Goal: Task Accomplishment & Management: Manage account settings

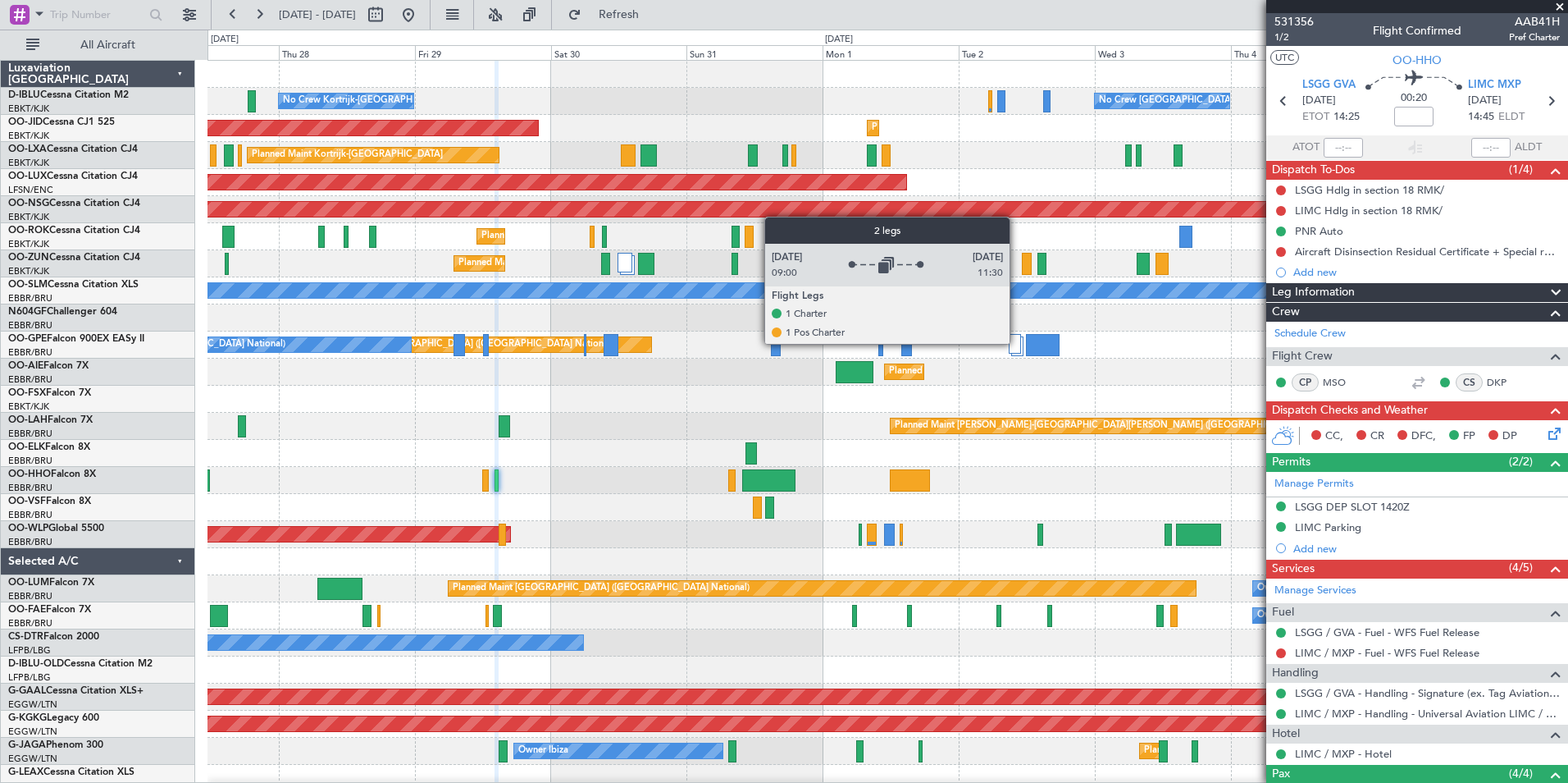
click at [1017, 343] on div at bounding box center [1014, 344] width 12 height 20
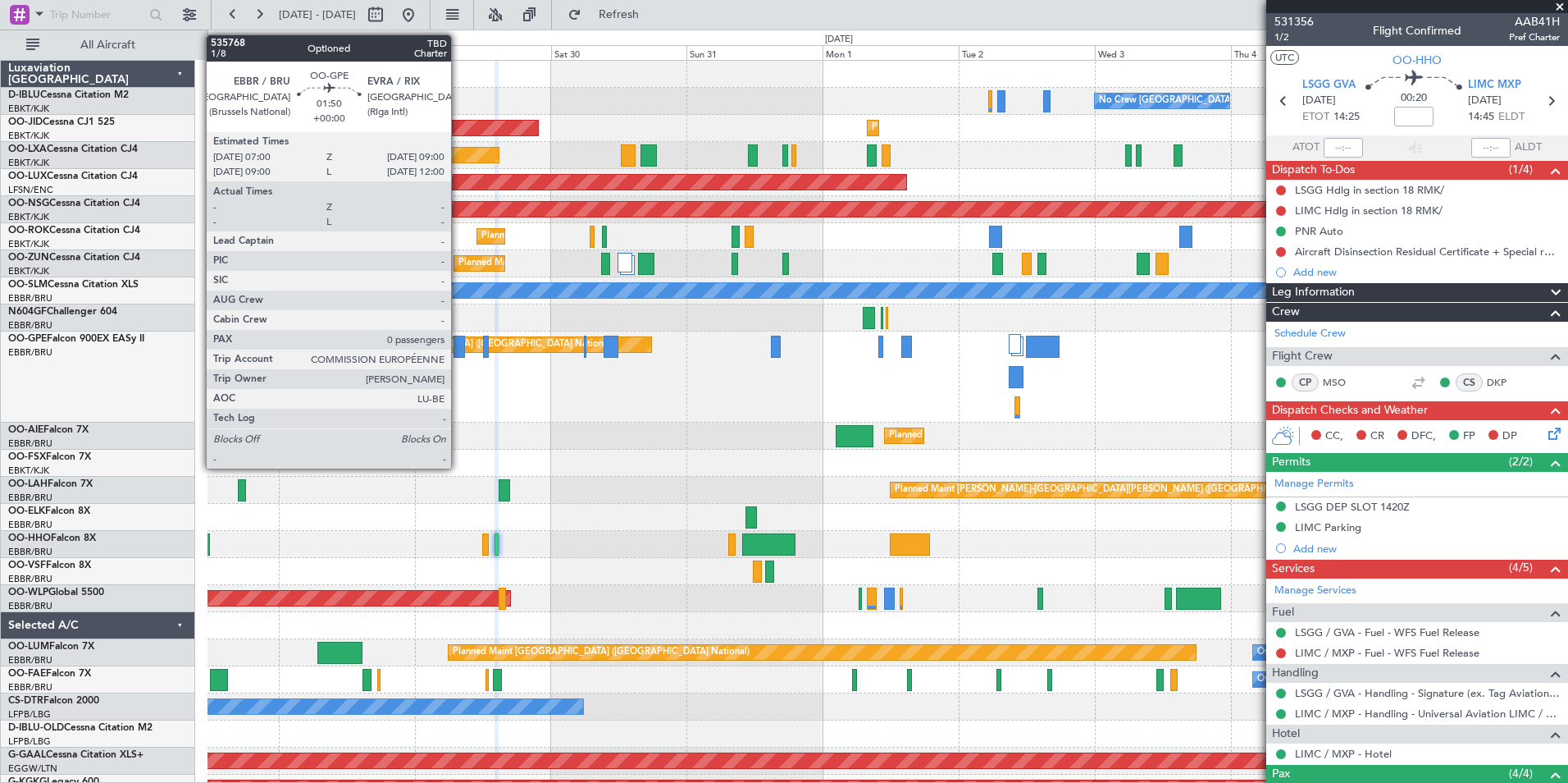
click at [458, 347] on div at bounding box center [459, 347] width 12 height 22
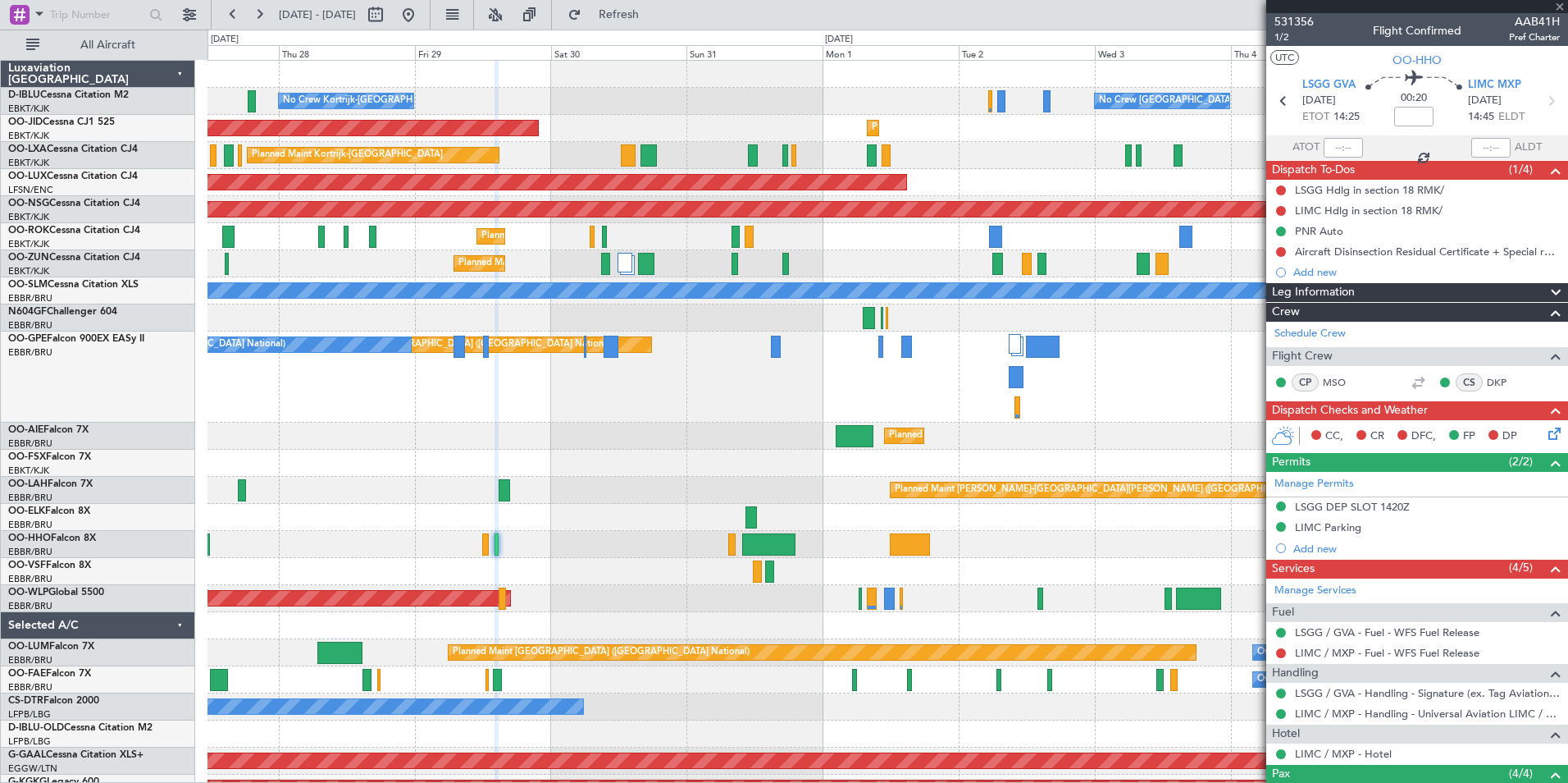
type input "0"
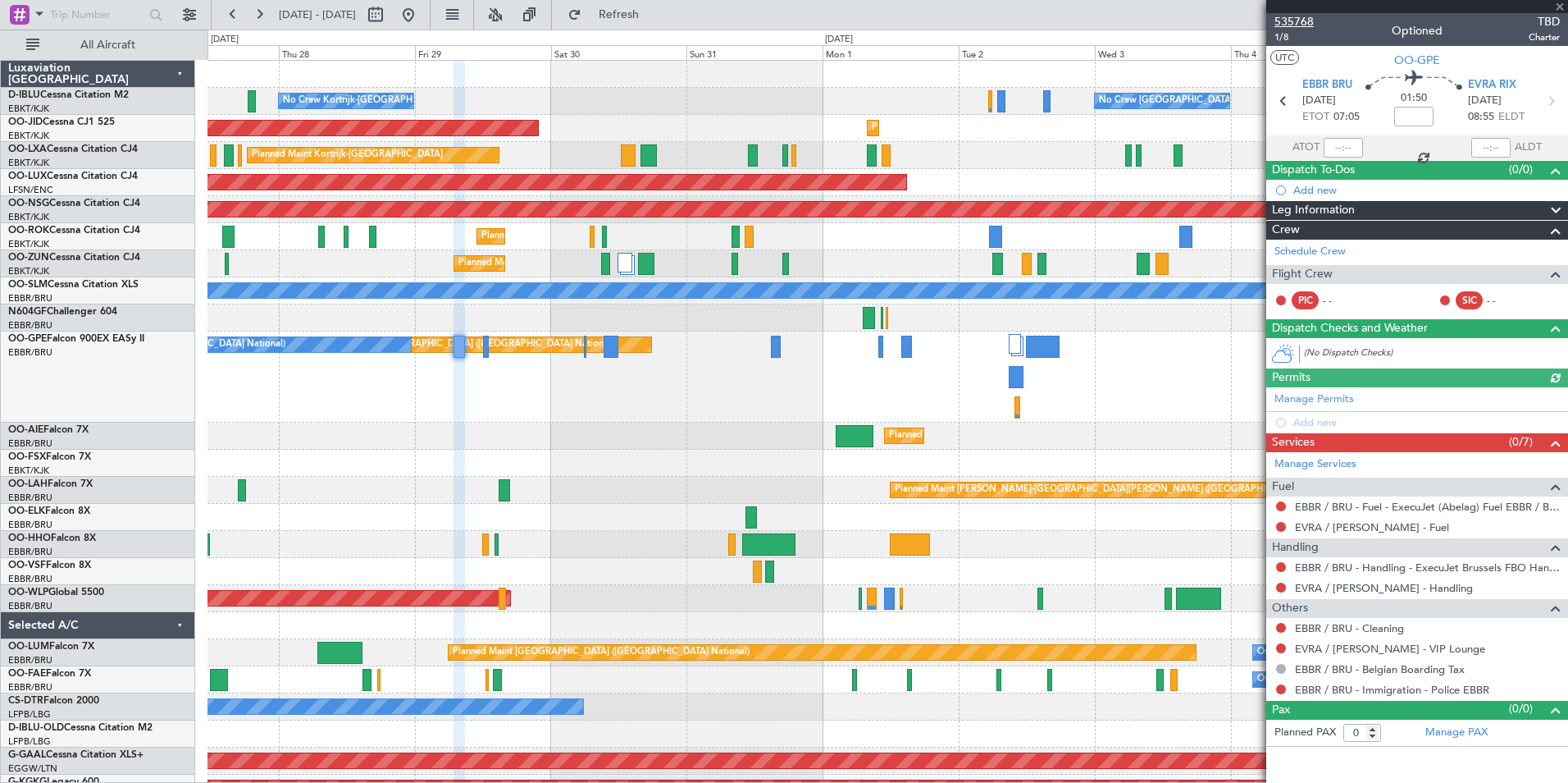
click at [1297, 21] on span "535768" at bounding box center [1294, 21] width 39 height 17
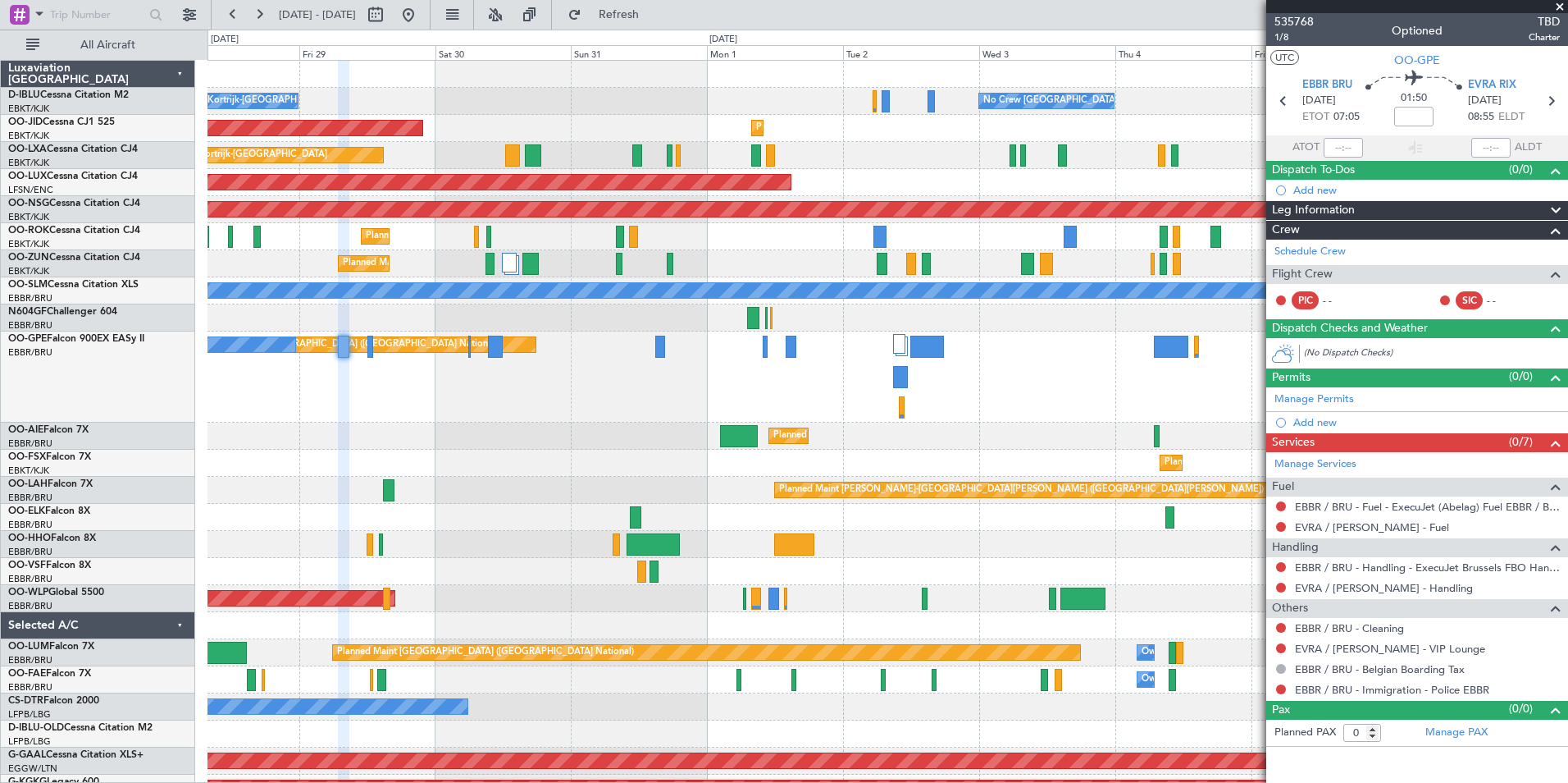
click at [514, 450] on div "No Crew Kortrijk-[GEOGRAPHIC_DATA] No Crew [GEOGRAPHIC_DATA] (Brussels National…" at bounding box center [887, 660] width 1360 height 1201
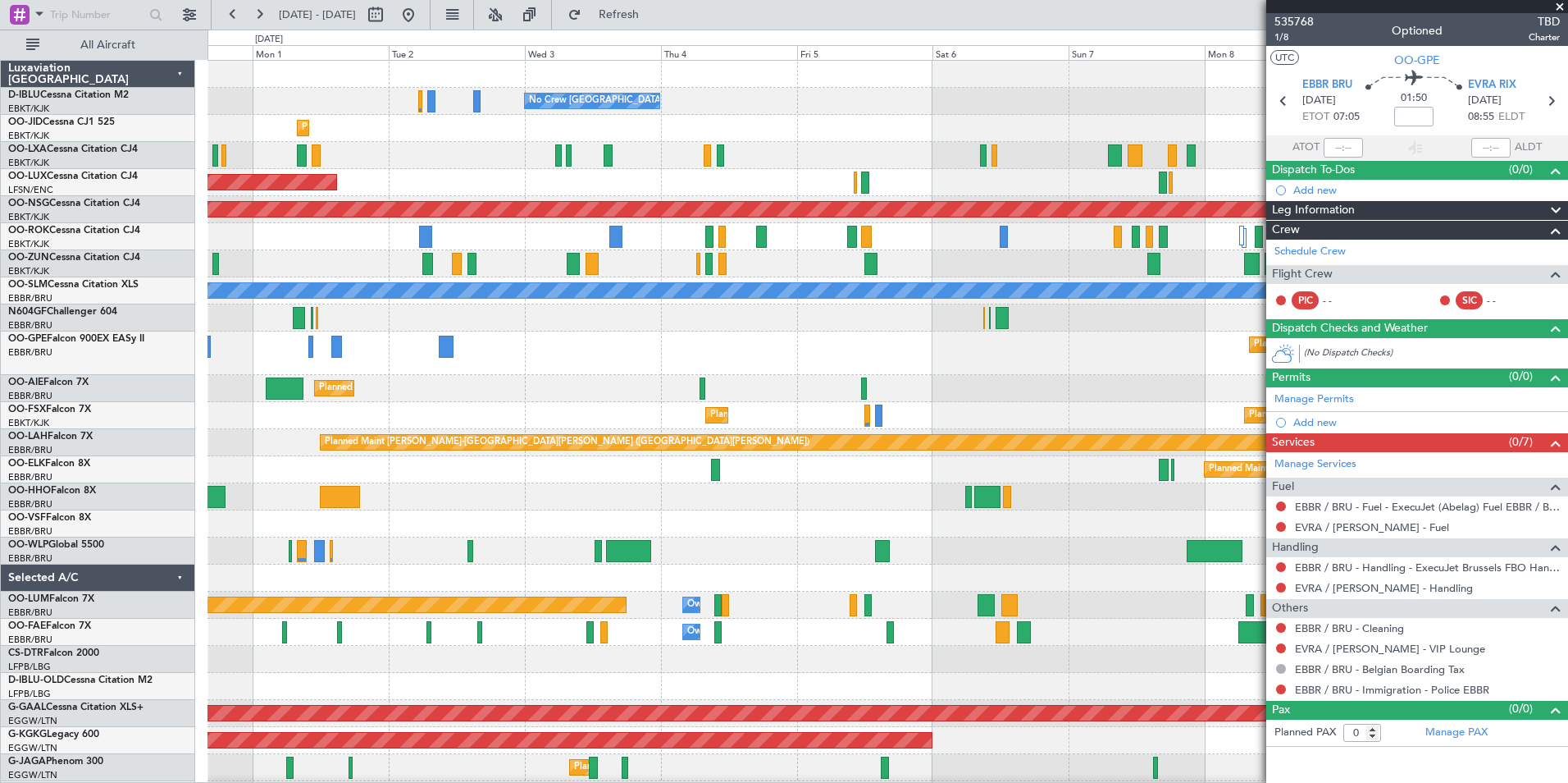
click at [424, 407] on div "No Crew [GEOGRAPHIC_DATA] ([GEOGRAPHIC_DATA] National) Planned Maint [GEOGRAPHI…" at bounding box center [887, 637] width 1360 height 1153
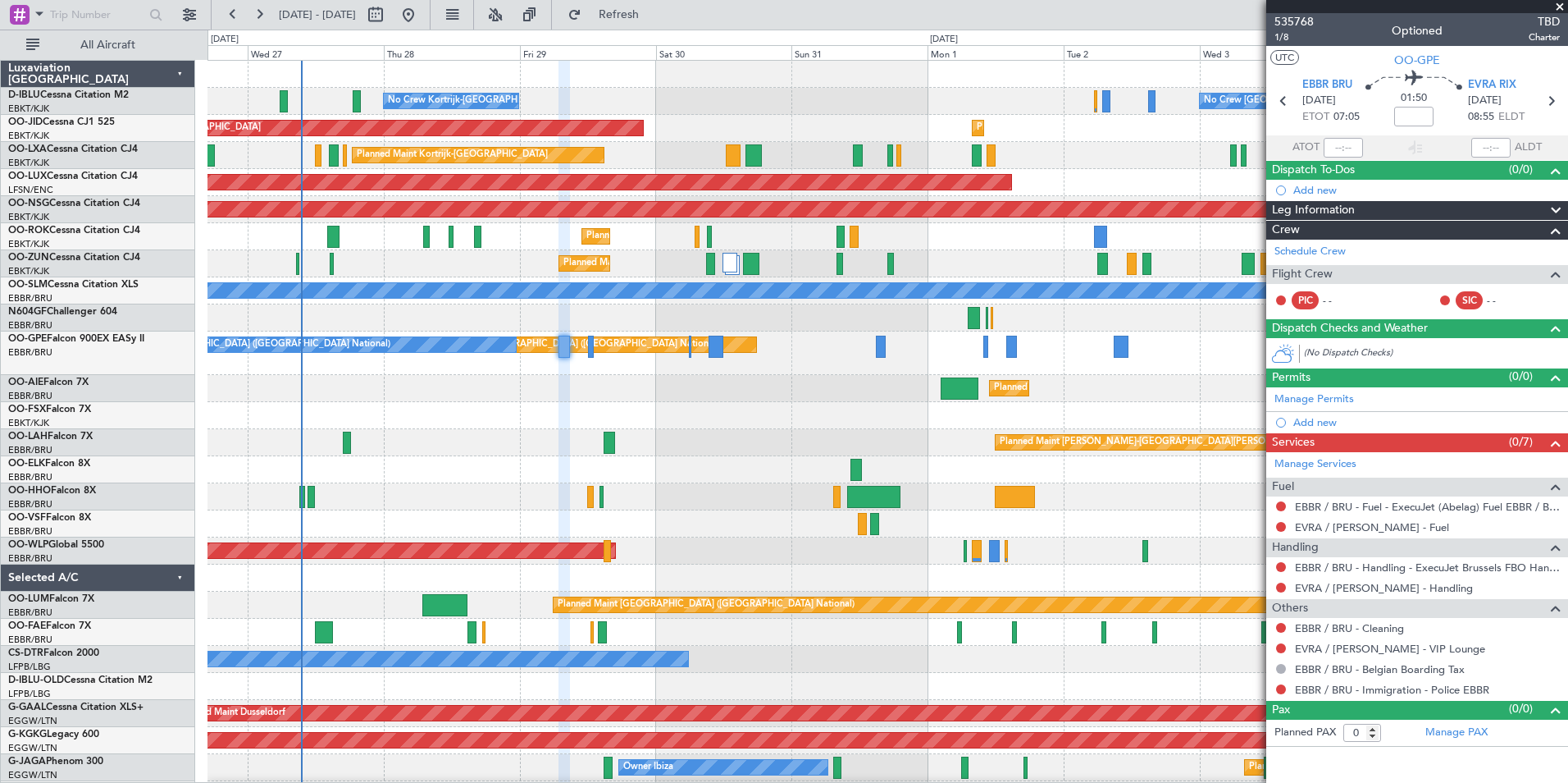
click at [1331, 368] on fb-app "[DATE] - [DATE] Refresh Quick Links All Aircraft No Crew [GEOGRAPHIC_DATA] (Bru…" at bounding box center [784, 397] width 1568 height 770
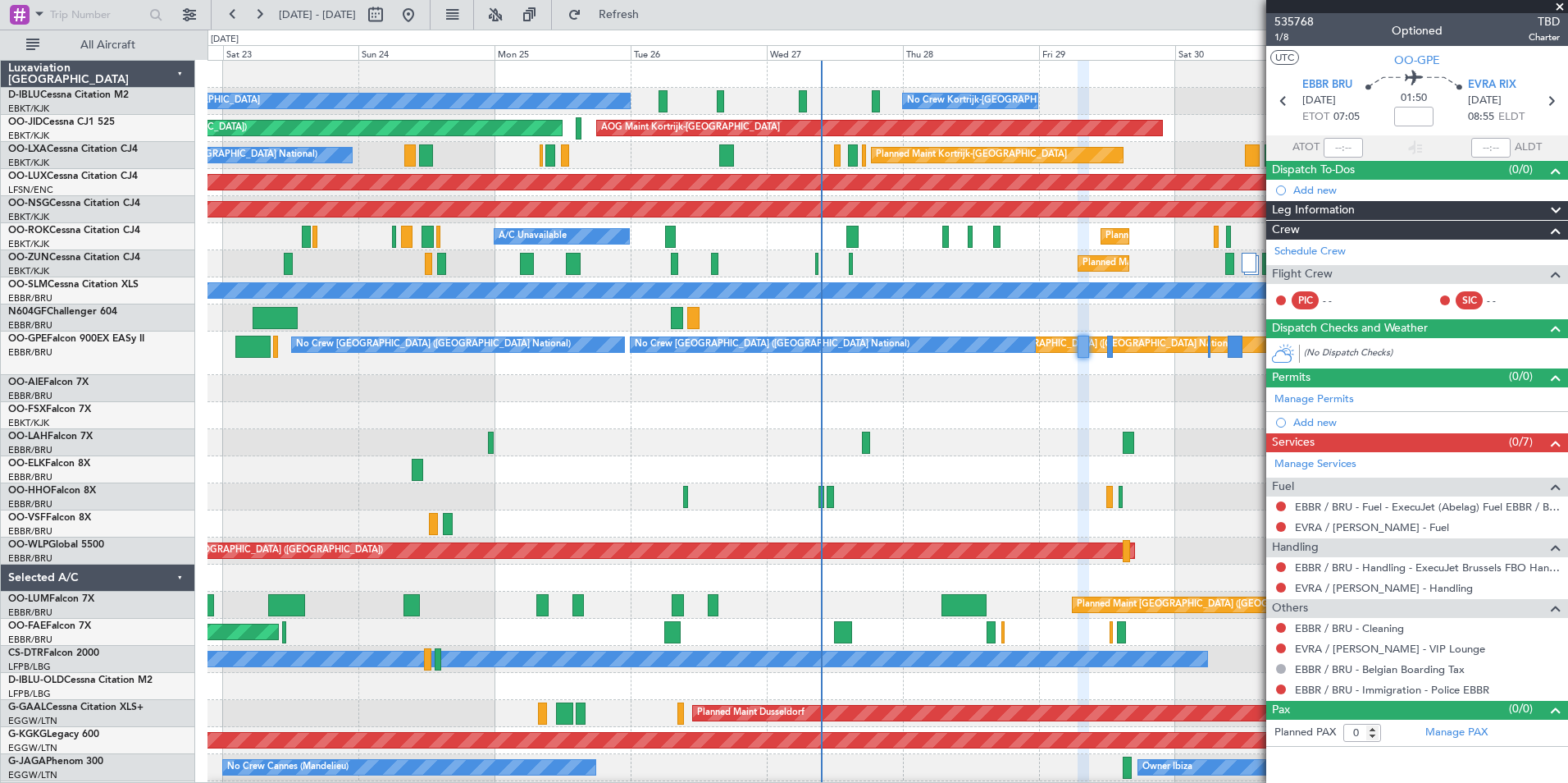
click at [1296, 453] on fb-app "[DATE] - [DATE] Refresh Quick Links All Aircraft No Crew Kortrijk-[GEOGRAPHIC_D…" at bounding box center [784, 397] width 1568 height 770
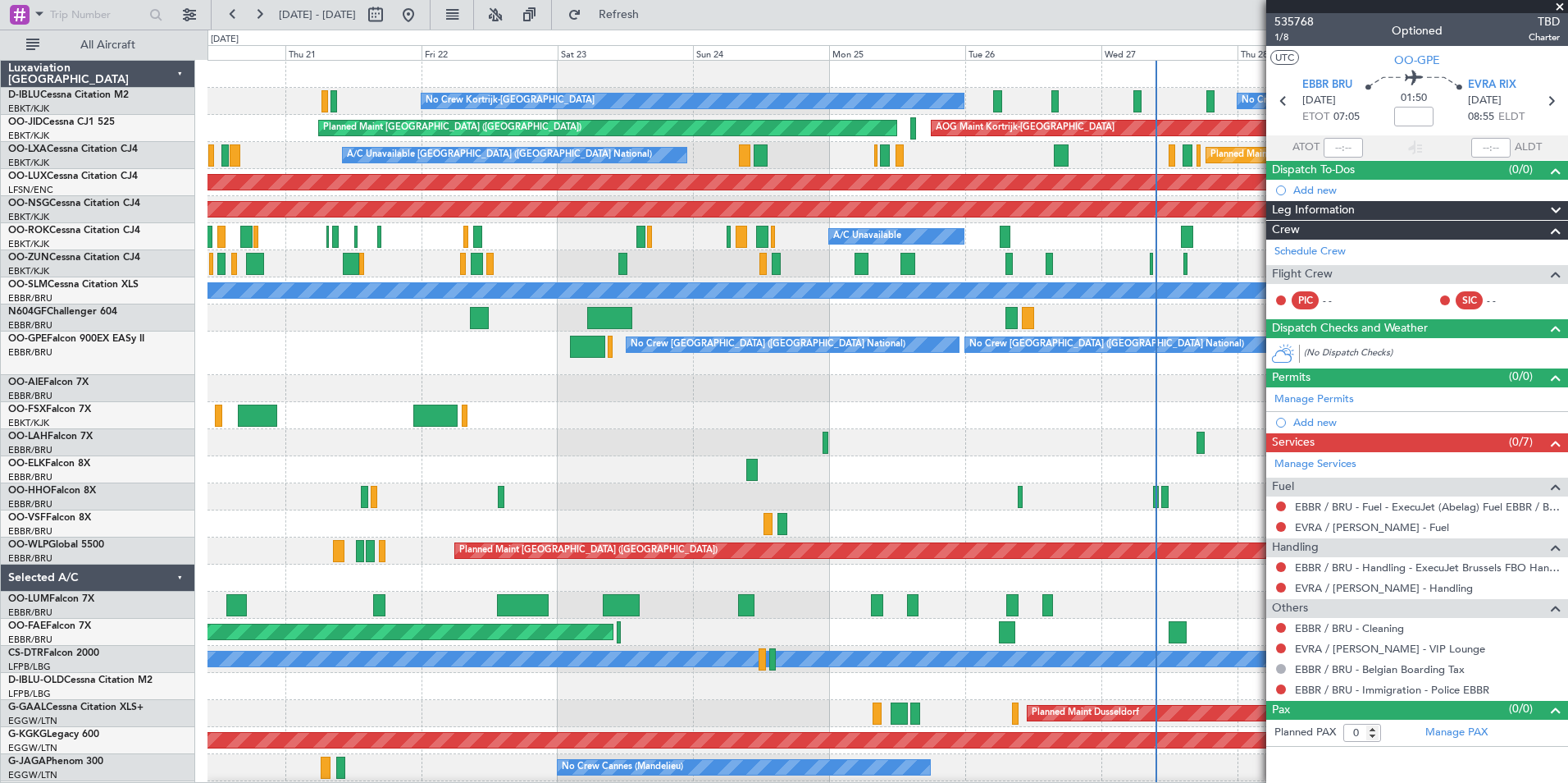
click at [1176, 510] on div "No Crew Kortrijk-[GEOGRAPHIC_DATA] No Crew Kortrijk-[GEOGRAPHIC_DATA] AOG Maint…" at bounding box center [887, 637] width 1360 height 1153
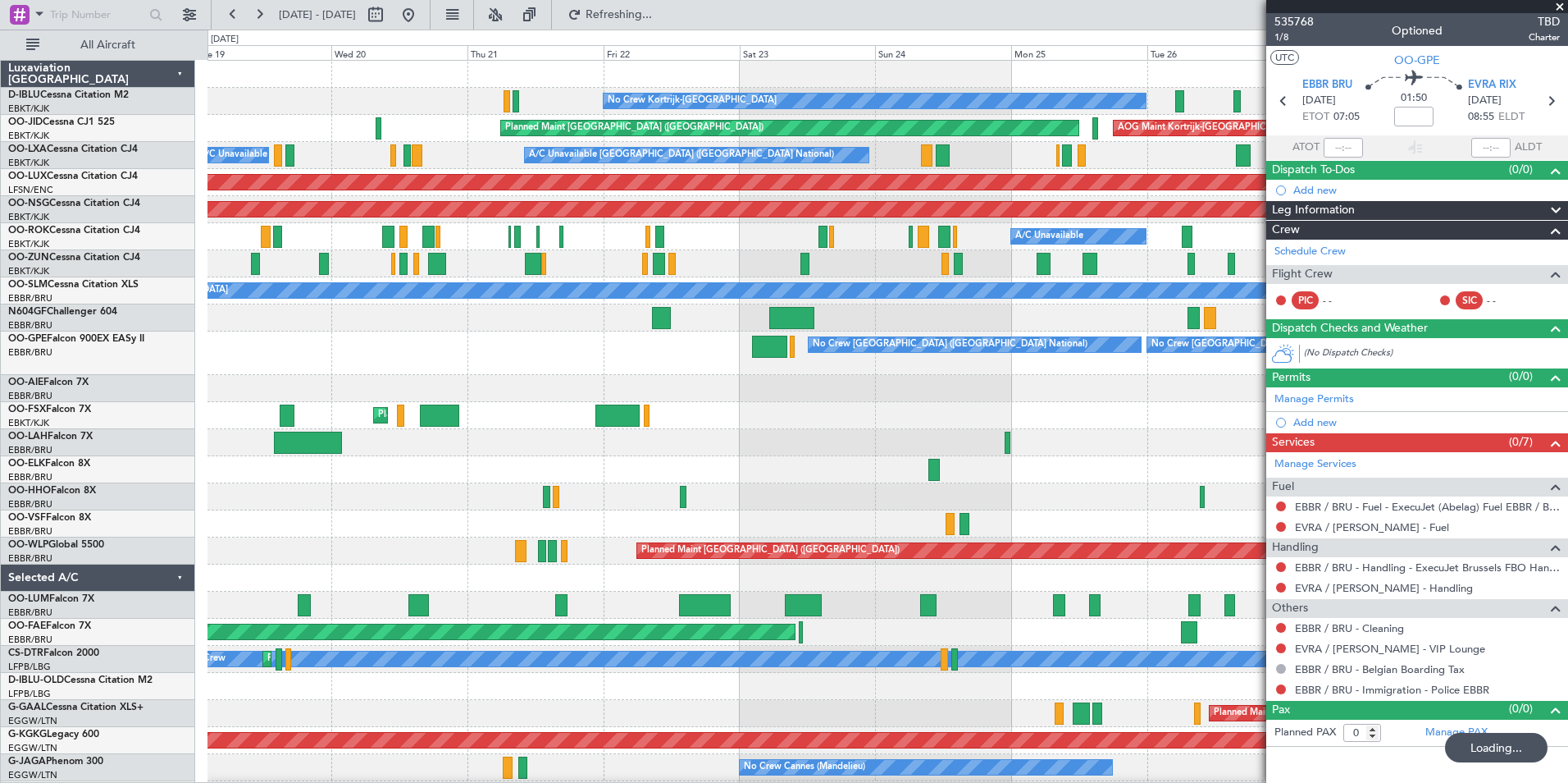
click at [1093, 429] on div "No Crew Kortrijk-[GEOGRAPHIC_DATA] No Crew Kortrijk-[GEOGRAPHIC_DATA] Planned M…" at bounding box center [887, 624] width 1360 height 1127
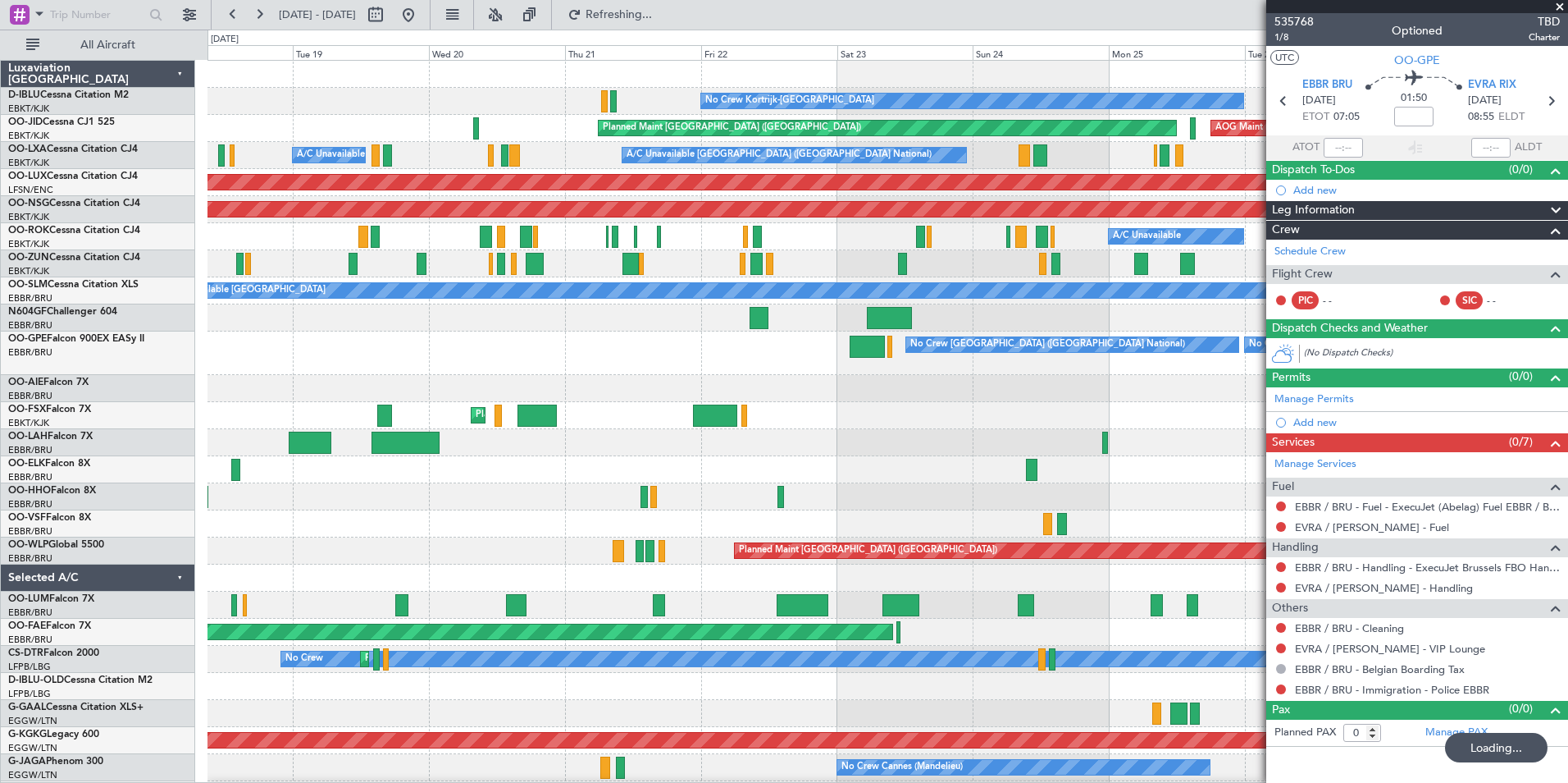
click at [132, 436] on div "No Crew Kortrijk-[GEOGRAPHIC_DATA] No Crew Kortrijk-[GEOGRAPHIC_DATA] AOG Maint…" at bounding box center [784, 405] width 1568 height 753
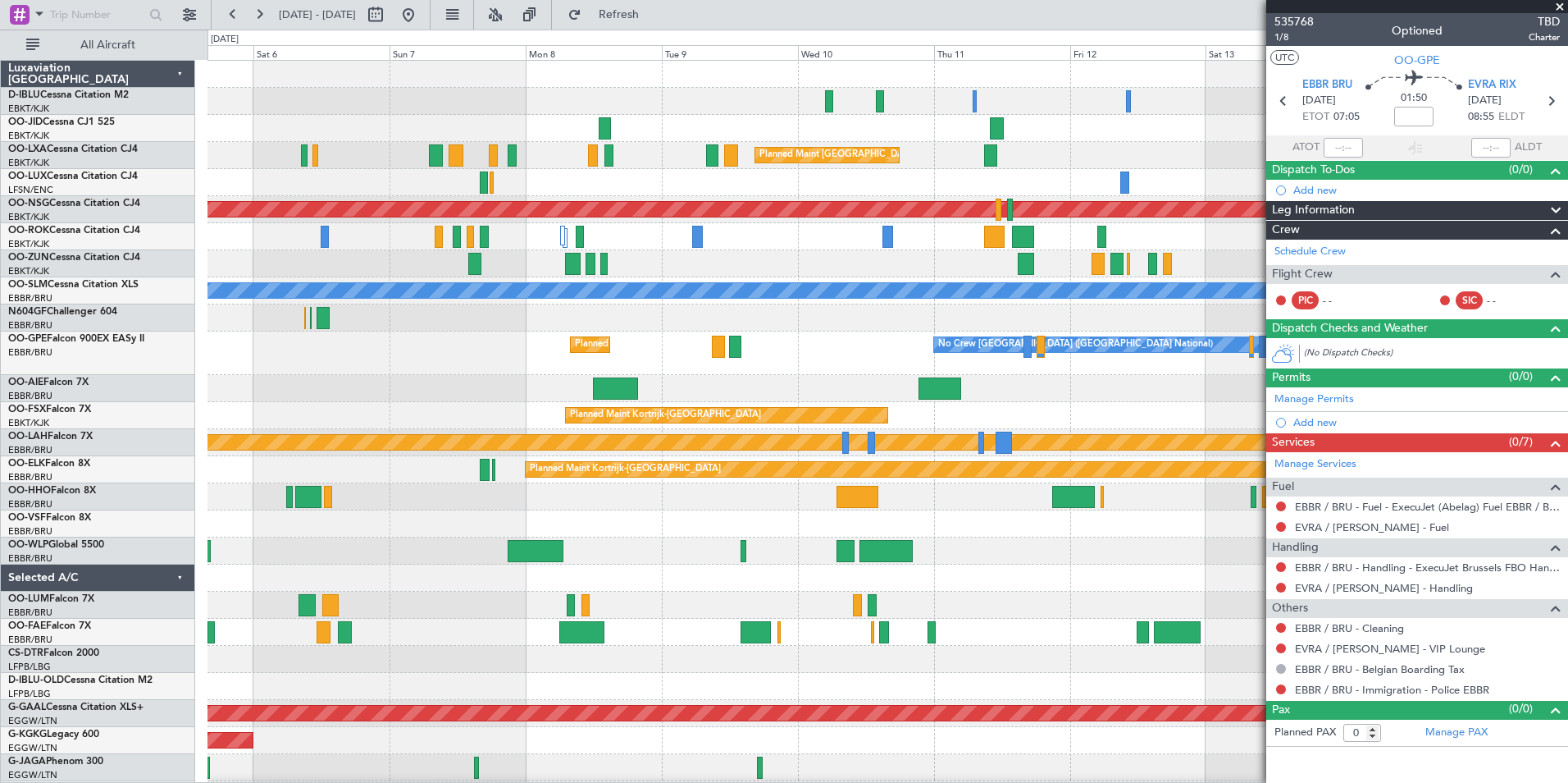
click at [1103, 383] on div "No Crew [GEOGRAPHIC_DATA] ([GEOGRAPHIC_DATA] National) Planned Maint [GEOGRAPHI…" at bounding box center [887, 610] width 1360 height 1099
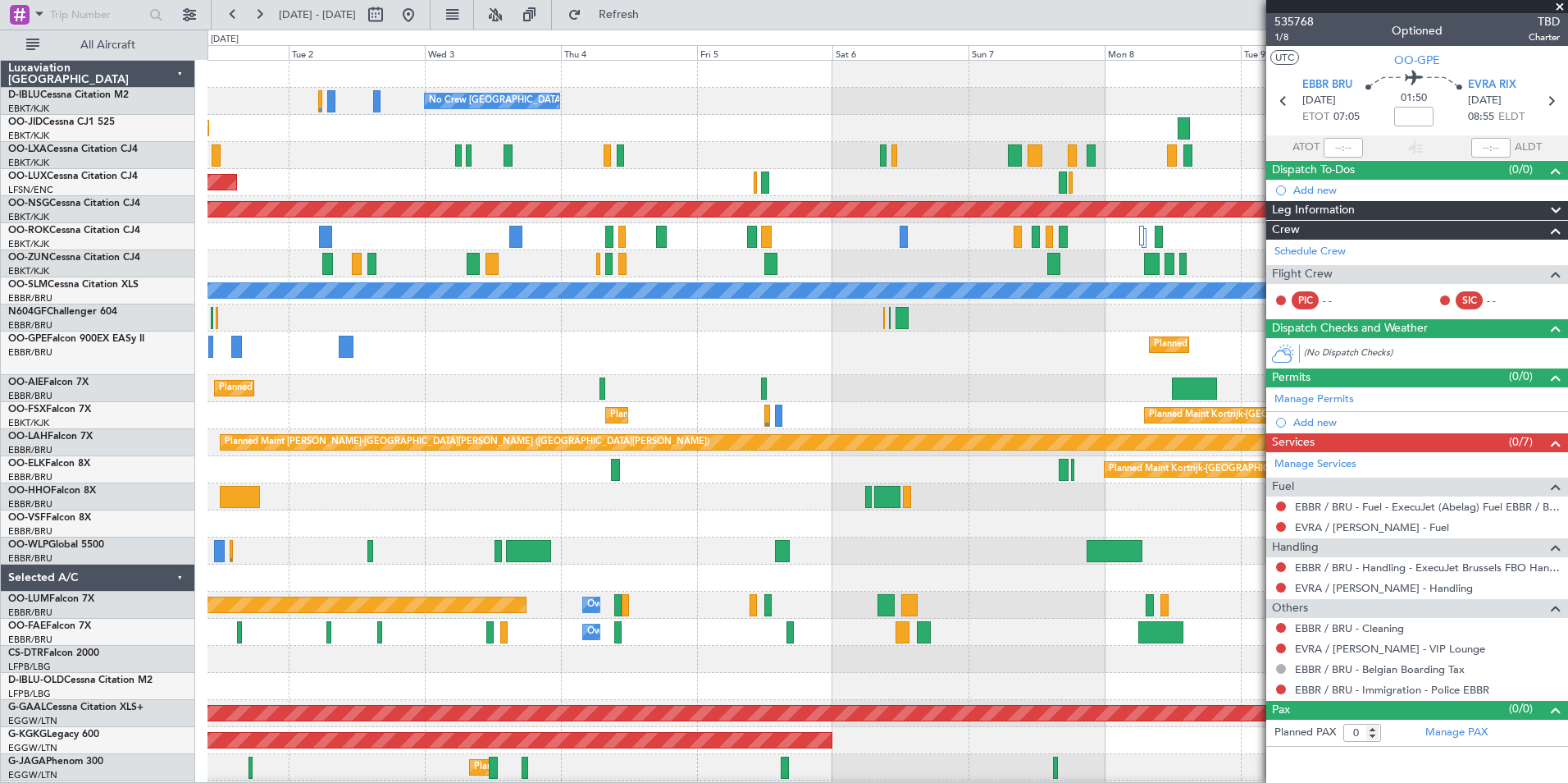
click at [1047, 394] on div "No Crew [GEOGRAPHIC_DATA] ([GEOGRAPHIC_DATA] National) Planned Maint [GEOGRAPHI…" at bounding box center [887, 610] width 1360 height 1099
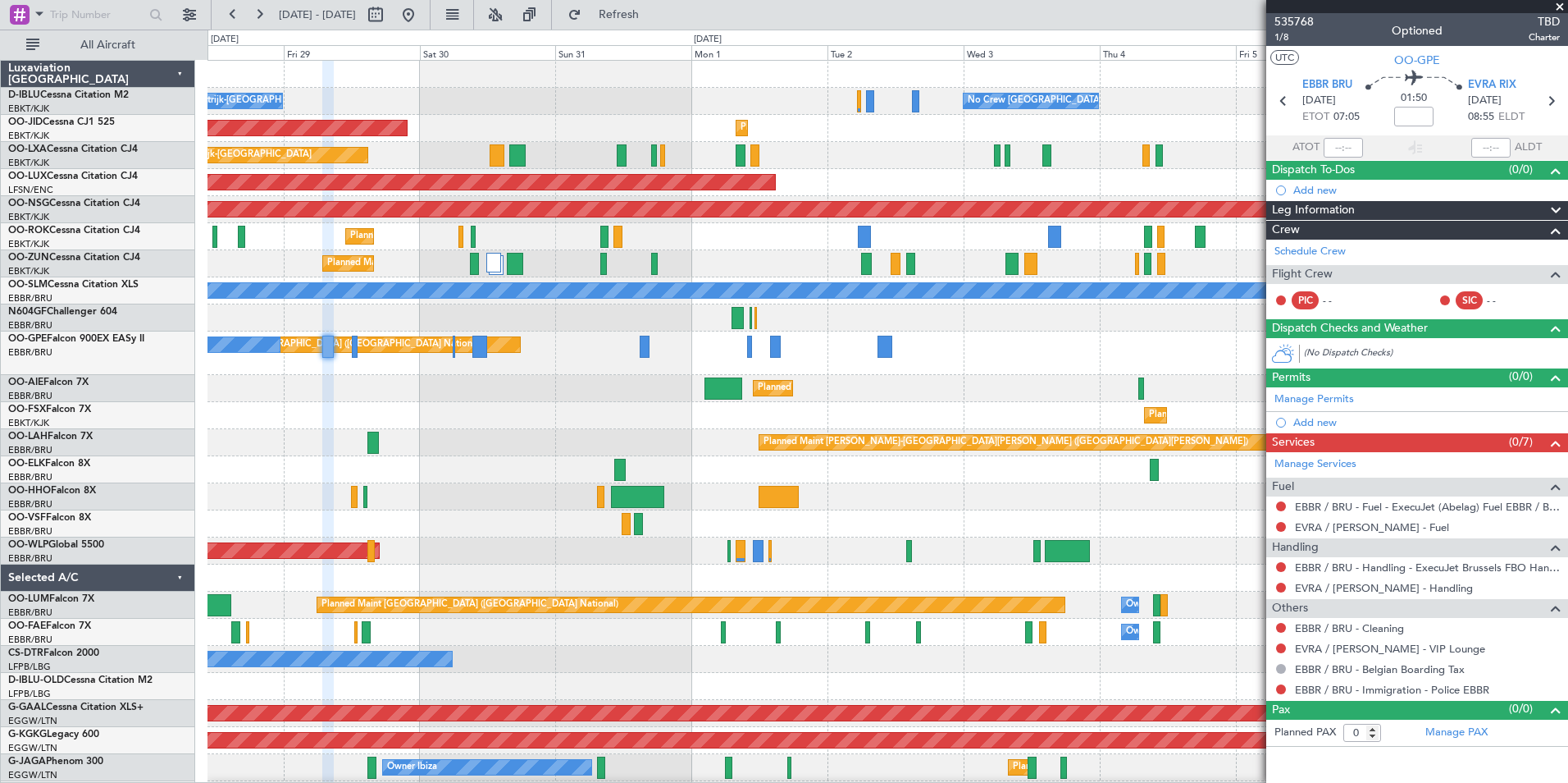
click at [1339, 378] on fb-app "[DATE] - [DATE] Refresh Quick Links All Aircraft No Crew [GEOGRAPHIC_DATA] (Bru…" at bounding box center [784, 397] width 1568 height 770
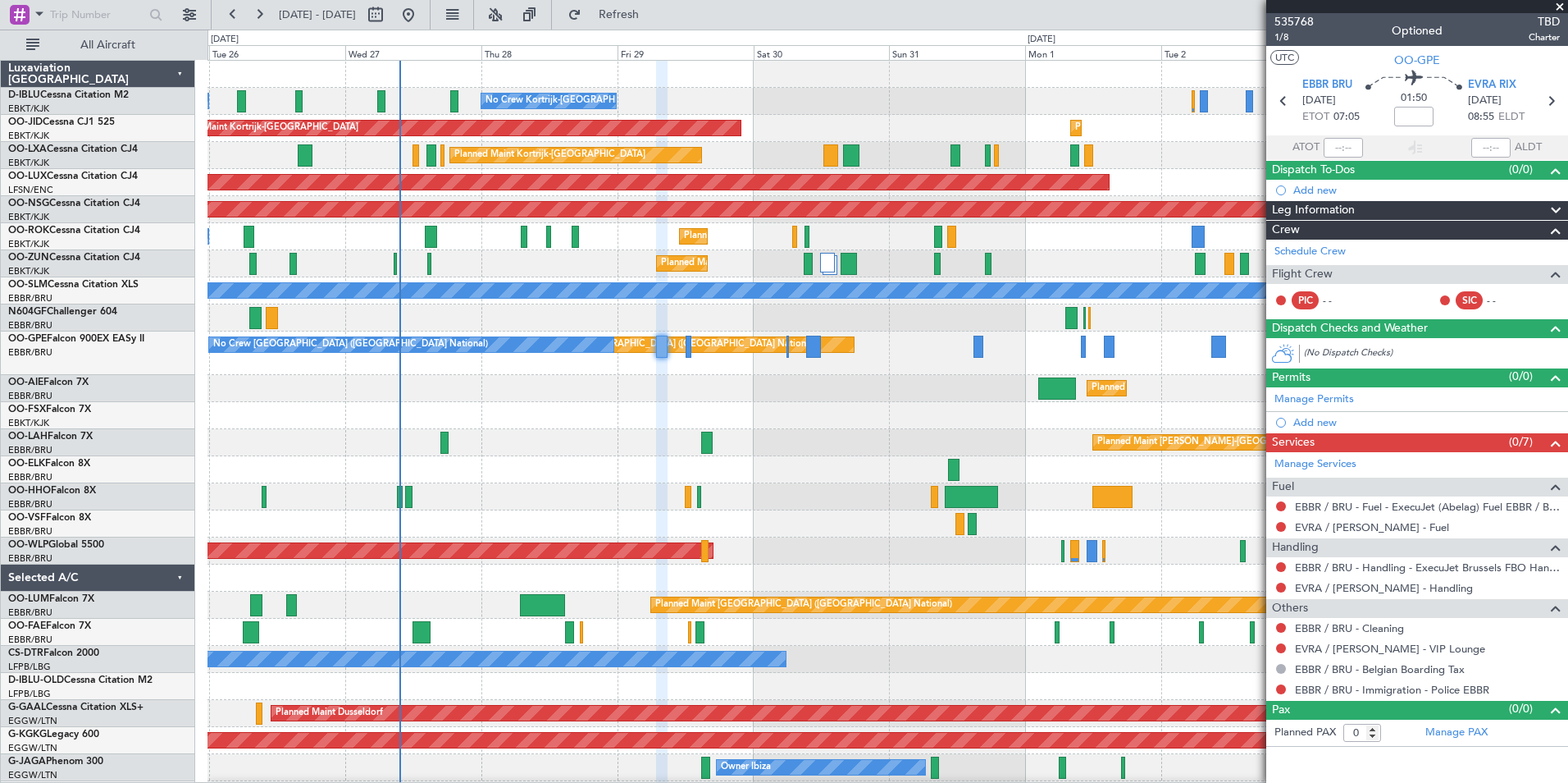
click at [1357, 371] on fb-app "[DATE] - [DATE] Refresh Quick Links All Aircraft No Crew [GEOGRAPHIC_DATA] (Bru…" at bounding box center [784, 397] width 1568 height 770
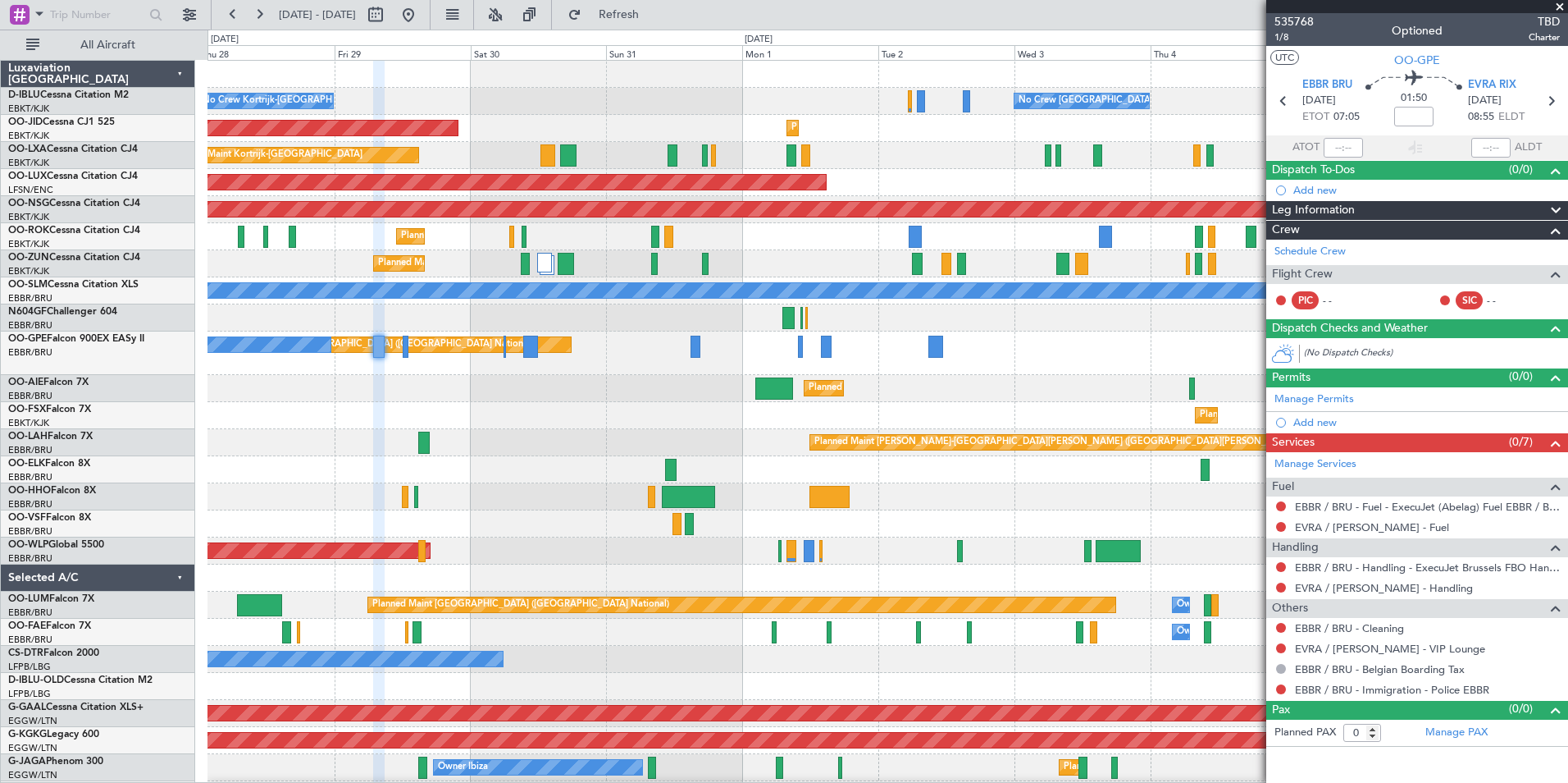
click at [393, 373] on div "Planned Maint [GEOGRAPHIC_DATA] ([GEOGRAPHIC_DATA] National) No Crew [GEOGRAPHI…" at bounding box center [887, 353] width 1360 height 44
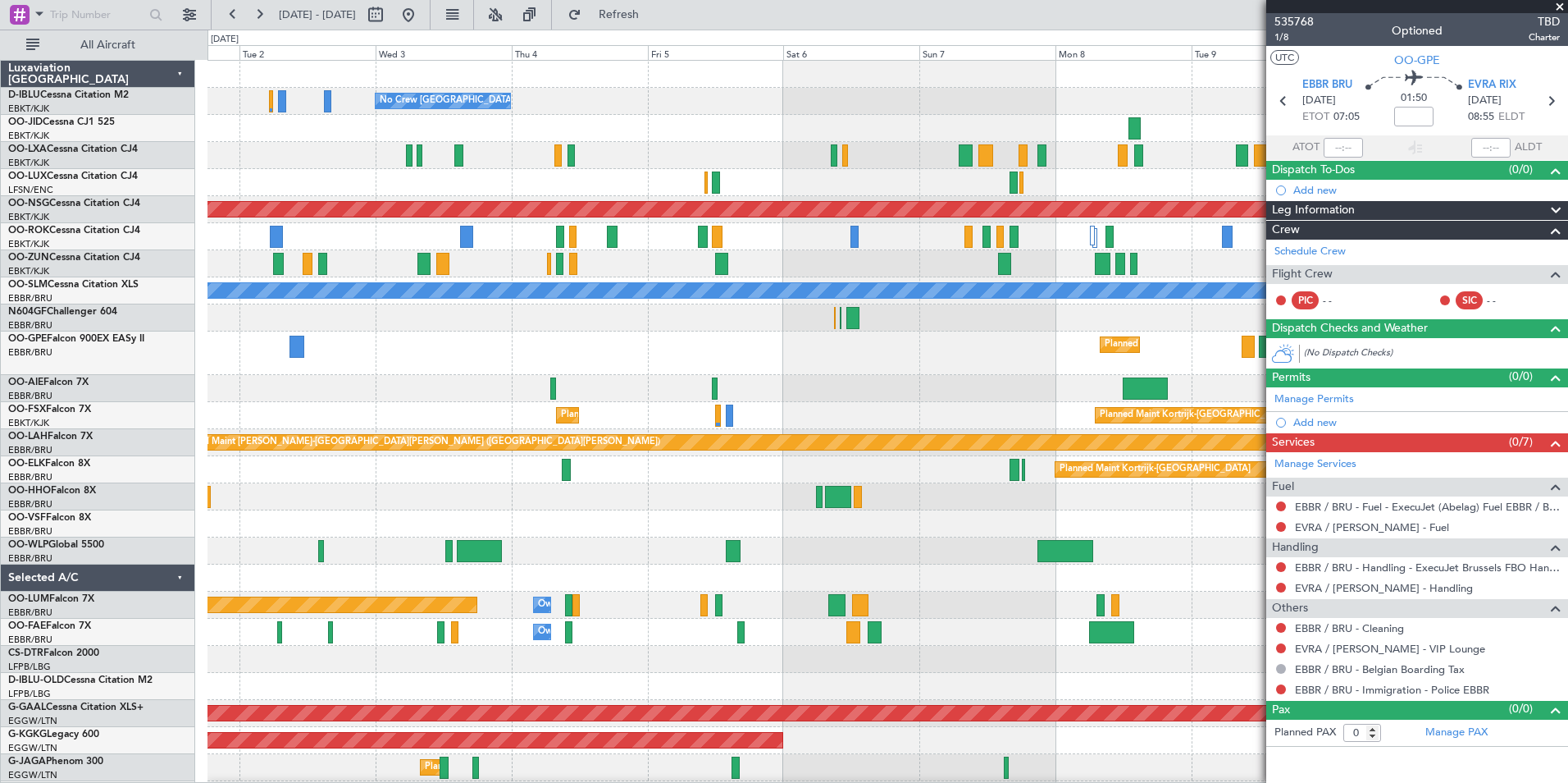
click at [369, 369] on div "Planned Maint [GEOGRAPHIC_DATA] ([GEOGRAPHIC_DATA] National) No Crew [GEOGRAPHI…" at bounding box center [887, 353] width 1360 height 44
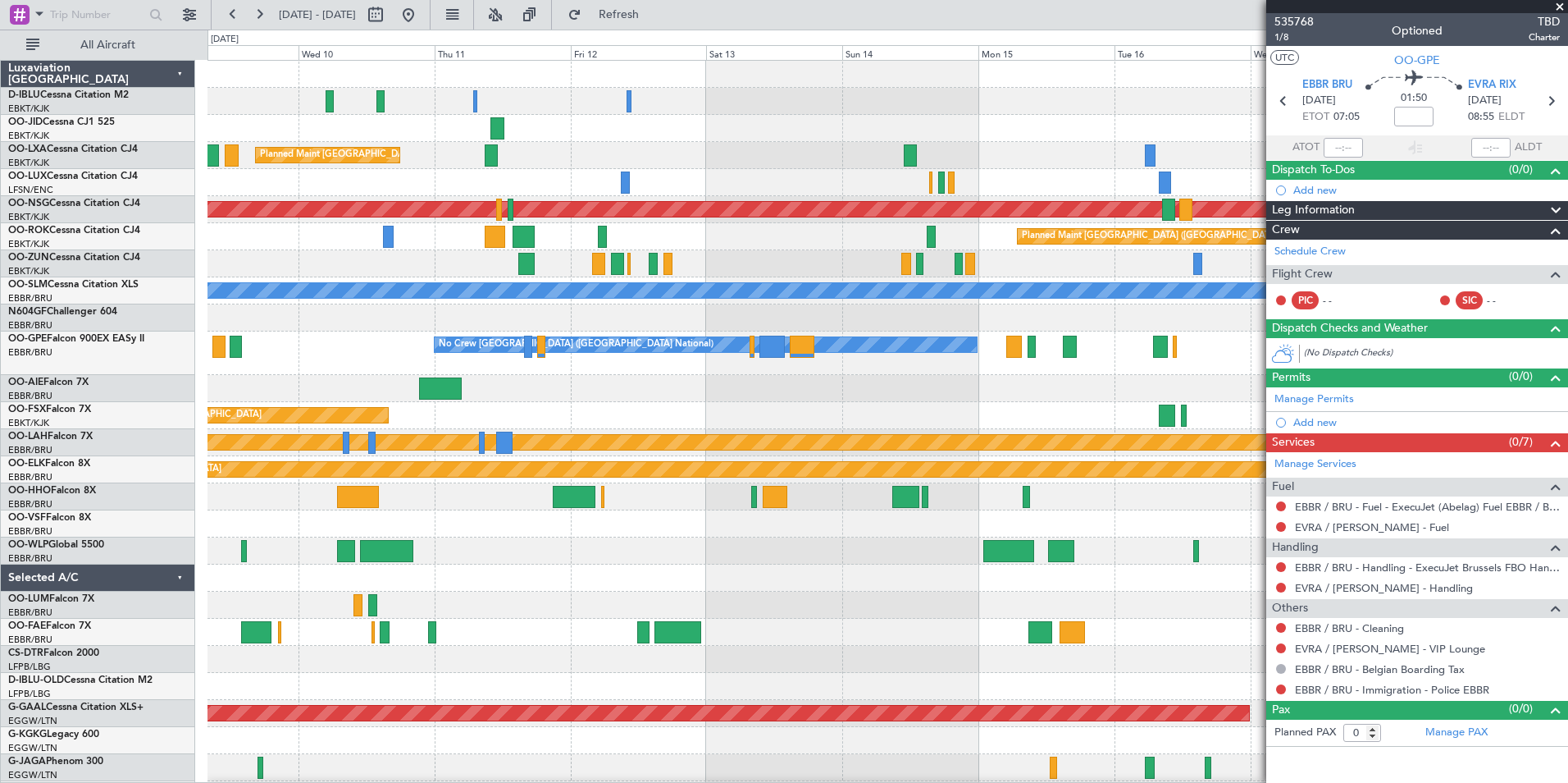
click at [498, 377] on div "Planned Maint [GEOGRAPHIC_DATA] ([GEOGRAPHIC_DATA] National) Planned Maint [GEO…" at bounding box center [887, 610] width 1360 height 1099
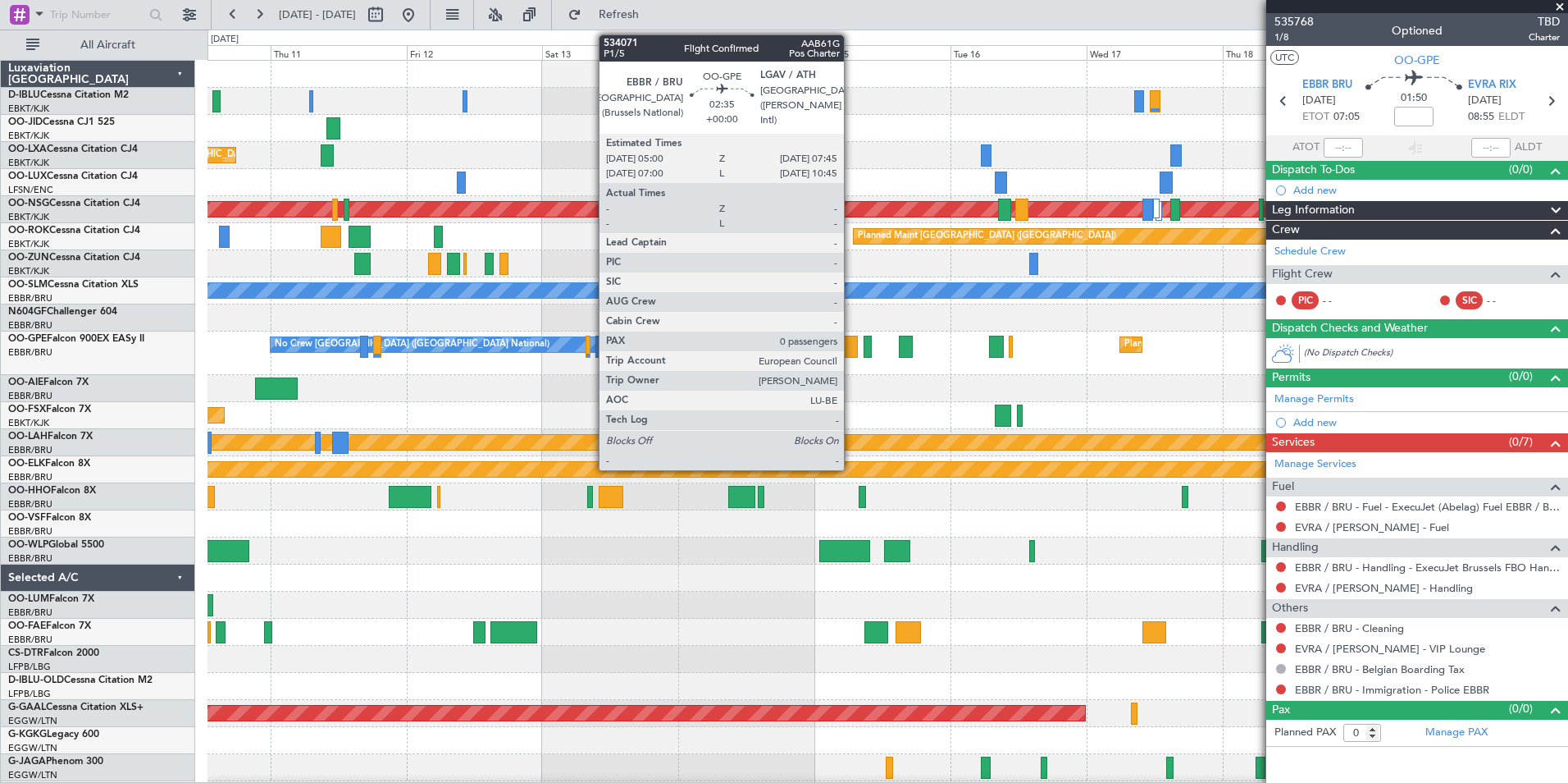
click at [851, 346] on div at bounding box center [850, 347] width 16 height 22
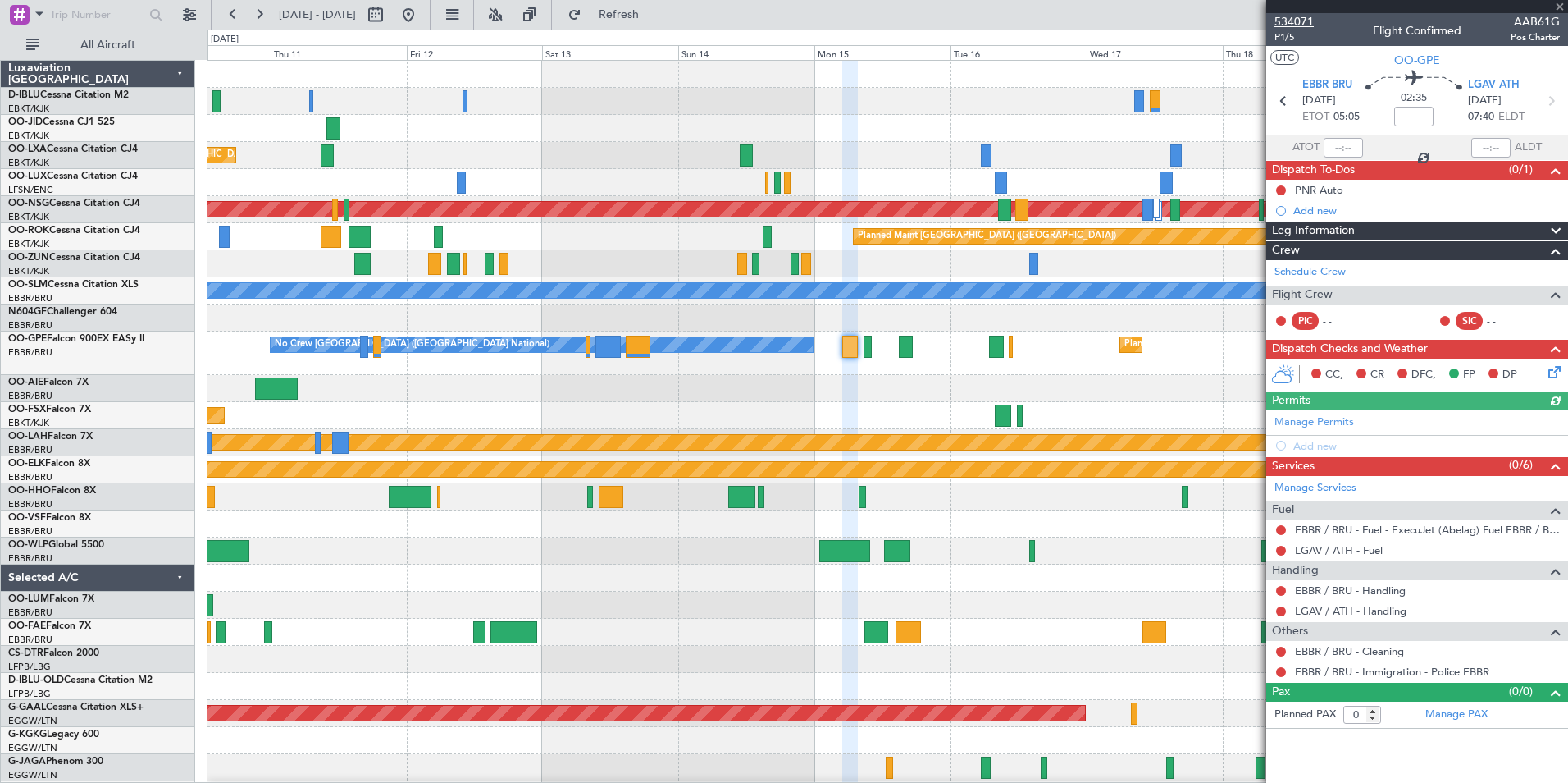
click at [1304, 17] on span "534071" at bounding box center [1294, 21] width 39 height 17
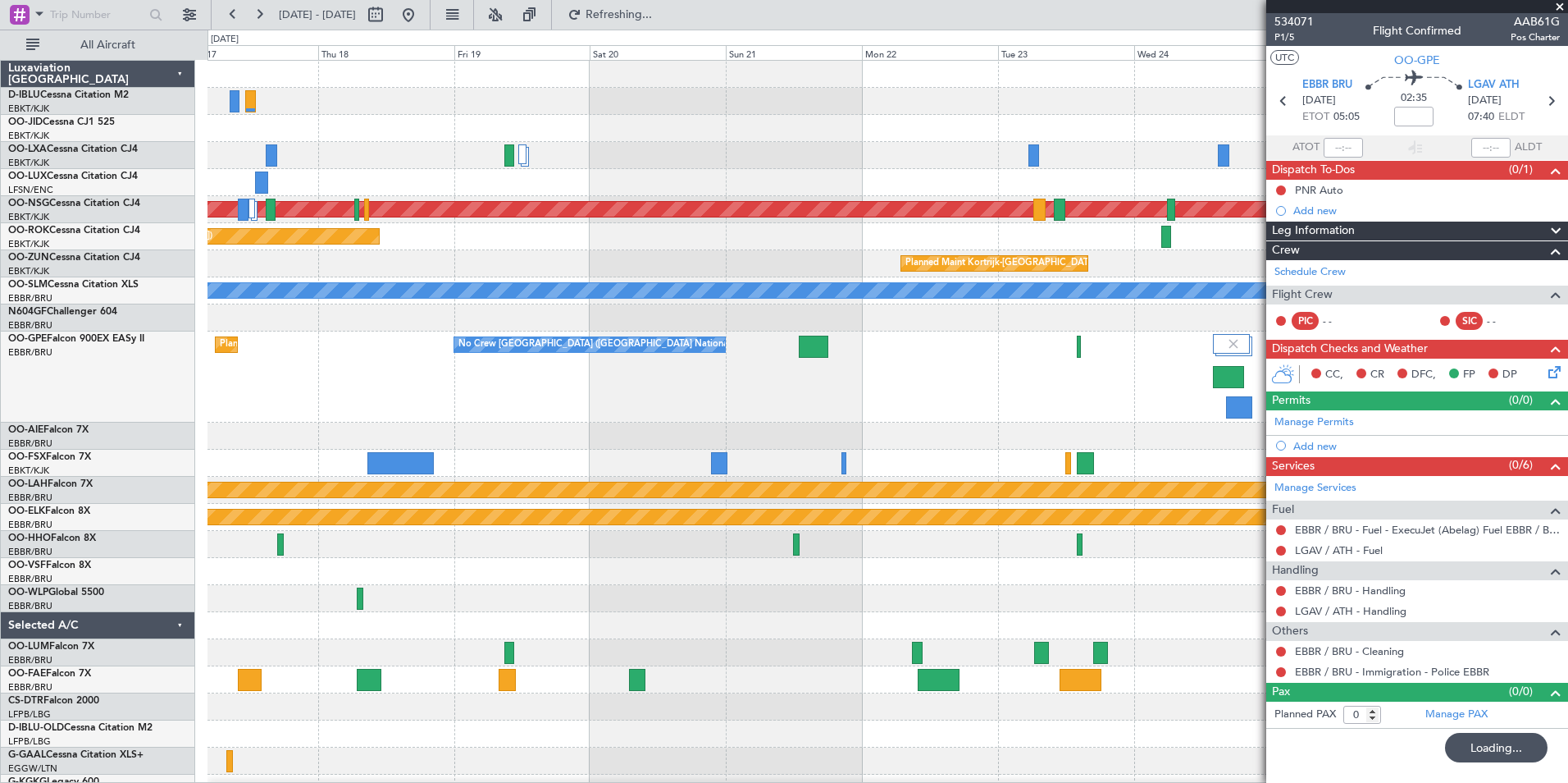
click at [842, 435] on div "A/C Unavailable [GEOGRAPHIC_DATA] ([GEOGRAPHIC_DATA] National) A/C Unavailable …" at bounding box center [887, 648] width 1360 height 1174
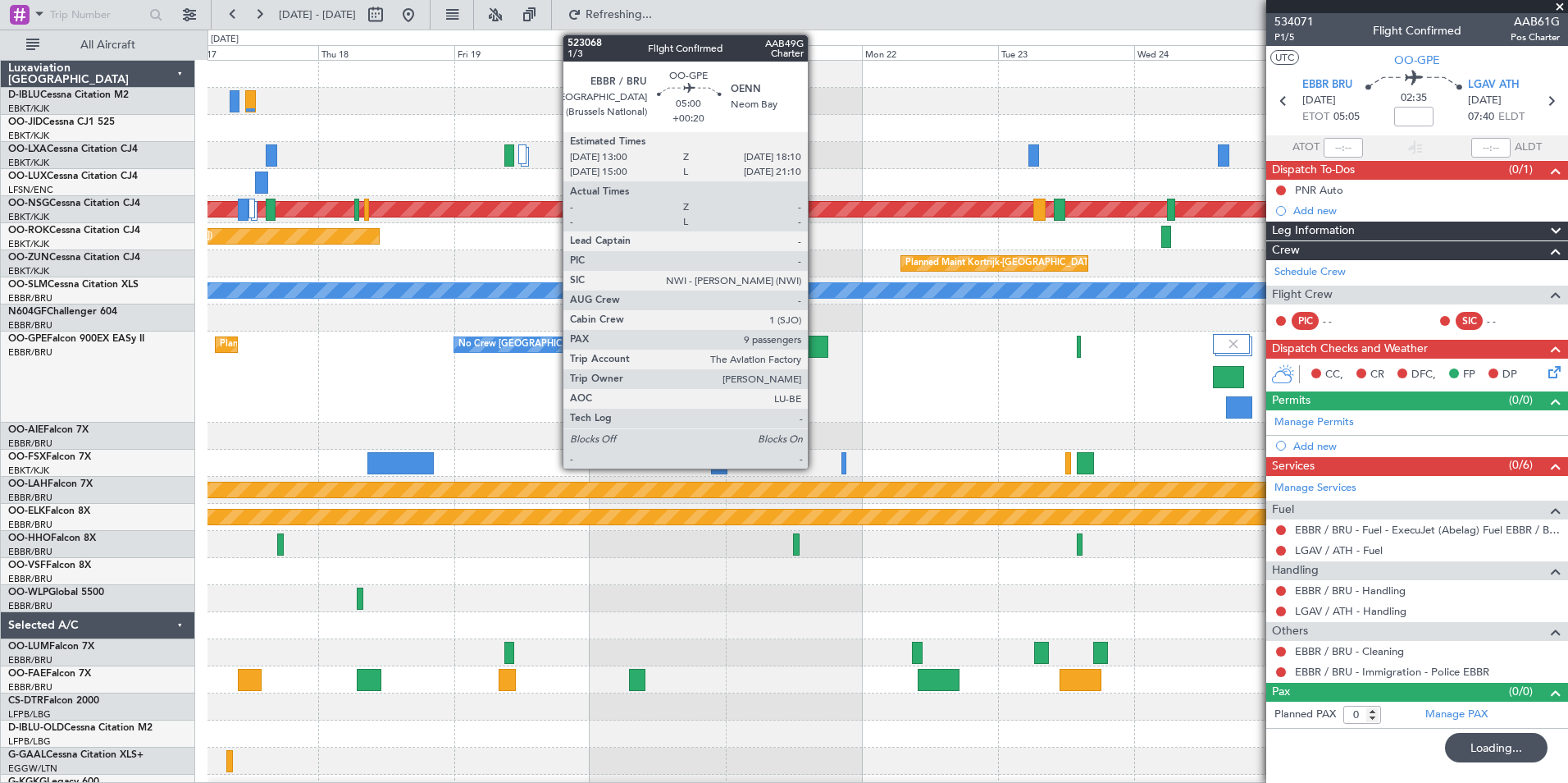
click at [816, 345] on div at bounding box center [814, 347] width 29 height 22
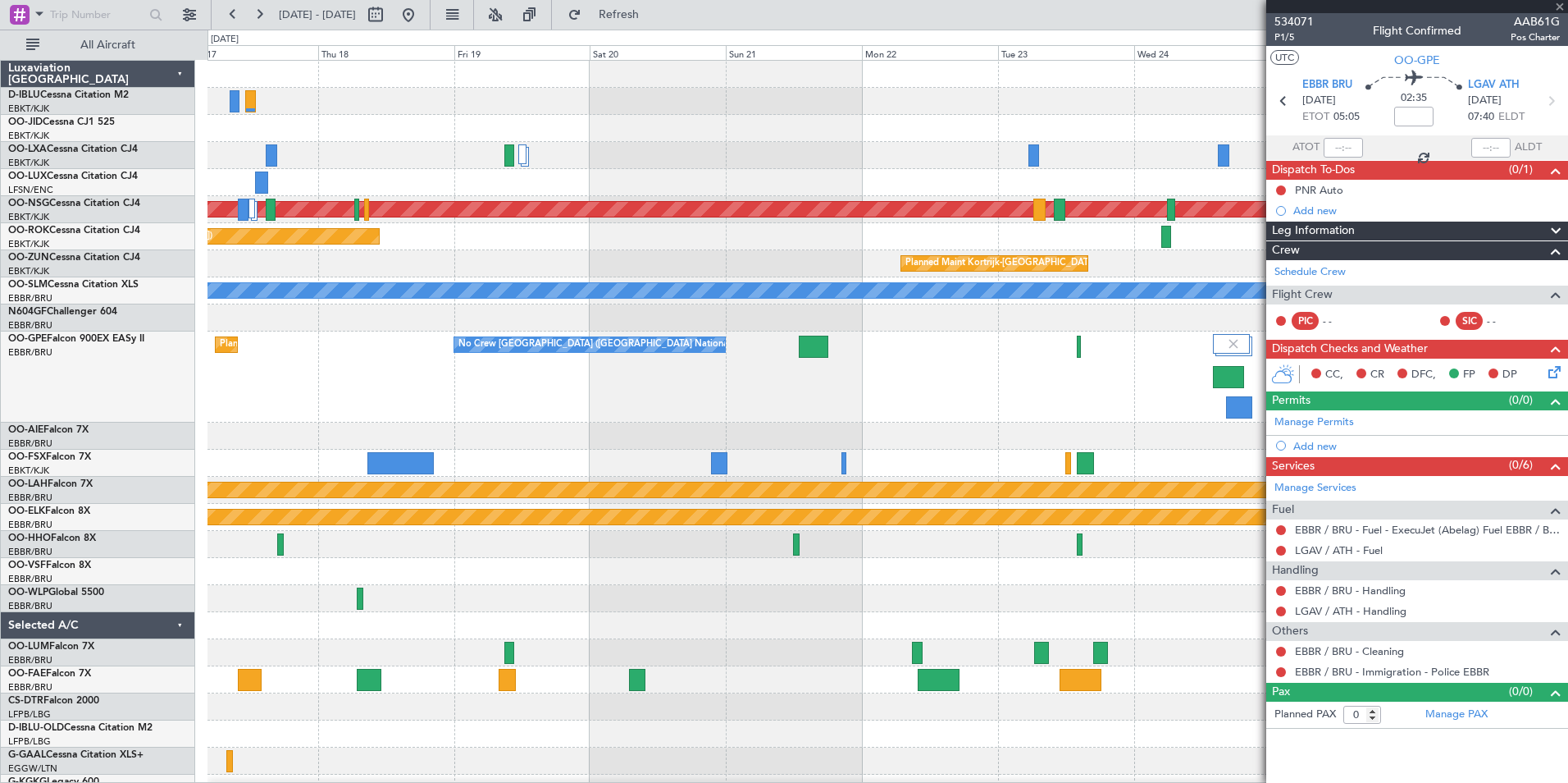
type input "+00:20"
type input "9"
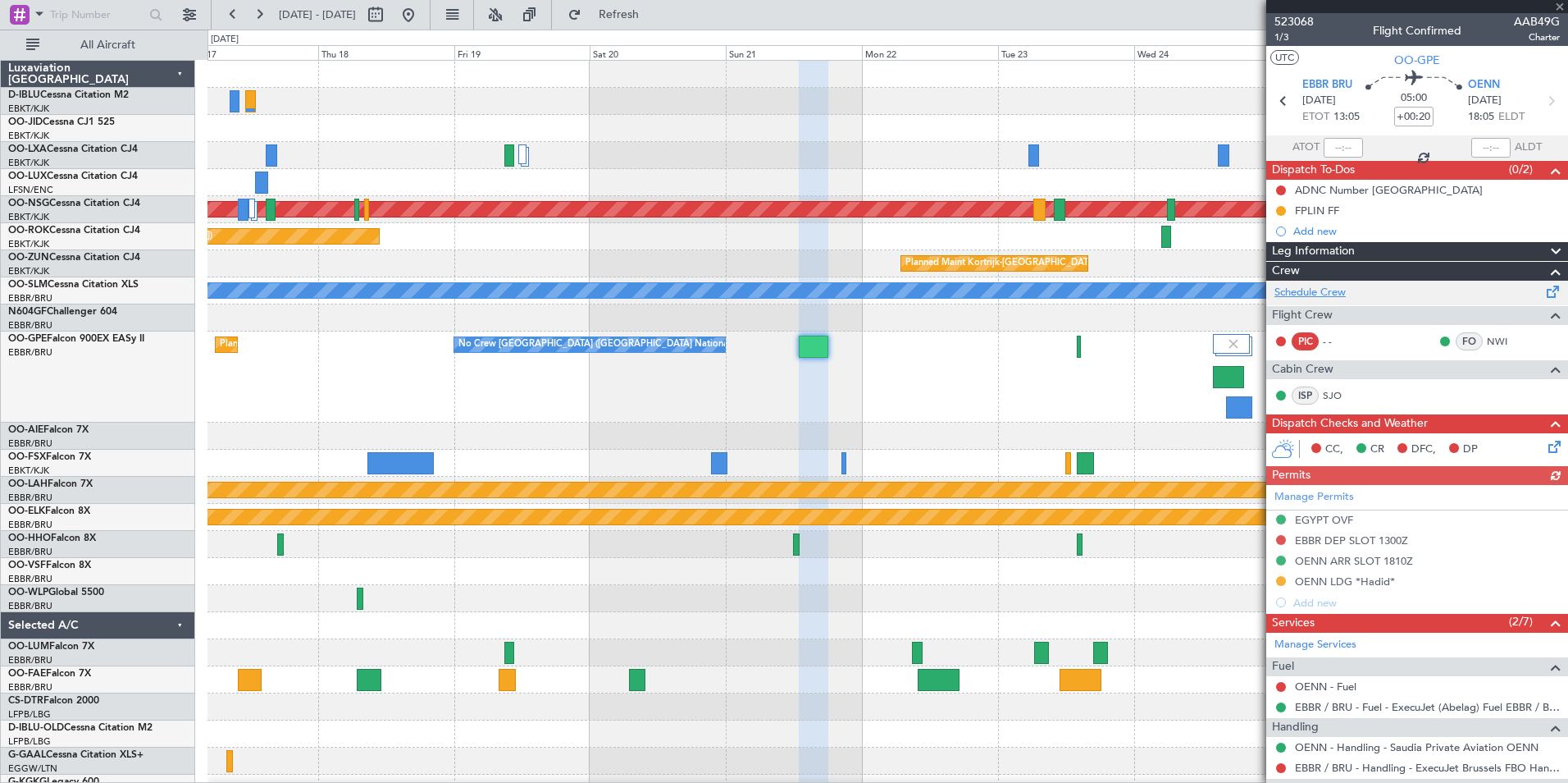
click at [1343, 293] on link "Schedule Crew" at bounding box center [1310, 293] width 71 height 16
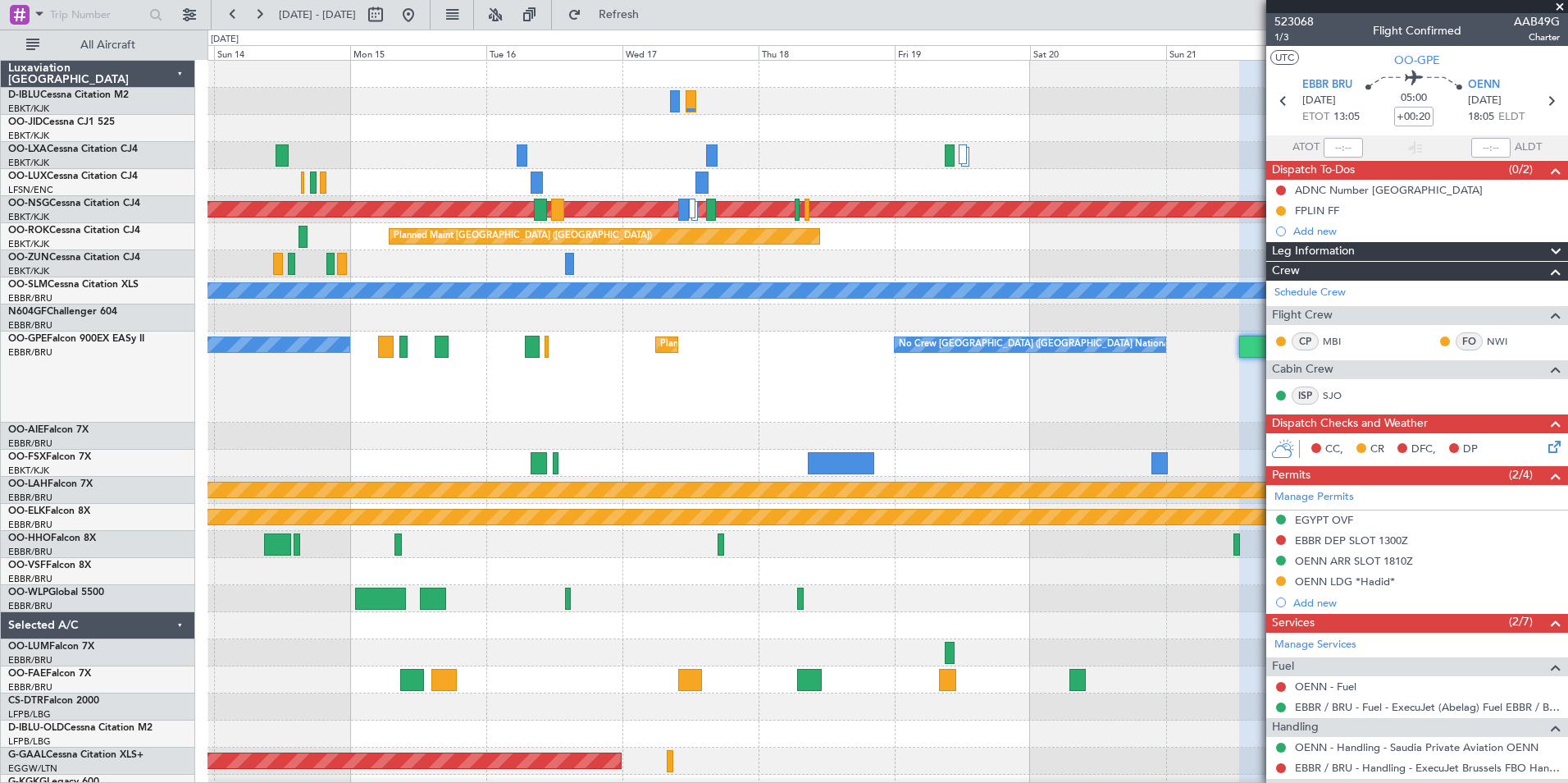
click at [980, 373] on div "No Crew [GEOGRAPHIC_DATA] ([GEOGRAPHIC_DATA] National) Planned Maint [GEOGRAPHI…" at bounding box center [887, 377] width 1360 height 91
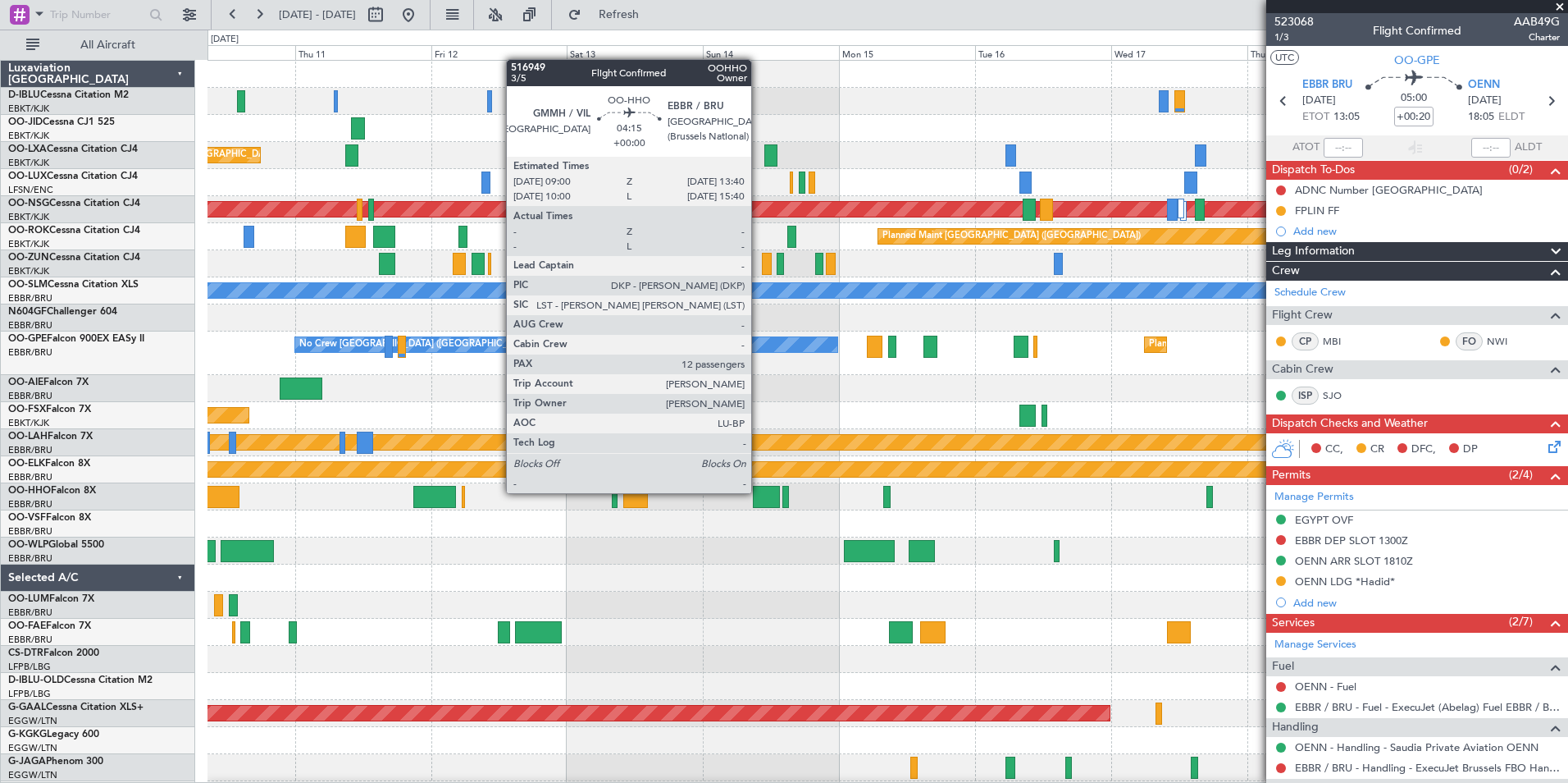
click at [759, 493] on div at bounding box center [766, 497] width 27 height 22
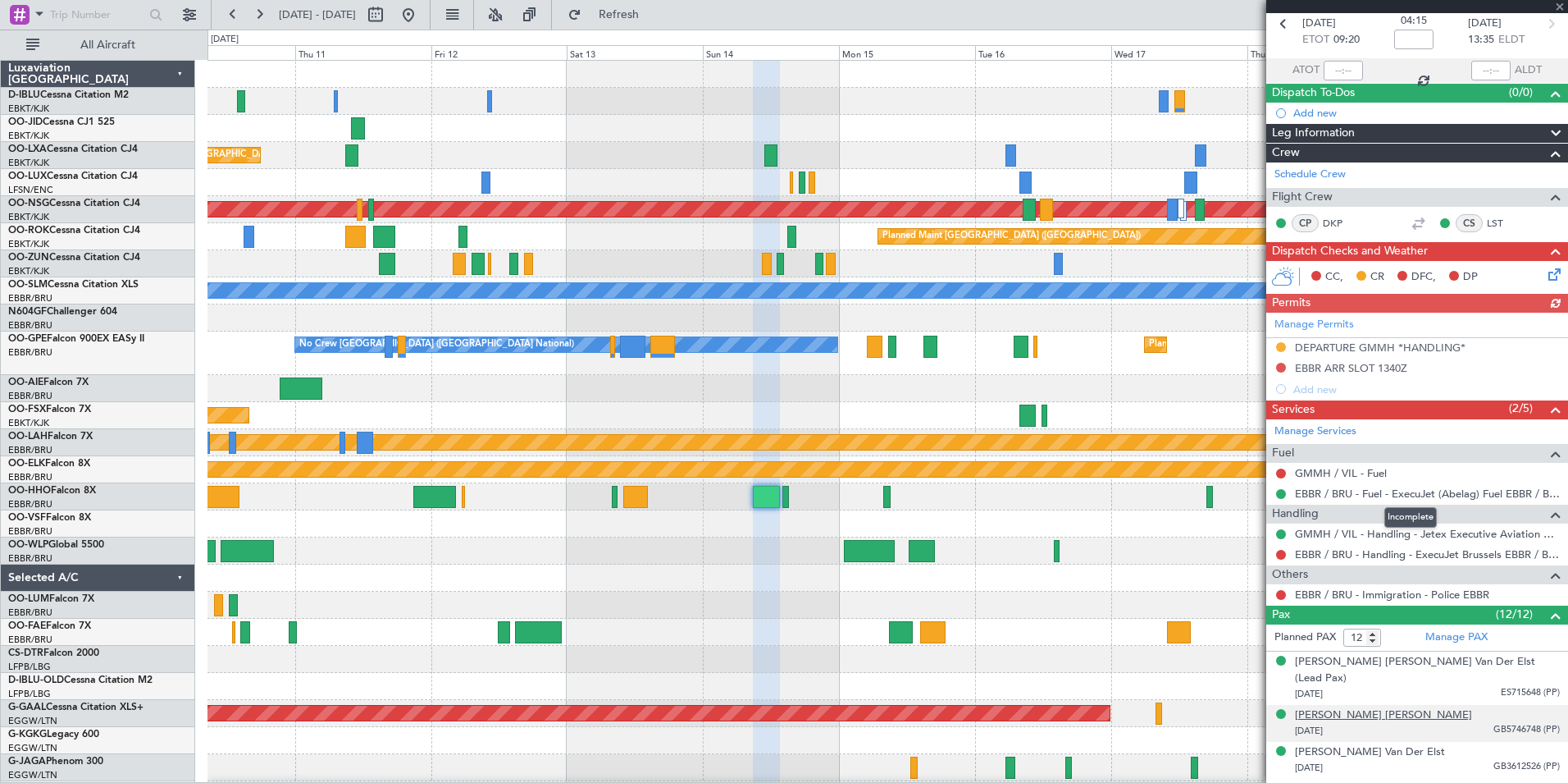
scroll to position [328, 0]
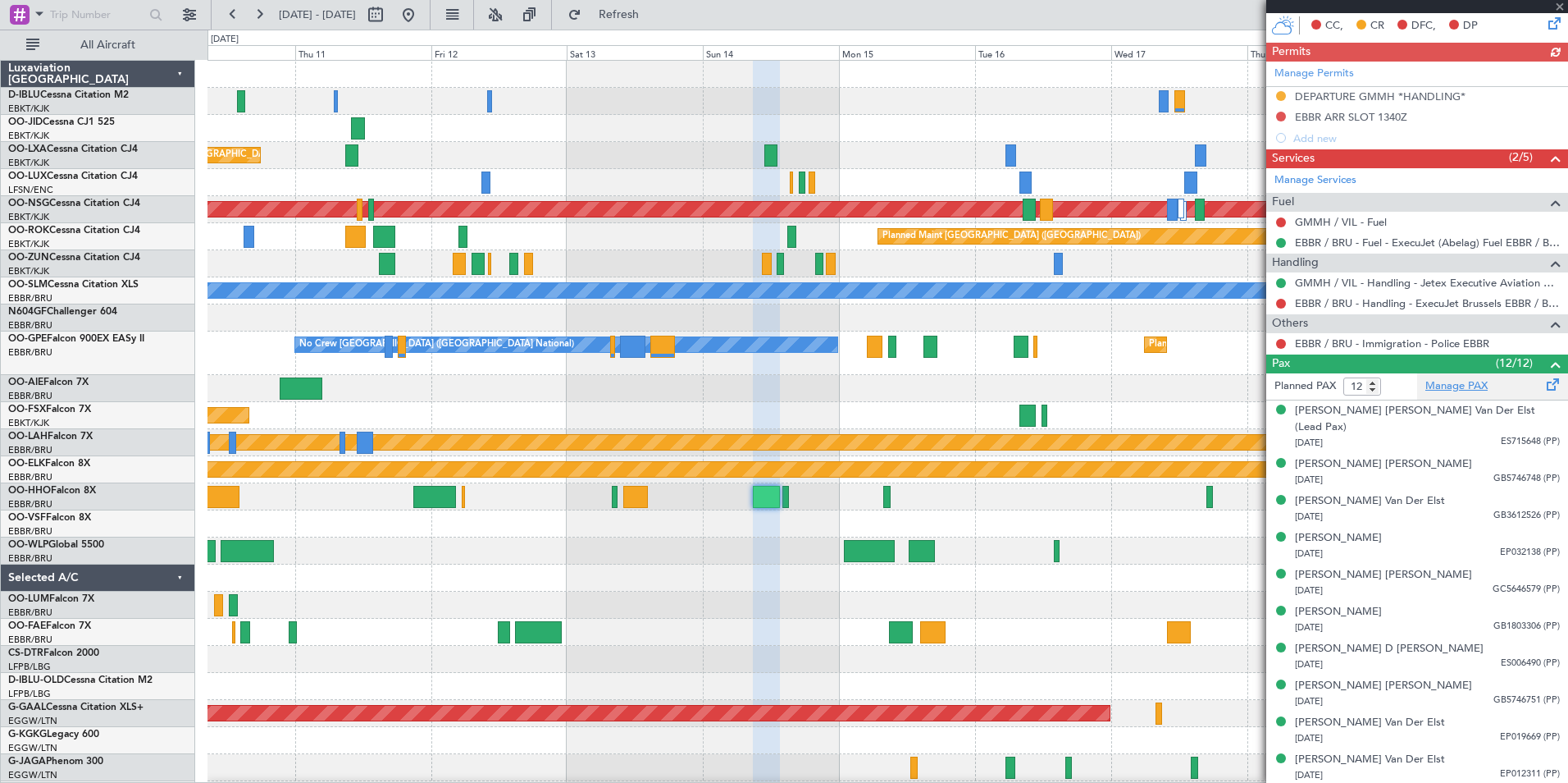
click at [1462, 386] on link "Manage PAX" at bounding box center [1456, 387] width 62 height 16
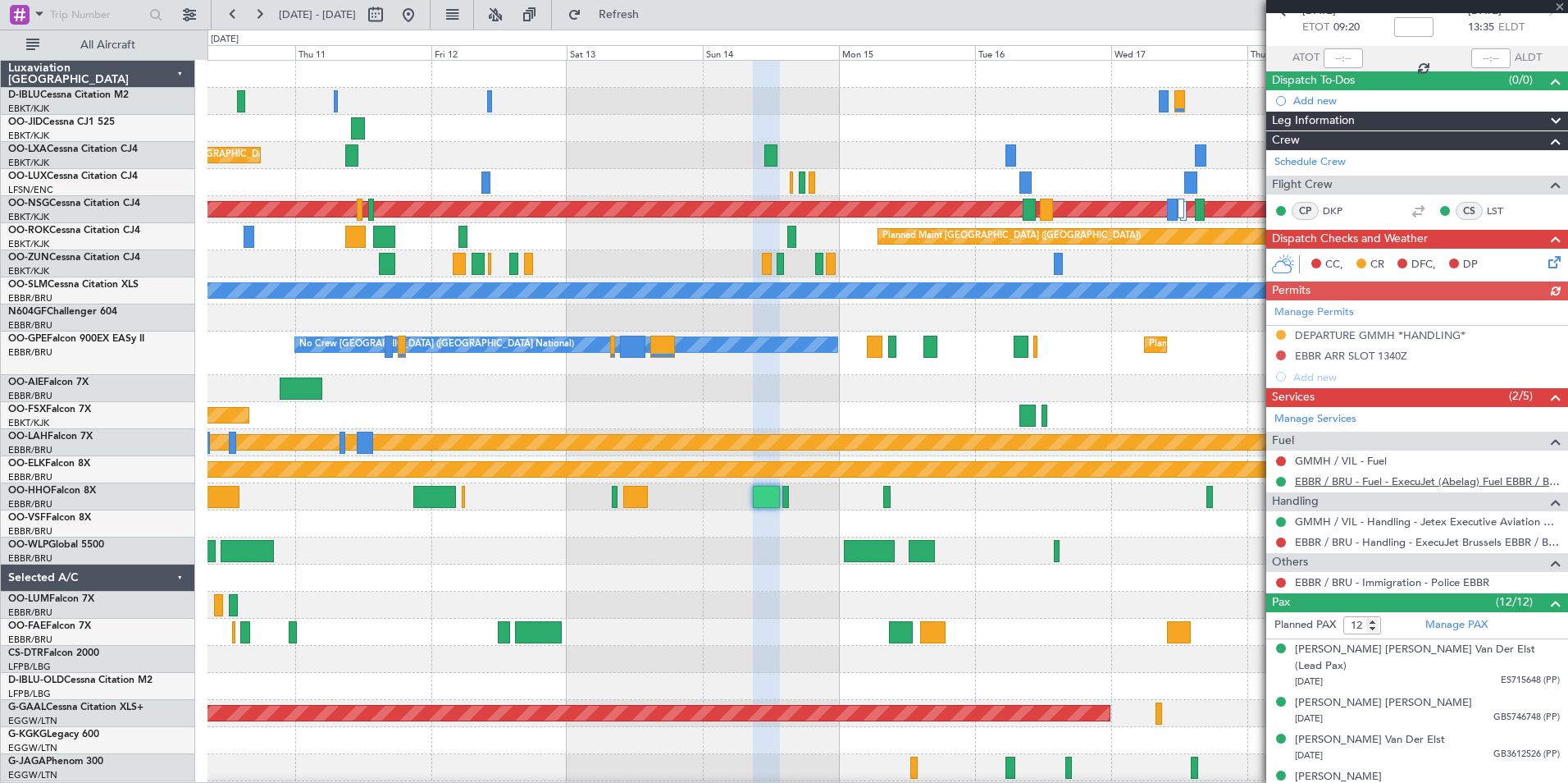
scroll to position [0, 0]
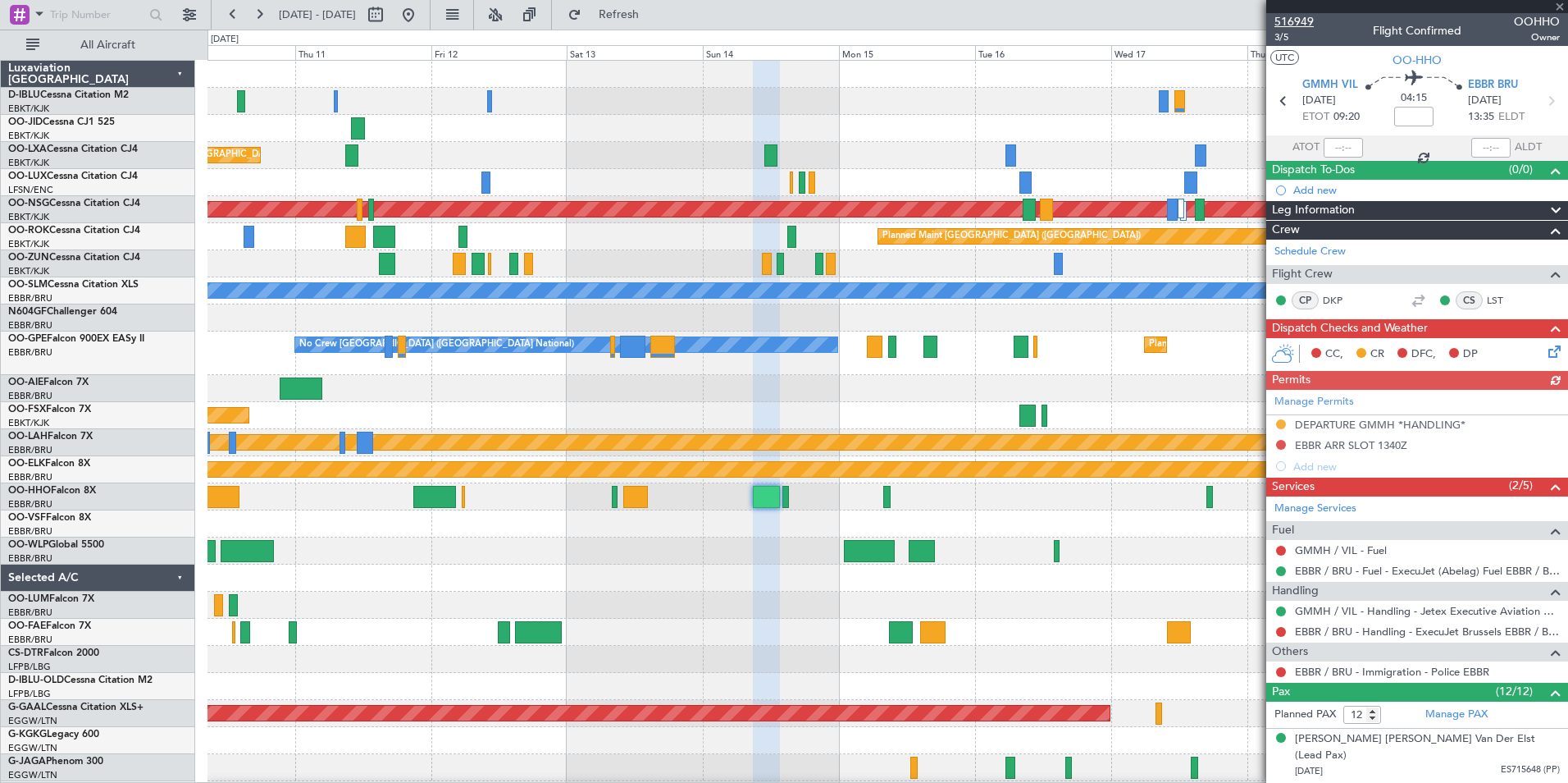
click at [1302, 19] on span "516949" at bounding box center [1294, 21] width 39 height 17
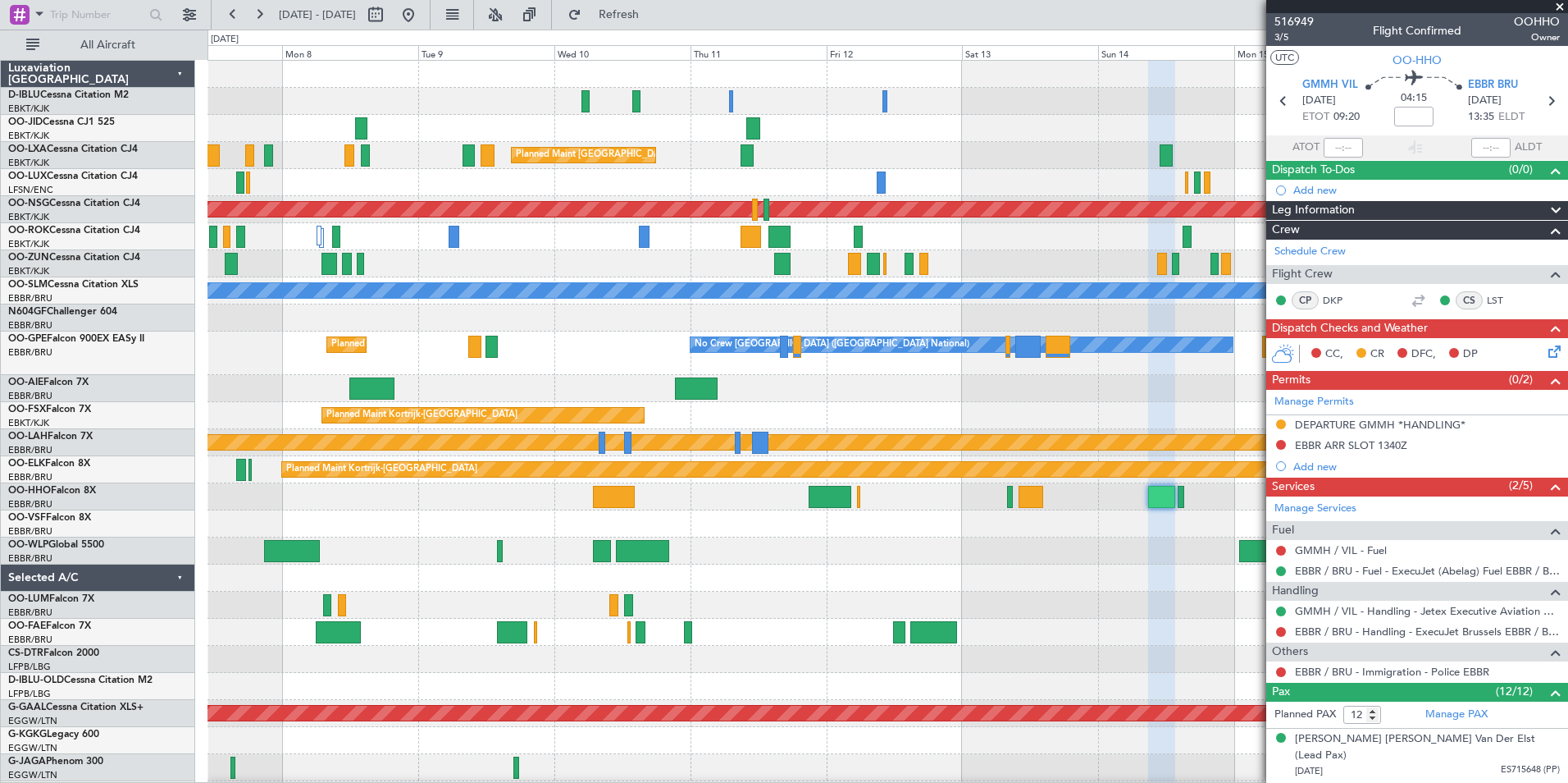
click at [1009, 536] on div at bounding box center [887, 524] width 1360 height 27
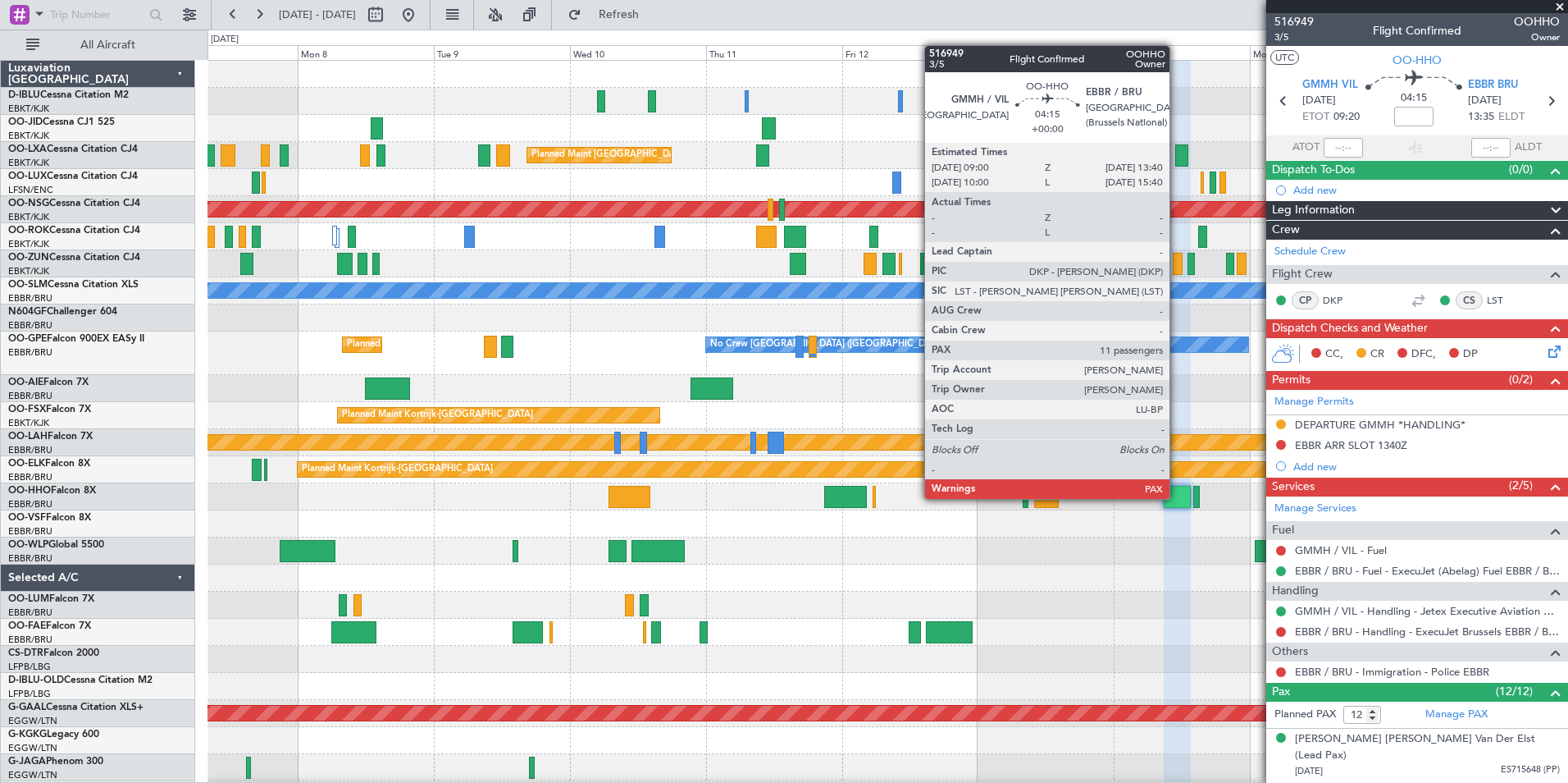
click at [1177, 499] on div at bounding box center [1178, 497] width 27 height 22
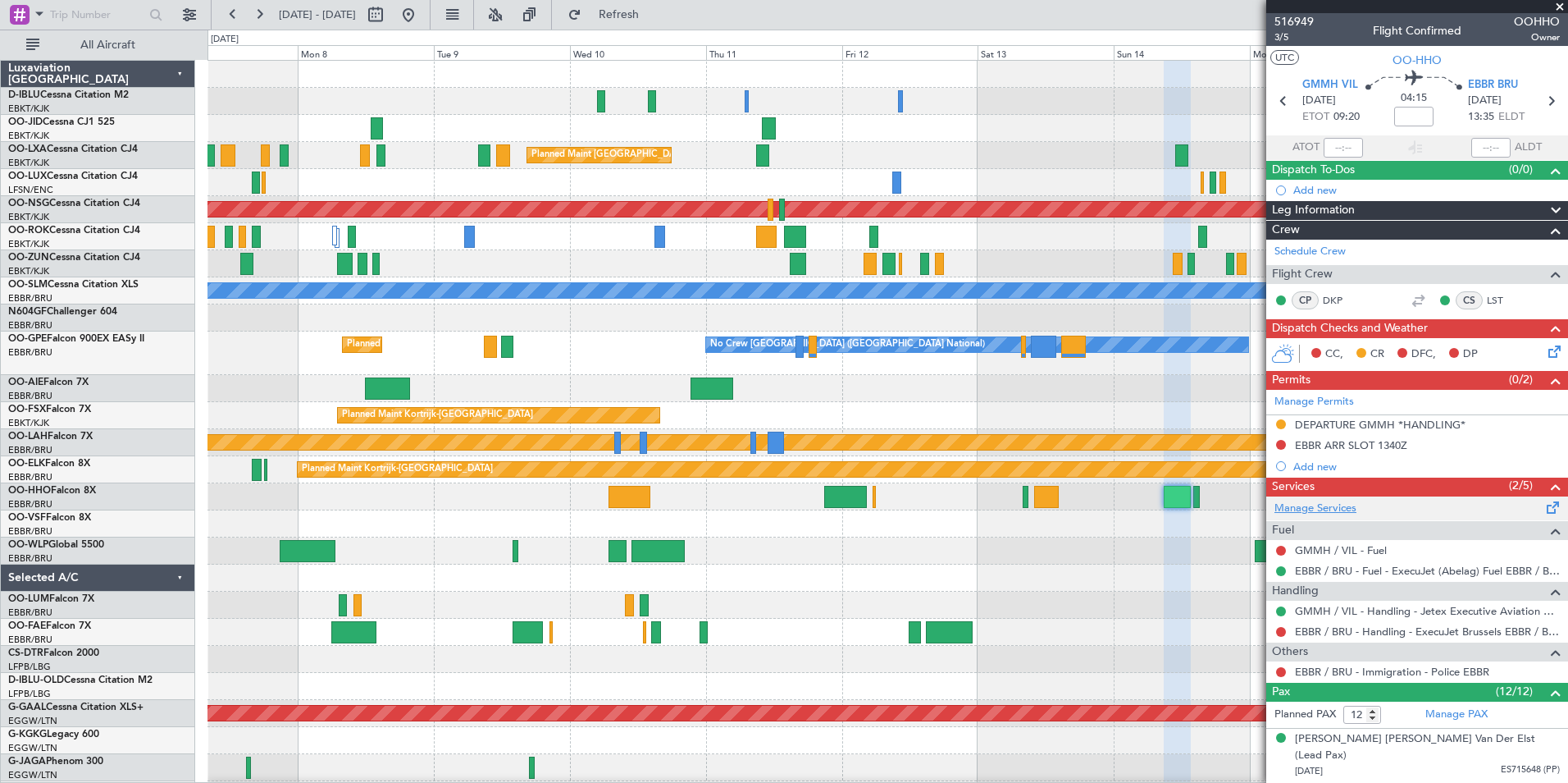
click at [1335, 510] on link "Manage Services" at bounding box center [1316, 509] width 82 height 16
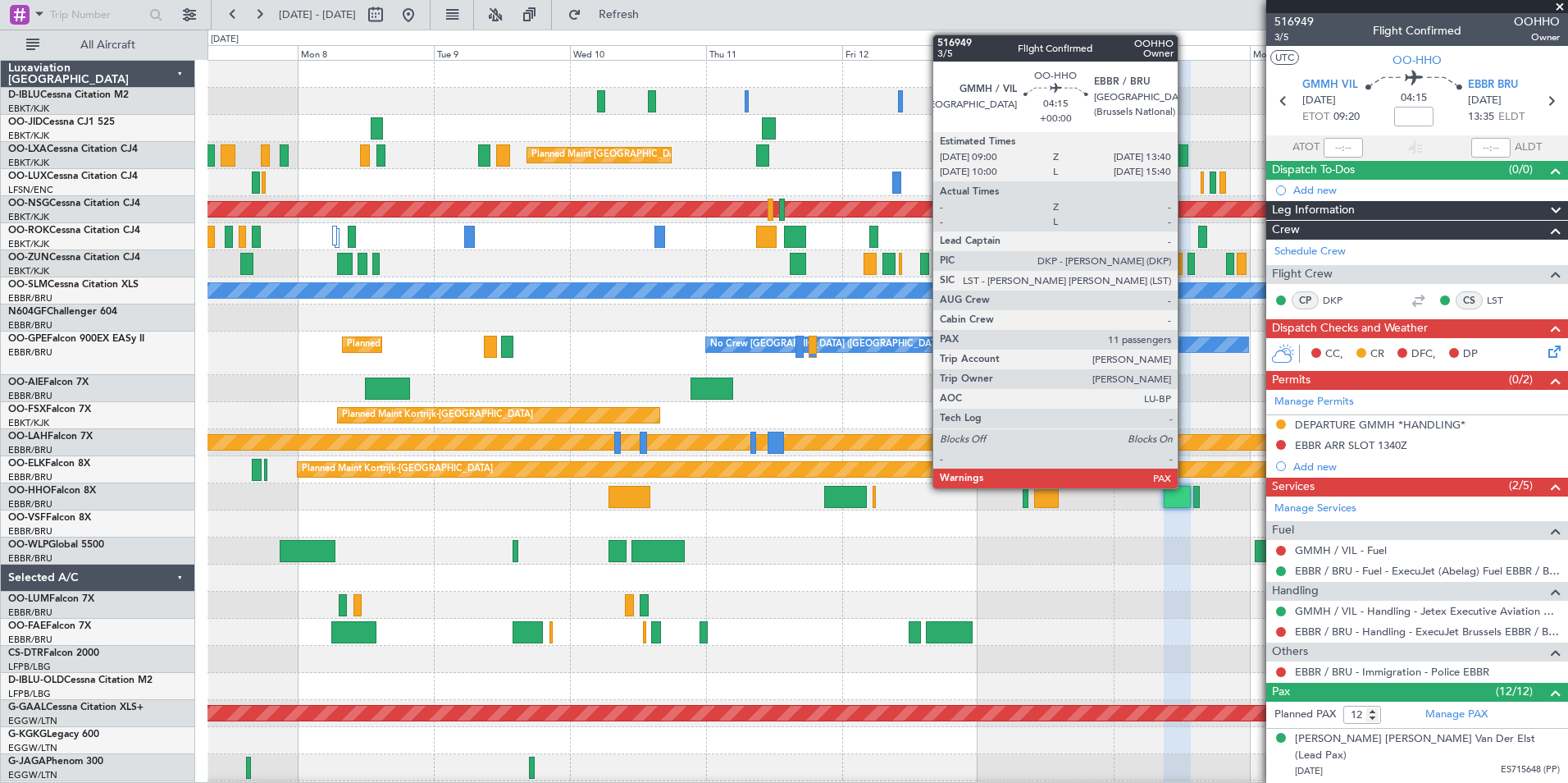
click at [1185, 487] on div at bounding box center [1178, 497] width 27 height 22
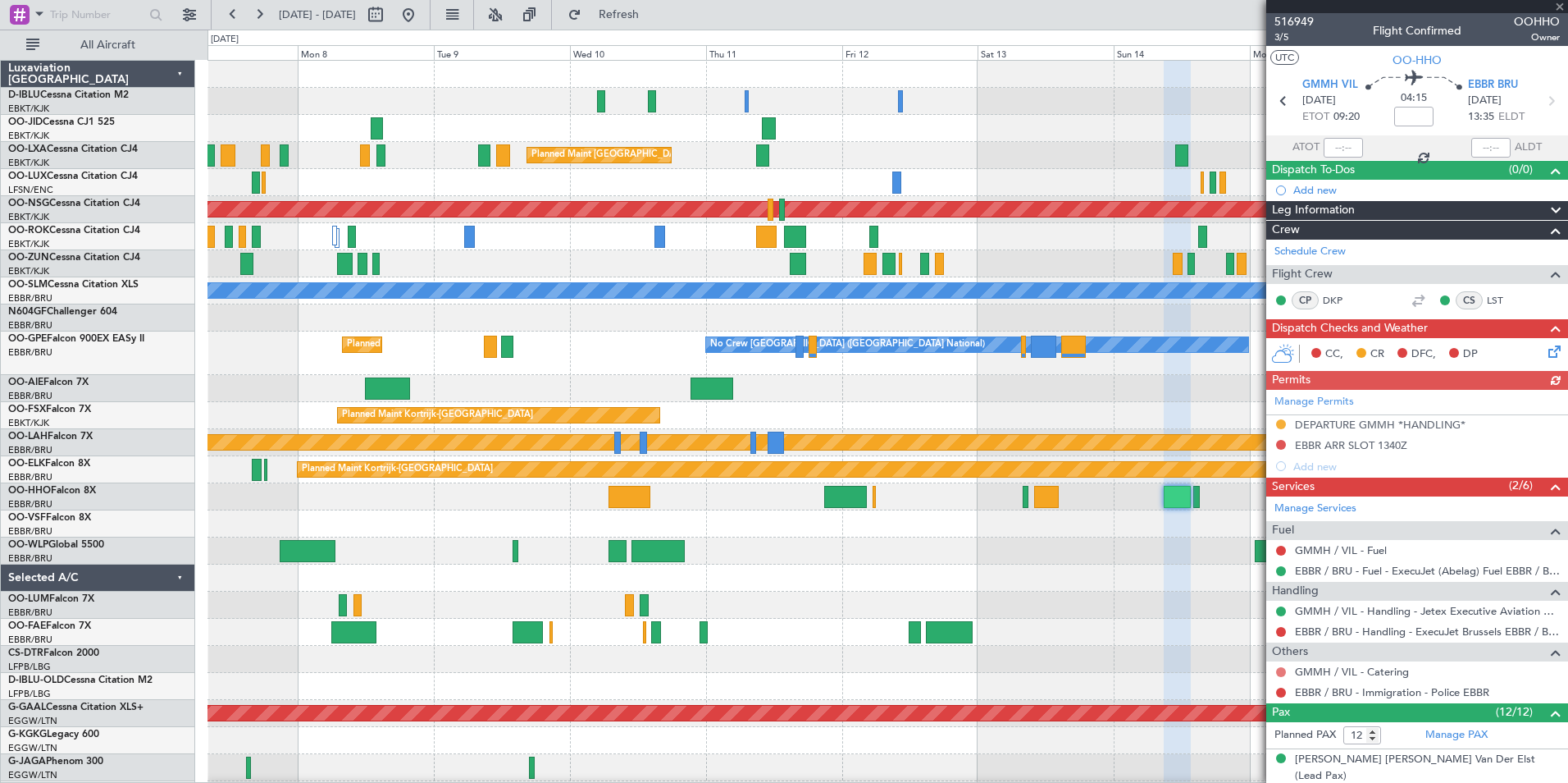
click at [1278, 672] on button at bounding box center [1281, 671] width 10 height 10
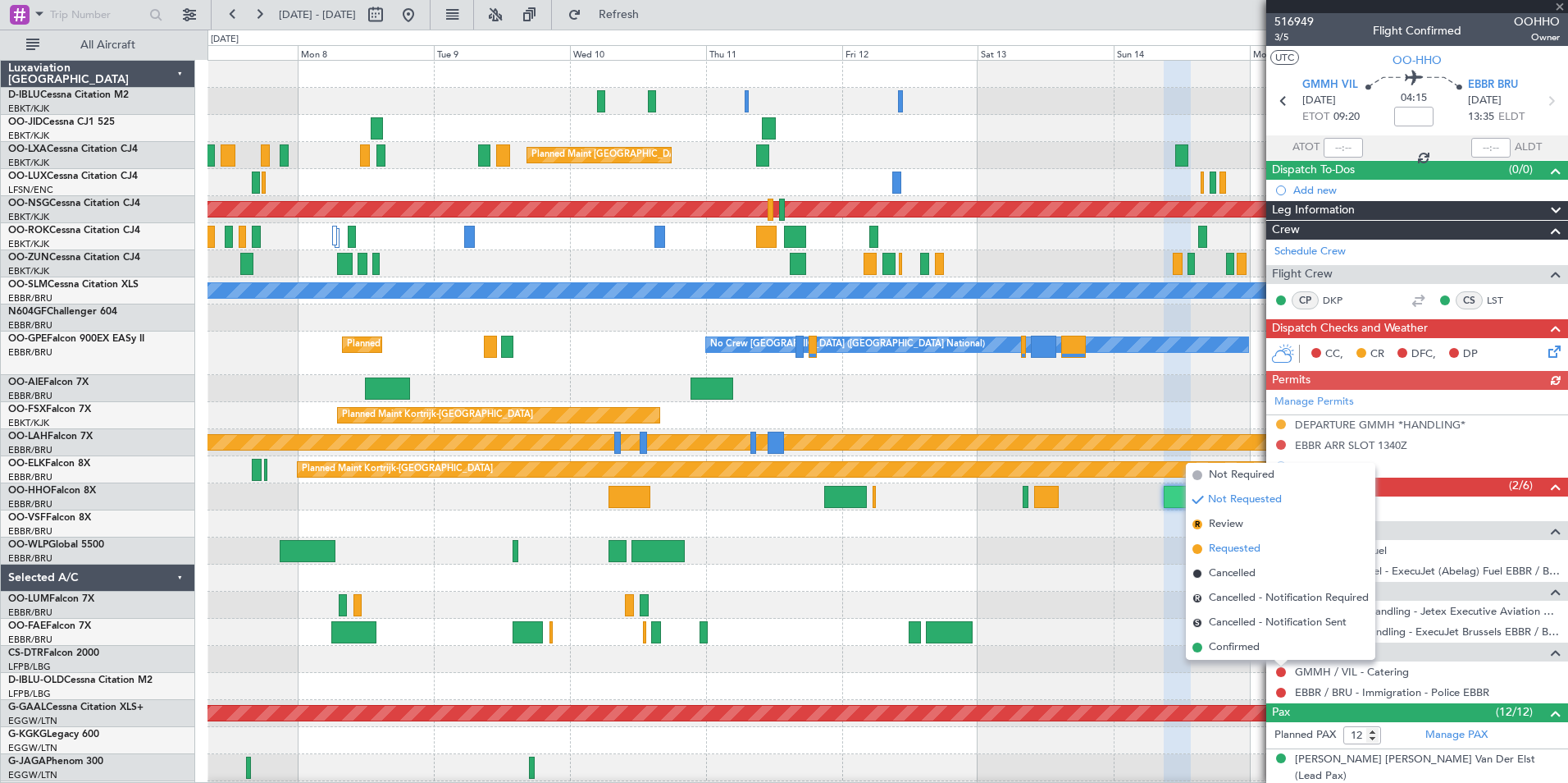
click at [1230, 548] on span "Requested" at bounding box center [1234, 549] width 52 height 16
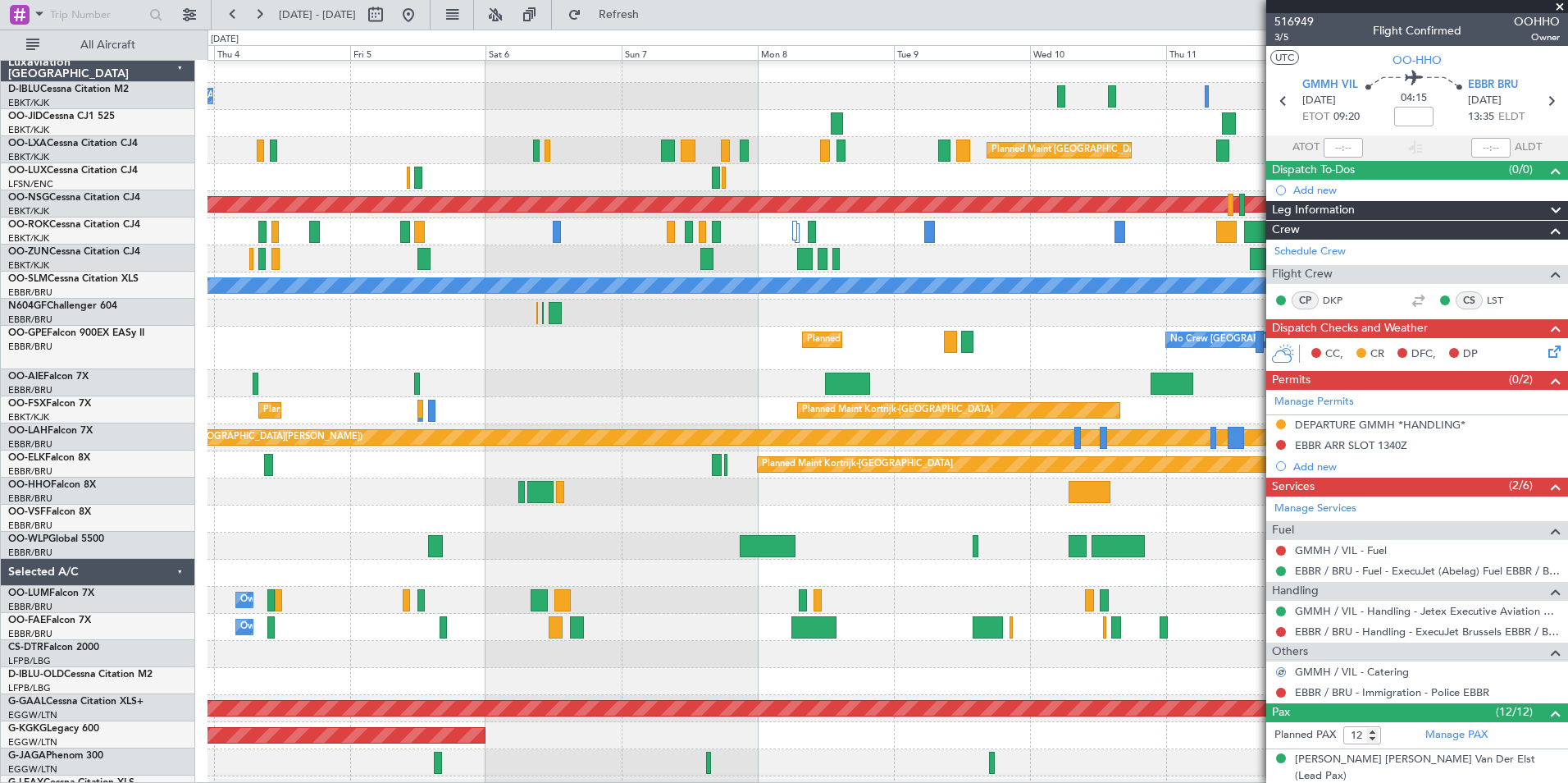
click at [1205, 546] on div at bounding box center [887, 546] width 1360 height 27
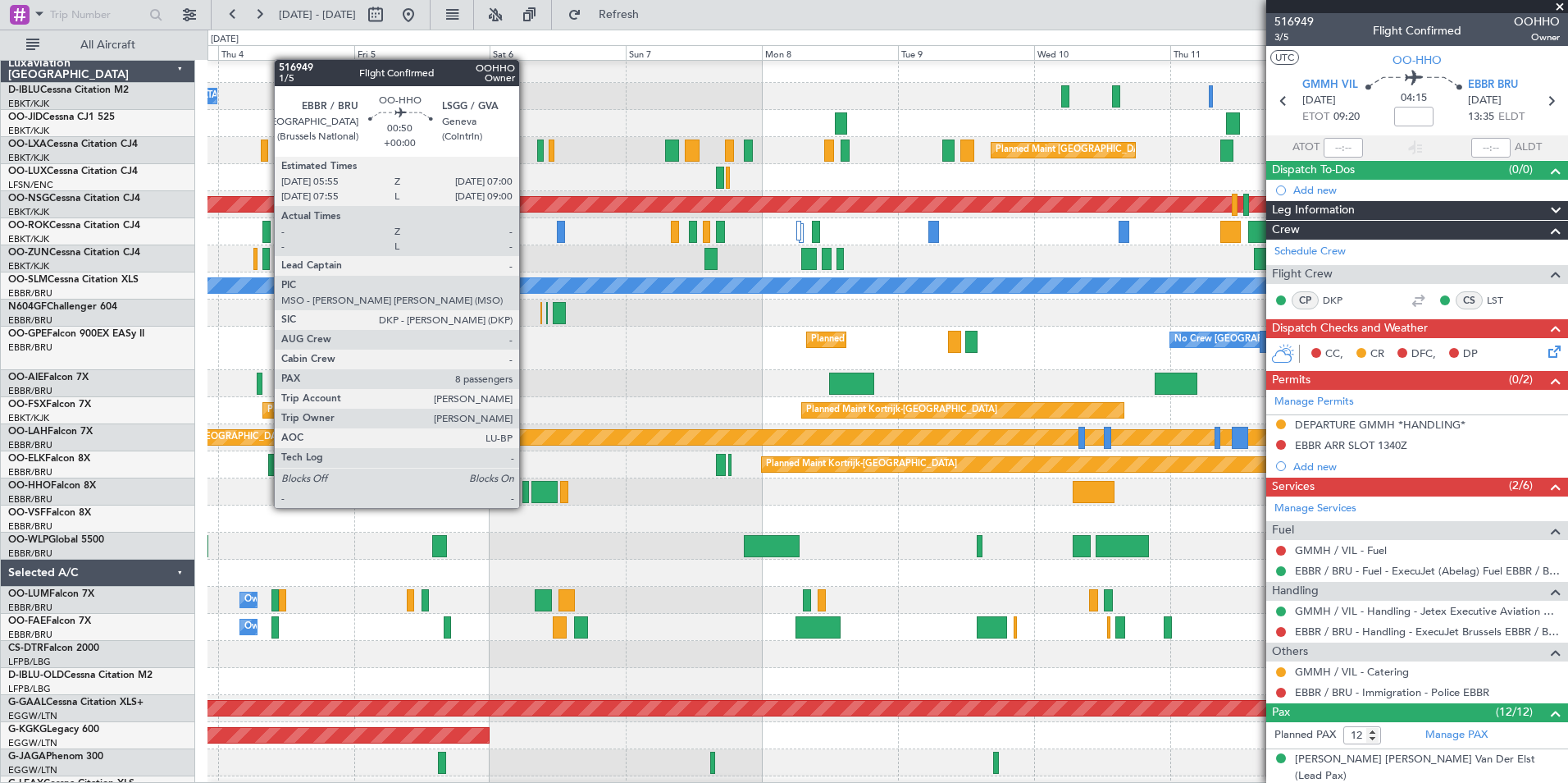
click at [527, 493] on div at bounding box center [525, 492] width 6 height 22
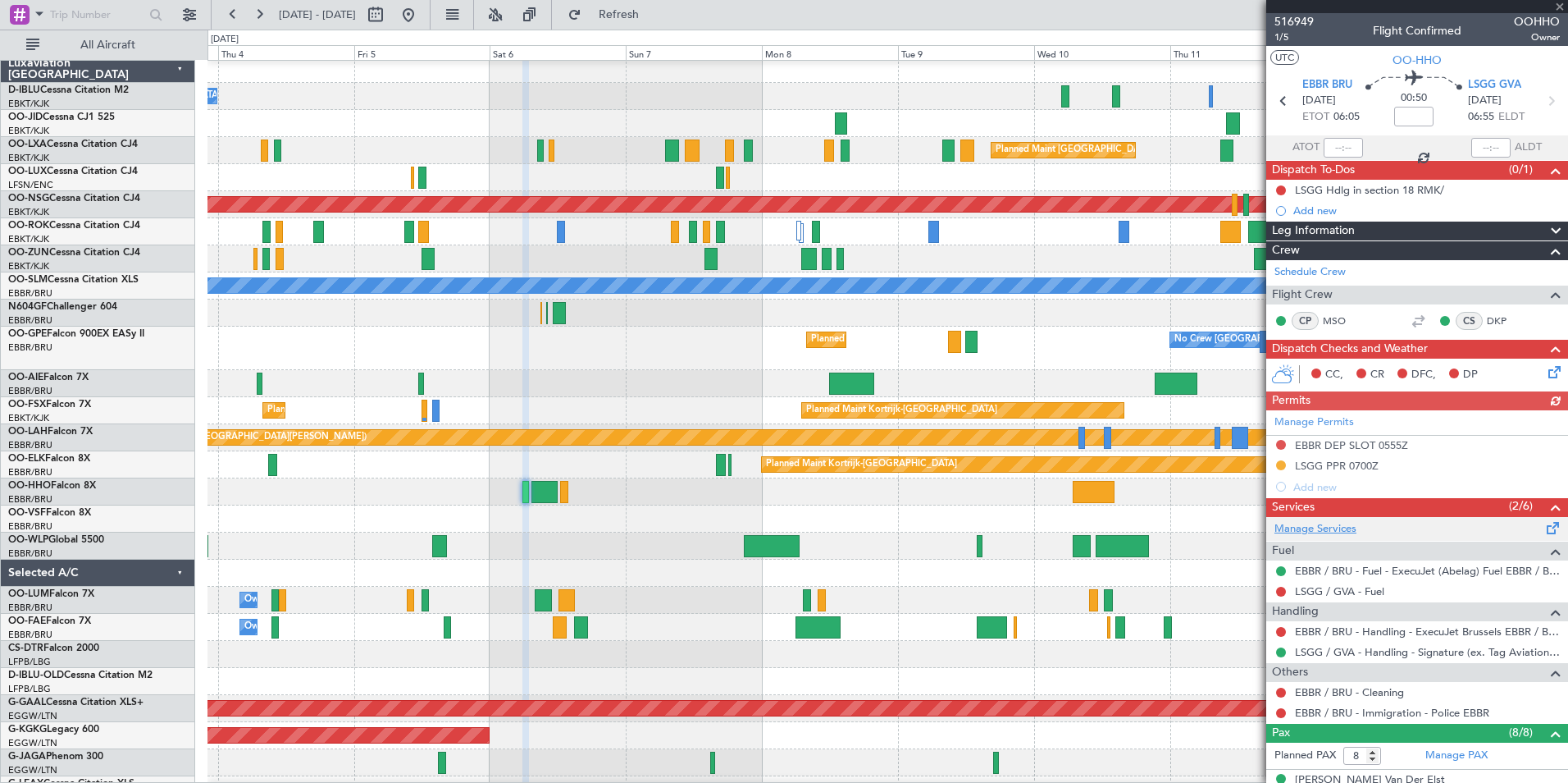
click at [1322, 528] on link "Manage Services" at bounding box center [1316, 530] width 82 height 16
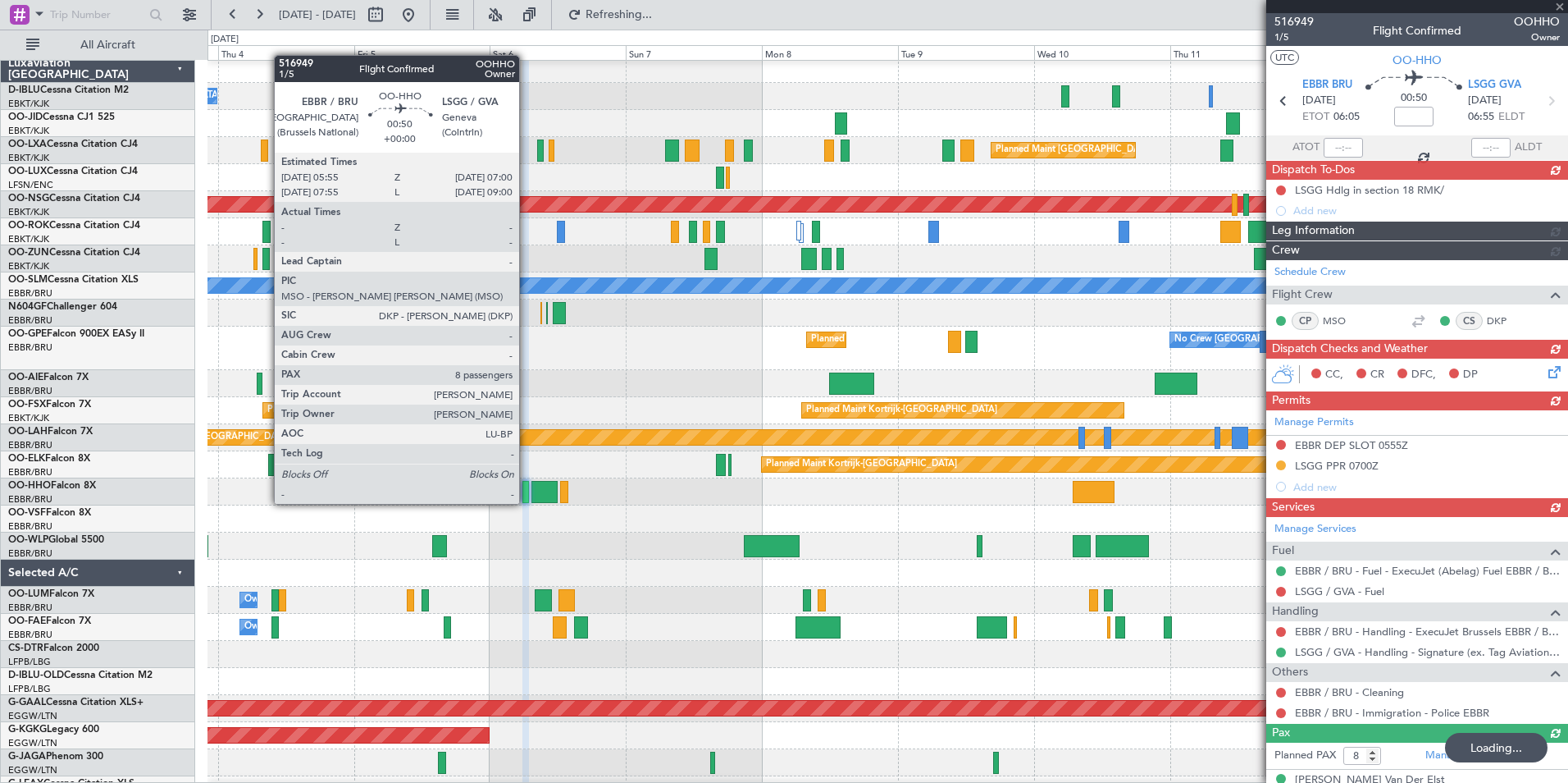
click at [527, 489] on div at bounding box center [525, 492] width 6 height 22
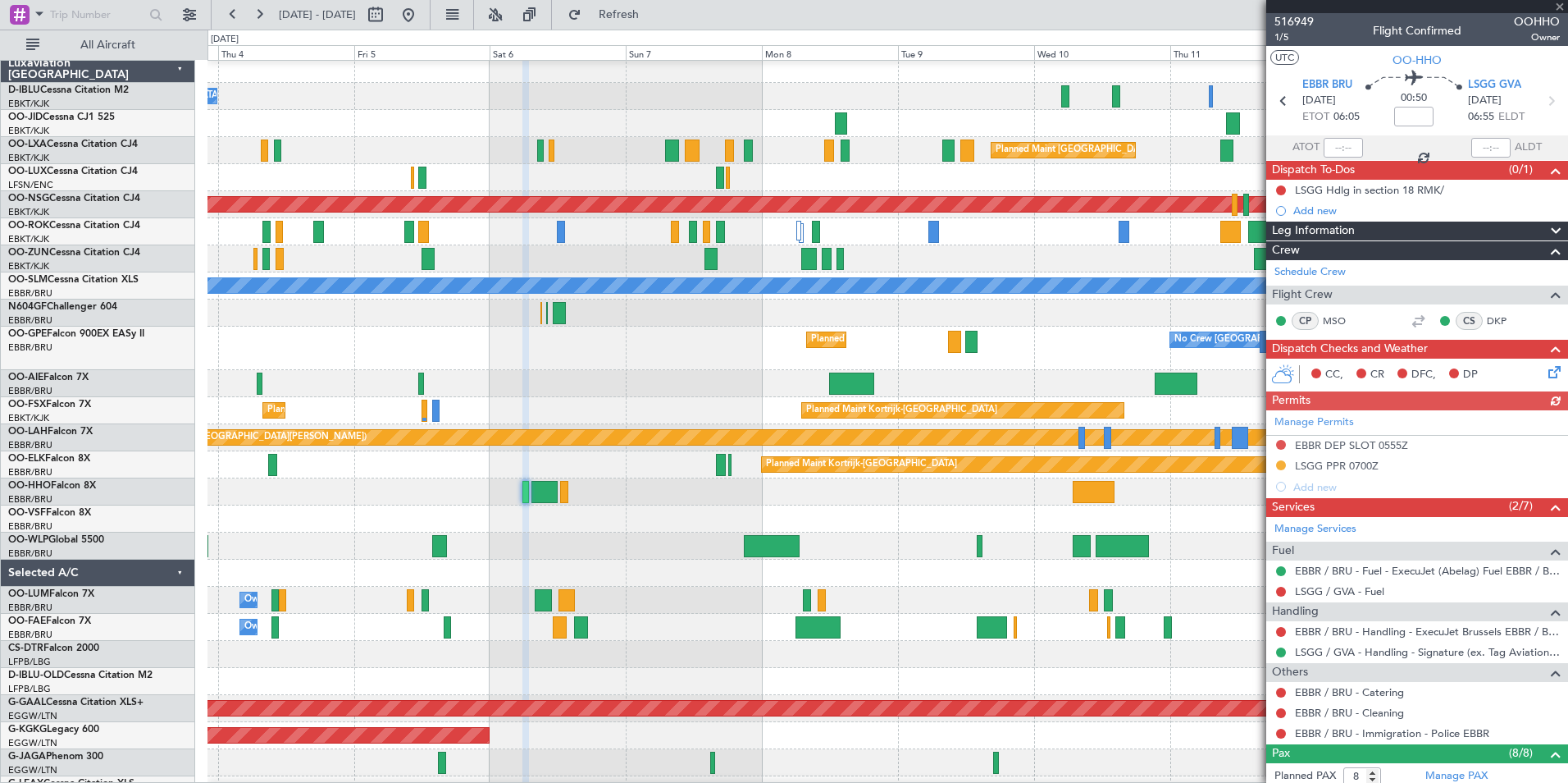
click at [1265, 692] on div at bounding box center [887, 681] width 1360 height 27
click at [1278, 692] on button at bounding box center [1281, 692] width 10 height 10
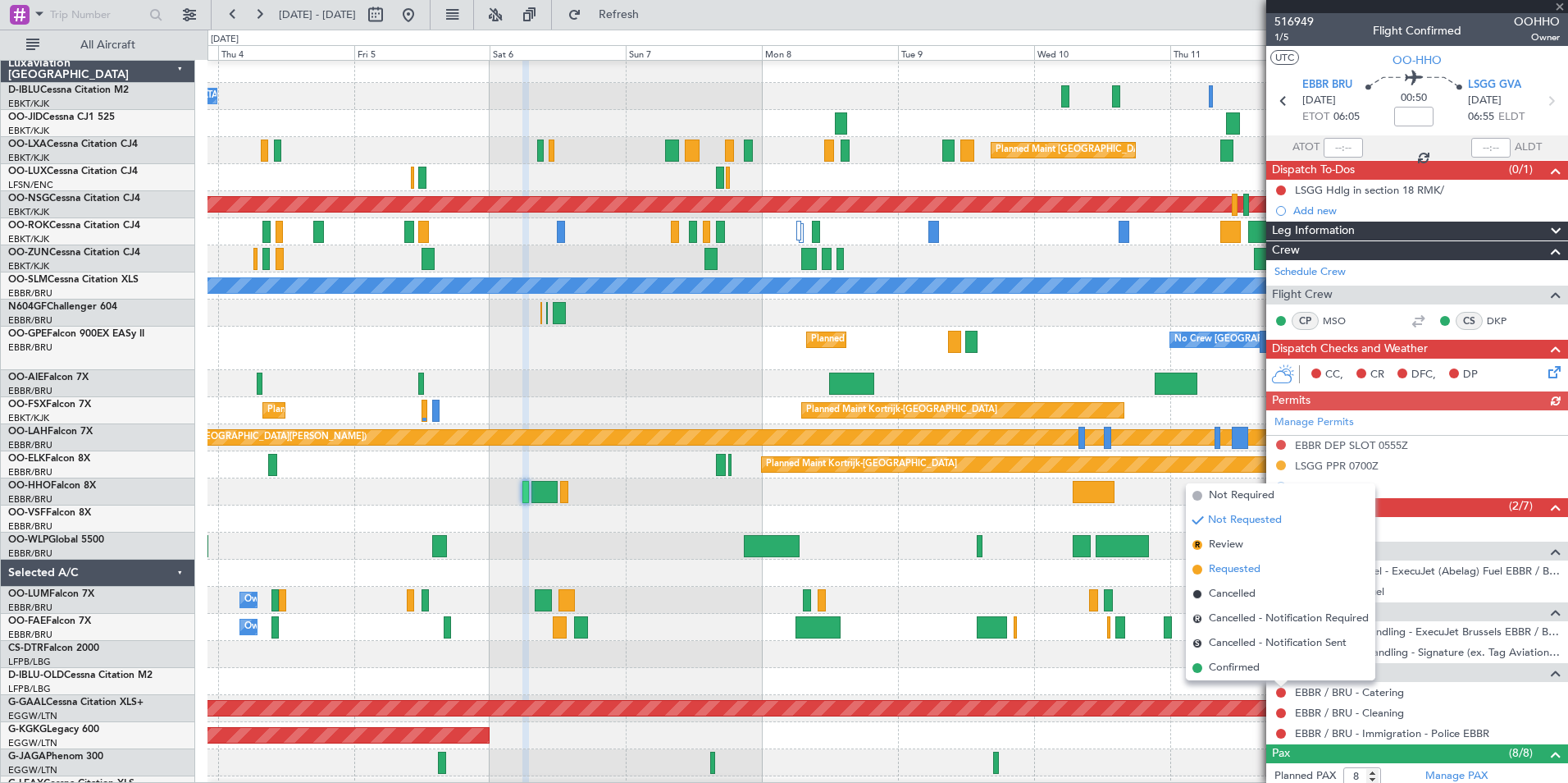
click at [1216, 566] on span "Requested" at bounding box center [1234, 570] width 52 height 16
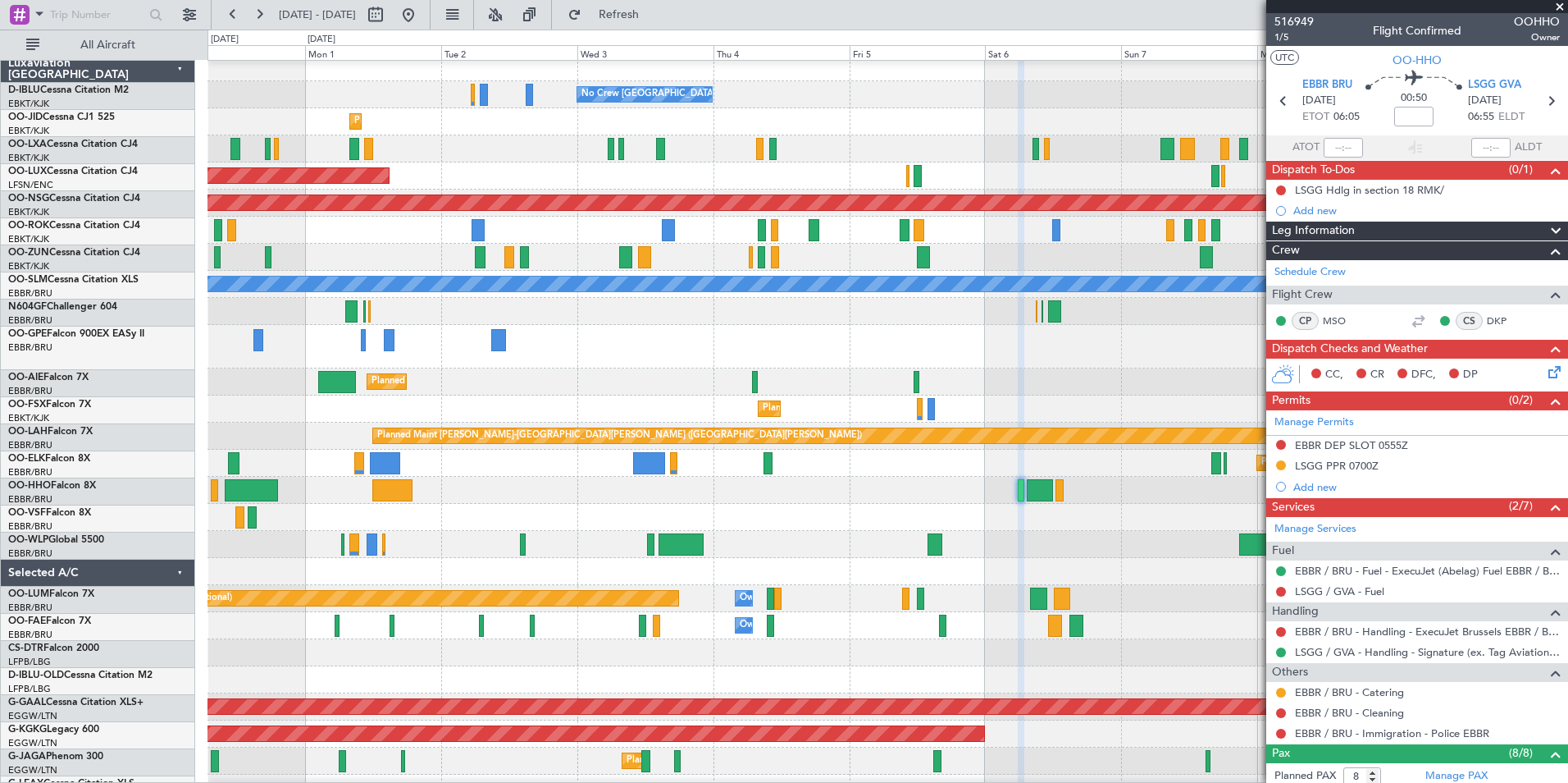
scroll to position [6, 0]
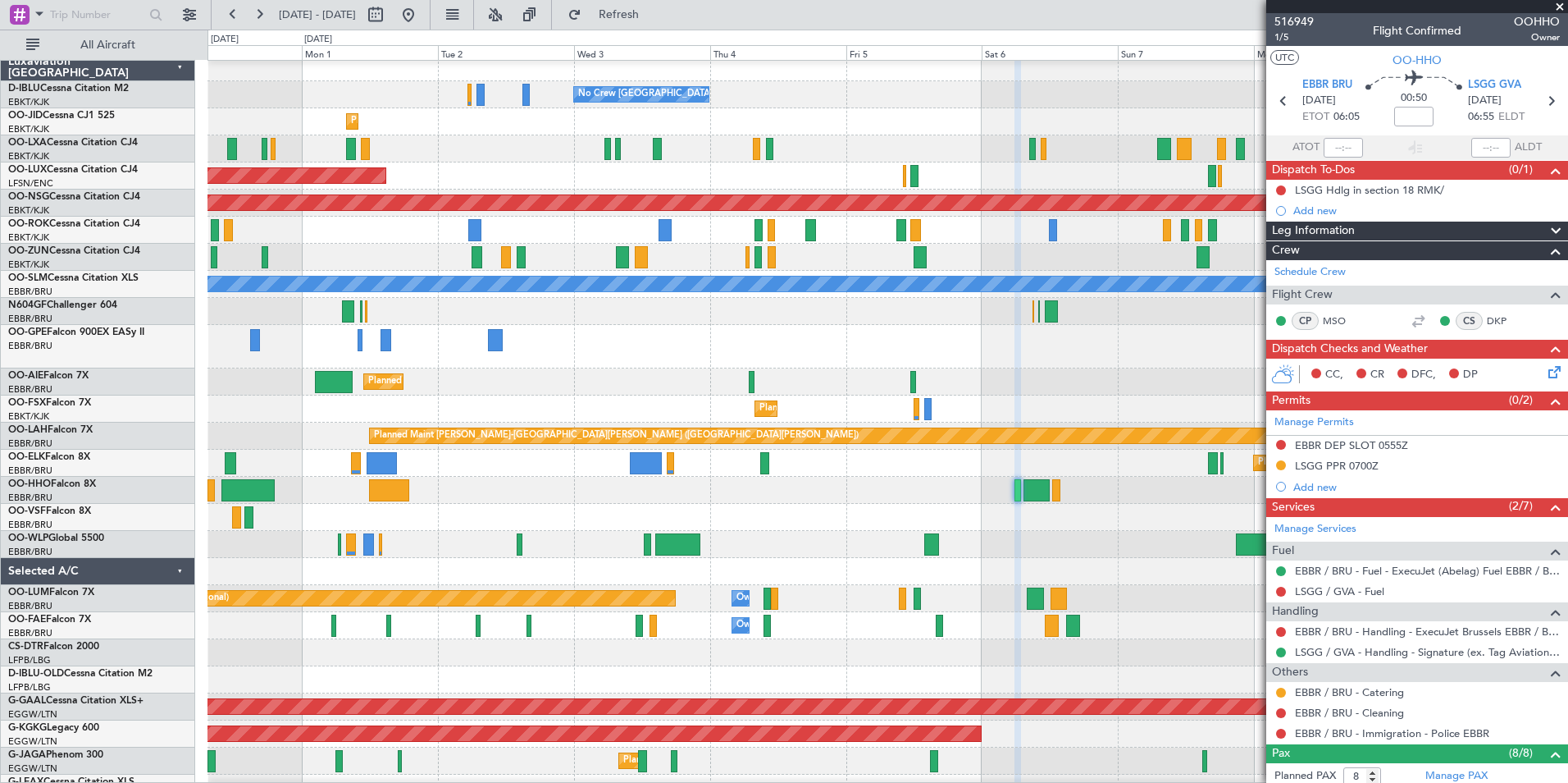
click at [1169, 479] on div at bounding box center [887, 490] width 1360 height 27
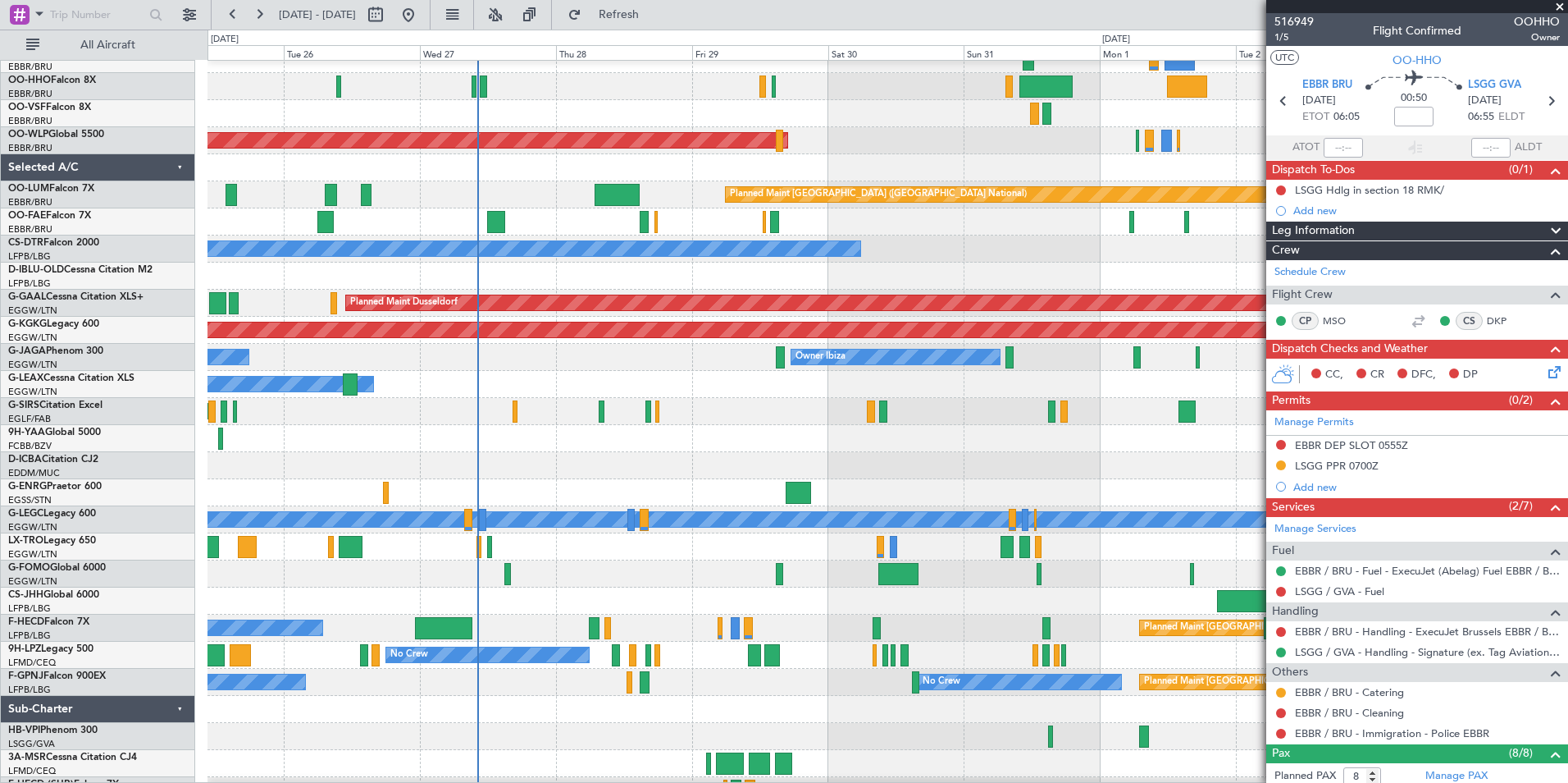
scroll to position [431, 0]
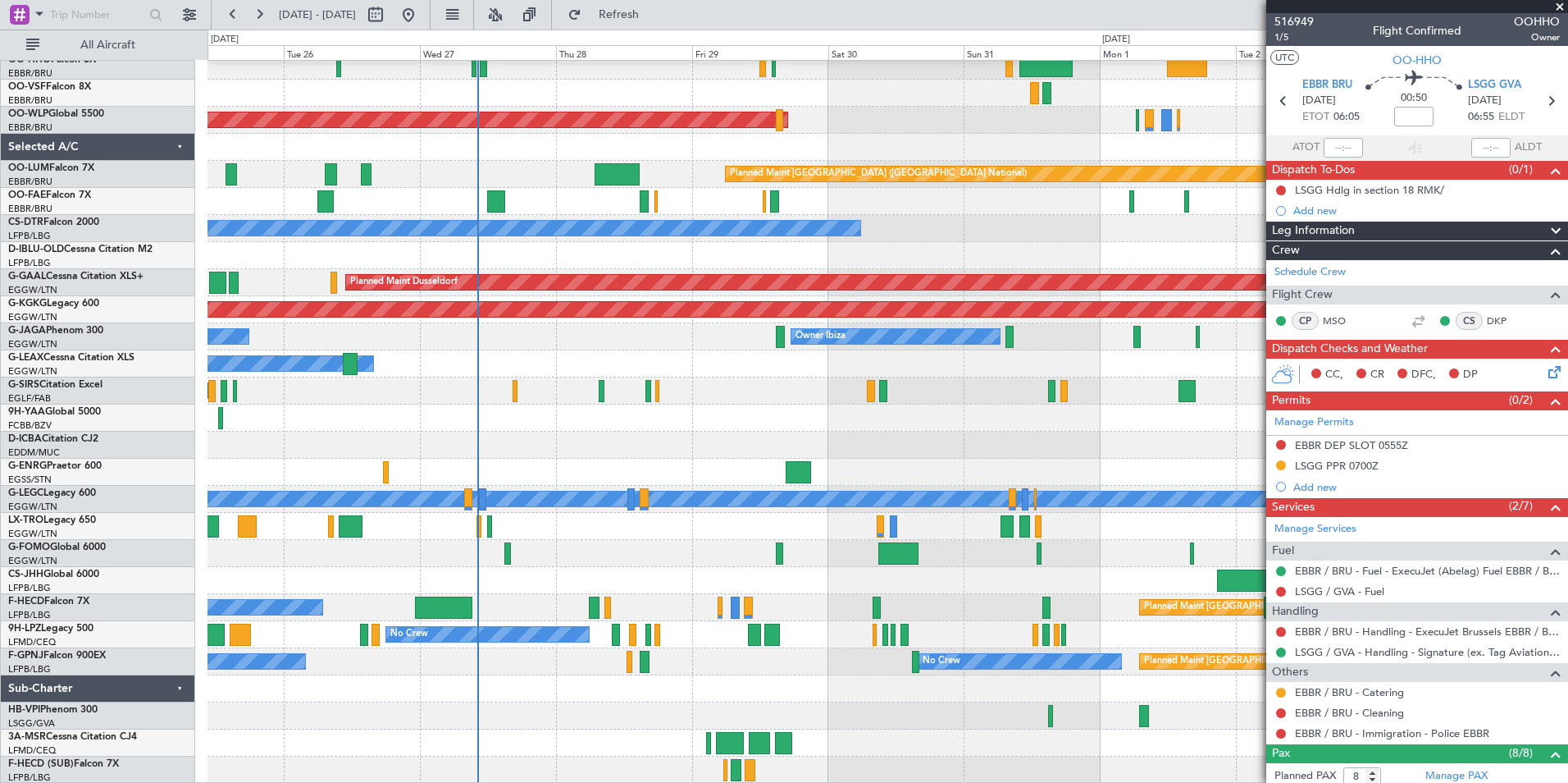
click at [641, 688] on div "Planned Maint [GEOGRAPHIC_DATA] ([GEOGRAPHIC_DATA]) Planned Maint [GEOGRAPHIC_D…" at bounding box center [887, 206] width 1360 height 1153
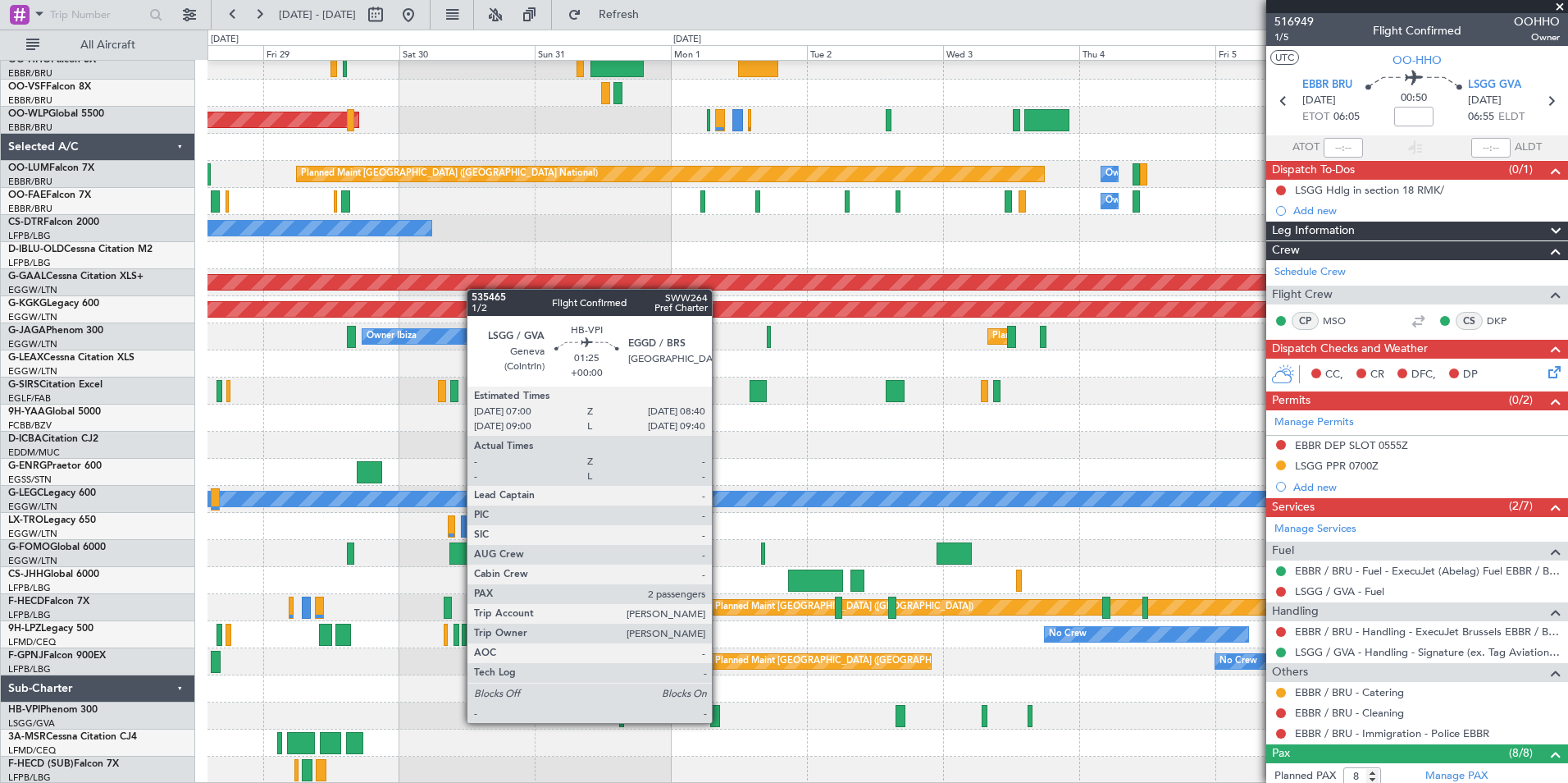
click at [720, 721] on div at bounding box center [715, 716] width 10 height 22
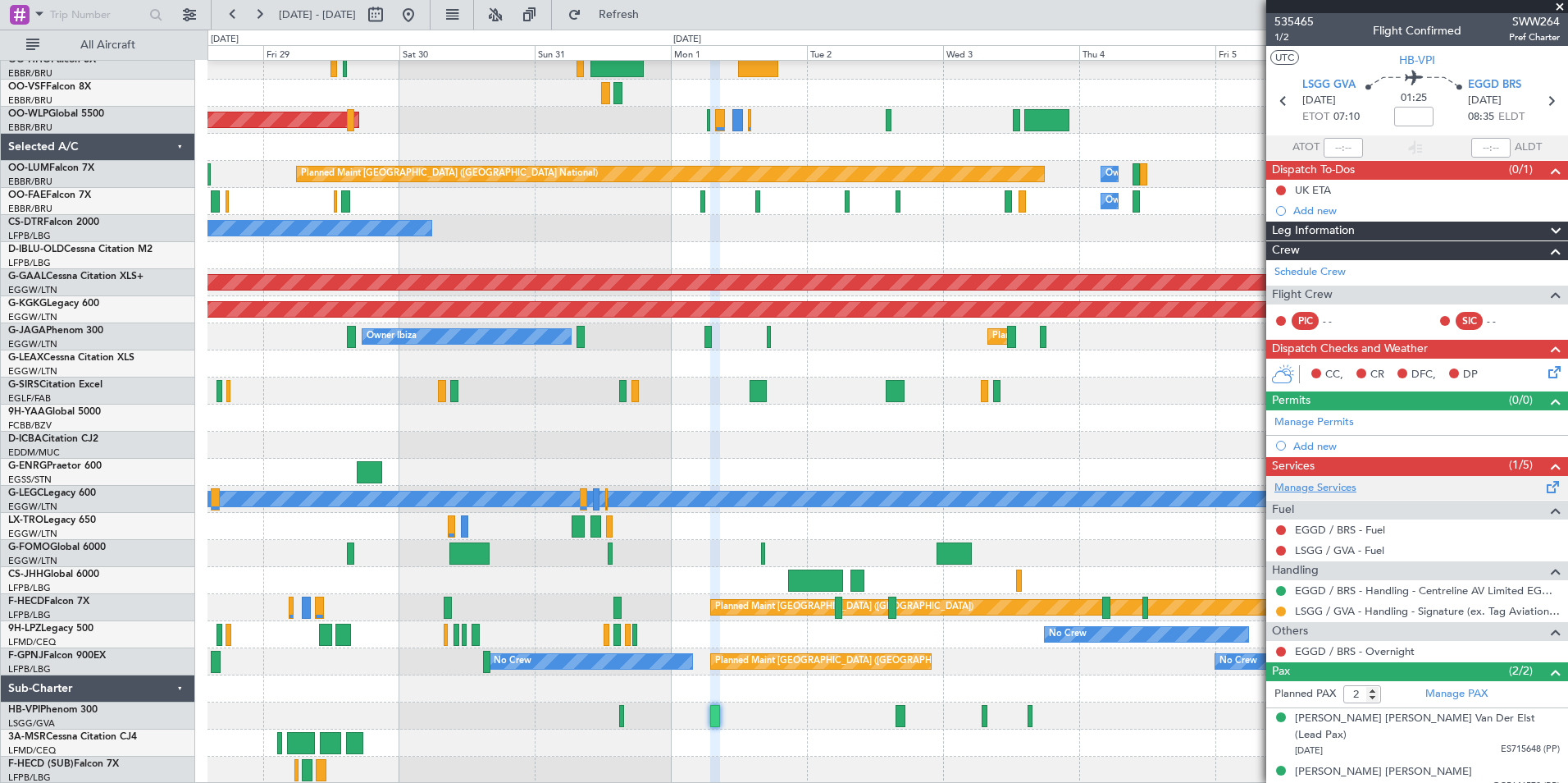
click at [1338, 486] on link "Manage Services" at bounding box center [1316, 488] width 82 height 16
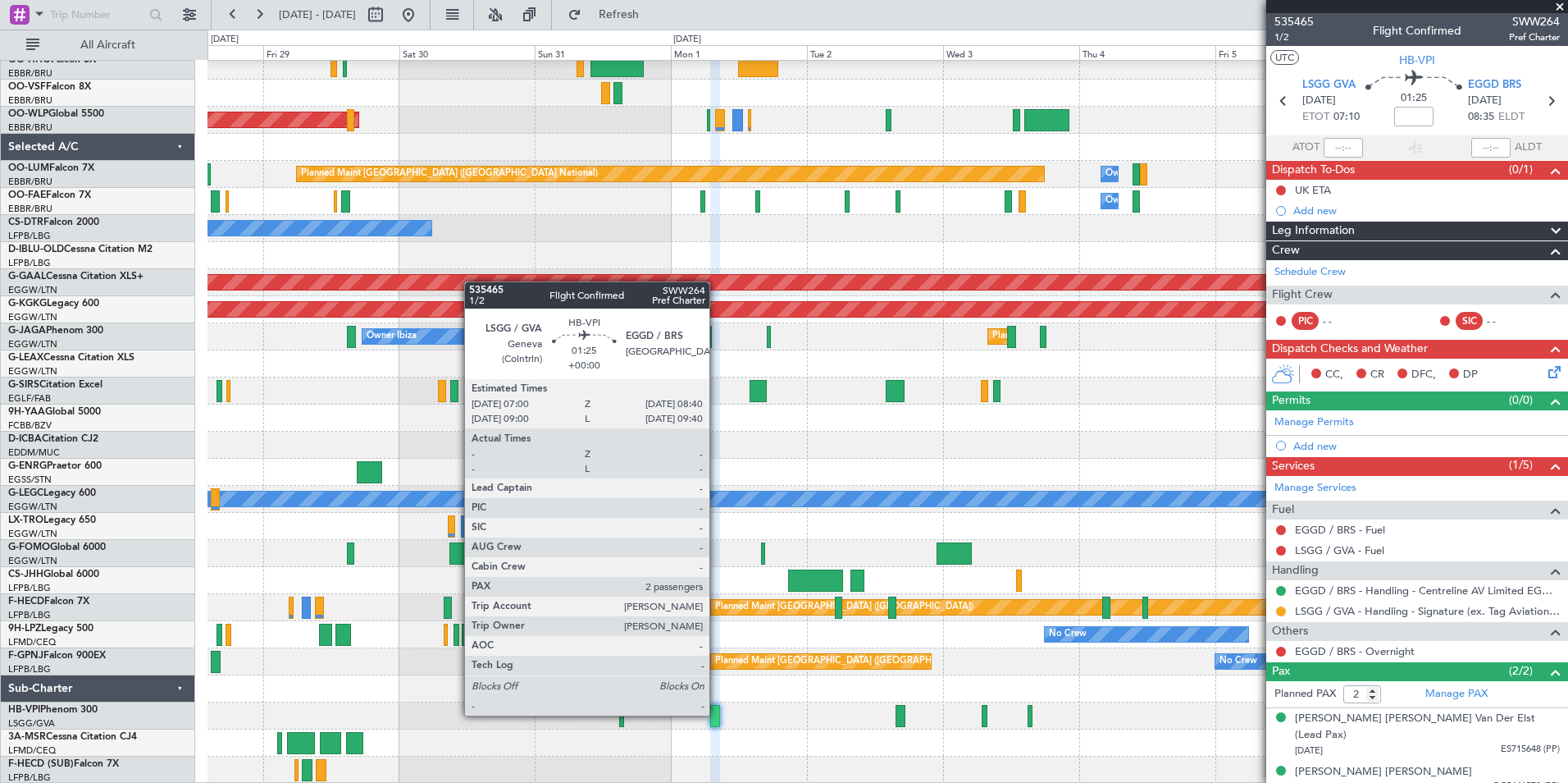
click at [717, 713] on div at bounding box center [715, 716] width 10 height 22
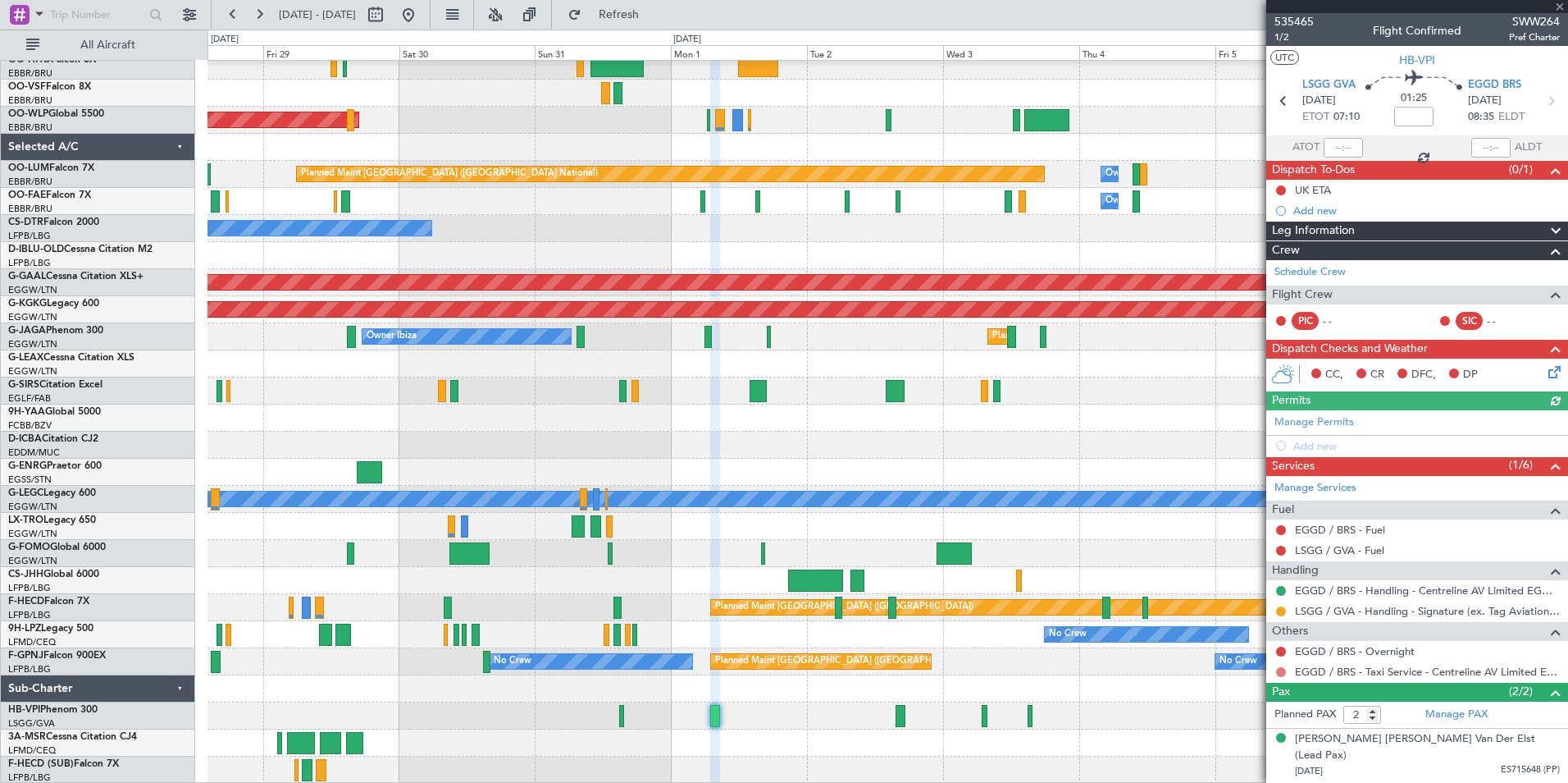
click at [1280, 670] on button at bounding box center [1281, 671] width 10 height 10
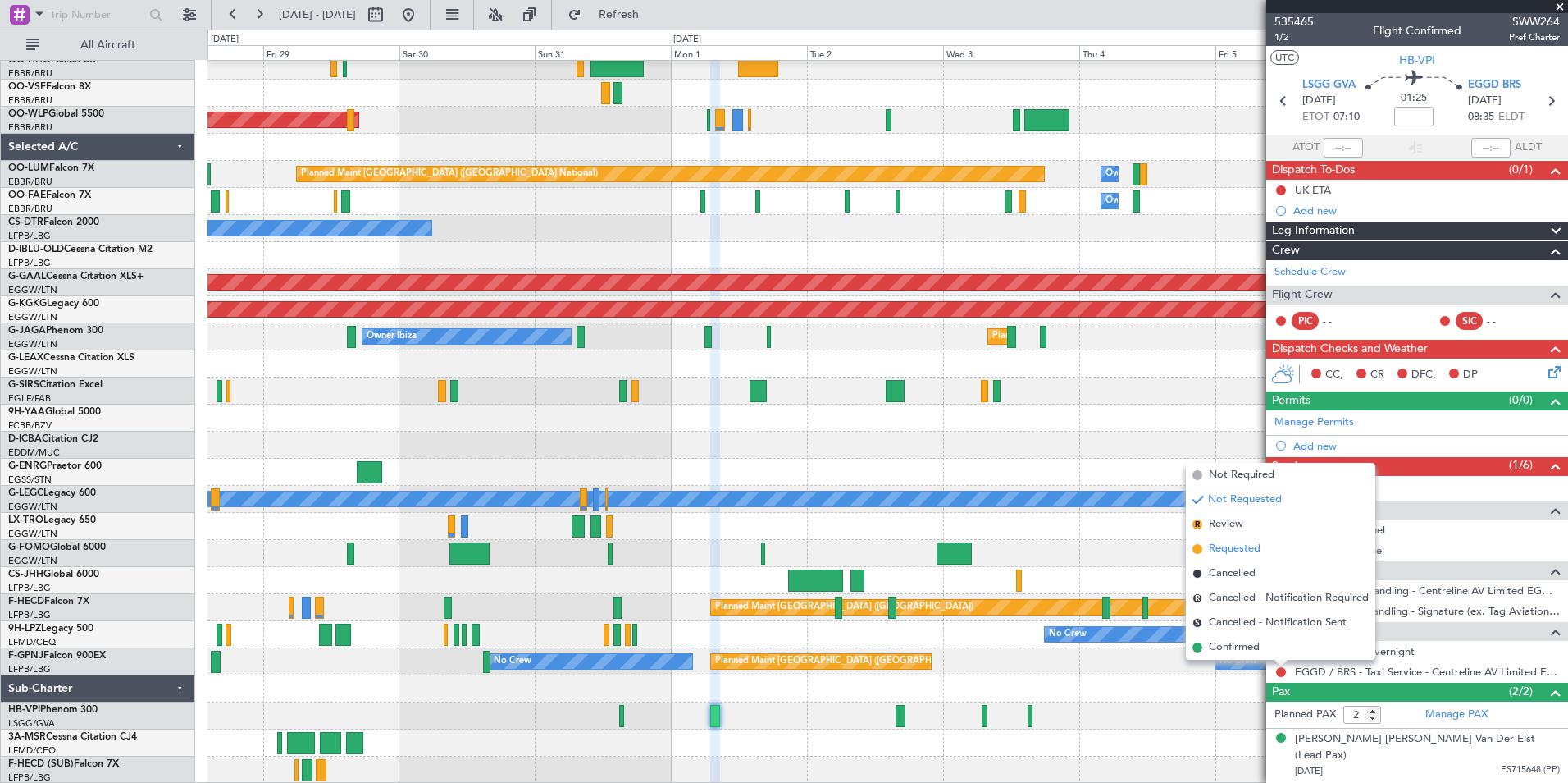
click at [1236, 540] on li "Requested" at bounding box center [1280, 549] width 189 height 25
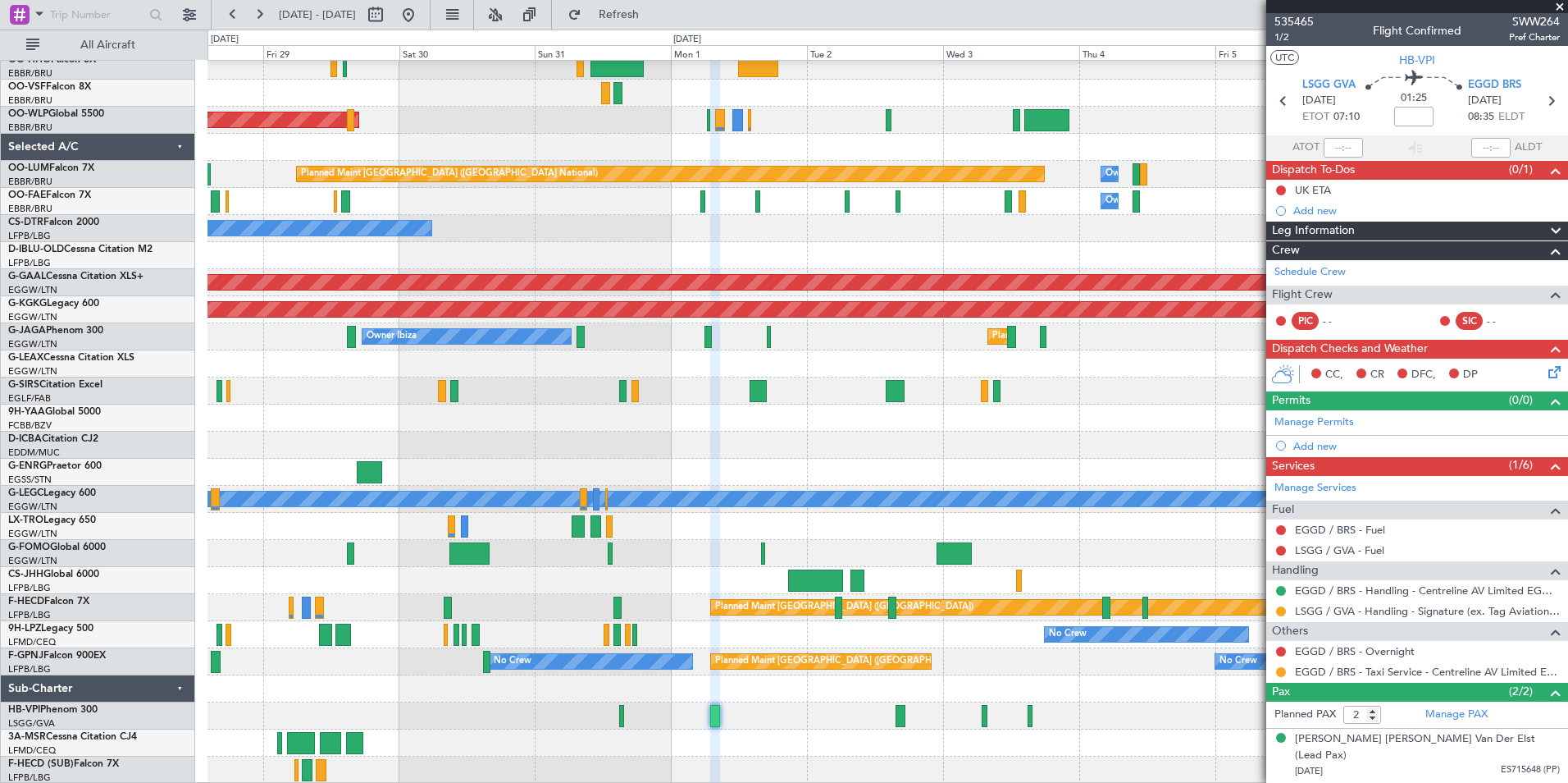
click at [201, 390] on div "Planned Maint Kortrijk-[GEOGRAPHIC_DATA] Planned Maint [GEOGRAPHIC_DATA] ([GEOG…" at bounding box center [784, 405] width 1568 height 753
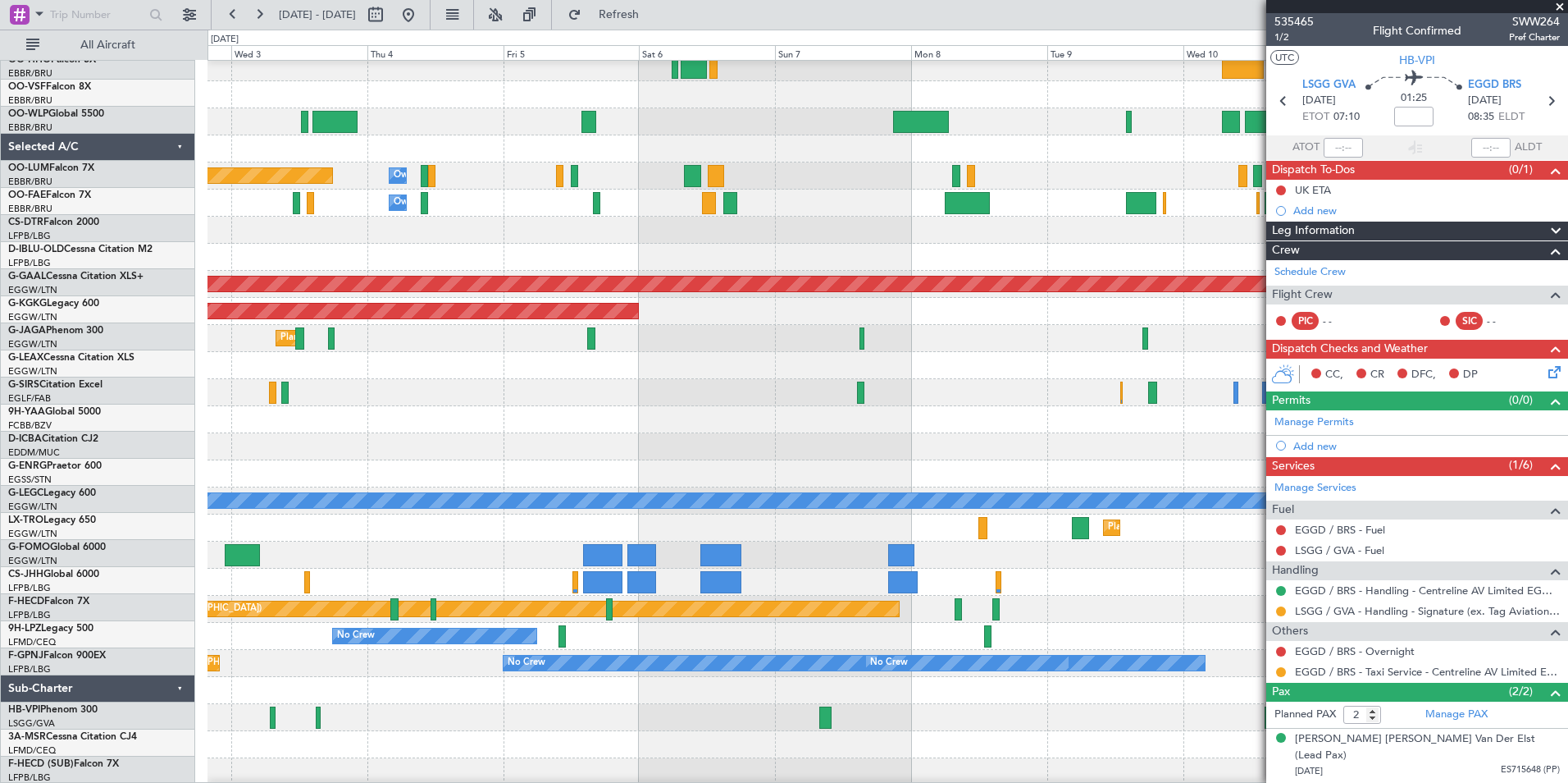
scroll to position [428, 0]
click at [466, 404] on div at bounding box center [887, 392] width 1360 height 27
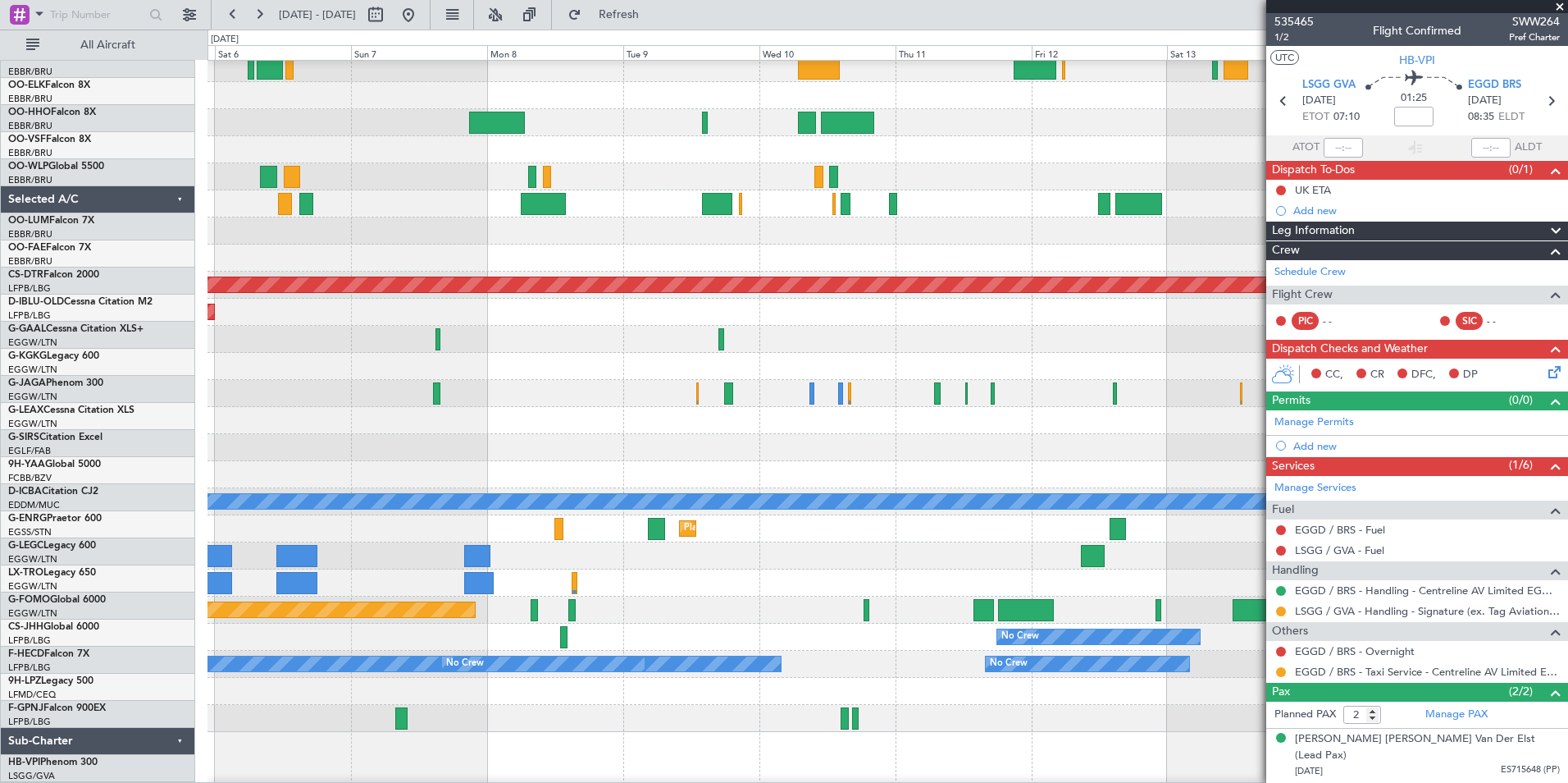
scroll to position [377, 0]
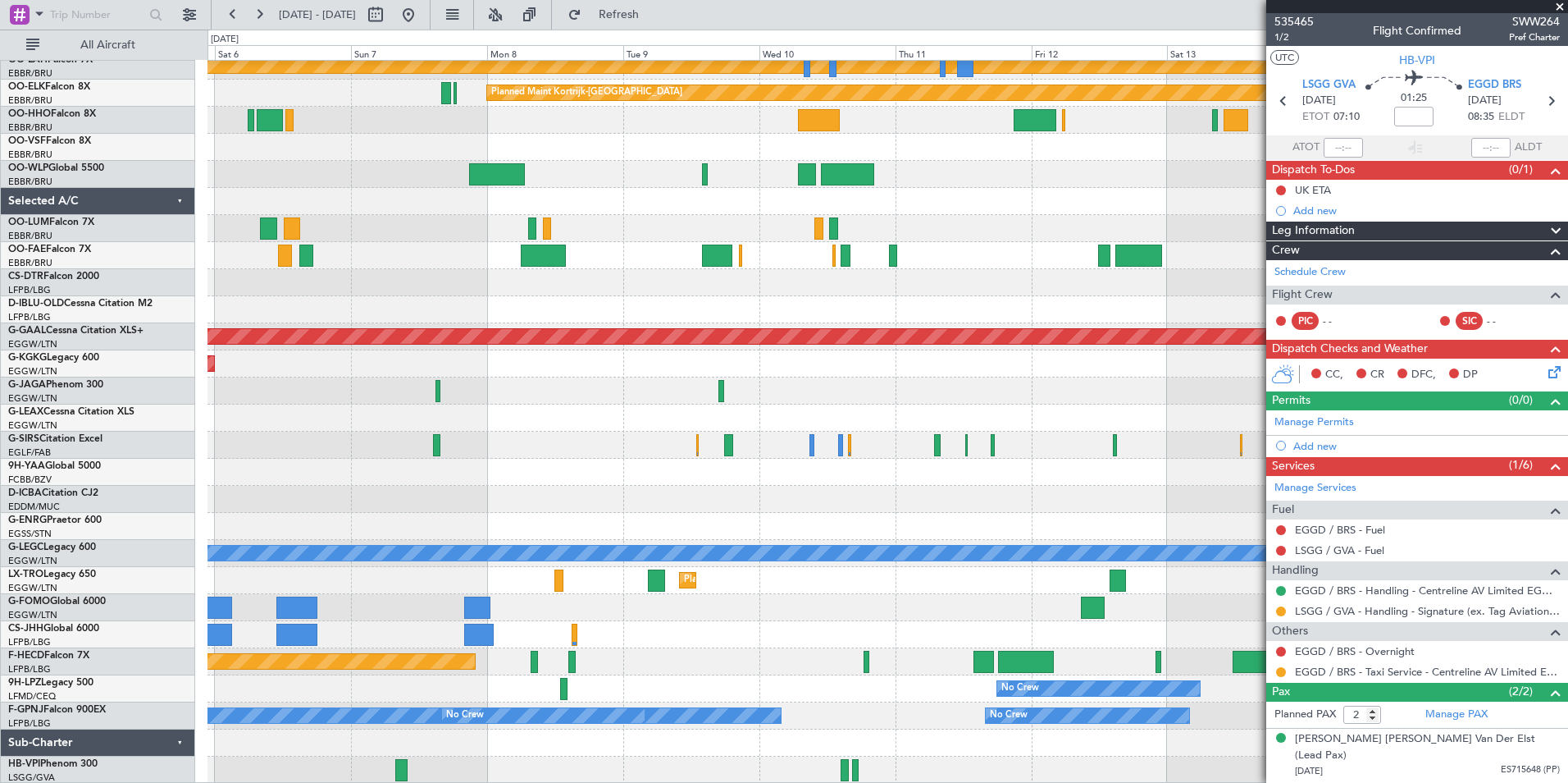
click at [1283, 659] on div "EGGD / BRS - Overnight" at bounding box center [1417, 651] width 302 height 20
click at [1283, 649] on button at bounding box center [1281, 651] width 10 height 10
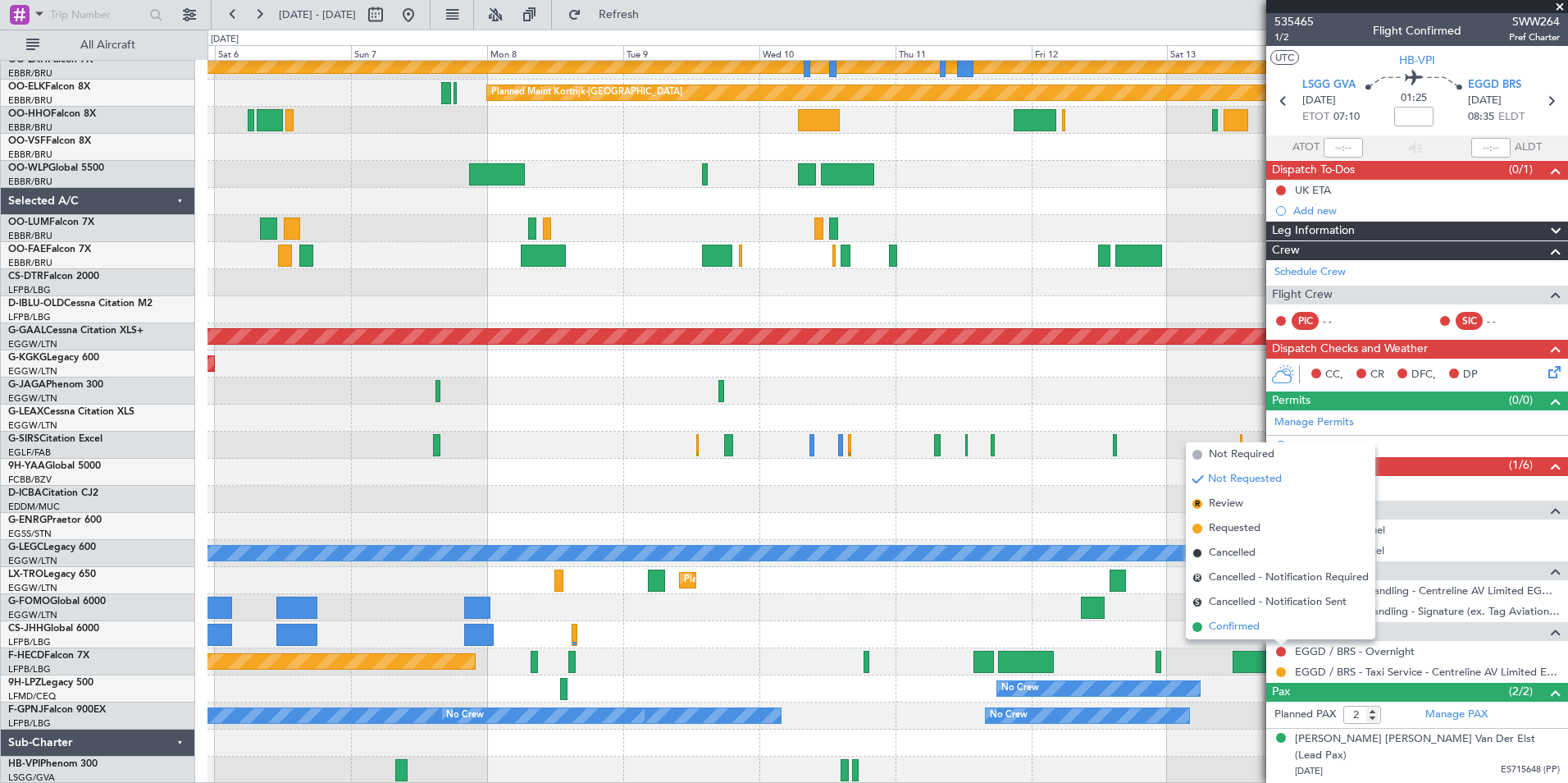
click at [1274, 626] on li "Confirmed" at bounding box center [1280, 627] width 189 height 25
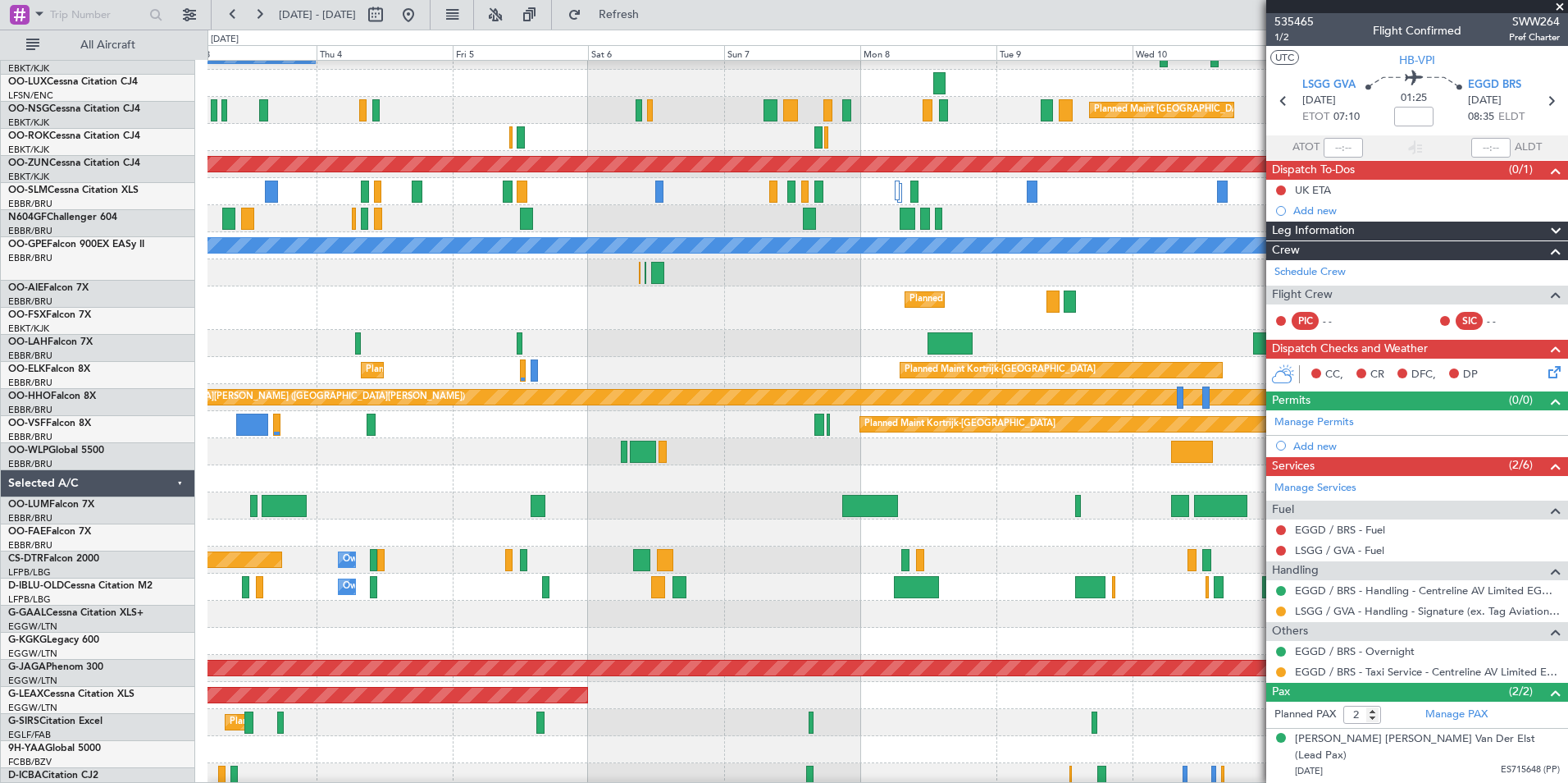
scroll to position [43, 0]
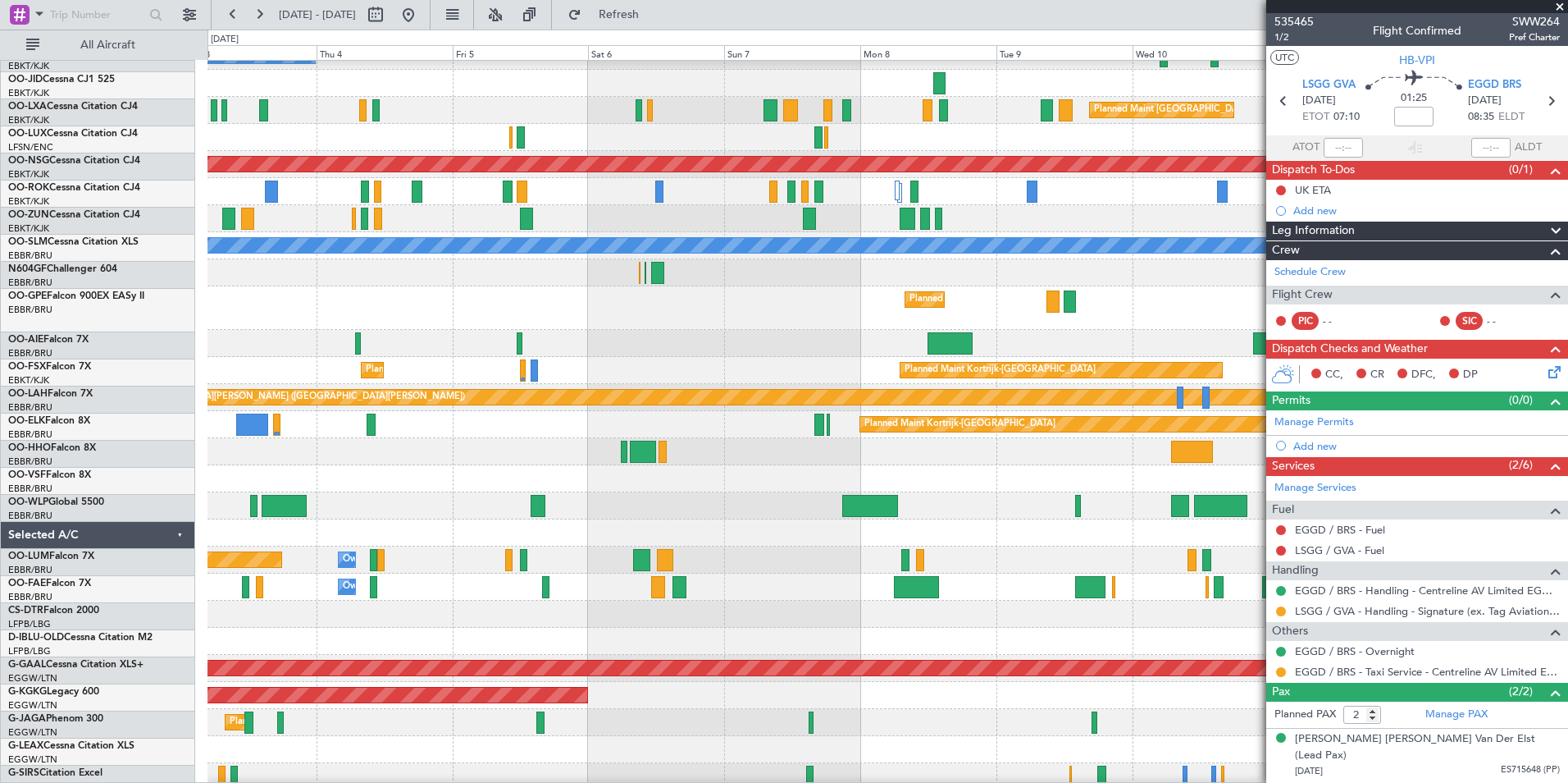
click at [932, 744] on div at bounding box center [887, 750] width 1360 height 27
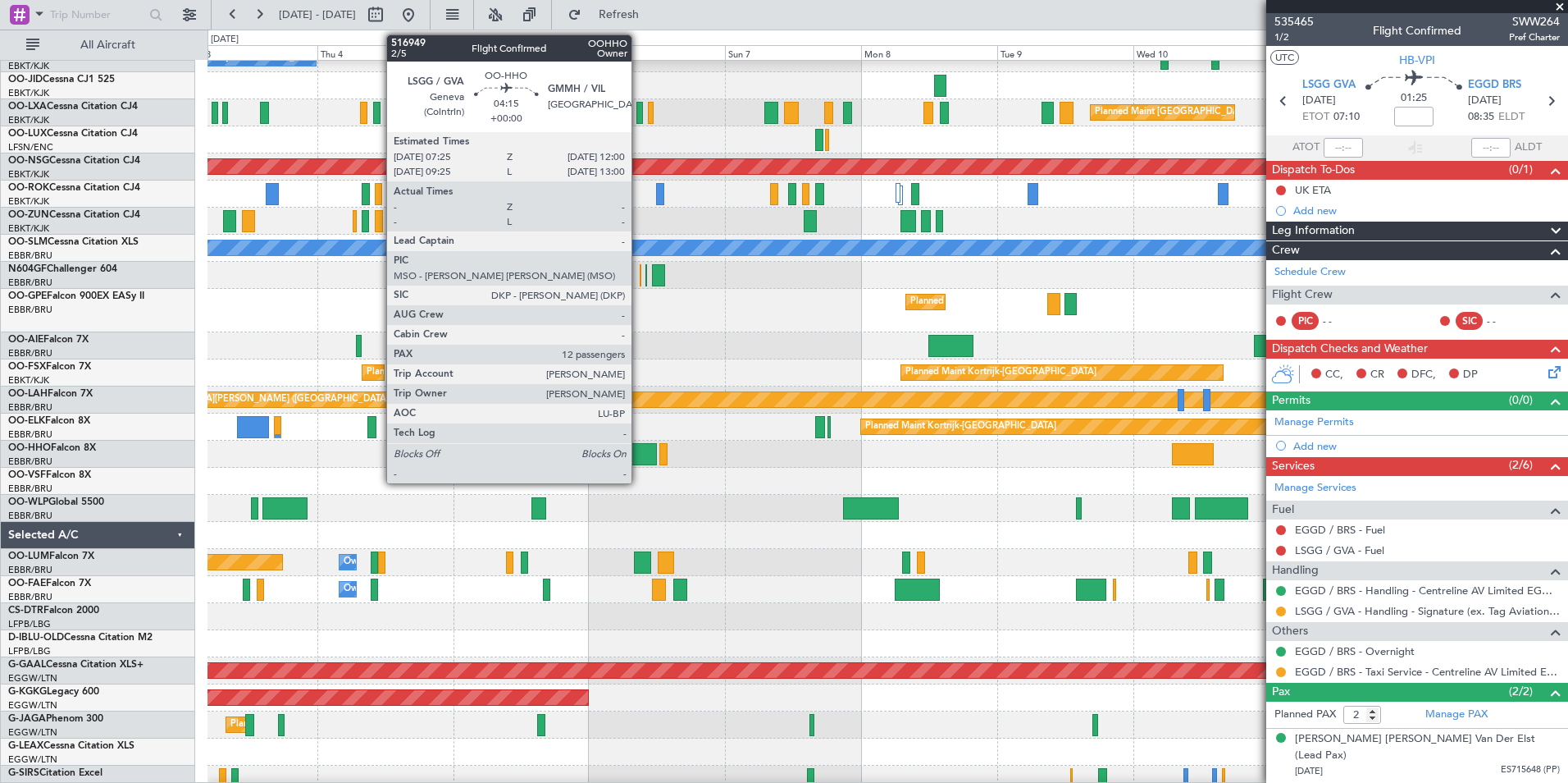
click at [639, 456] on div at bounding box center [644, 454] width 27 height 22
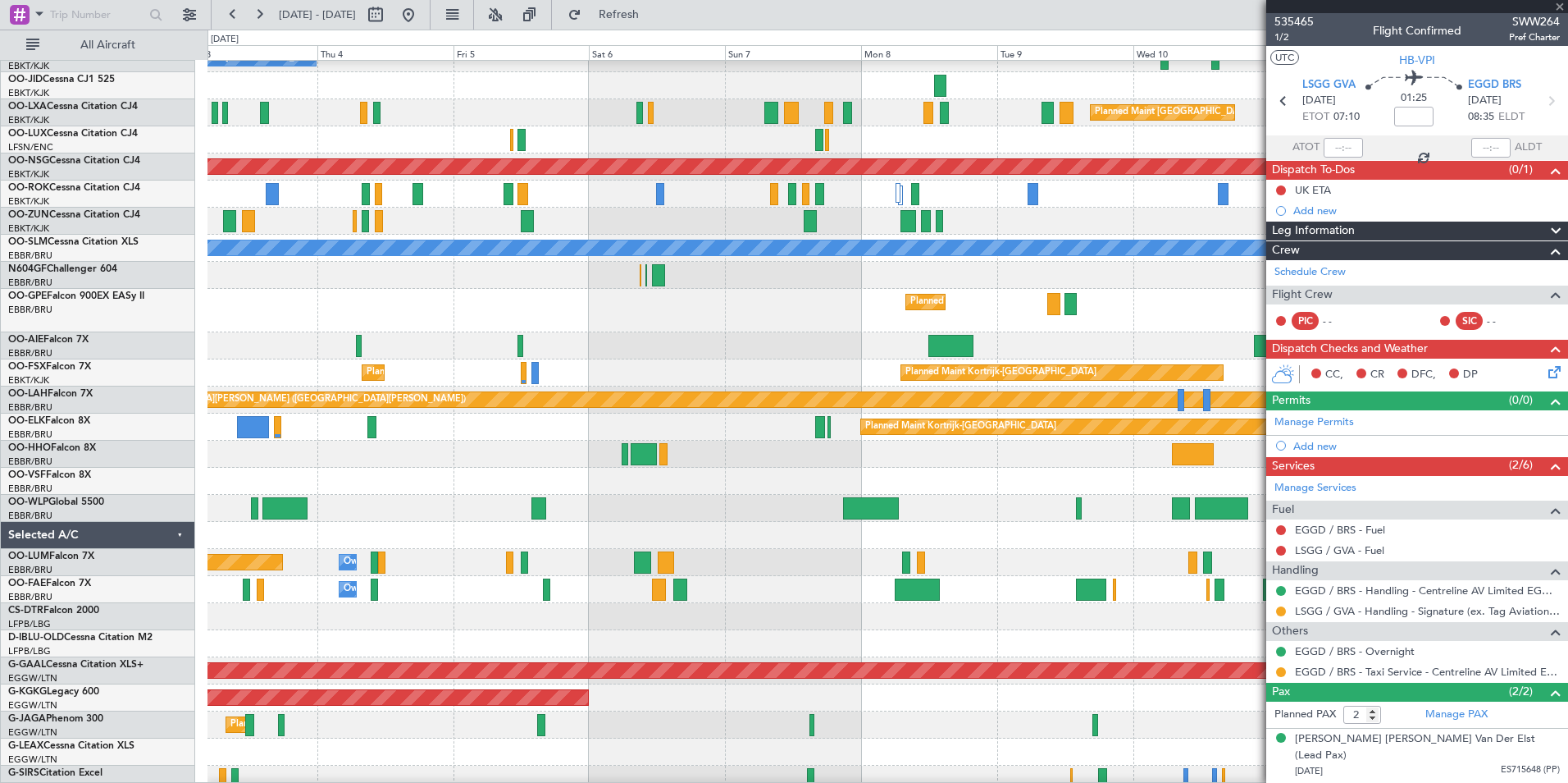
type input "12"
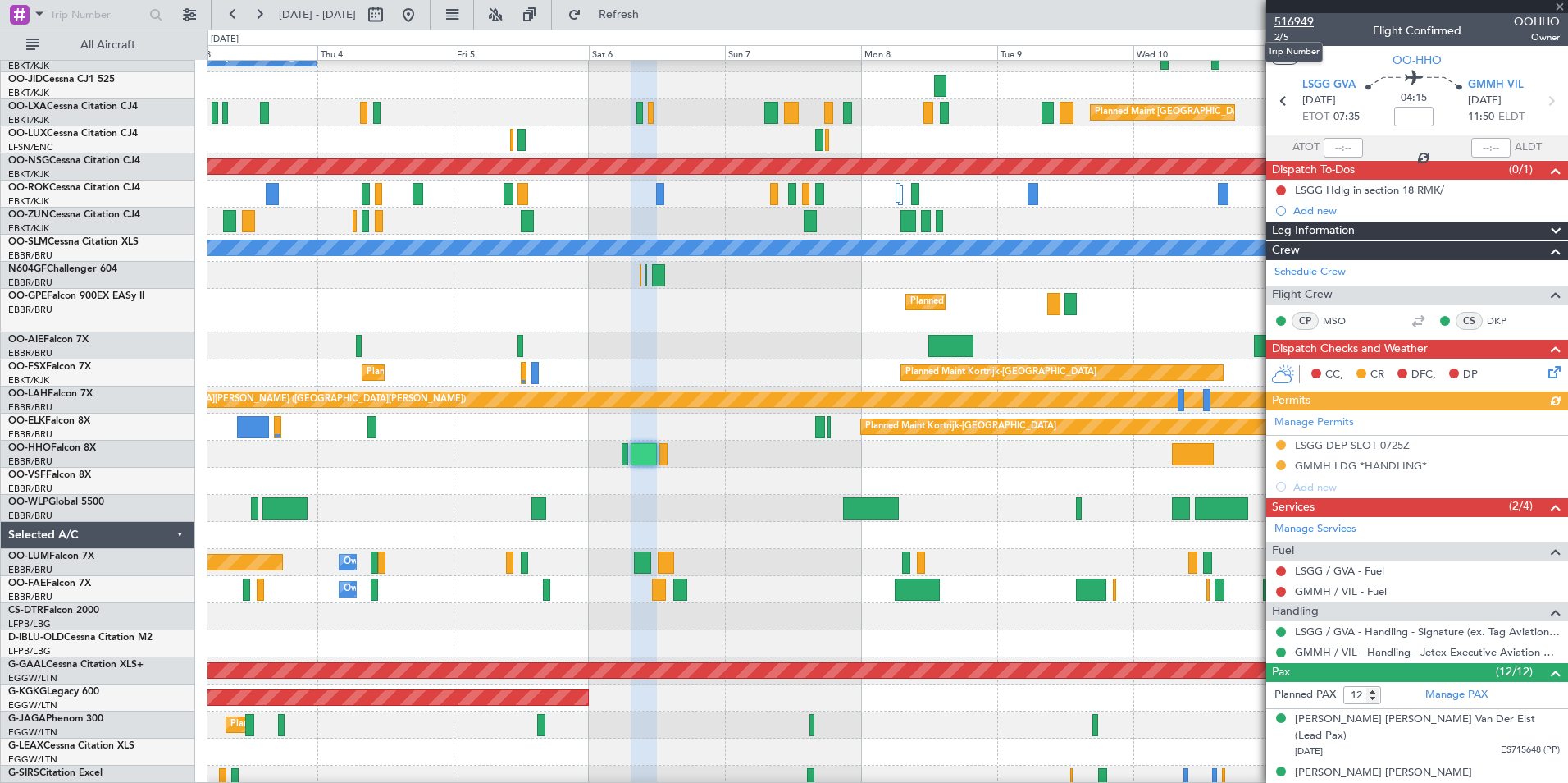
click at [1296, 25] on span "516949" at bounding box center [1294, 21] width 39 height 17
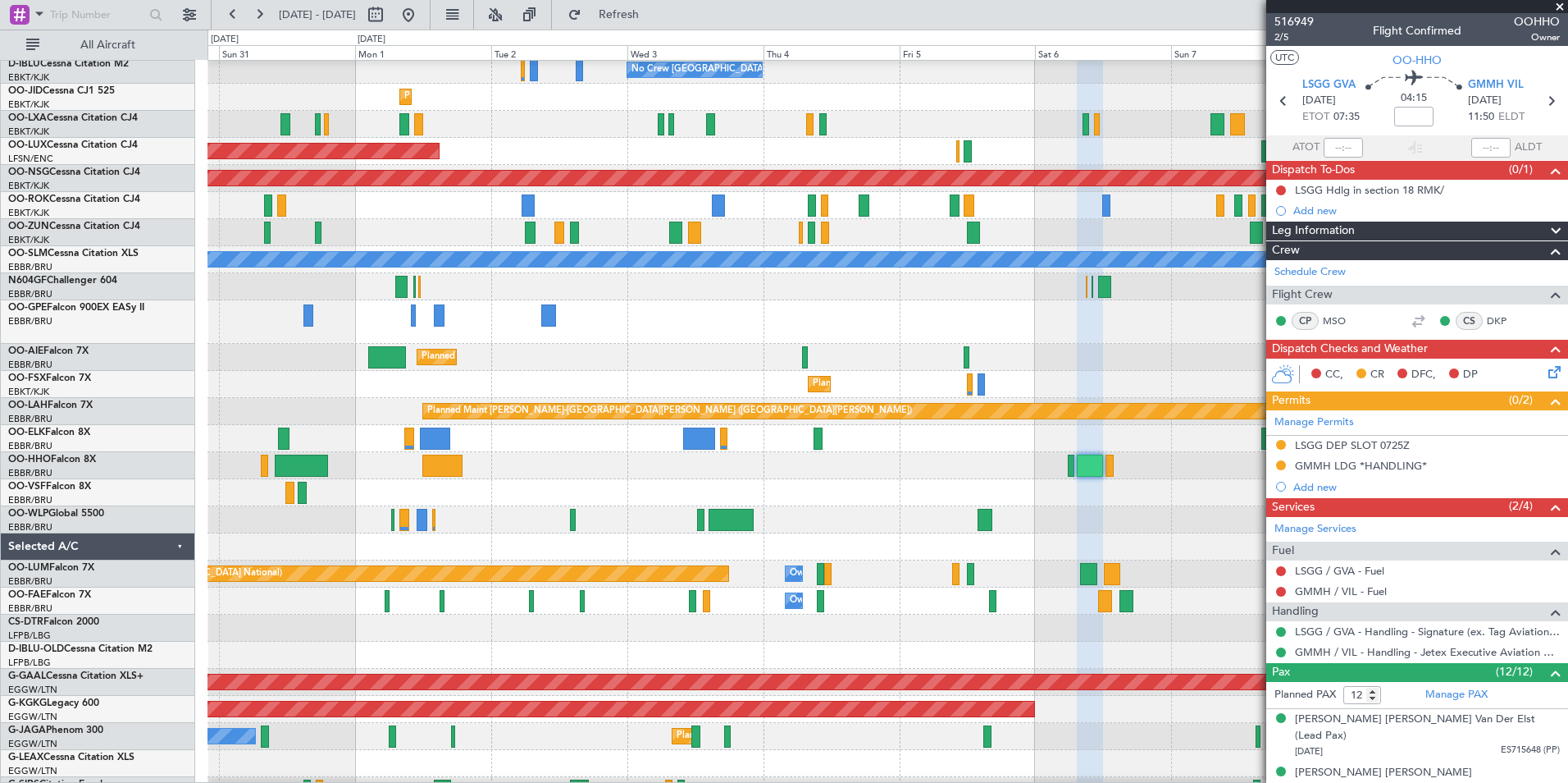
click at [846, 444] on div "Planned Maint Kortrijk-[GEOGRAPHIC_DATA]" at bounding box center [887, 439] width 1360 height 27
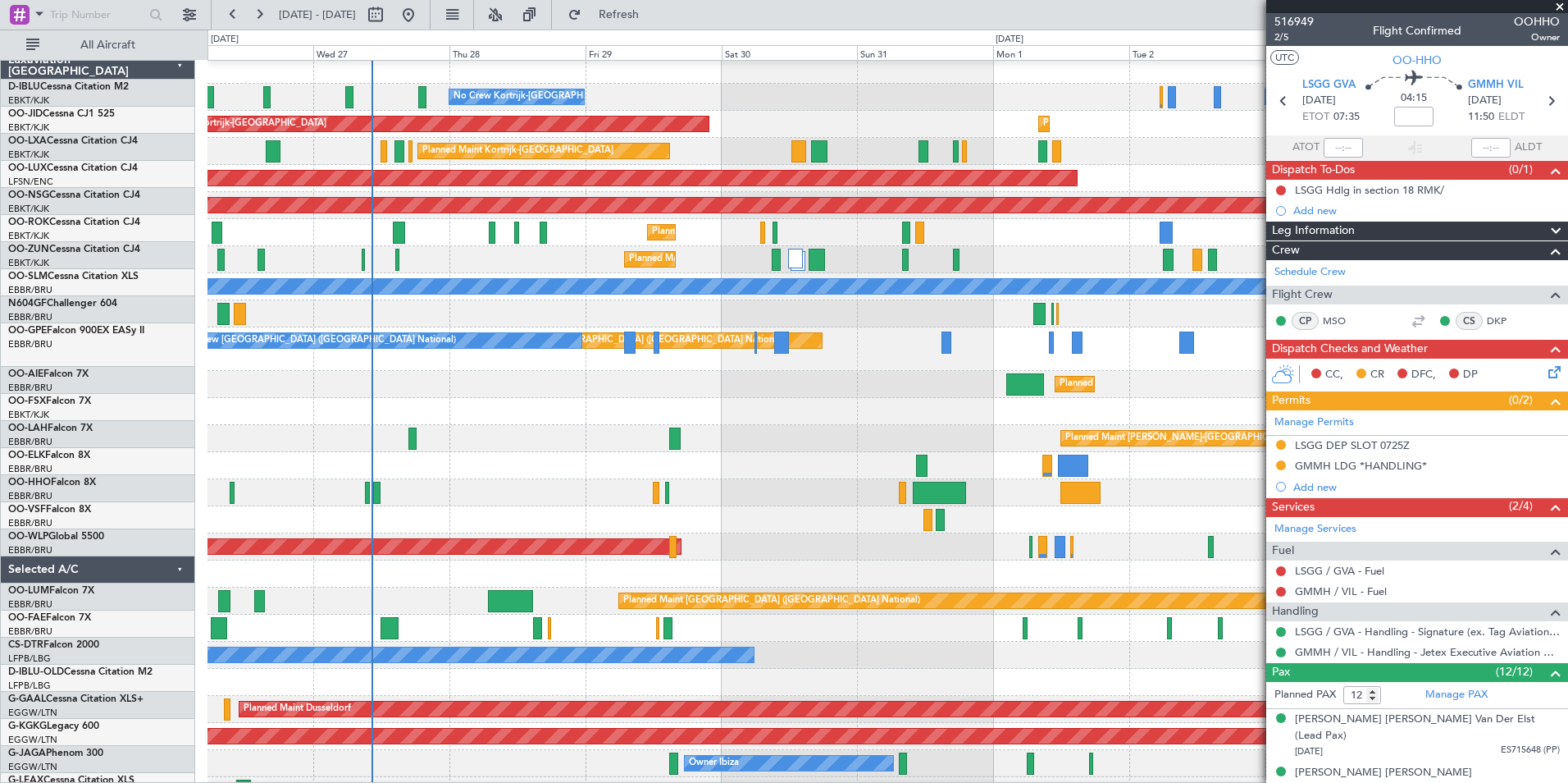
scroll to position [9, 0]
click at [872, 407] on div "Planned Maint Kortrijk-[GEOGRAPHIC_DATA]" at bounding box center [887, 412] width 1360 height 27
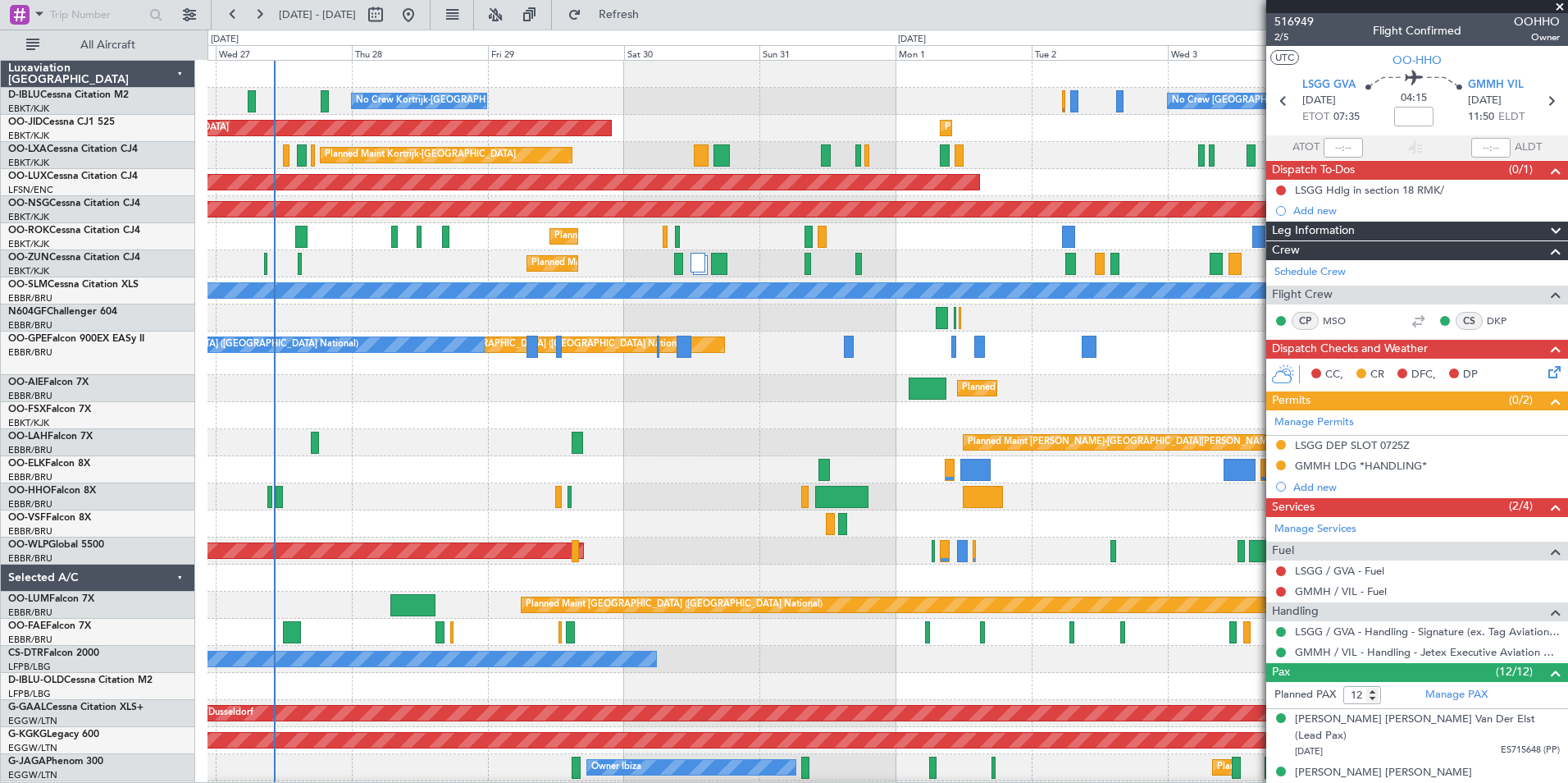
click at [695, 445] on div "No Crew Brussels (Brussels National) No Crew Kortrijk-Wevelgem No Crew Kortrijk…" at bounding box center [887, 637] width 1360 height 1153
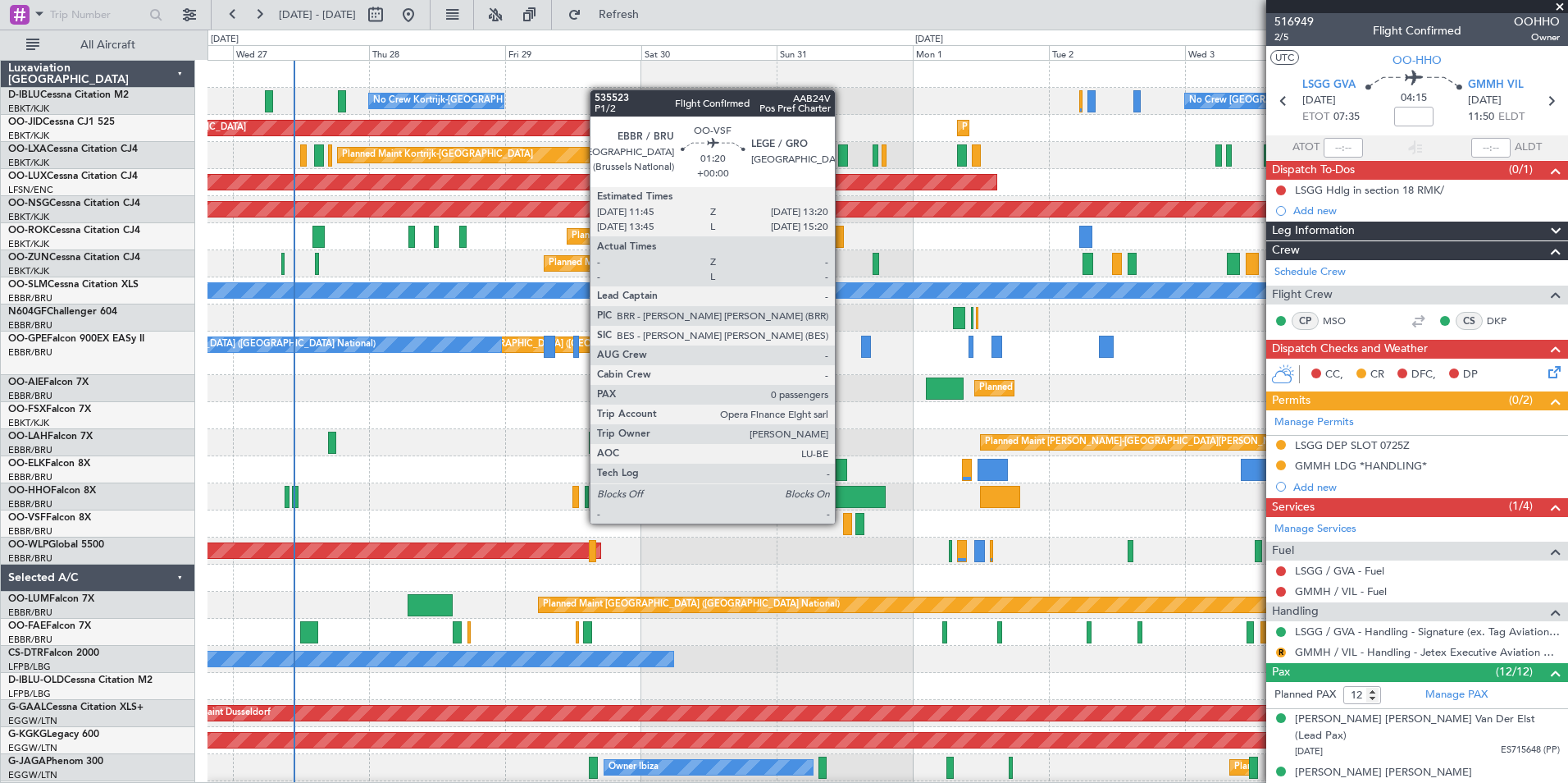
click at [843, 513] on div at bounding box center [848, 524] width 9 height 22
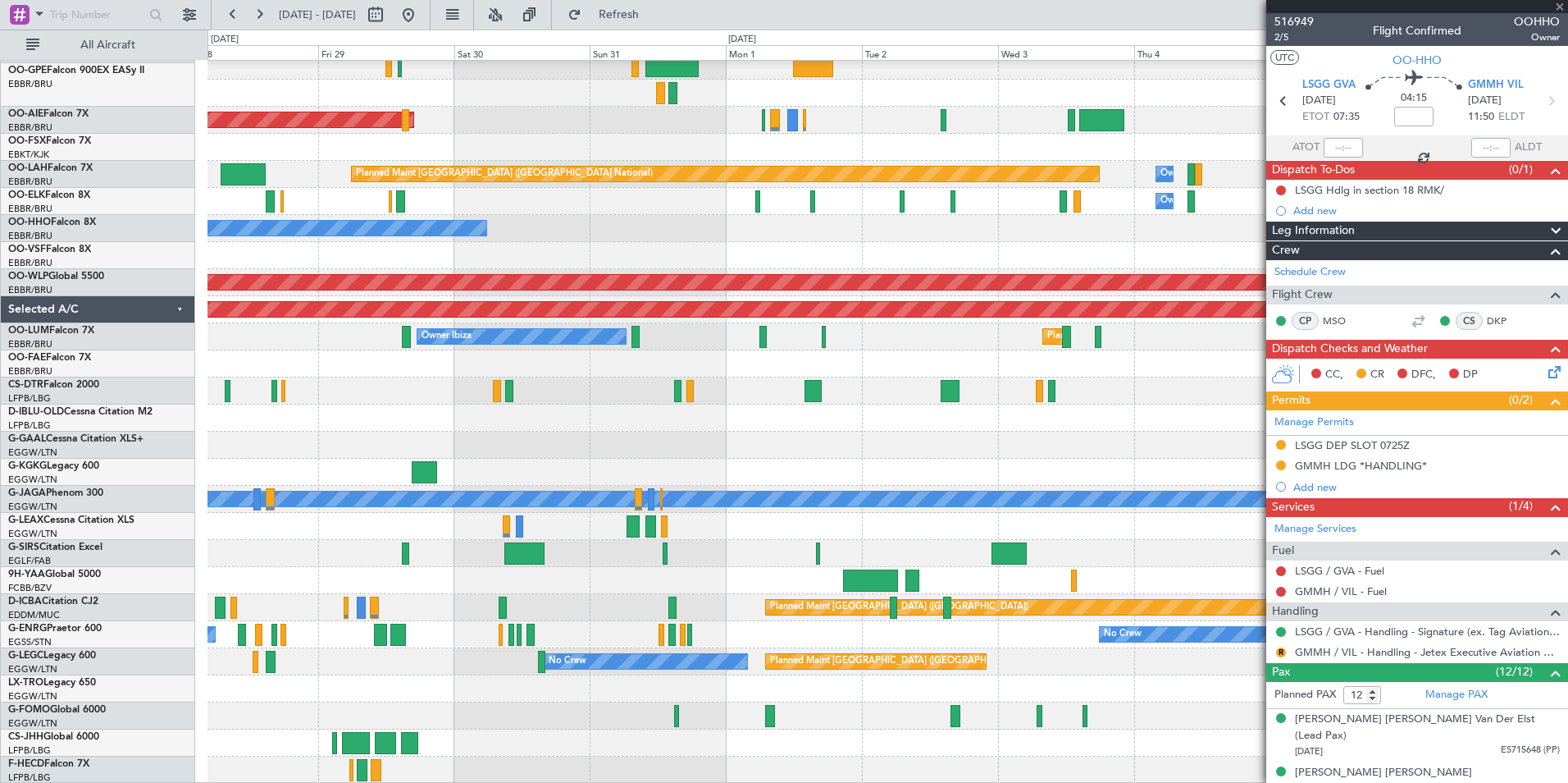
scroll to position [431, 0]
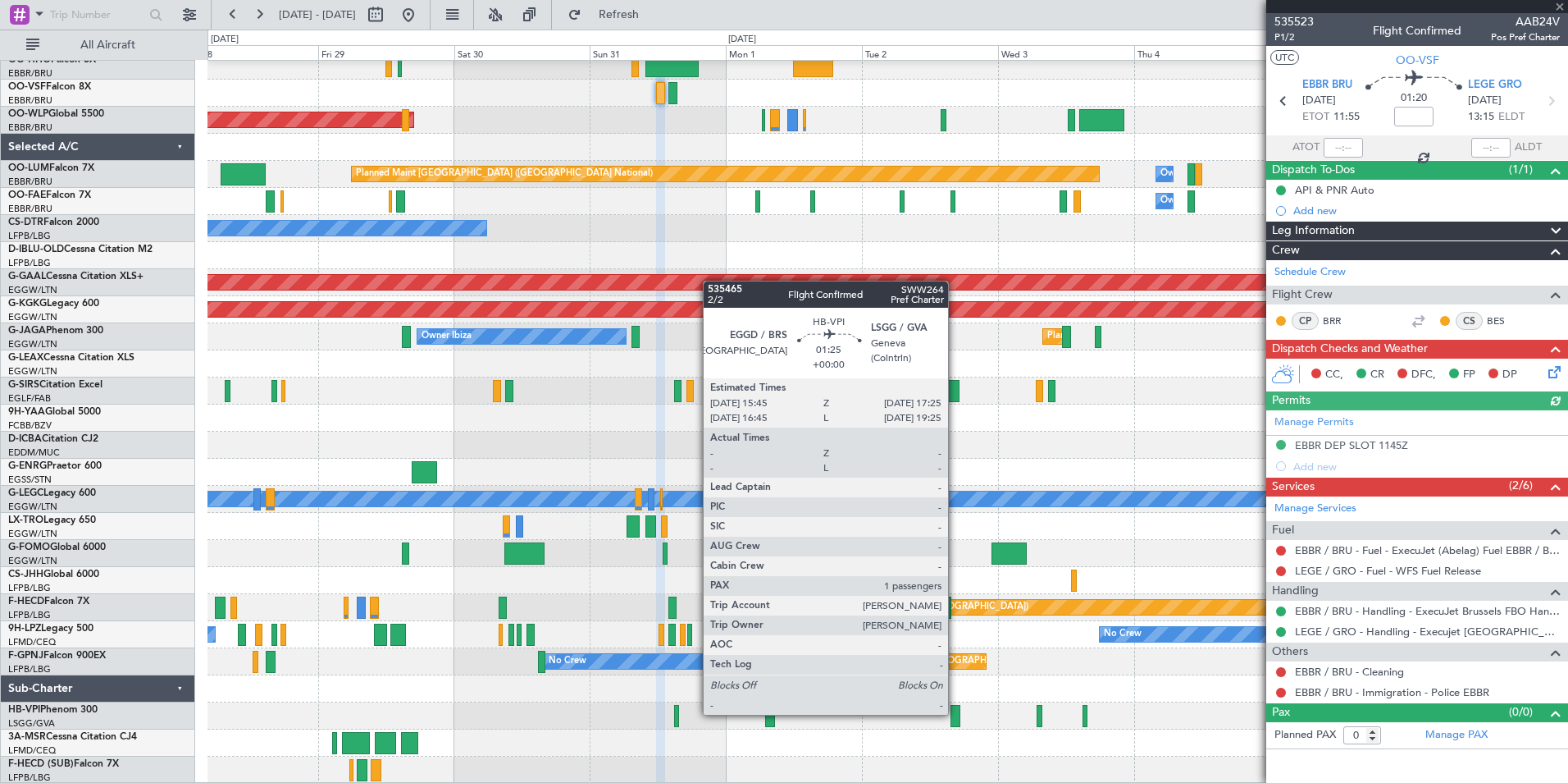
click at [955, 713] on div at bounding box center [955, 716] width 10 height 22
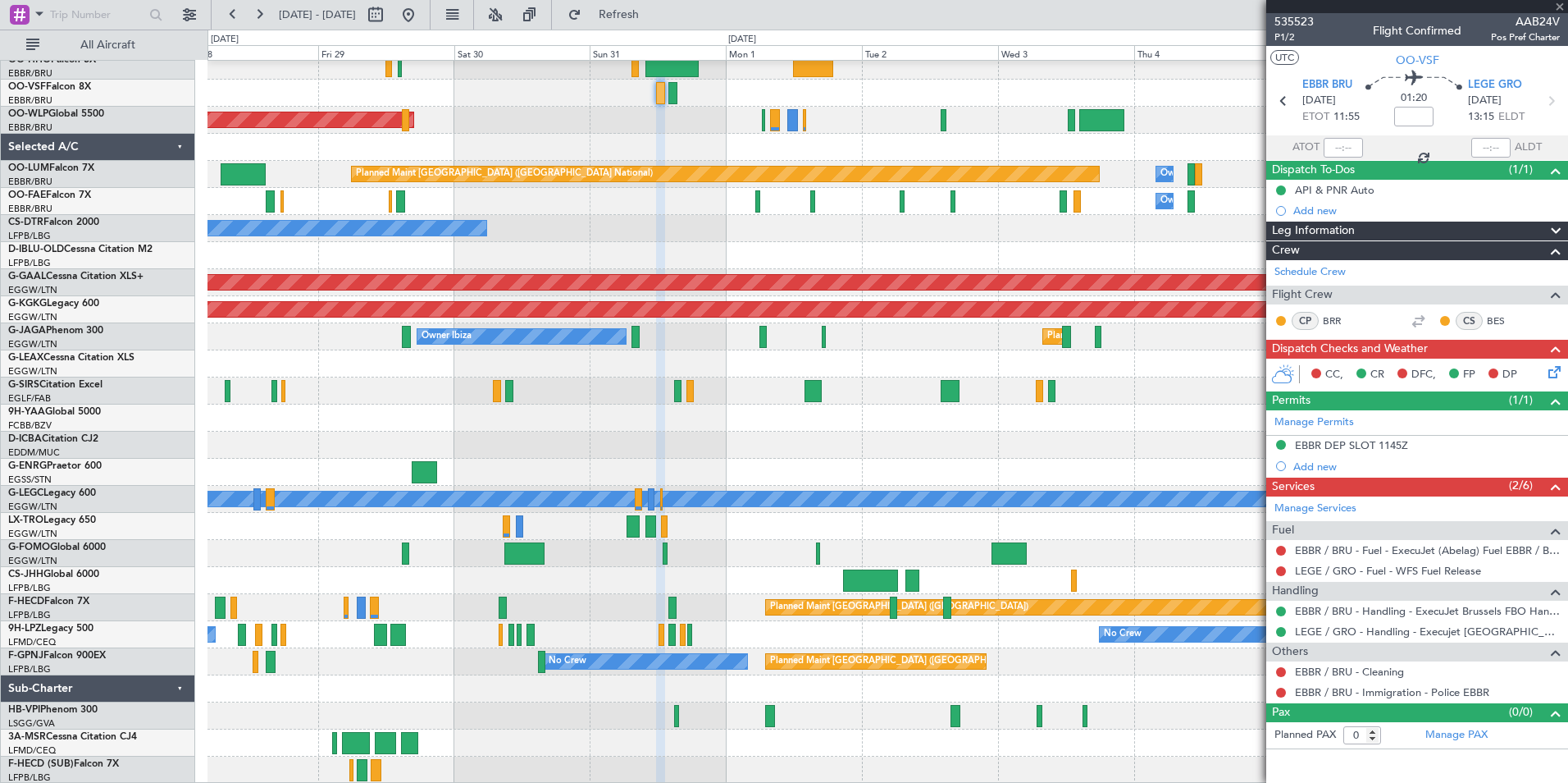
type input "1"
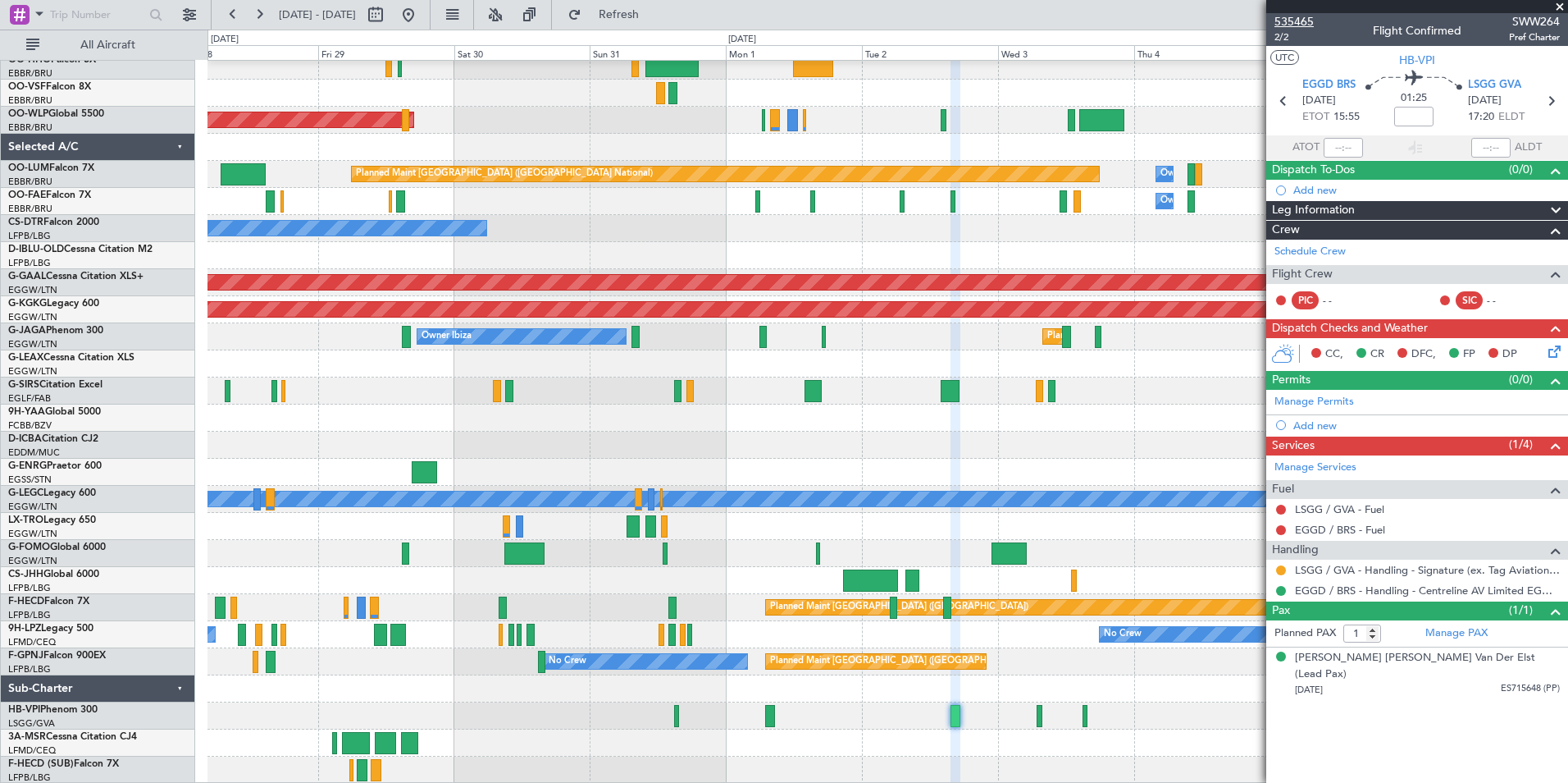
click at [1289, 19] on span "535465" at bounding box center [1294, 21] width 39 height 17
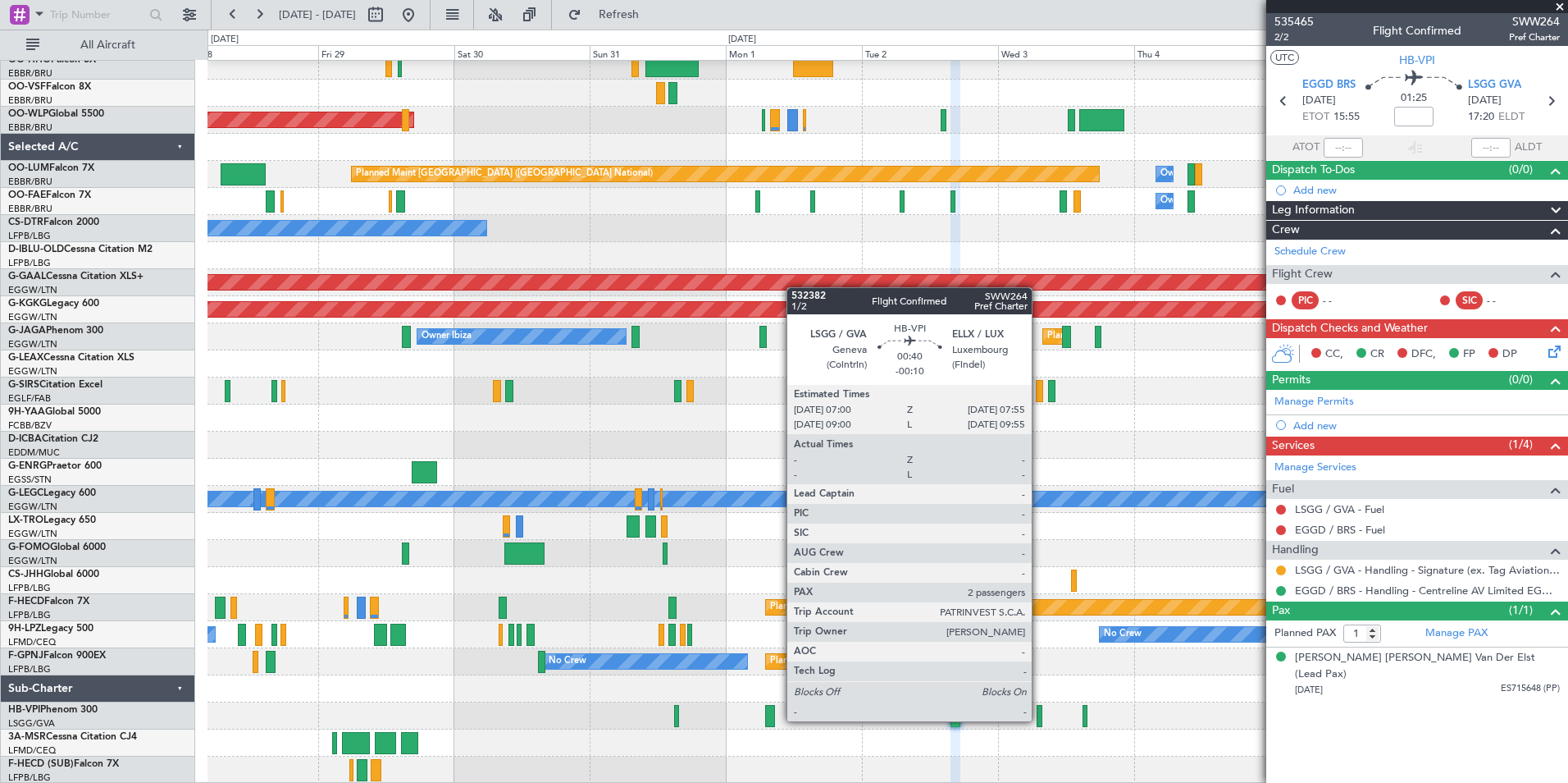
click at [1040, 720] on div at bounding box center [1040, 716] width 5 height 22
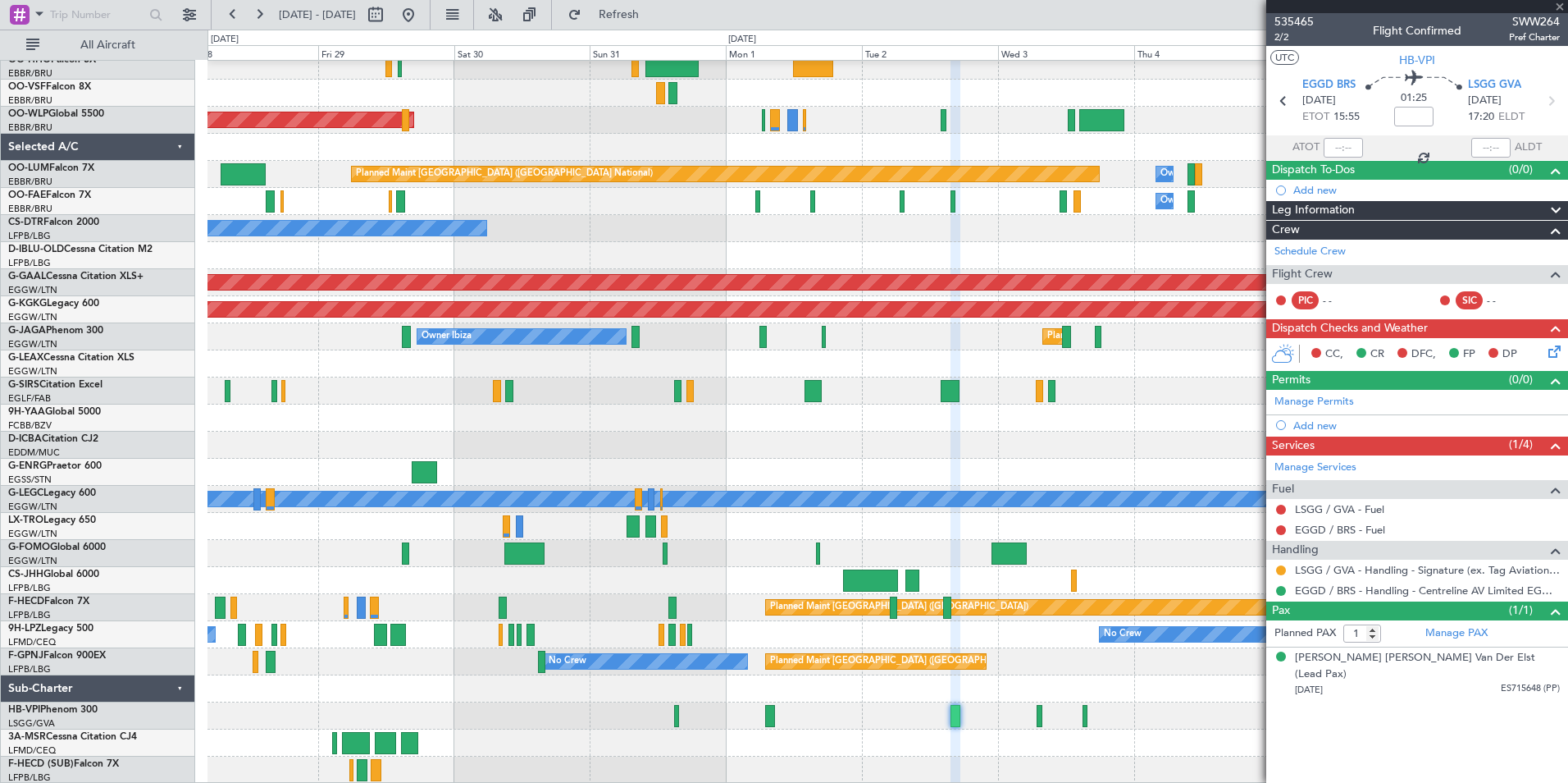
type input "-00:10"
type input "2"
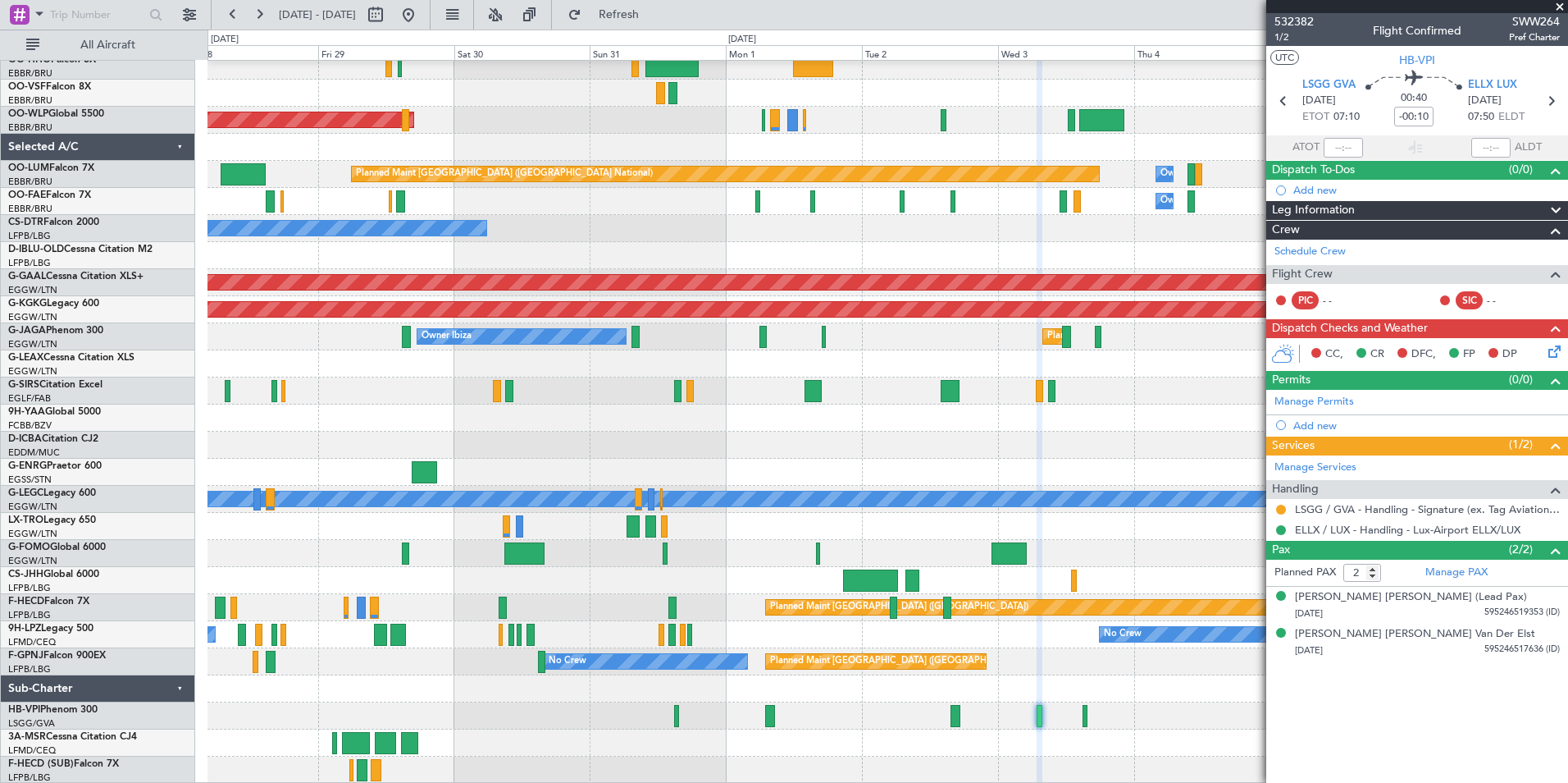
click at [1296, 11] on div at bounding box center [1417, 6] width 302 height 13
click at [1296, 16] on span "532382" at bounding box center [1294, 21] width 39 height 17
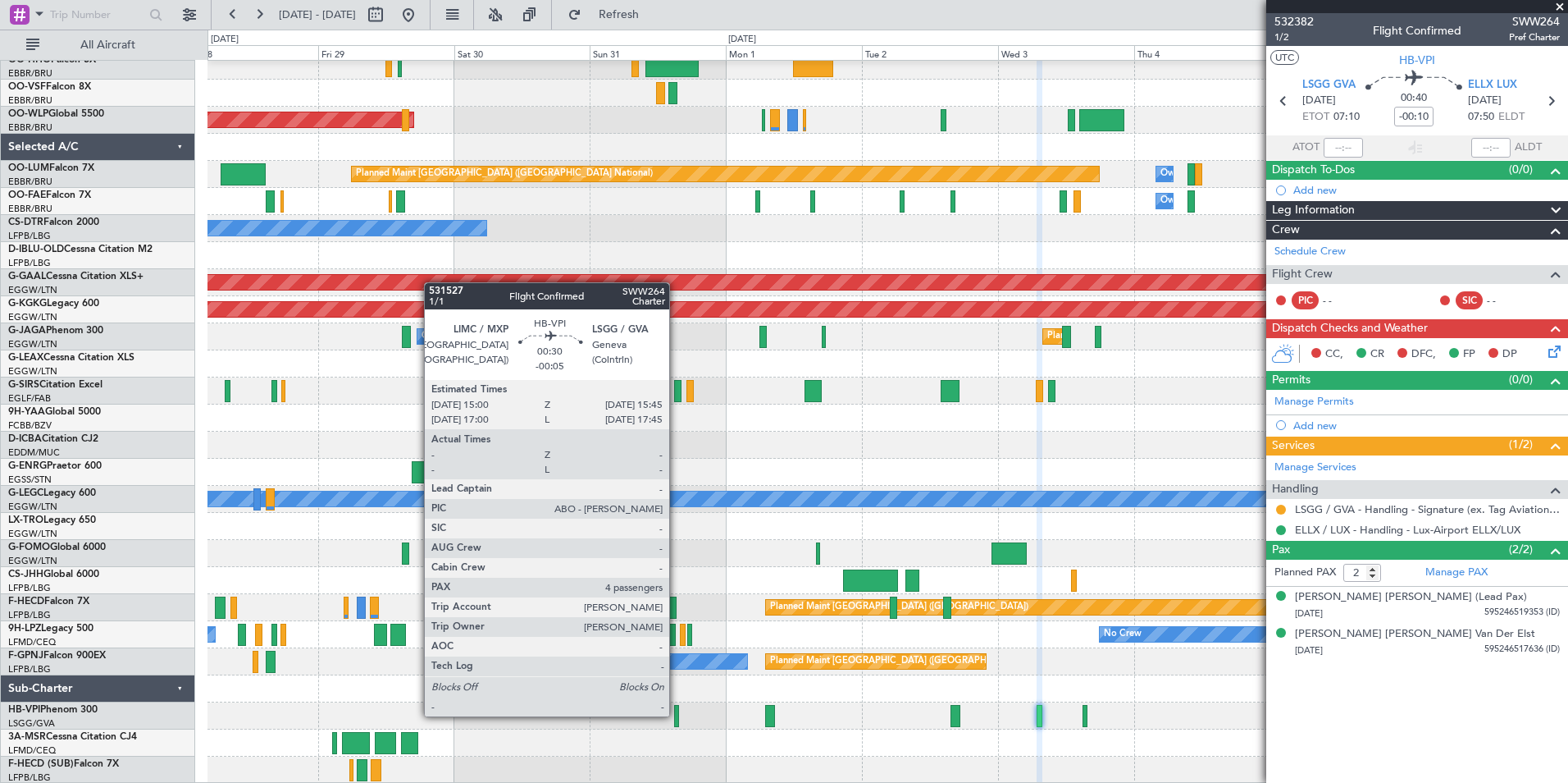
click at [677, 714] on div at bounding box center [676, 716] width 5 height 22
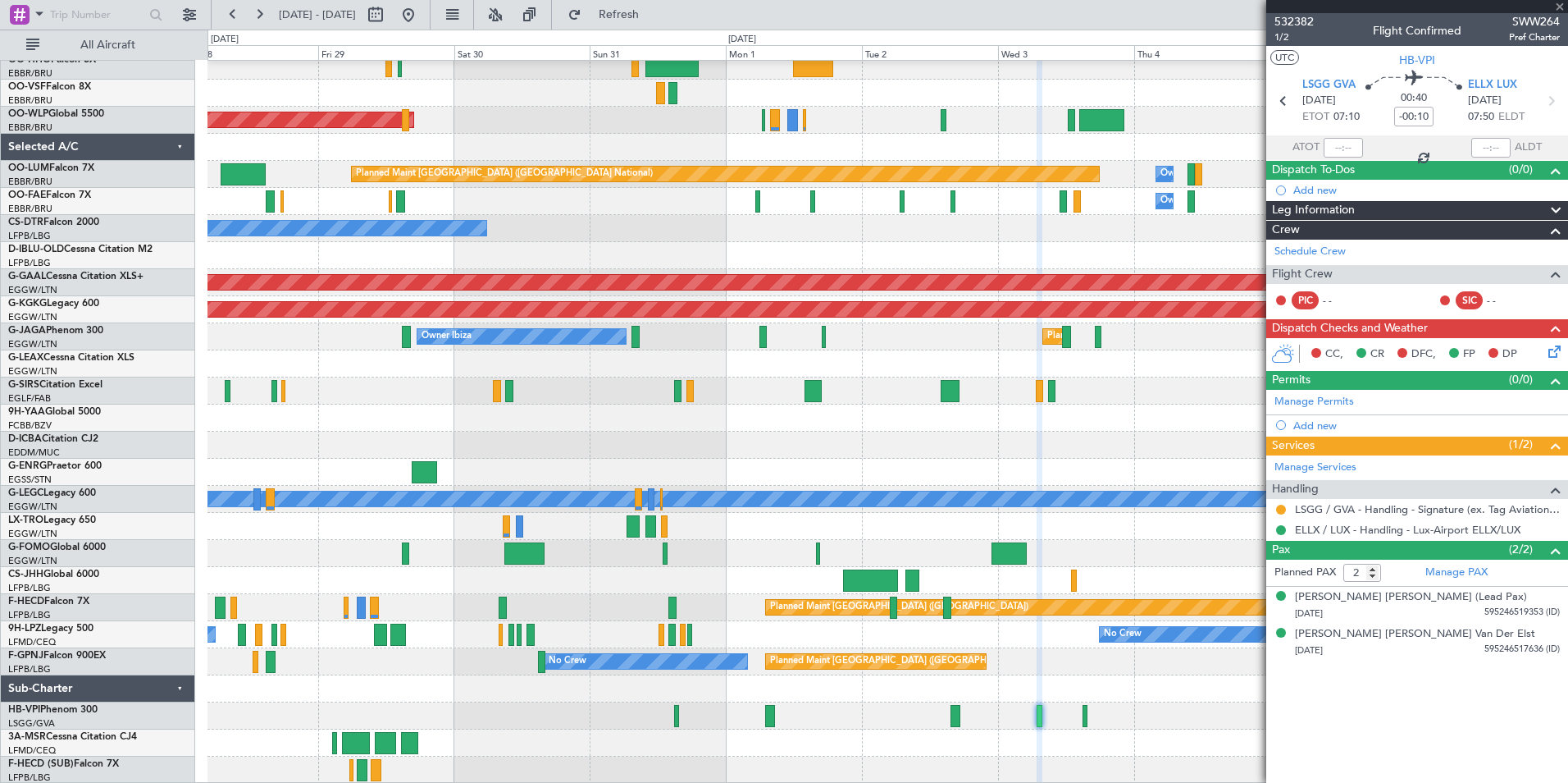
type input "-00:05"
type input "4"
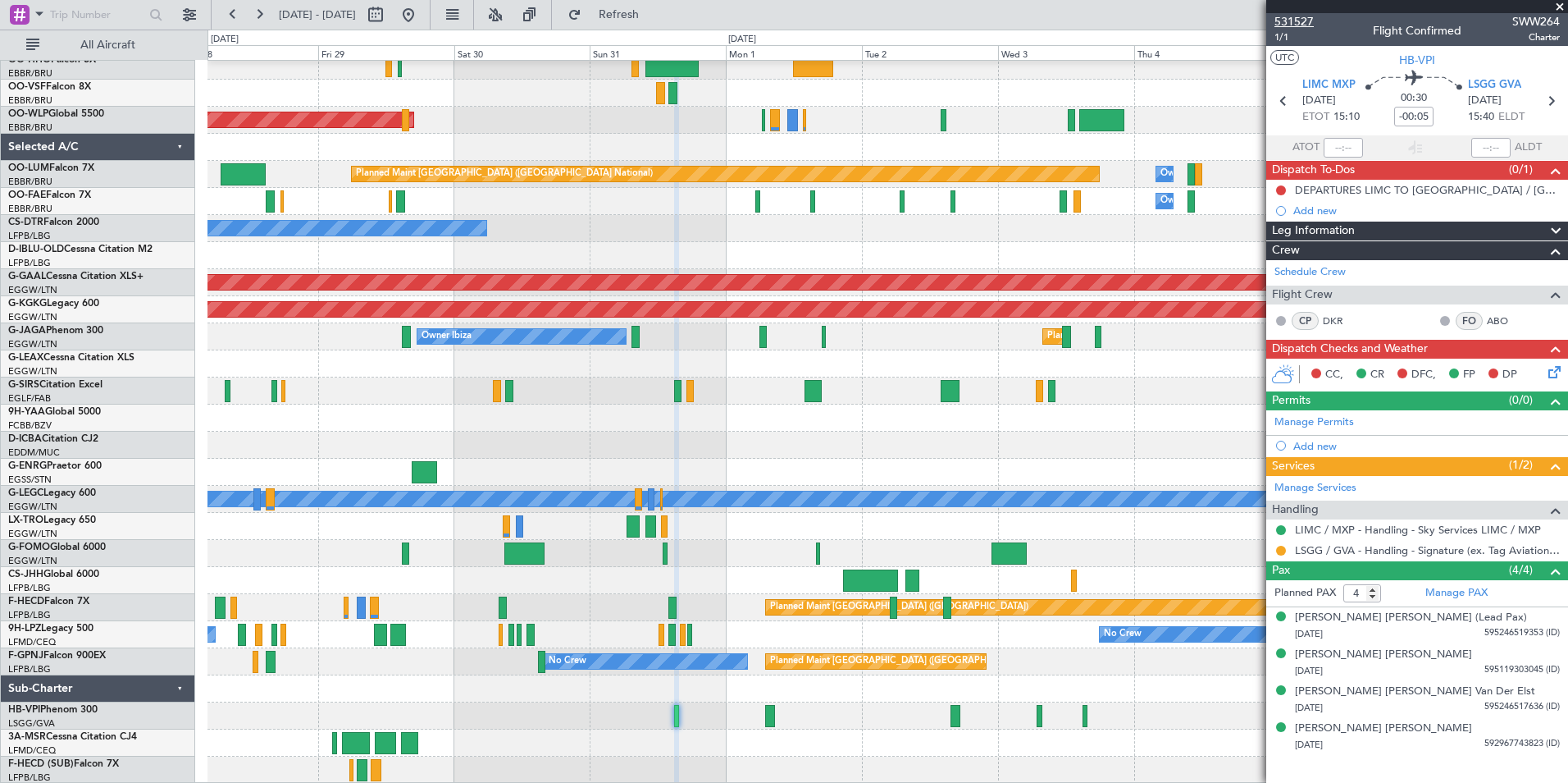
click at [1309, 16] on span "531527" at bounding box center [1294, 21] width 39 height 17
click at [417, 689] on div "Planned Maint Kortrijk-Wevelgem Planned Maint Berlin (Brandenburg) Planned Main…" at bounding box center [887, 206] width 1360 height 1153
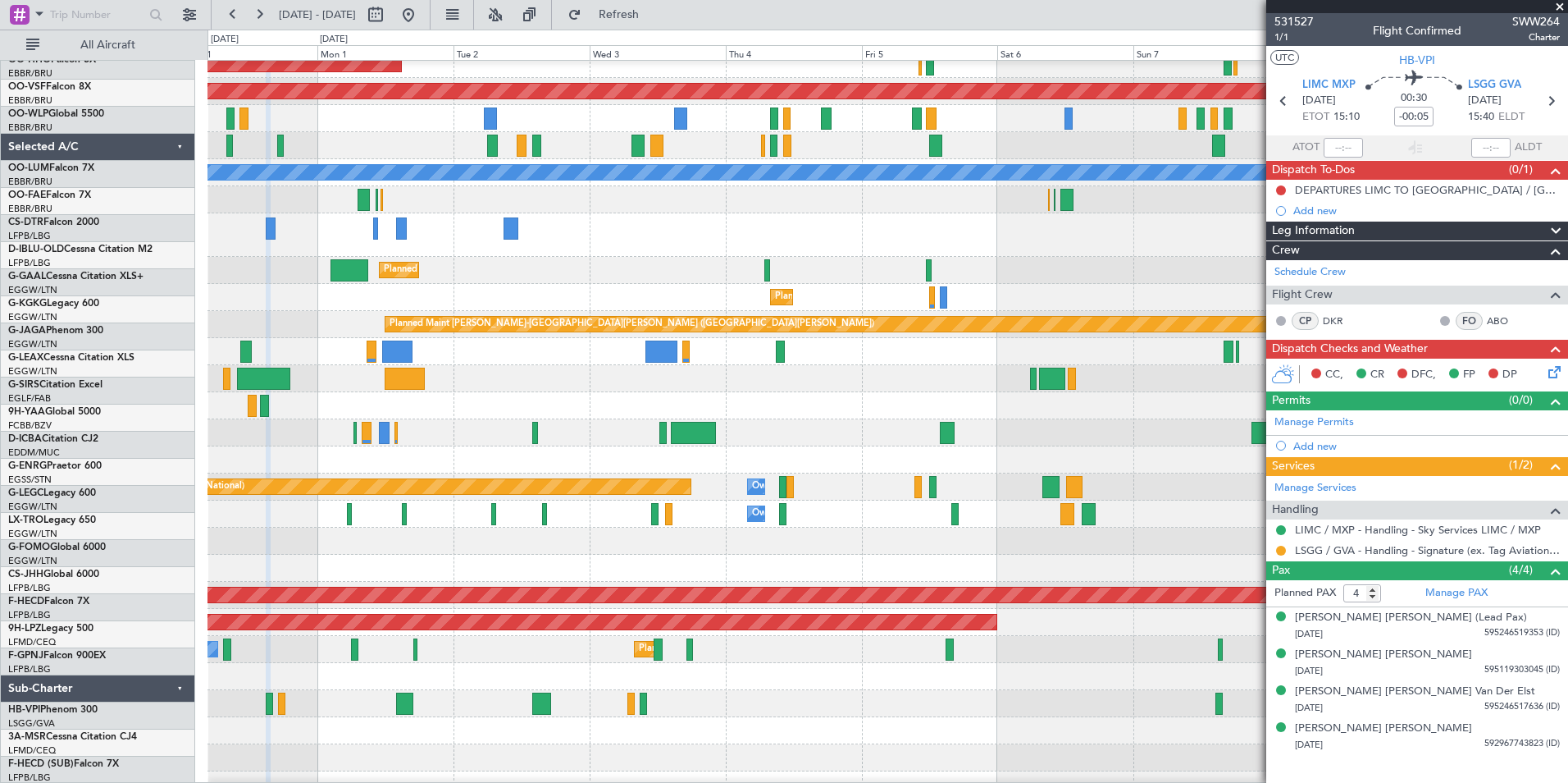
scroll to position [118, 0]
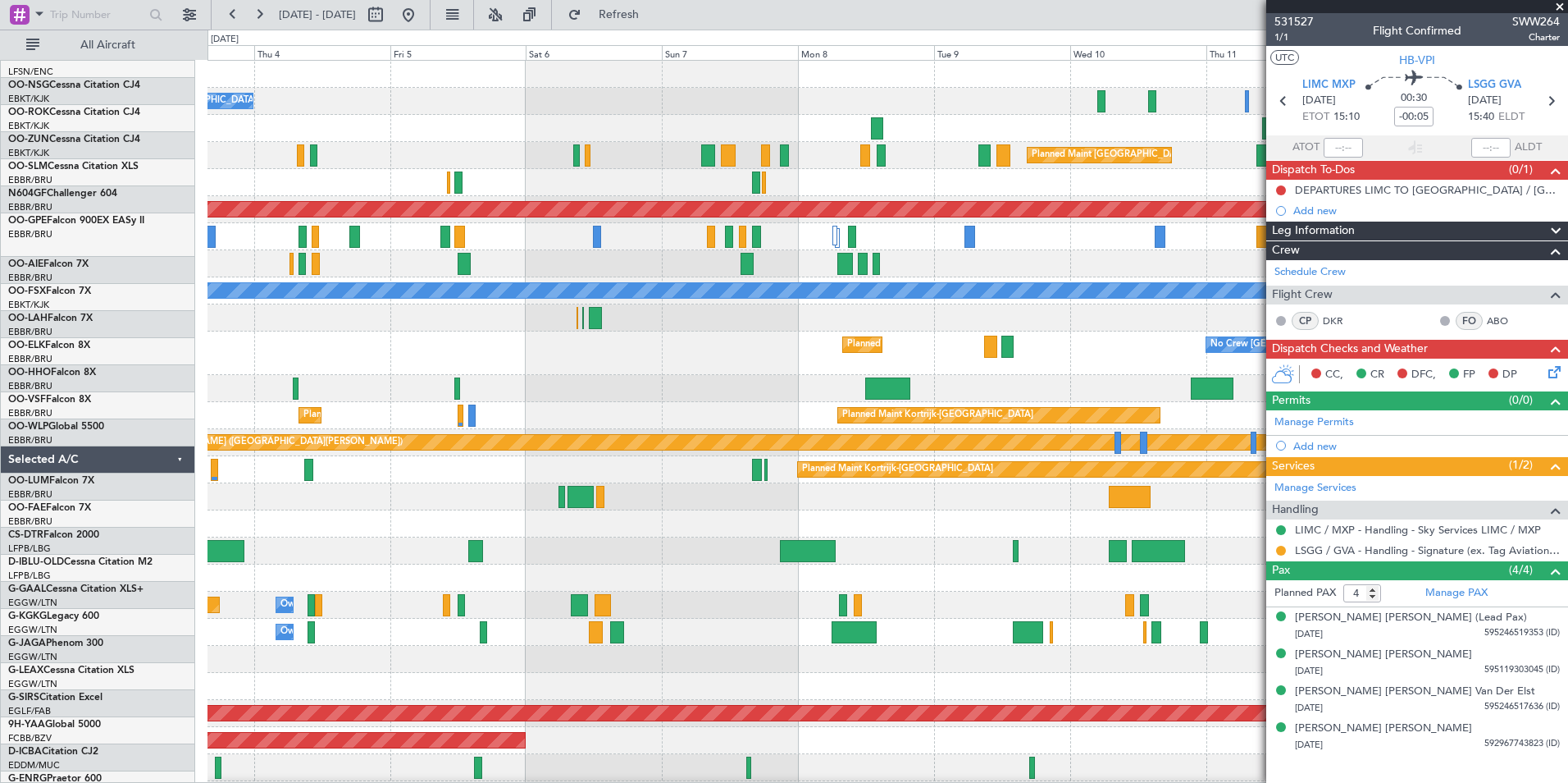
click at [354, 511] on div "No Crew Brussels (Brussels National) Planned Maint Kortrijk-Wevelgem Planned Ma…" at bounding box center [887, 637] width 1360 height 1153
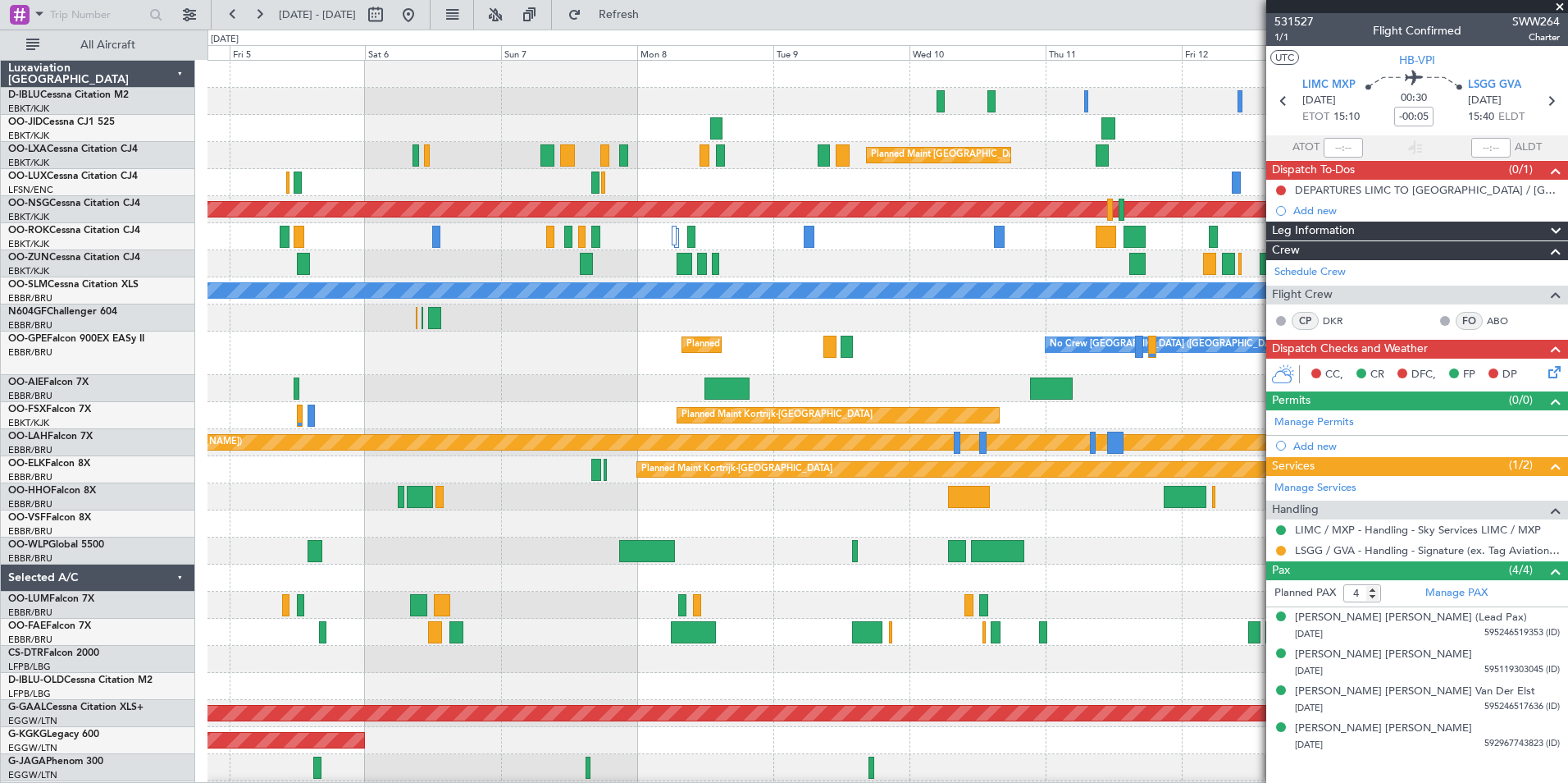
click at [826, 511] on div "No Crew Brussels (Brussels National) Planned Maint Brussels (Brussels National)…" at bounding box center [887, 610] width 1360 height 1099
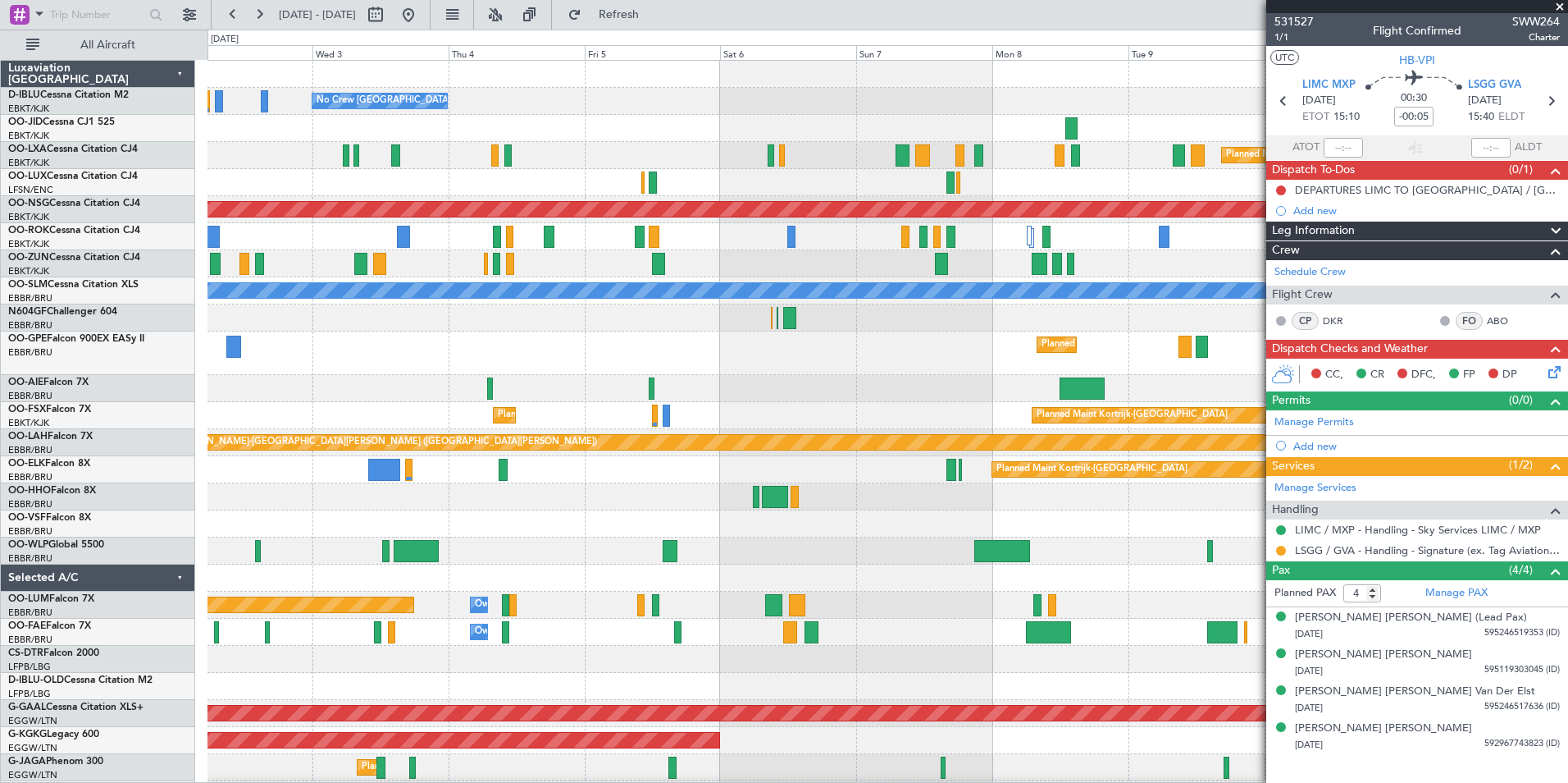
click at [795, 368] on div "No Crew Brussels (Brussels National) Planned Maint Brussels (Brussels National)…" at bounding box center [887, 353] width 1360 height 44
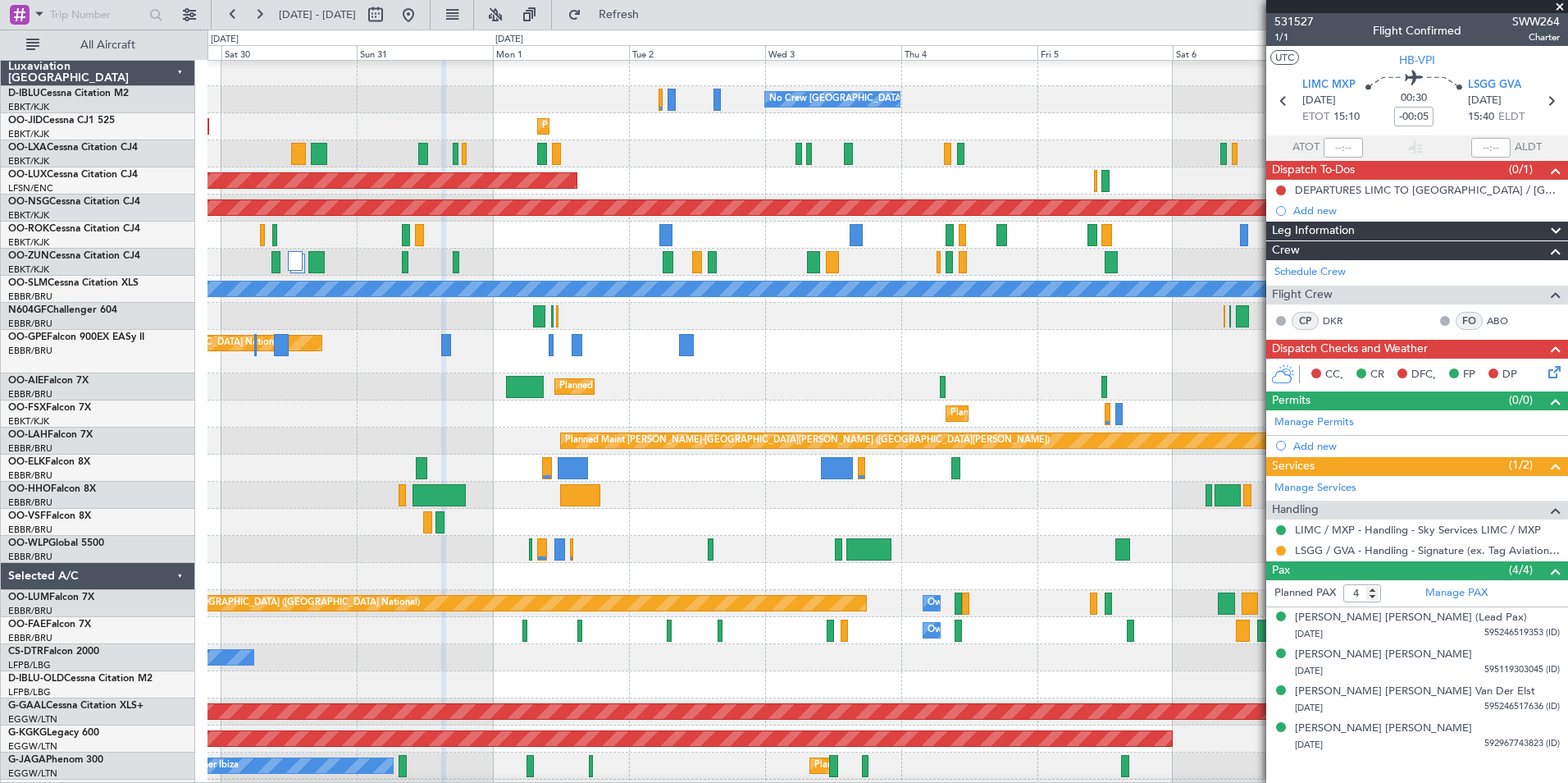
click at [1232, 370] on div "Planned Maint Brussels (Brussels National) Planned Maint Brussels (Brussels Nat…" at bounding box center [887, 352] width 1360 height 44
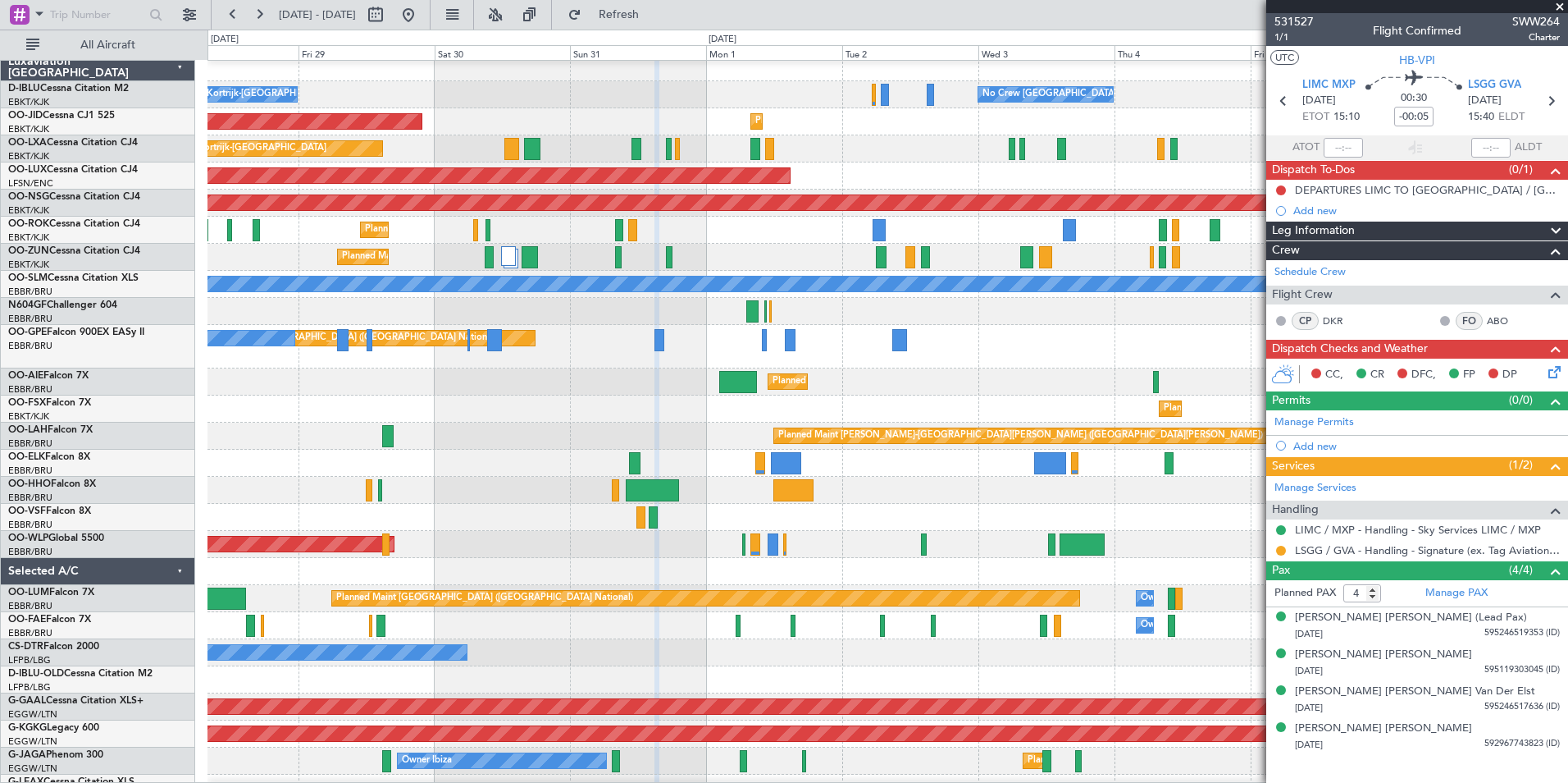
click at [673, 446] on div "Planned Maint [PERSON_NAME]-[GEOGRAPHIC_DATA][PERSON_NAME] ([GEOGRAPHIC_DATA][P…" at bounding box center [887, 436] width 1360 height 27
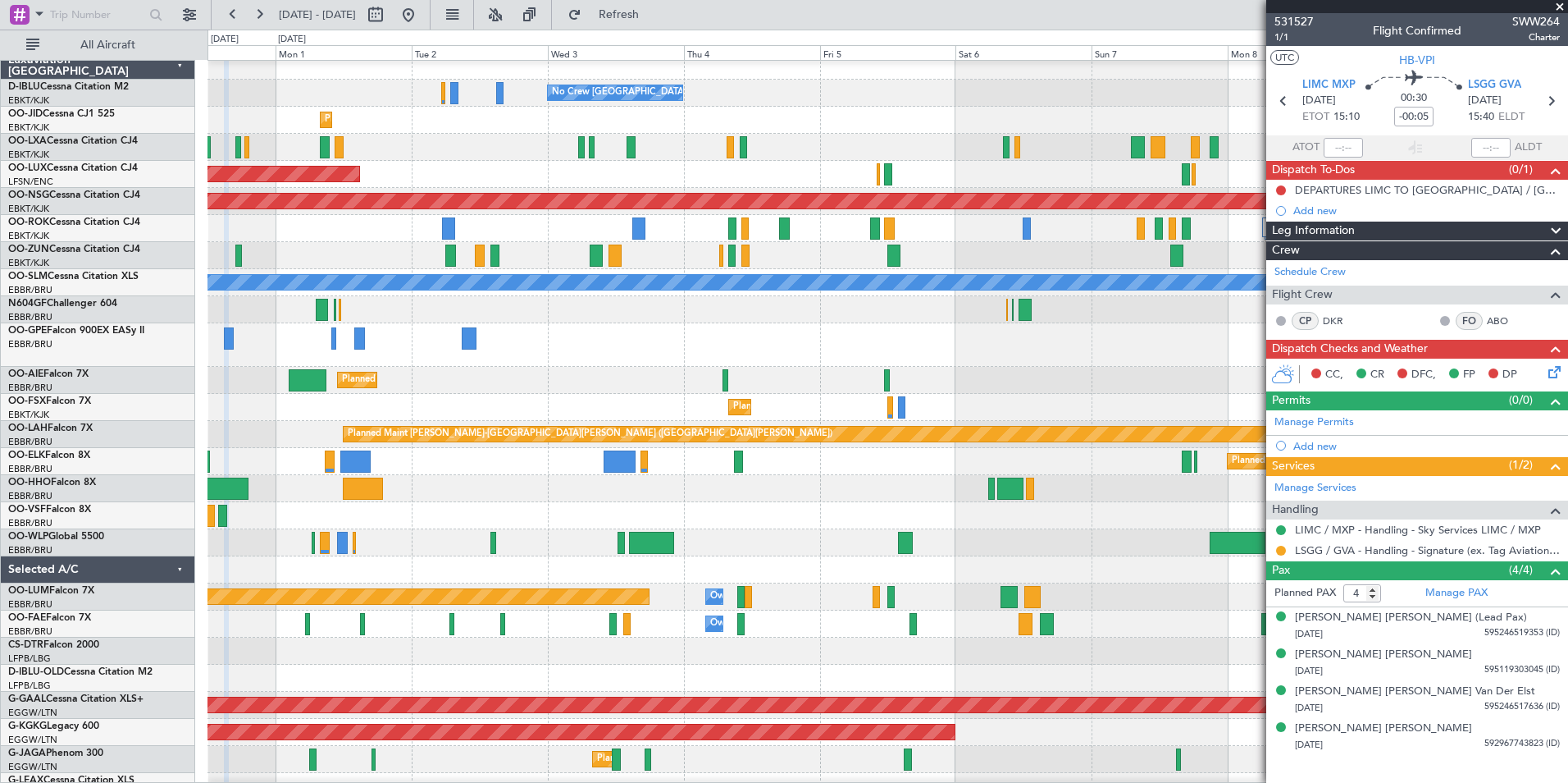
click at [351, 514] on div at bounding box center [887, 516] width 1360 height 27
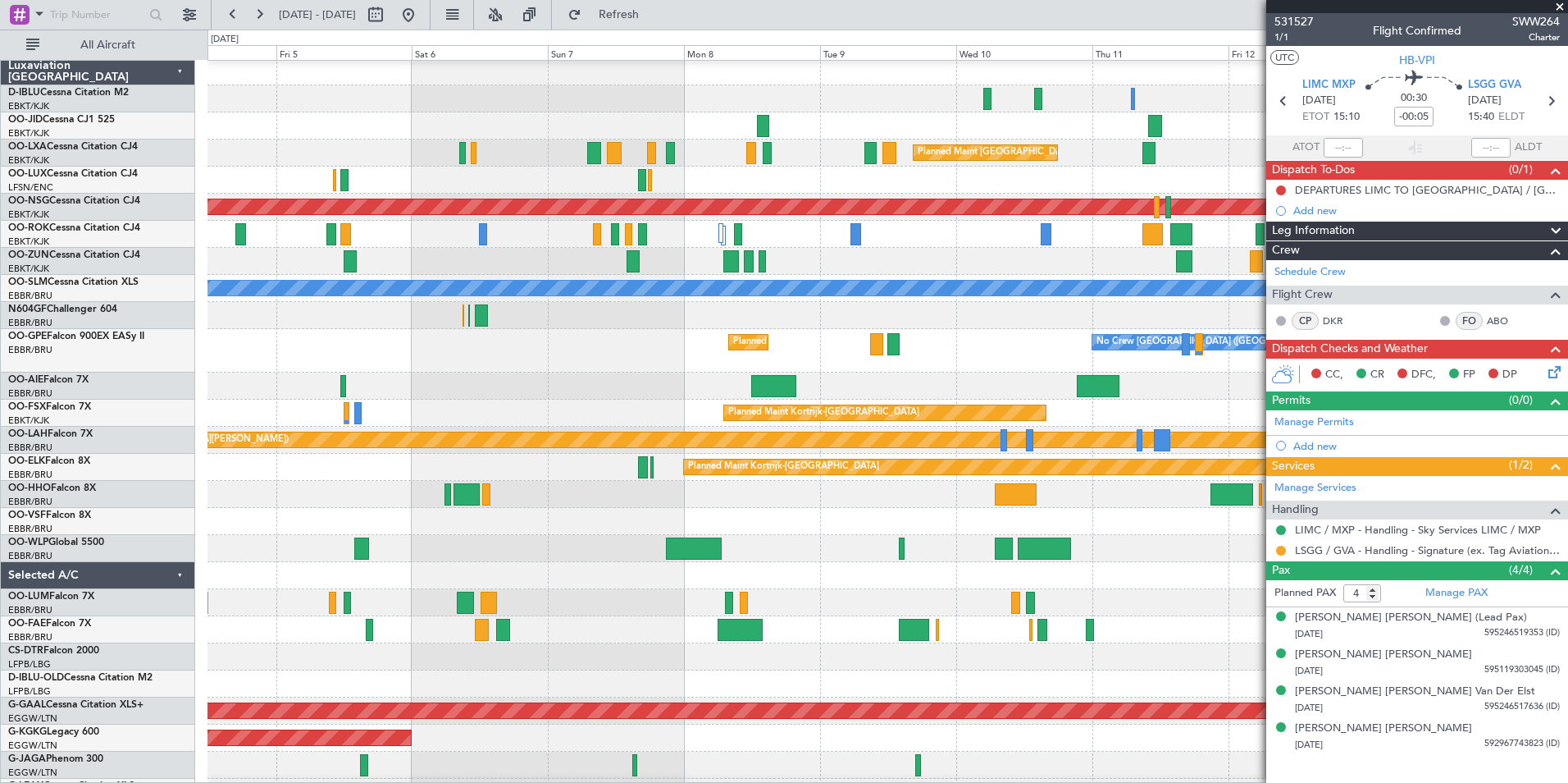
scroll to position [0, 0]
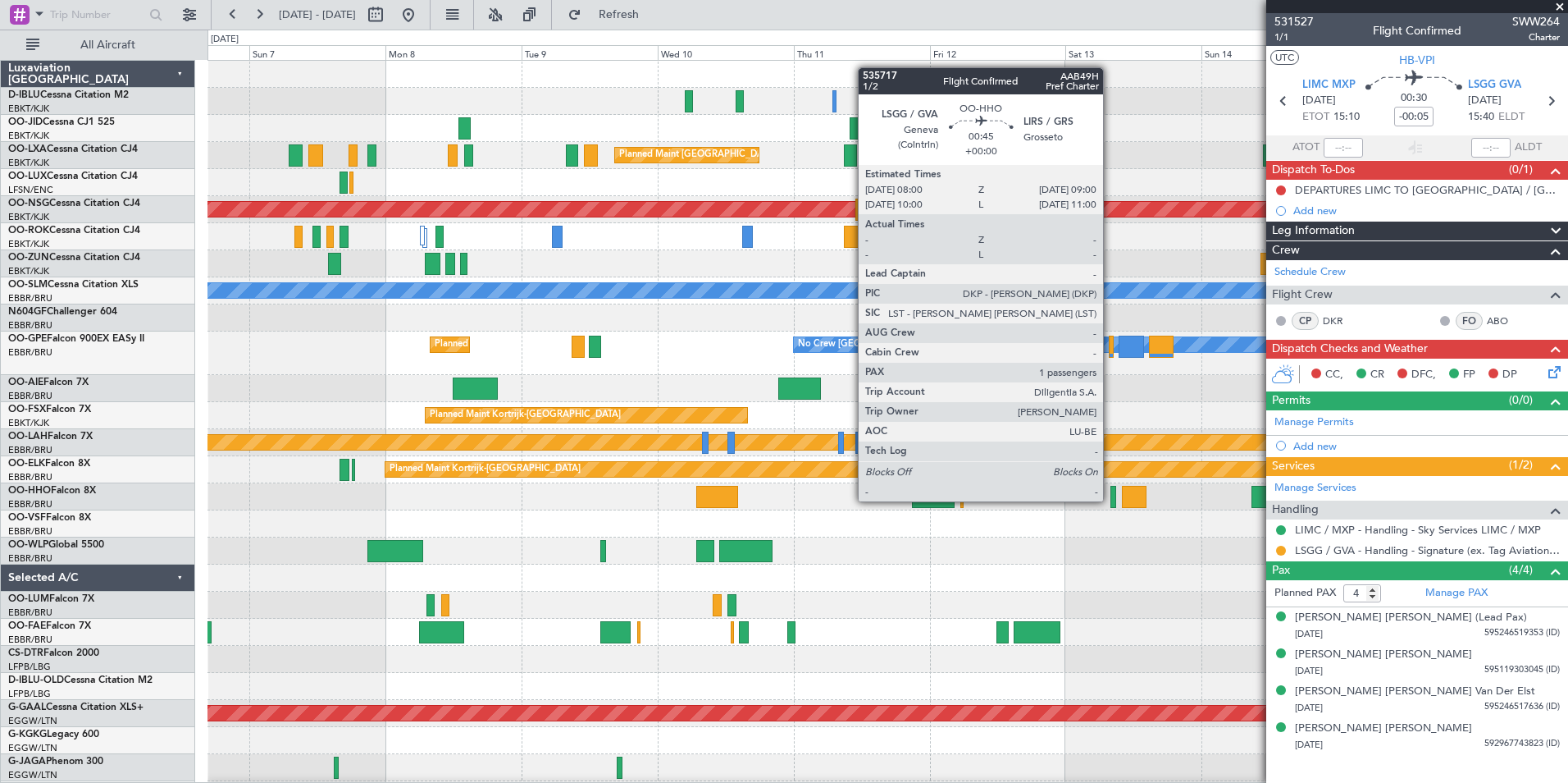
click at [1111, 499] on div at bounding box center [1114, 497] width 5 height 22
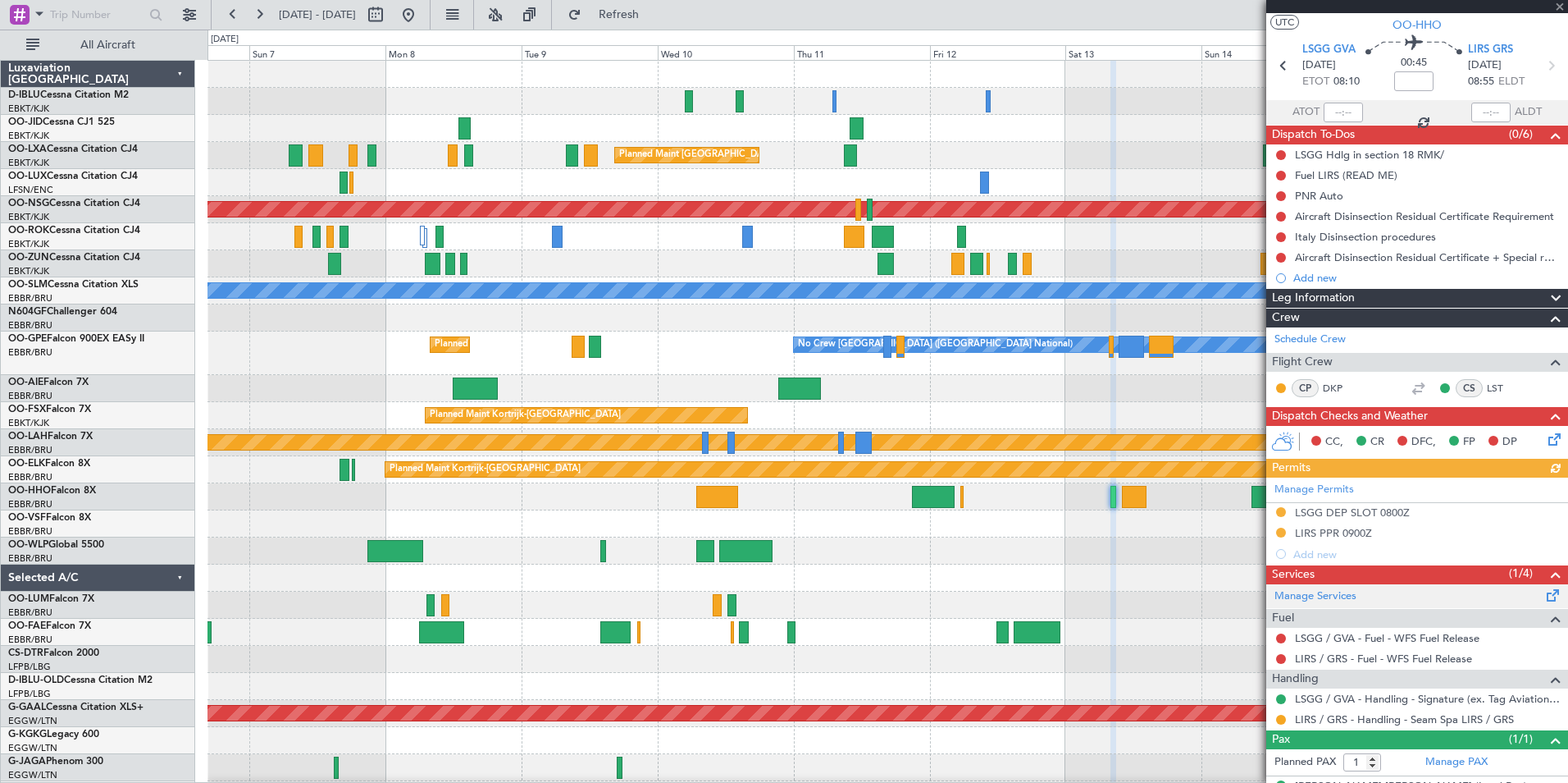
scroll to position [65, 0]
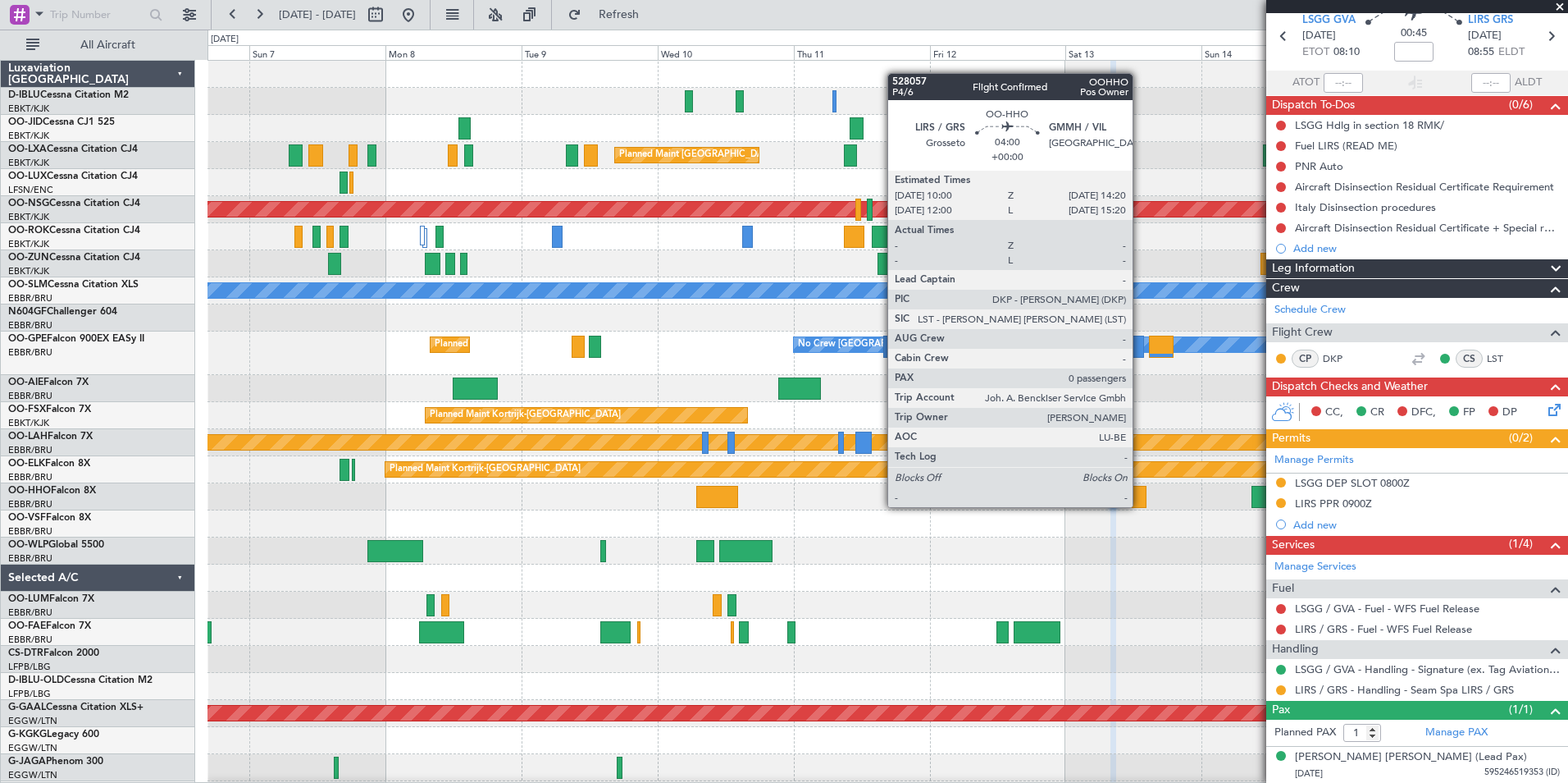
click at [1140, 506] on div at bounding box center [1134, 497] width 25 height 22
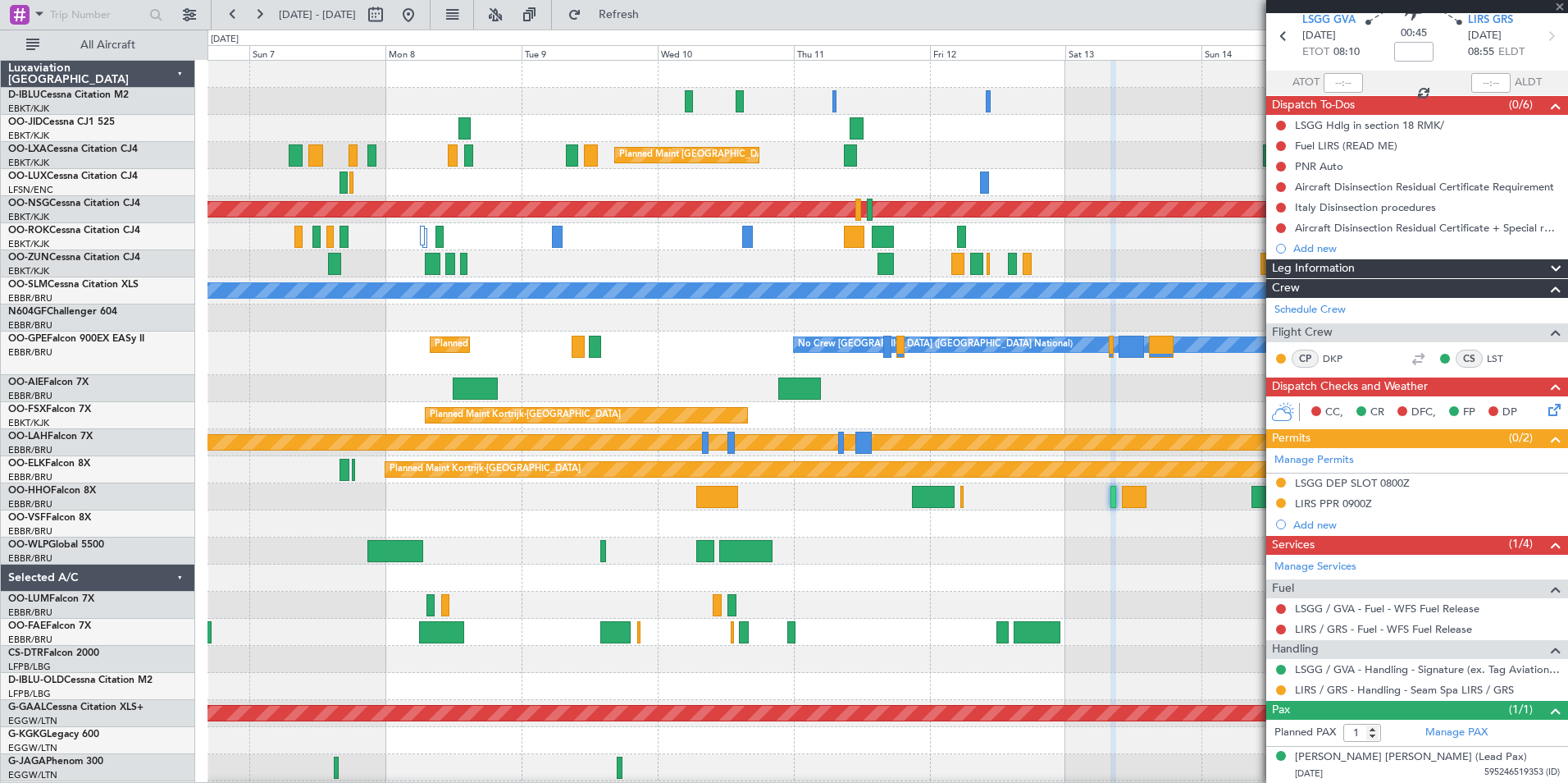
type input "0"
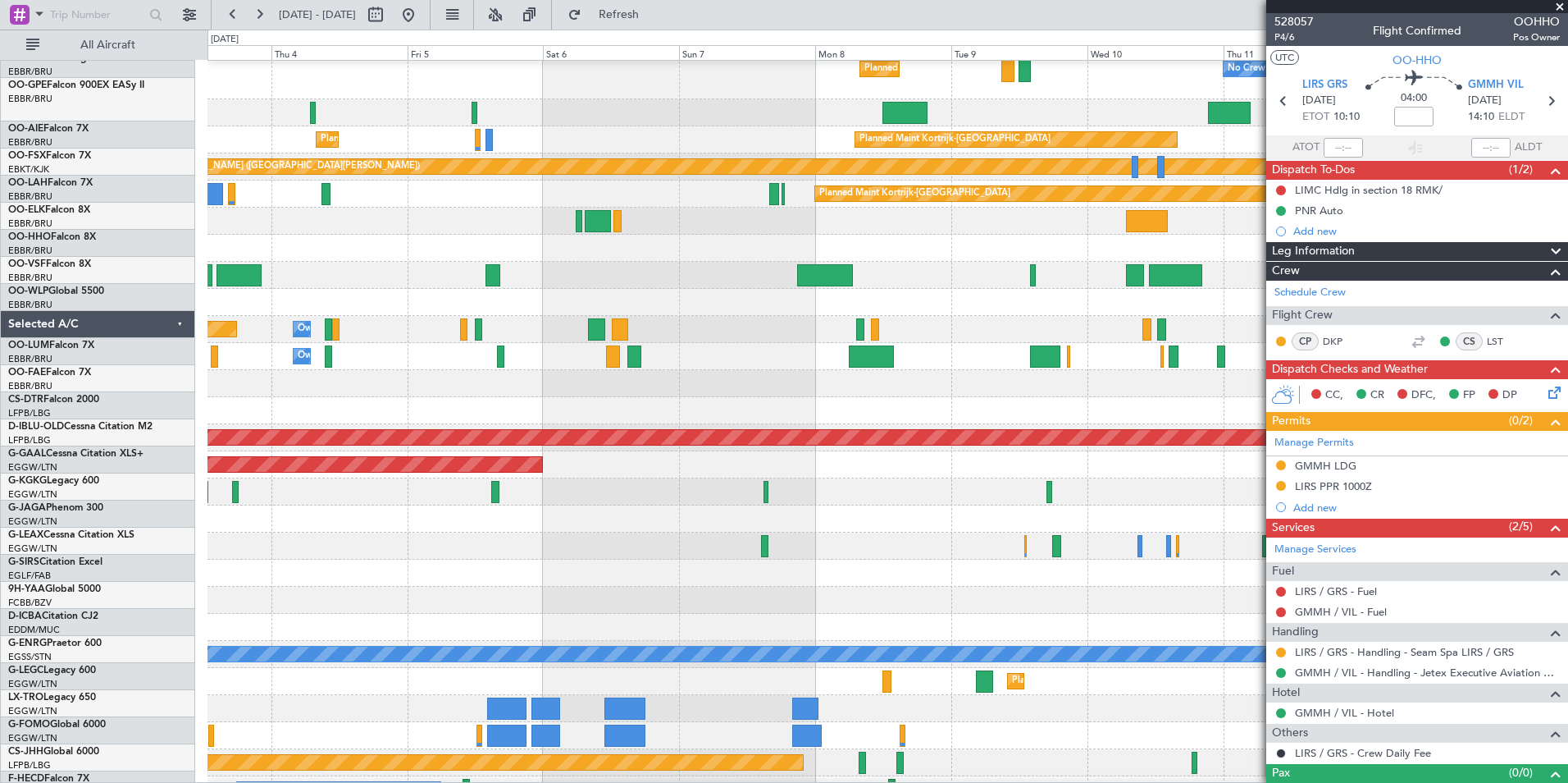
click at [843, 299] on div at bounding box center [887, 303] width 1360 height 27
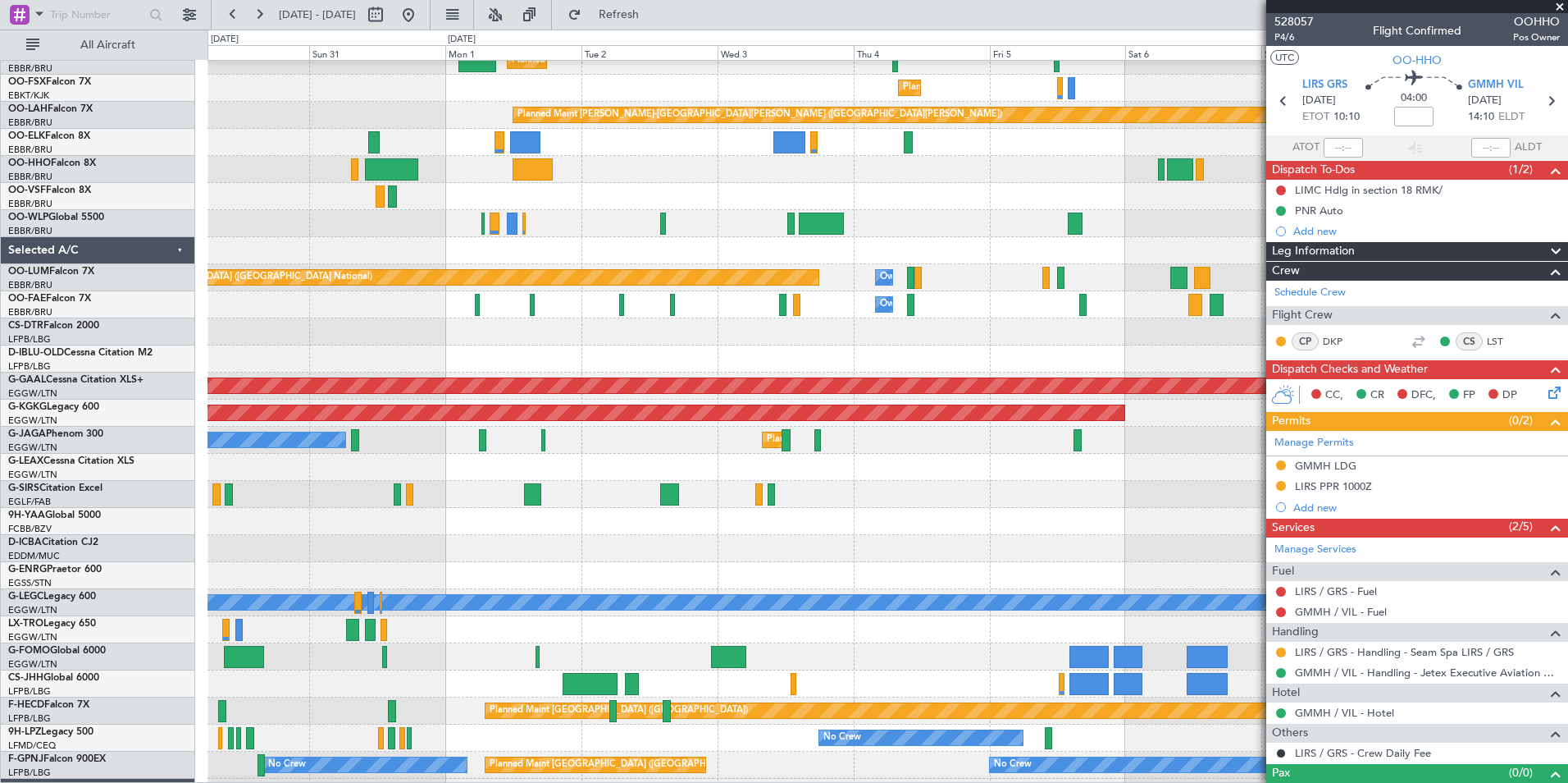
click at [999, 527] on div at bounding box center [887, 521] width 1360 height 27
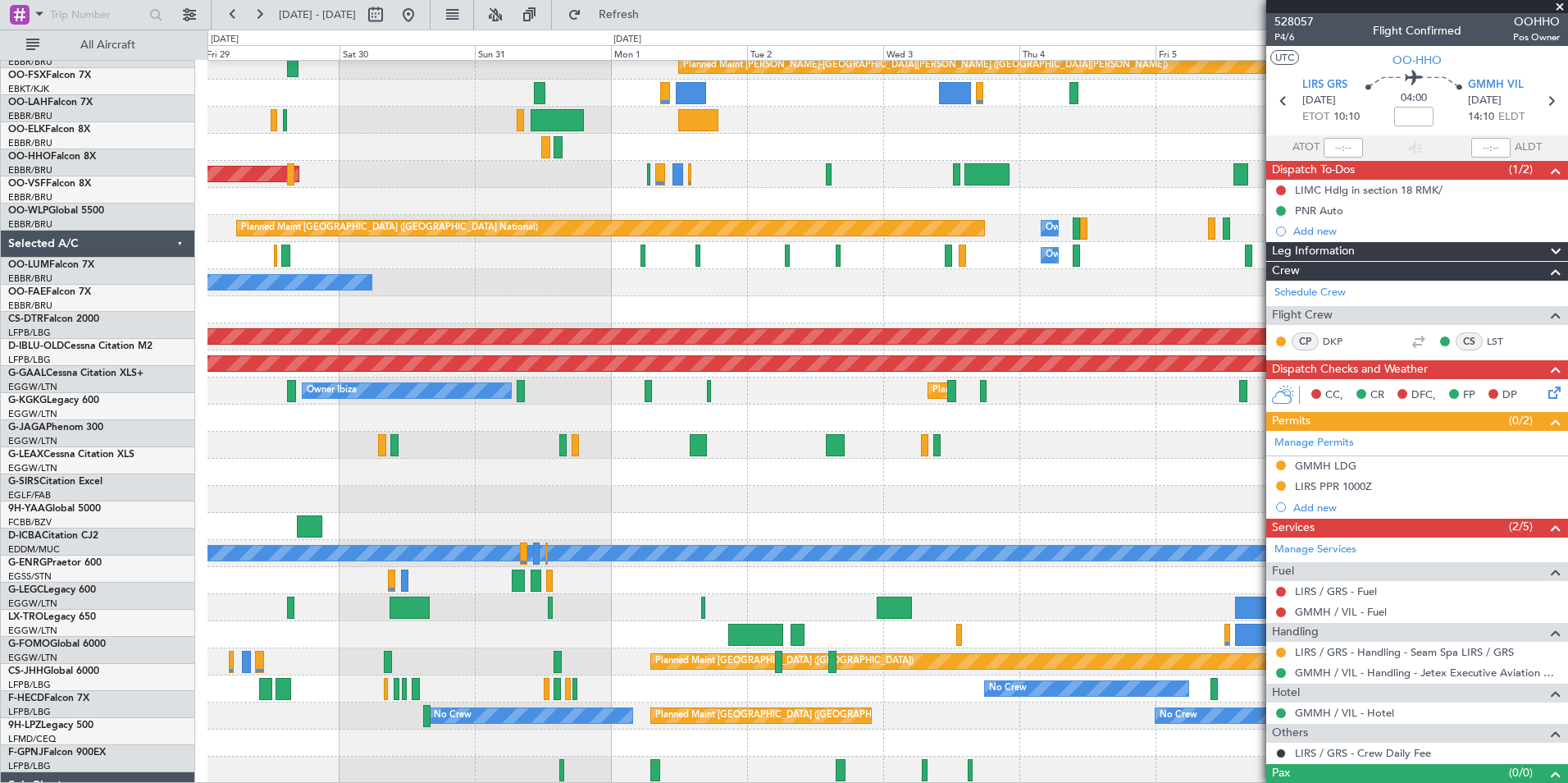
scroll to position [377, 0]
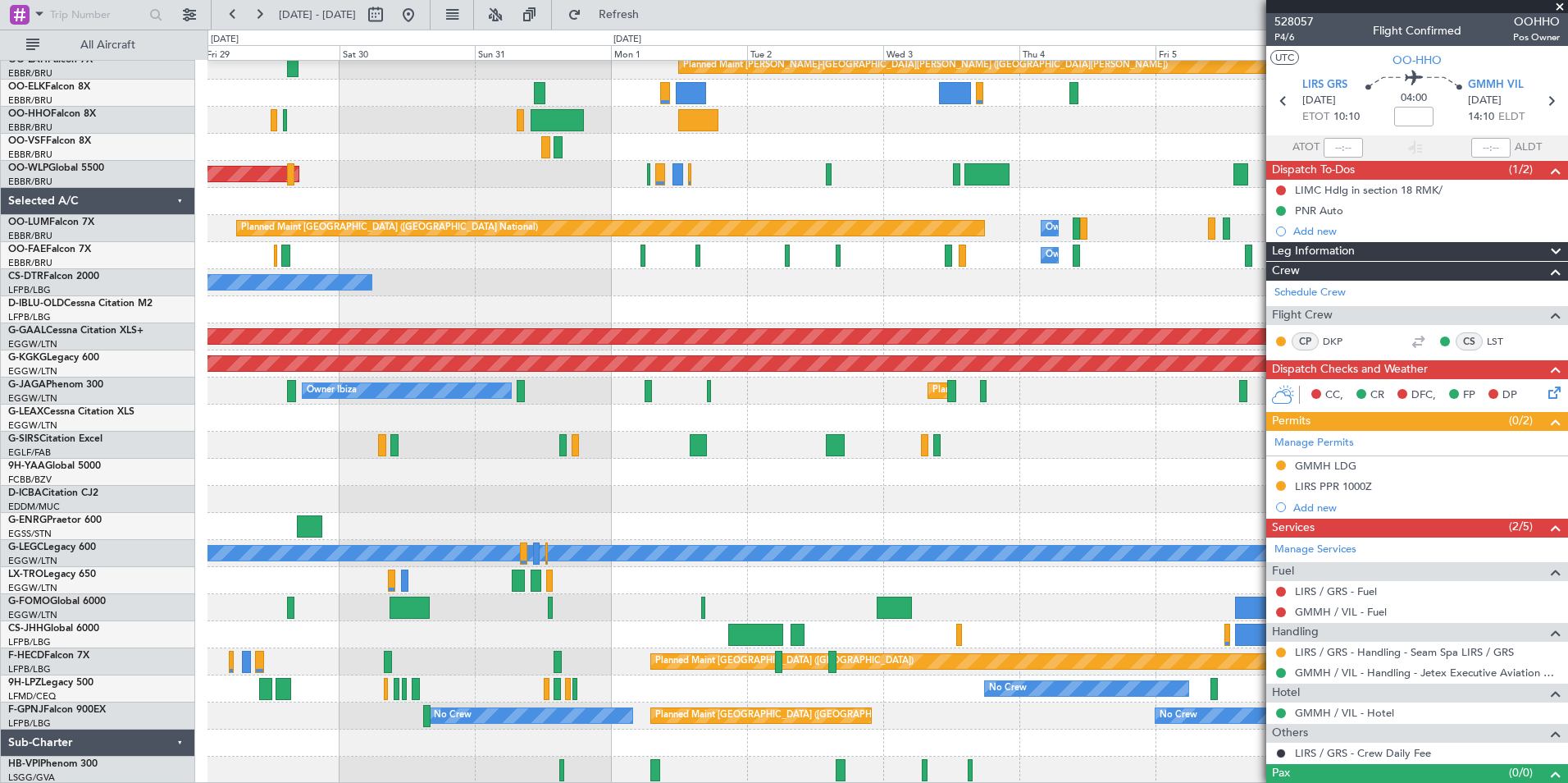
click at [1072, 473] on div "Planned Maint Kortrijk-Wevelgem Planned Maint Kortrijk-Wevelgem Planned Maint A…" at bounding box center [887, 234] width 1360 height 1099
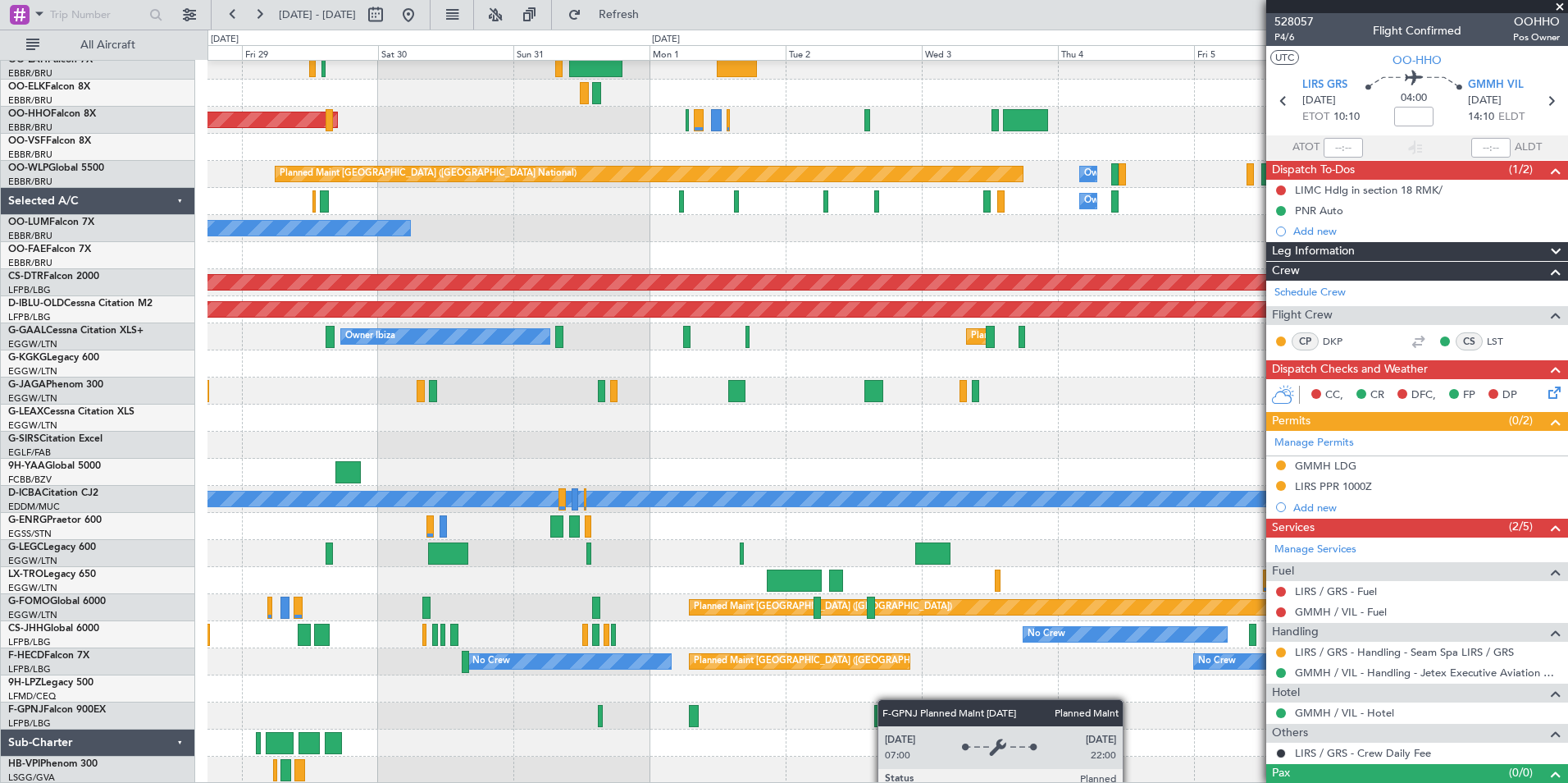
scroll to position [431, 0]
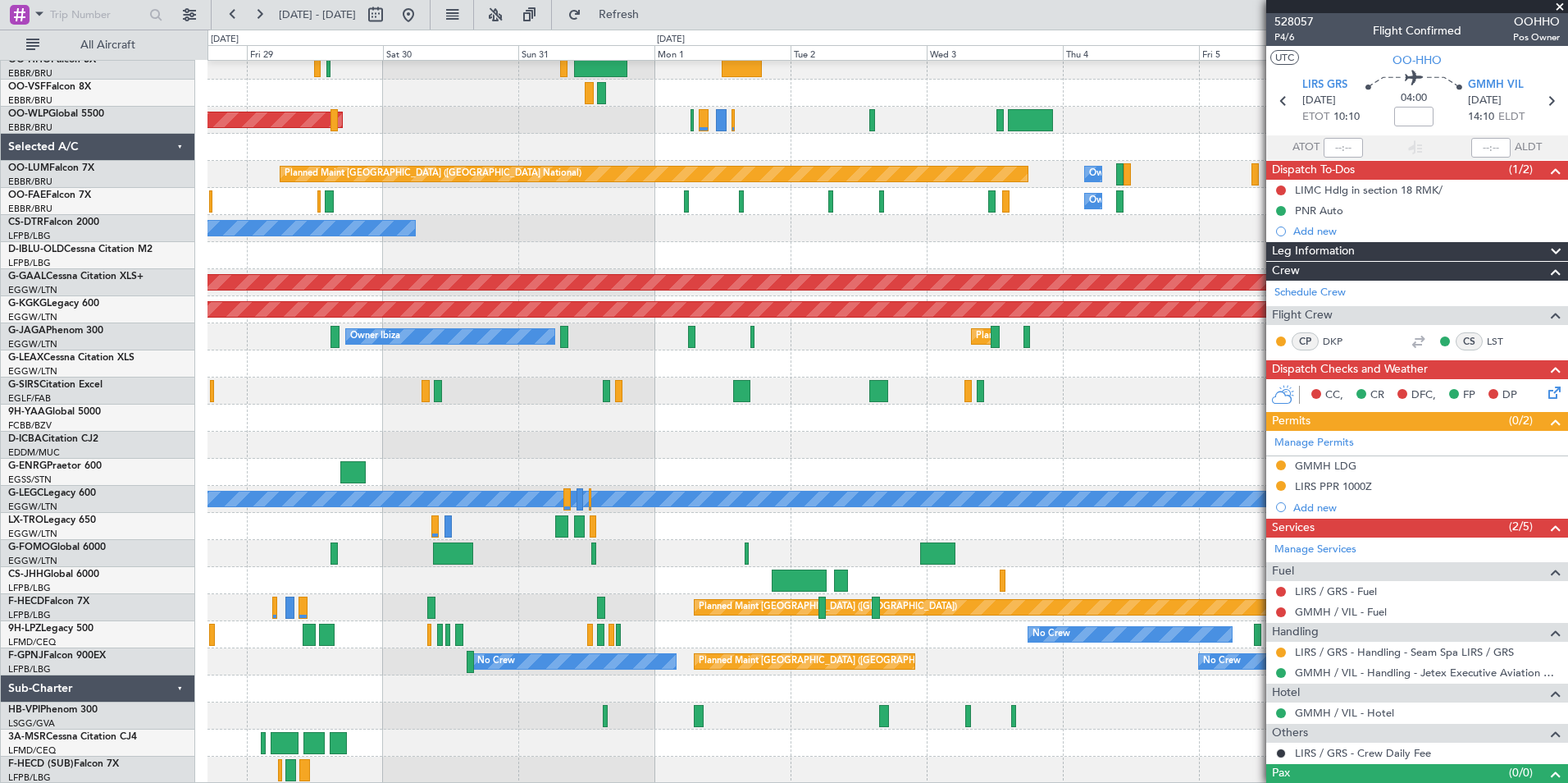
click at [902, 551] on div "Planned Maint Kortrijk-Wevelgem Planned Maint Berlin (Brandenburg) Owner Melsbr…" at bounding box center [887, 206] width 1360 height 1153
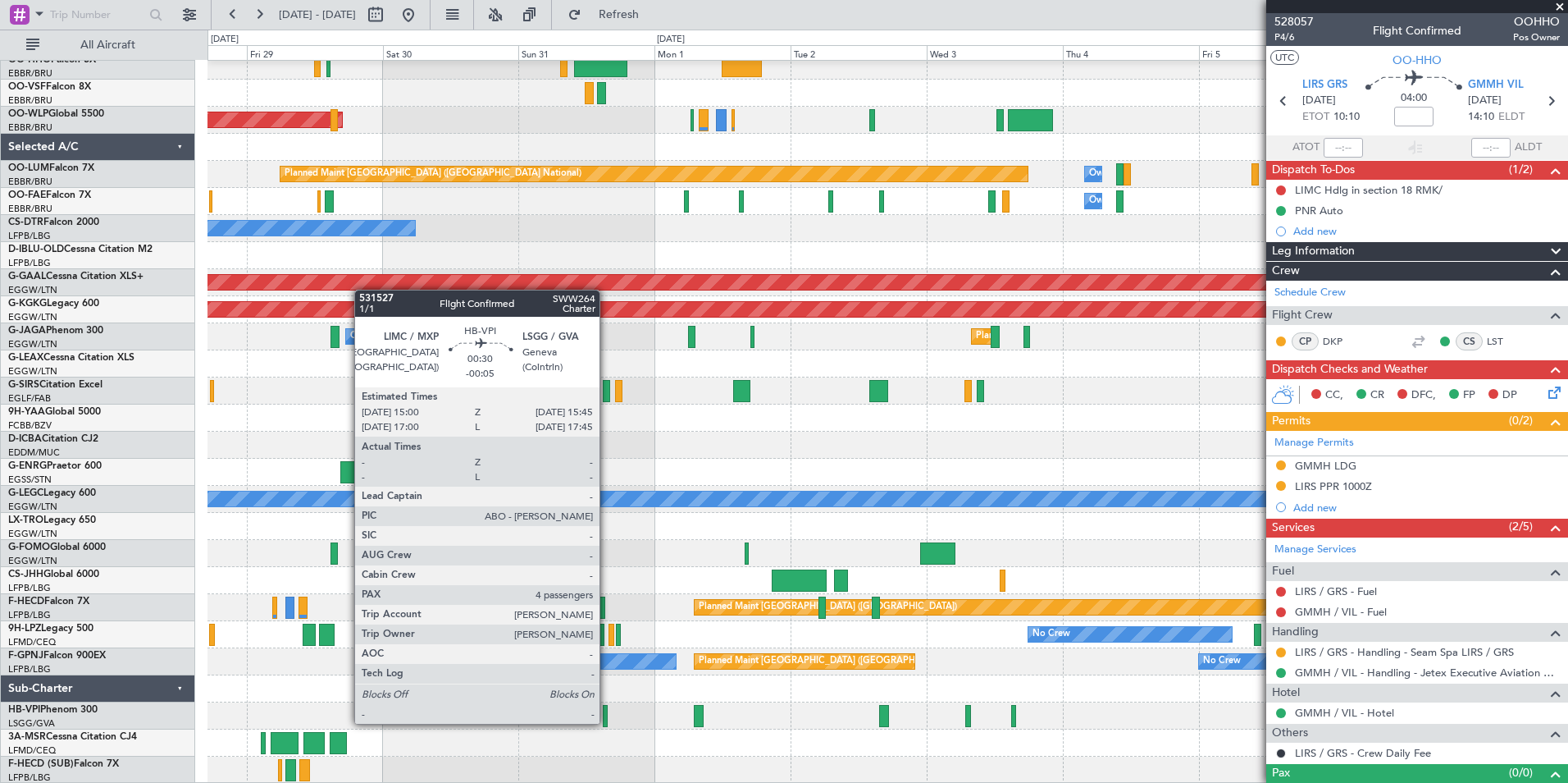
click at [607, 722] on div at bounding box center [604, 716] width 5 height 22
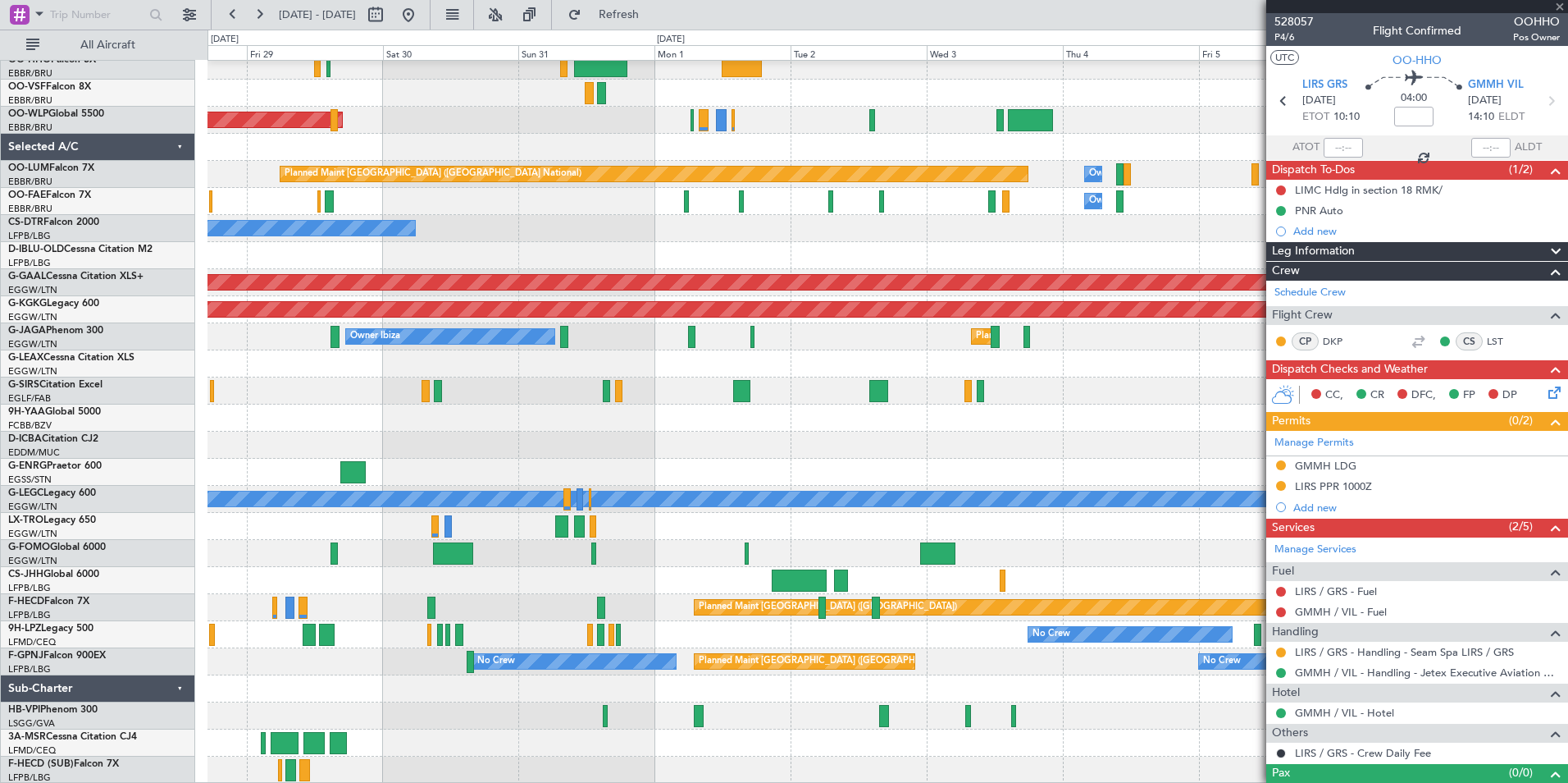
type input "-00:05"
type input "4"
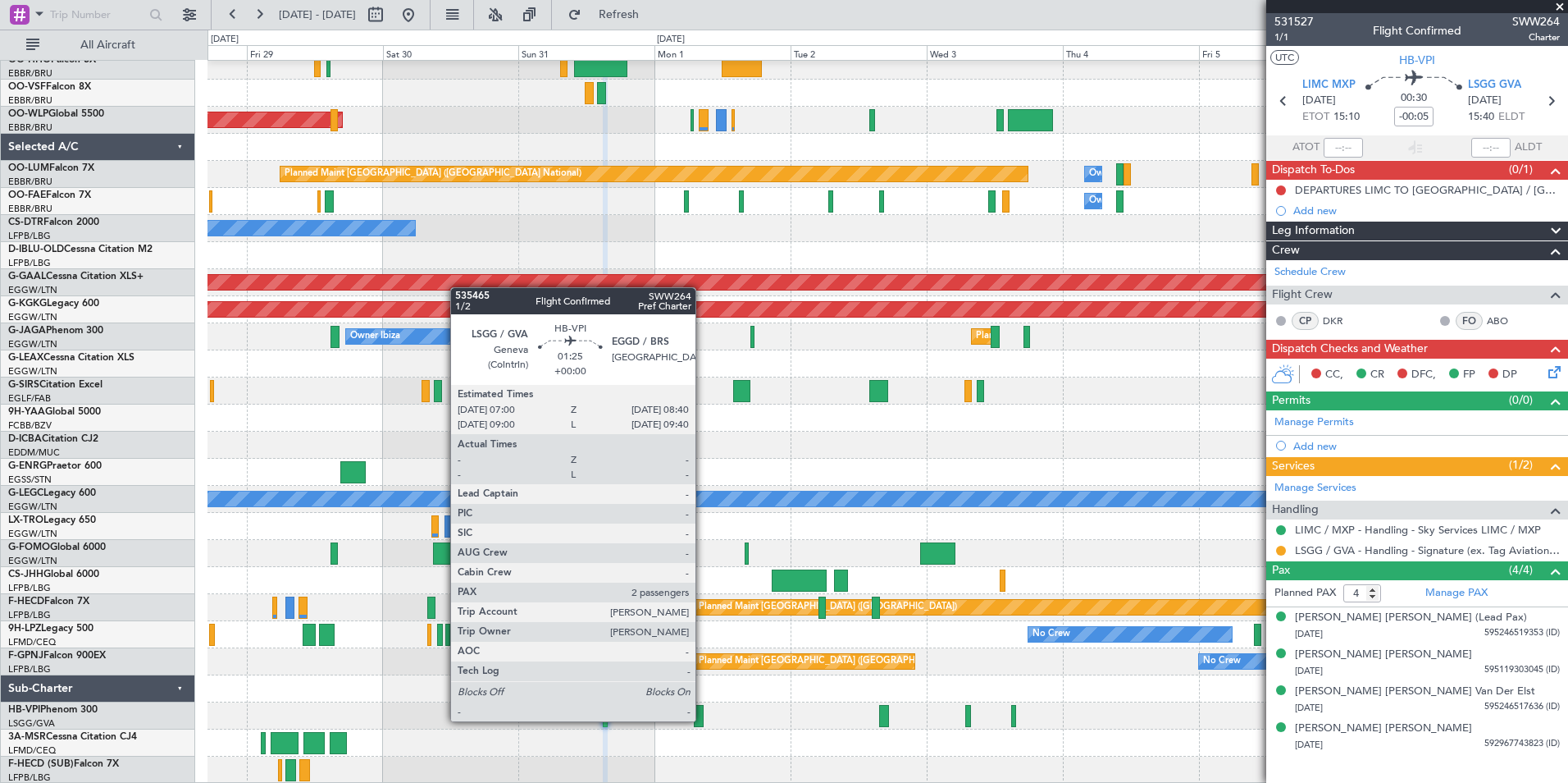
click at [703, 720] on div at bounding box center [699, 716] width 10 height 22
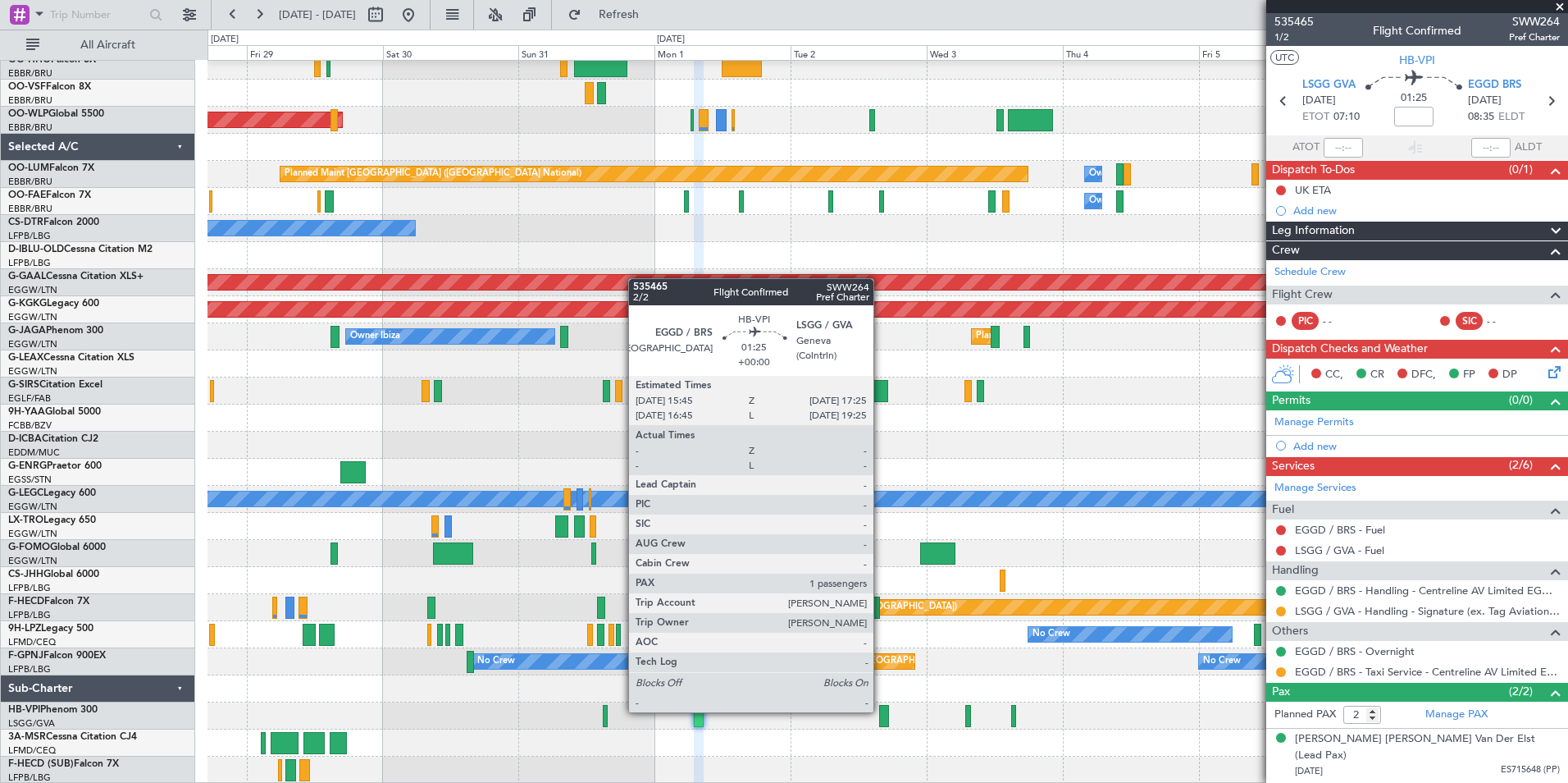
click at [880, 711] on div at bounding box center [884, 716] width 10 height 22
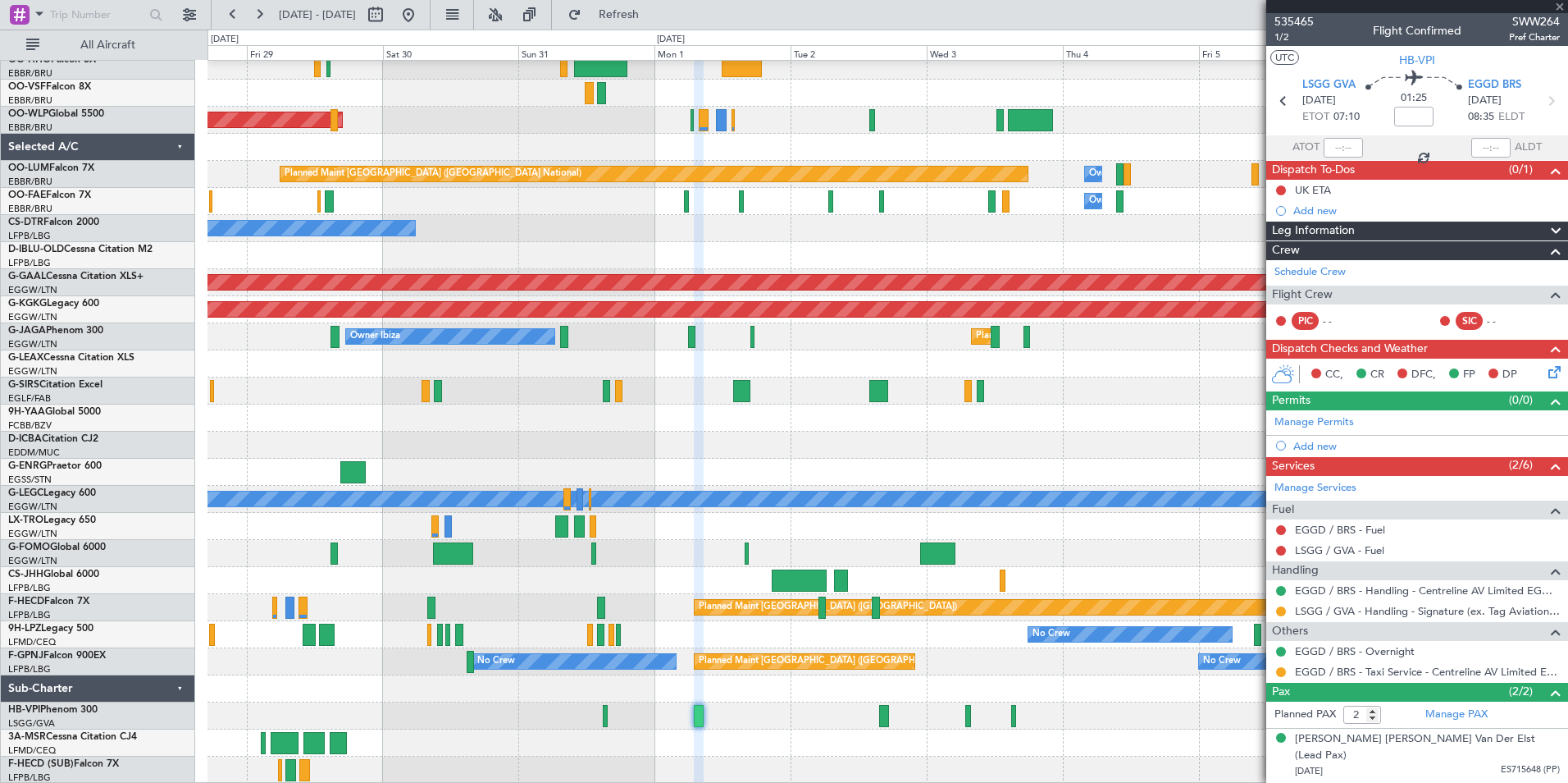
type input "1"
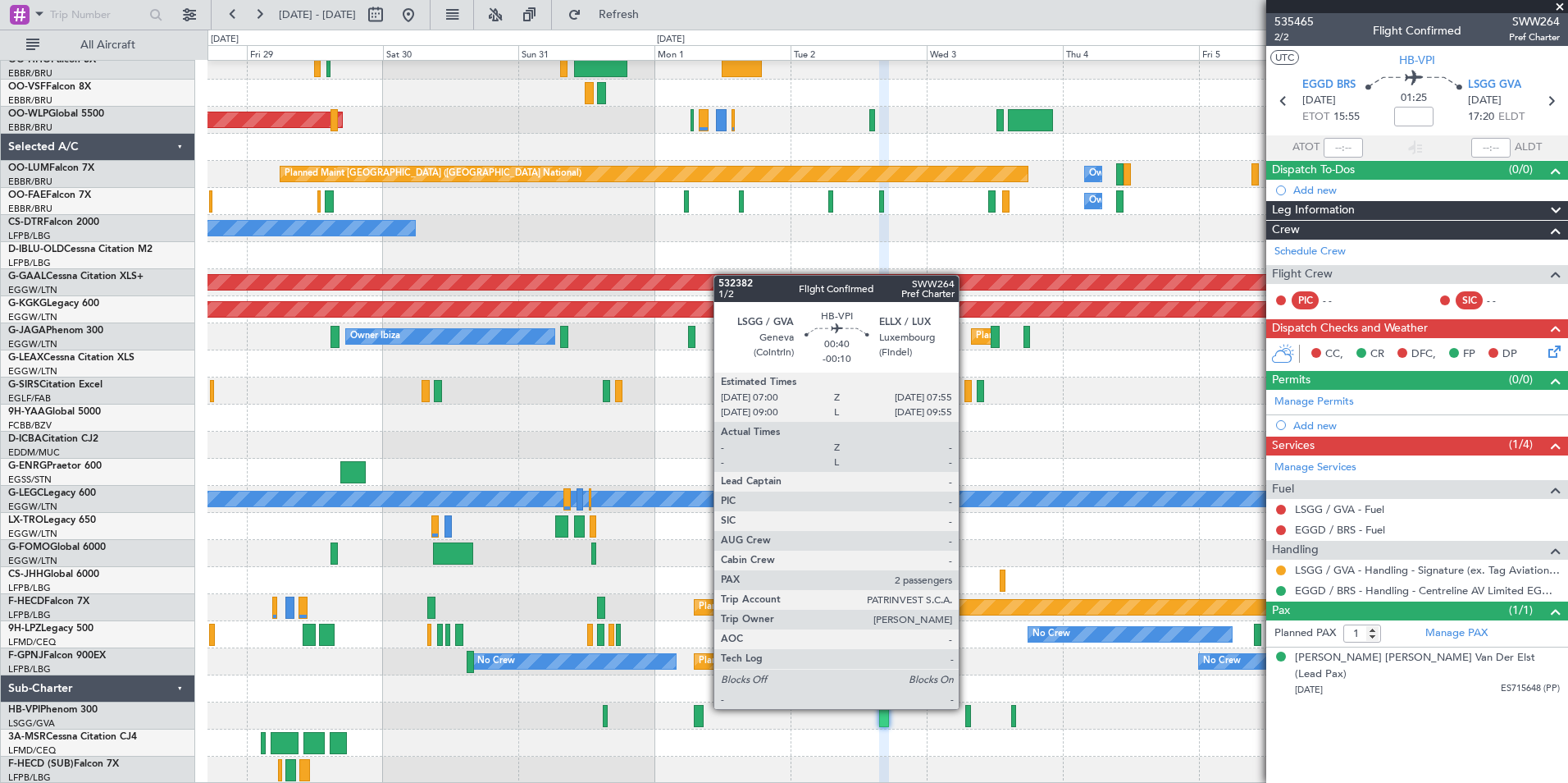
click at [966, 707] on div at bounding box center [968, 716] width 5 height 22
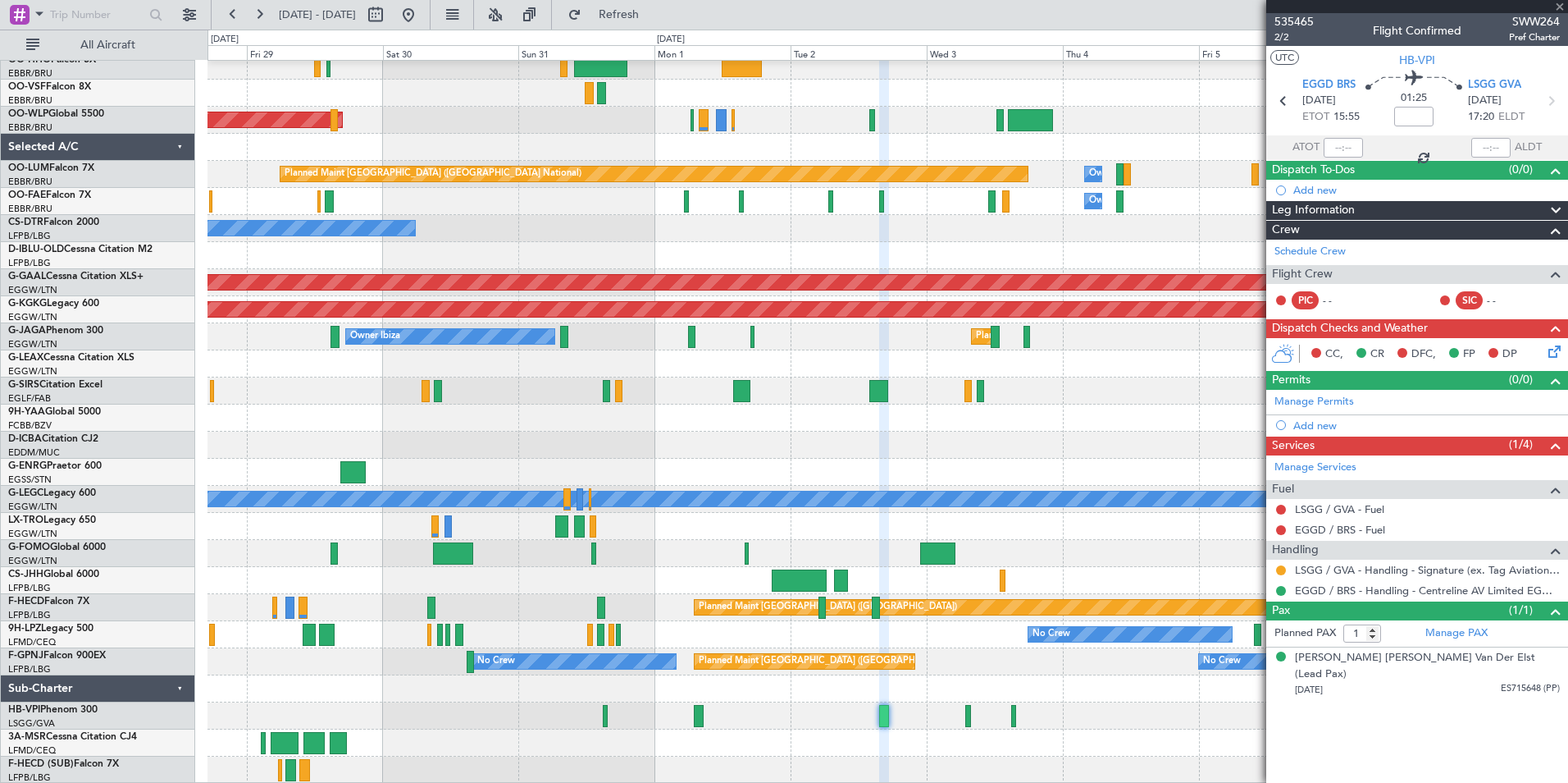
type input "-00:10"
type input "2"
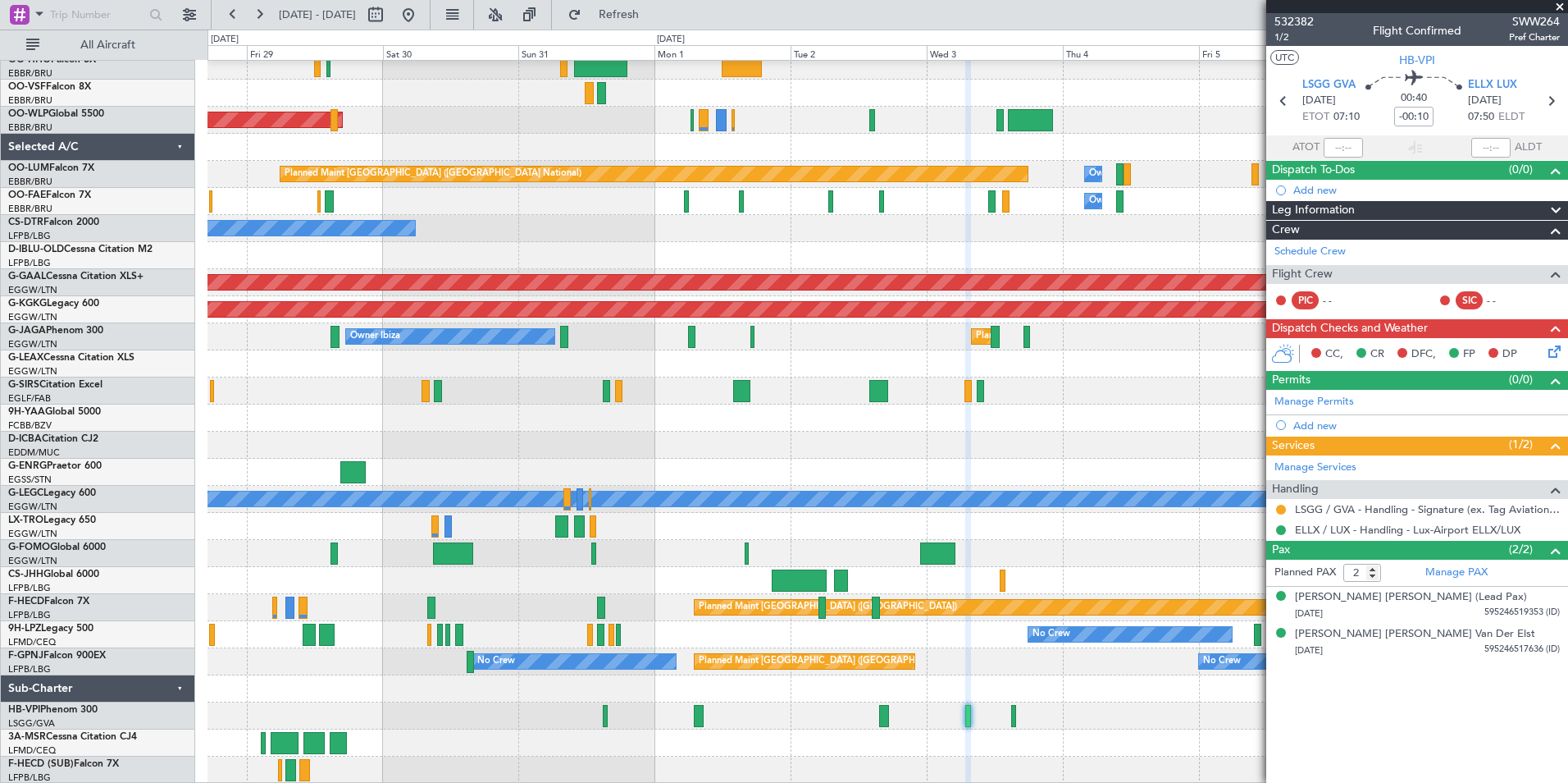
click at [444, 404] on div at bounding box center [887, 392] width 1360 height 27
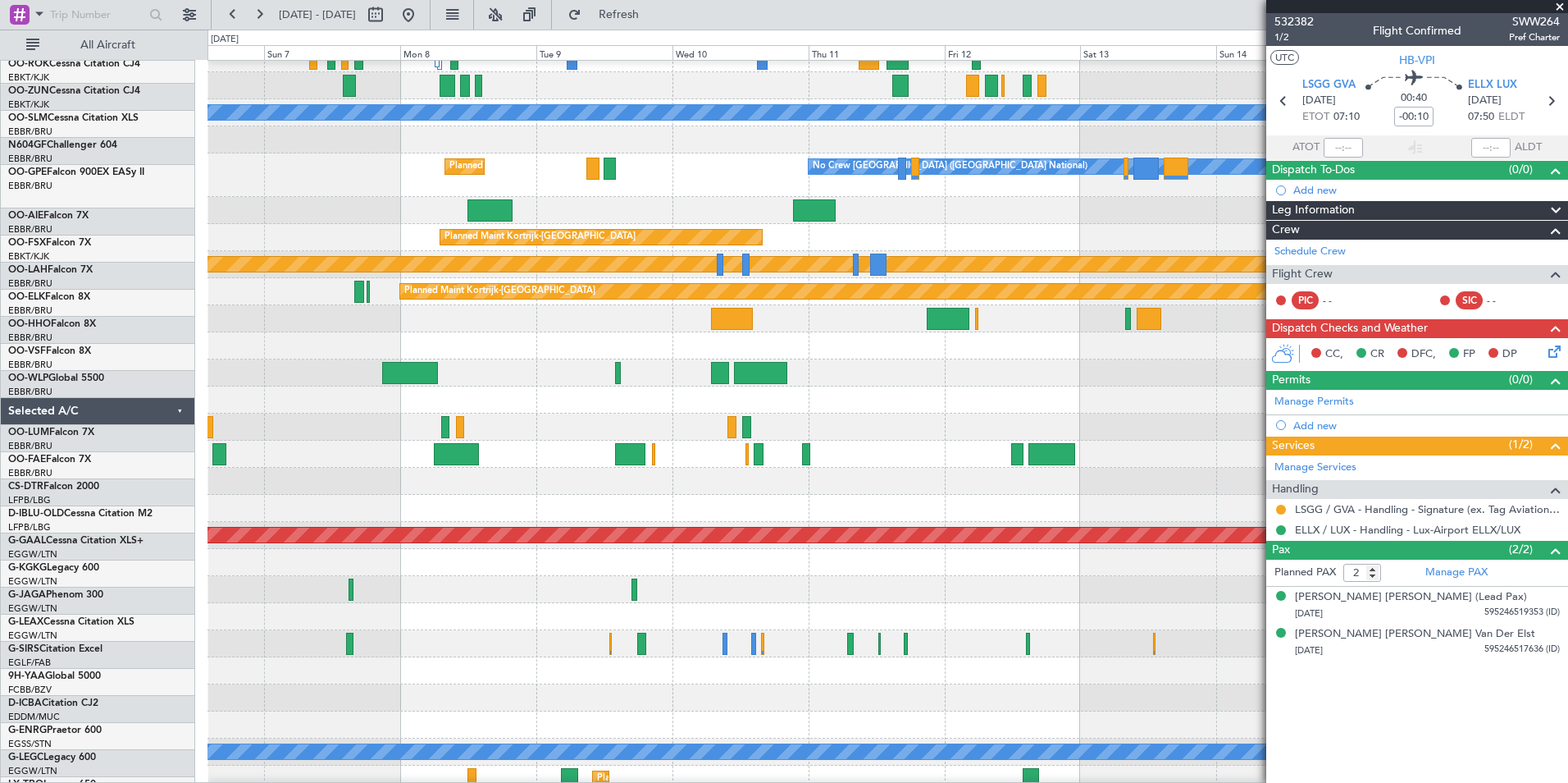
click at [458, 616] on div at bounding box center [887, 617] width 1360 height 27
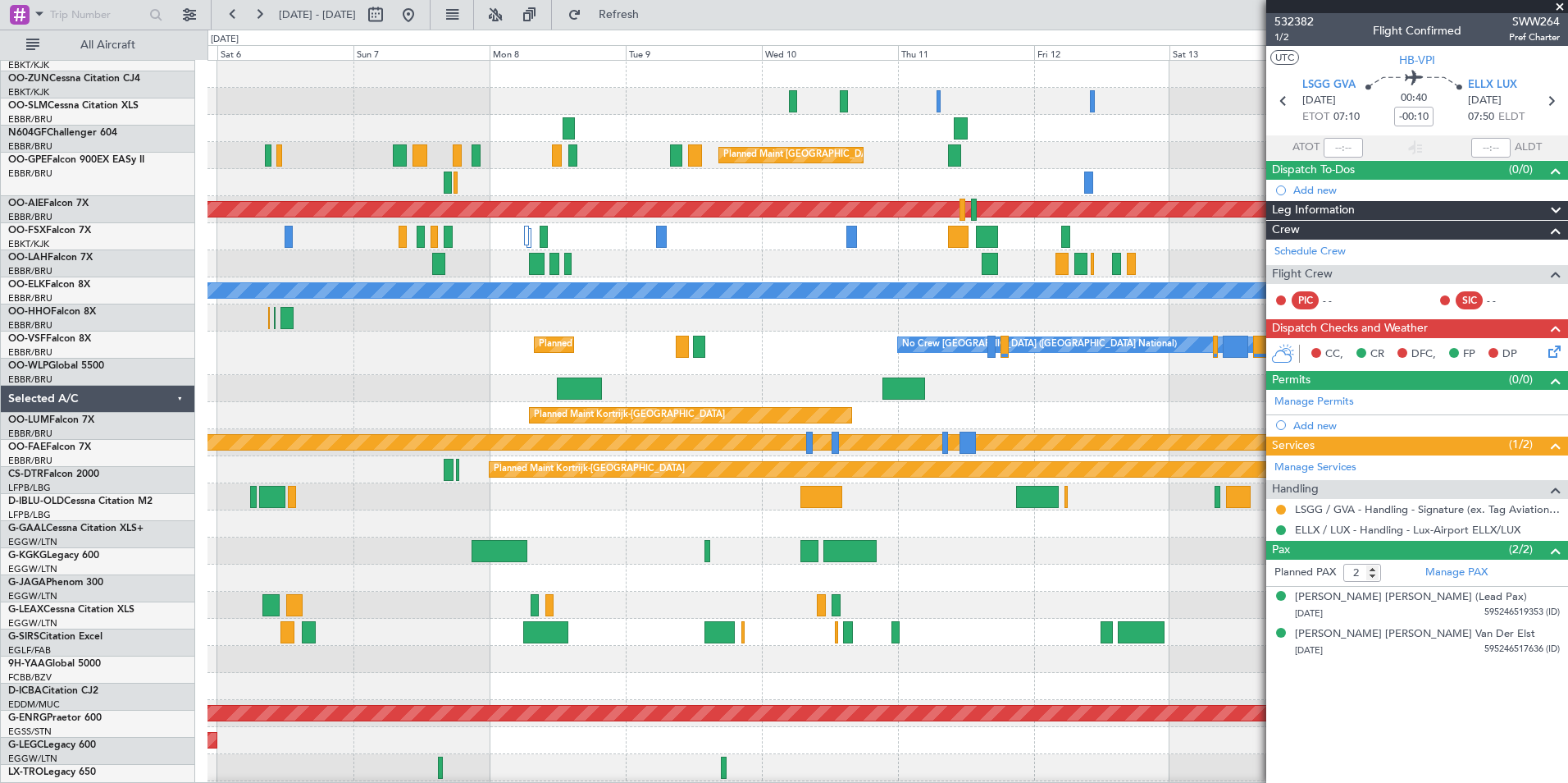
scroll to position [0, 0]
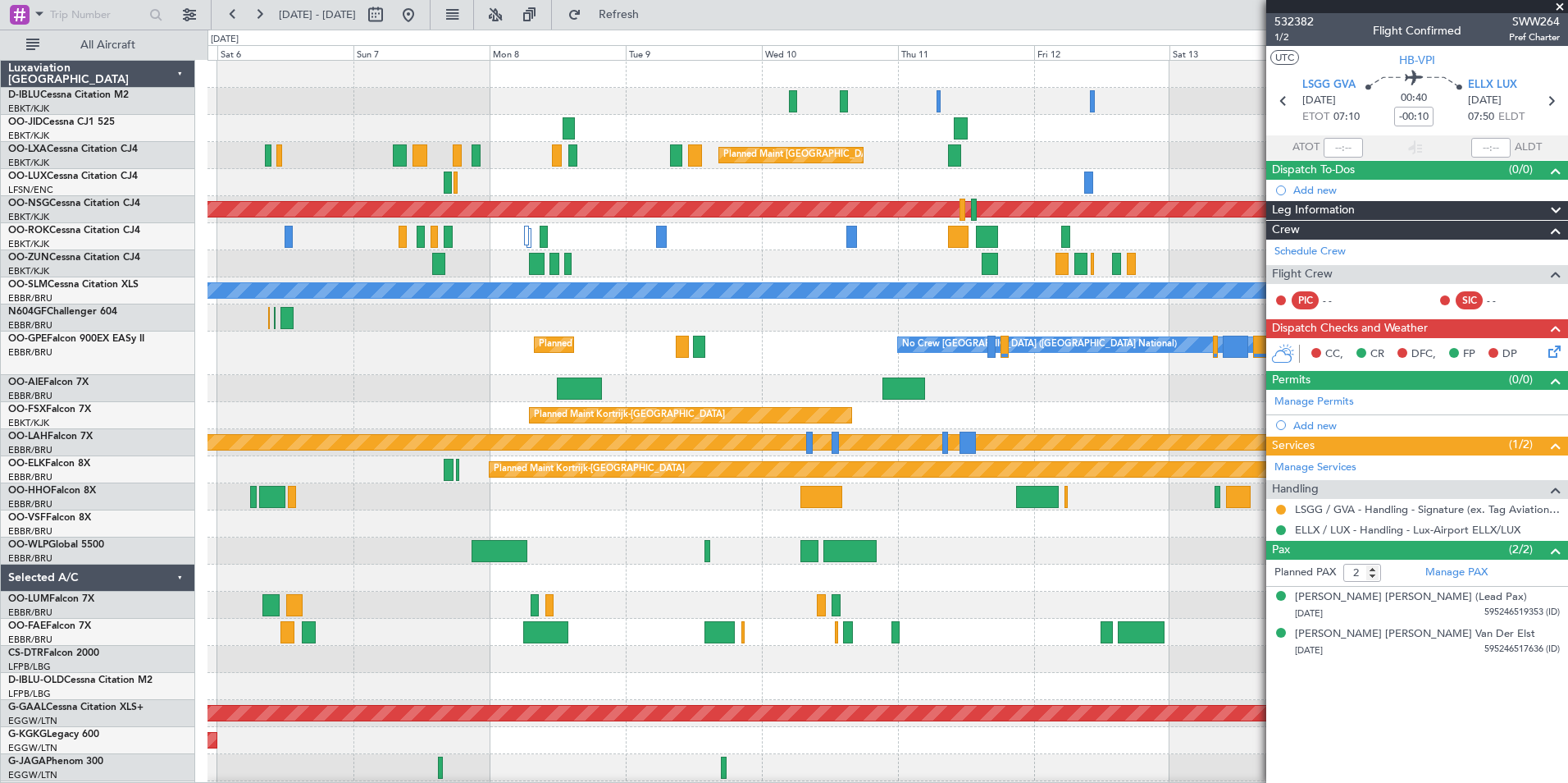
click at [797, 664] on div "No Crew [GEOGRAPHIC_DATA] ([GEOGRAPHIC_DATA] National) Planned Maint [GEOGRAPHI…" at bounding box center [887, 637] width 1360 height 1153
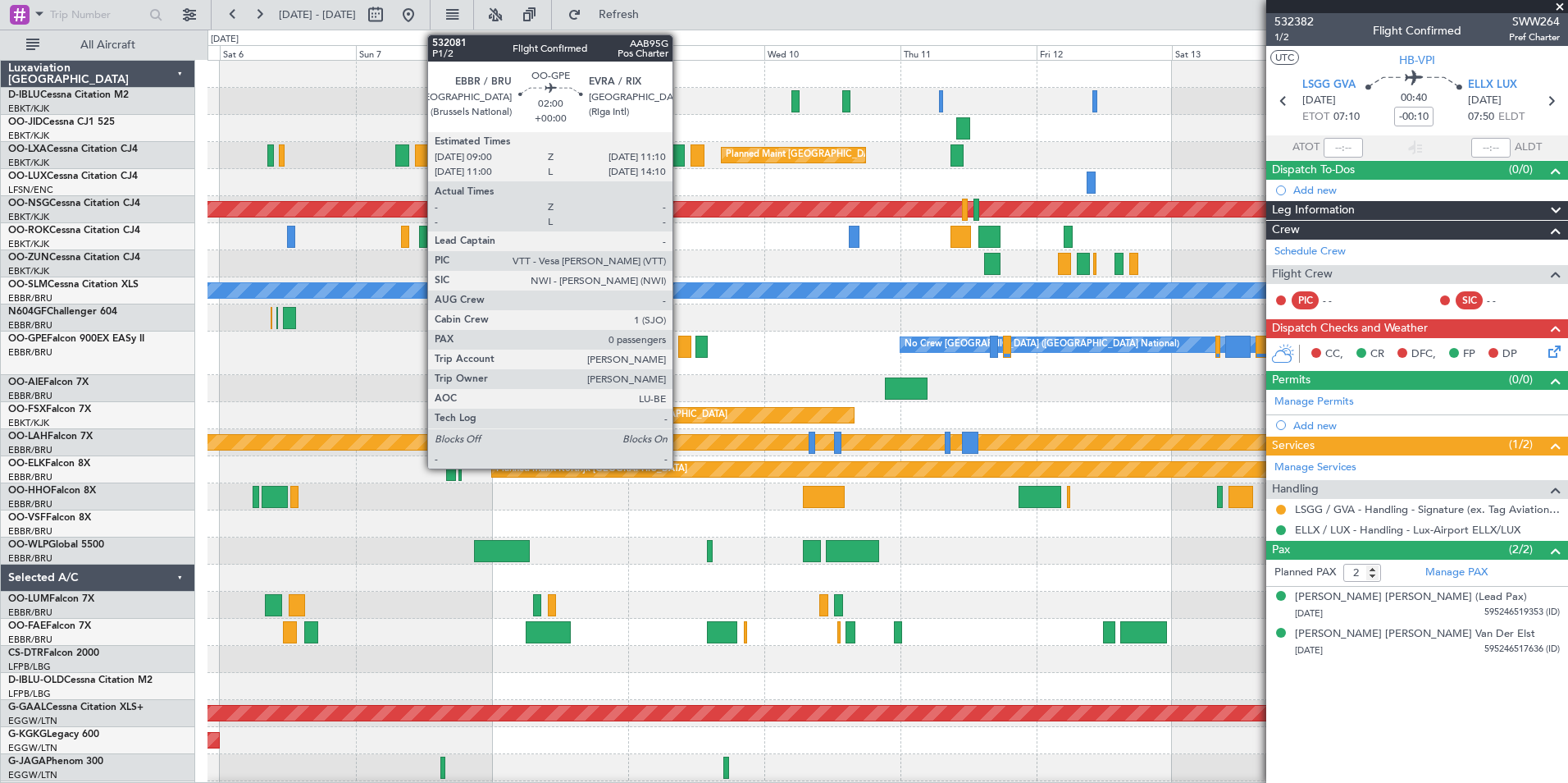
click at [680, 348] on div at bounding box center [684, 347] width 12 height 22
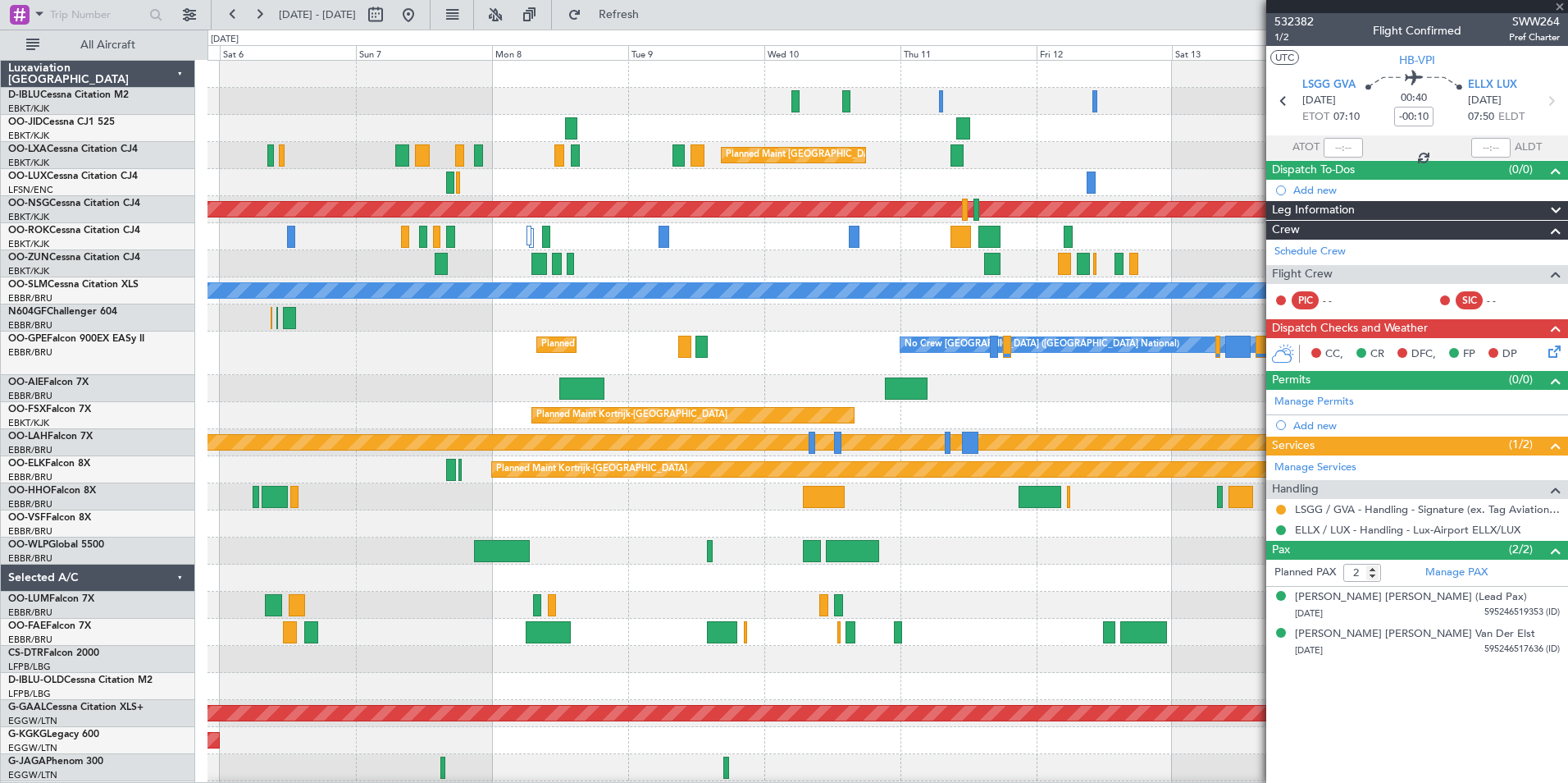
type input "0"
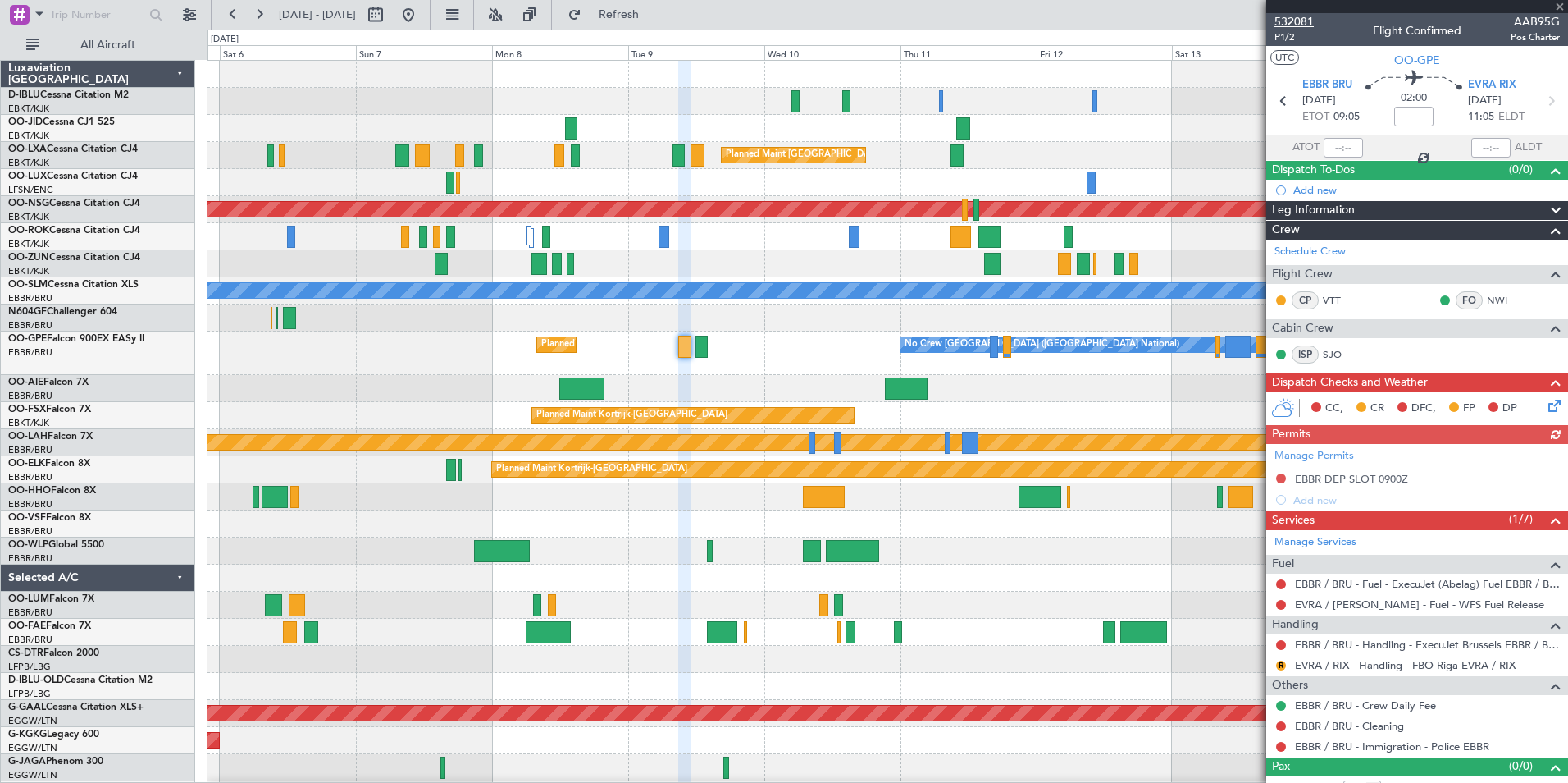
click at [1298, 24] on span "532081" at bounding box center [1294, 21] width 39 height 17
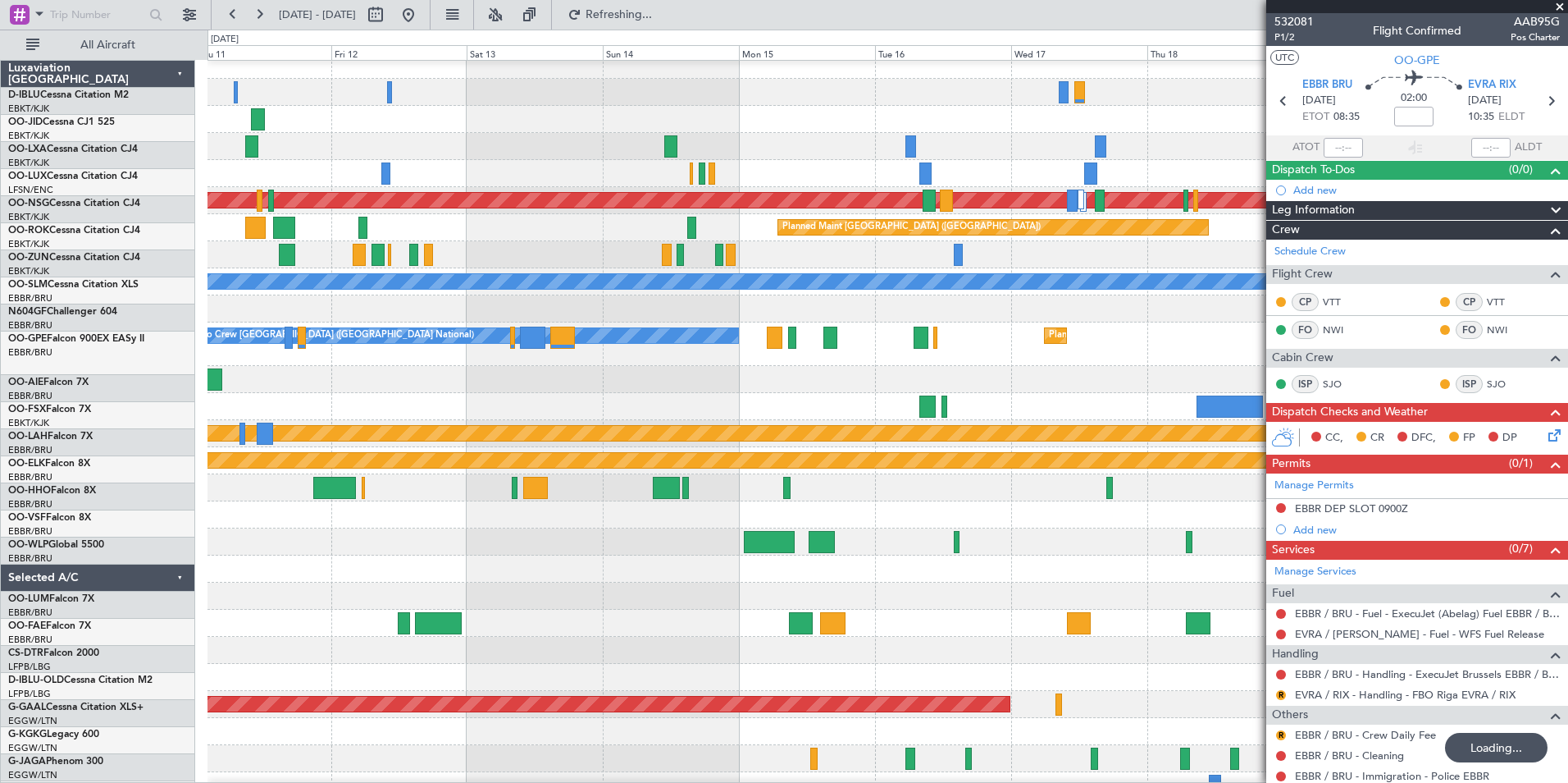
click at [302, 366] on div at bounding box center [887, 380] width 1360 height 27
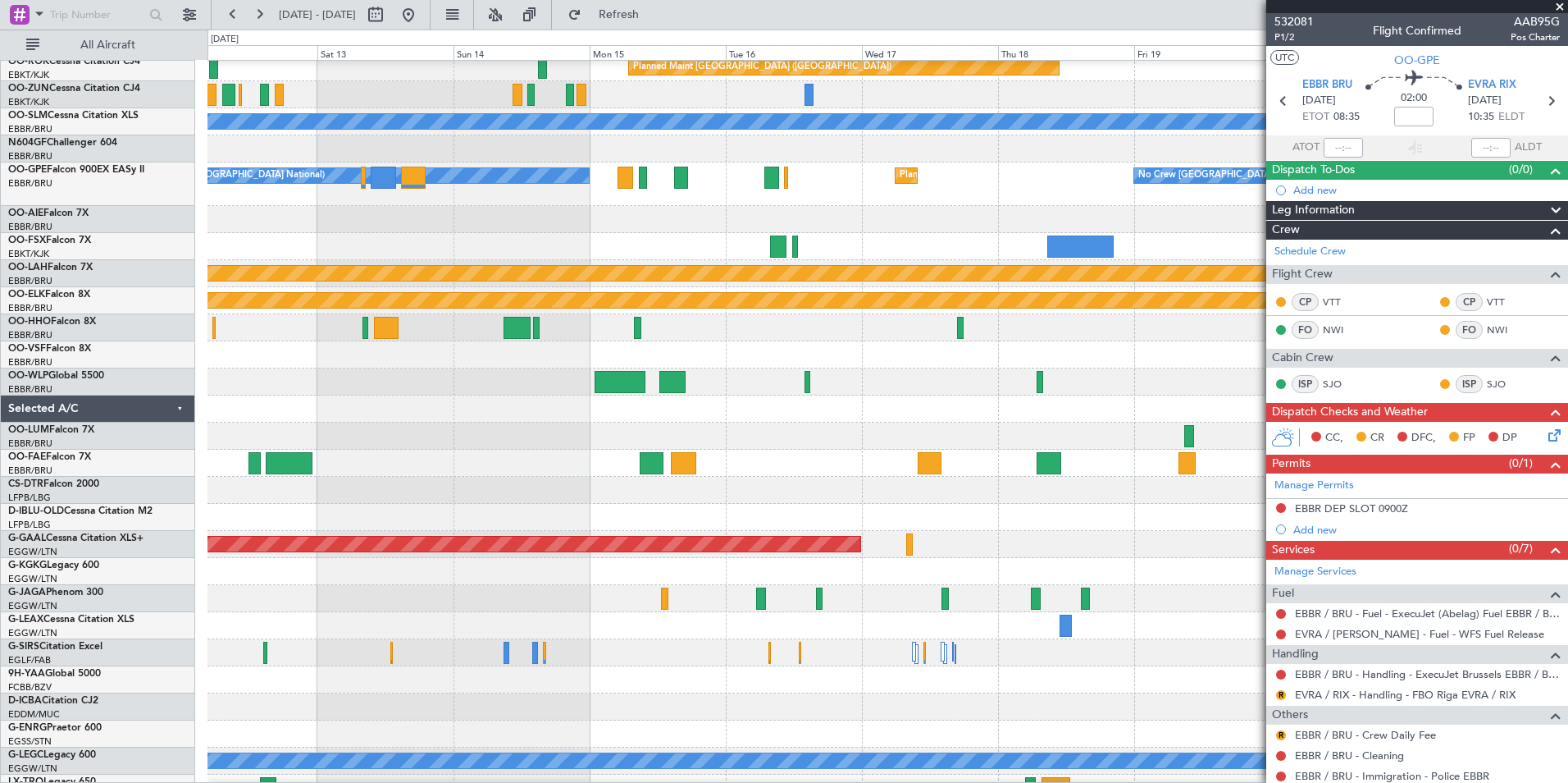
scroll to position [377, 0]
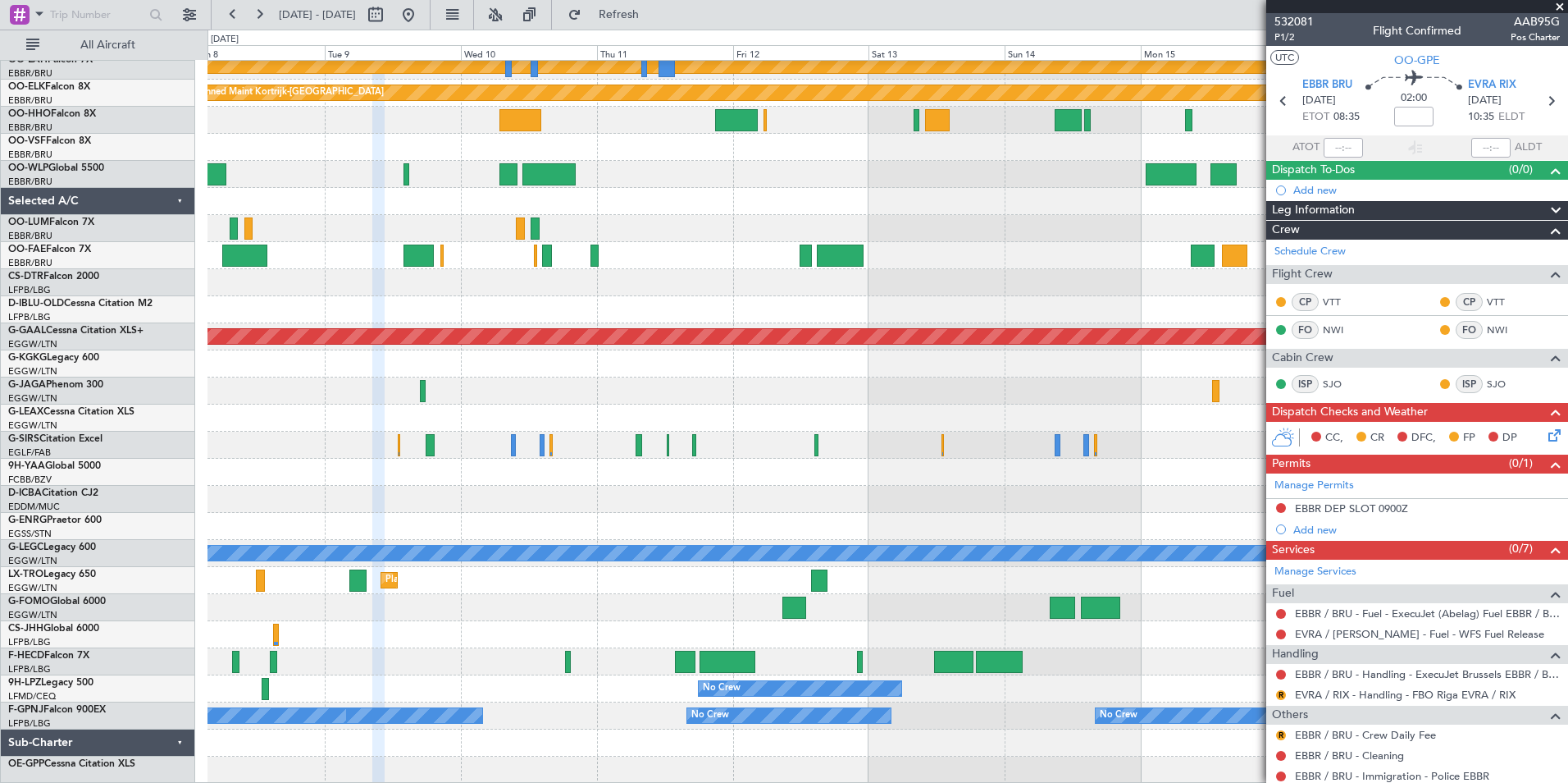
click at [1253, 359] on div "Planned Maint Kortrijk-Wevelgem Planned Maint Alton-st Louis (St Louis Regl) Pl…" at bounding box center [887, 234] width 1360 height 1099
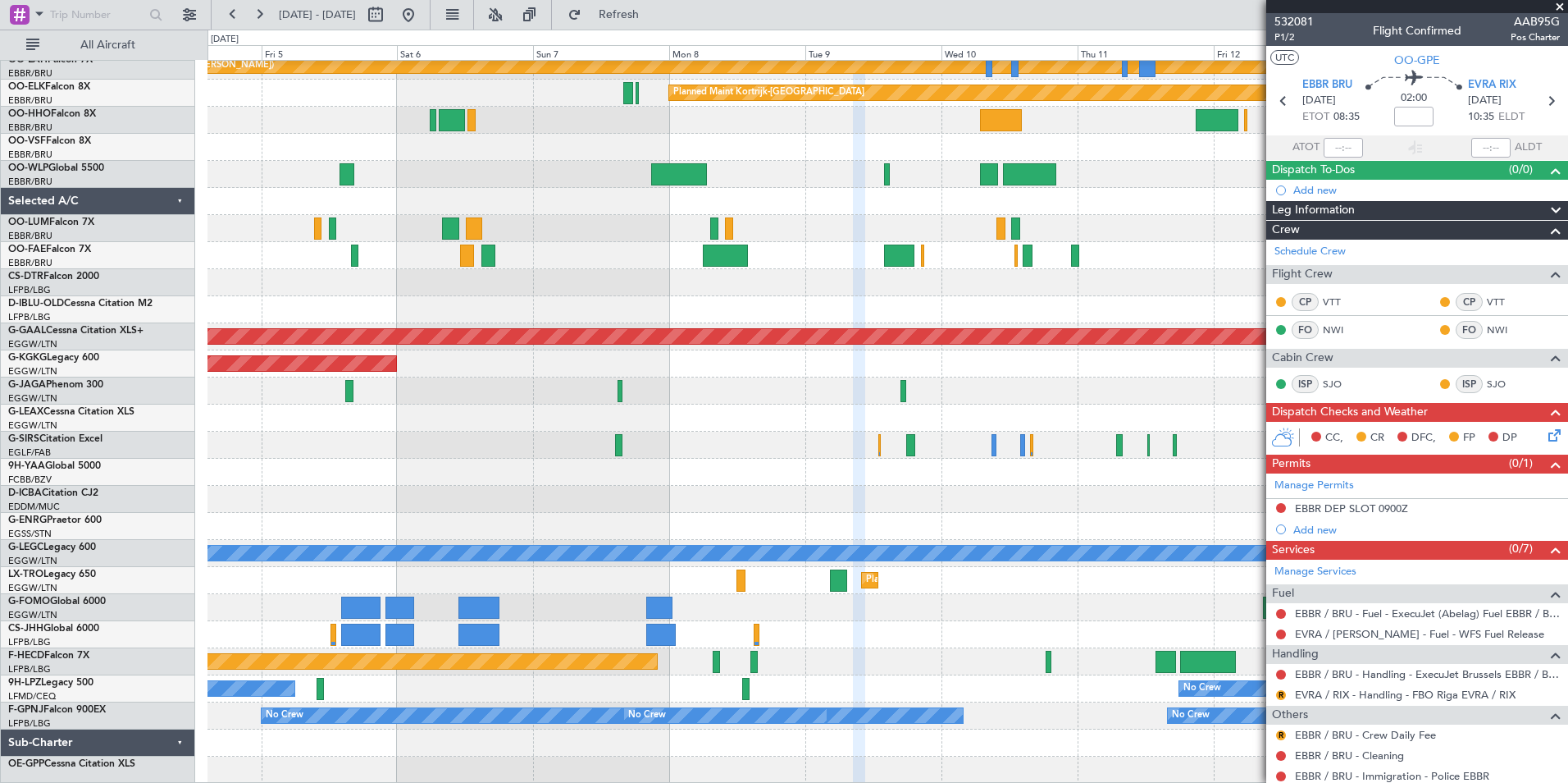
click at [1297, 362] on fb-app "12 Sep 2025 - 22 Sep 2025 Refresh Quick Links All Aircraft Planned Maint Kortri…" at bounding box center [784, 397] width 1568 height 770
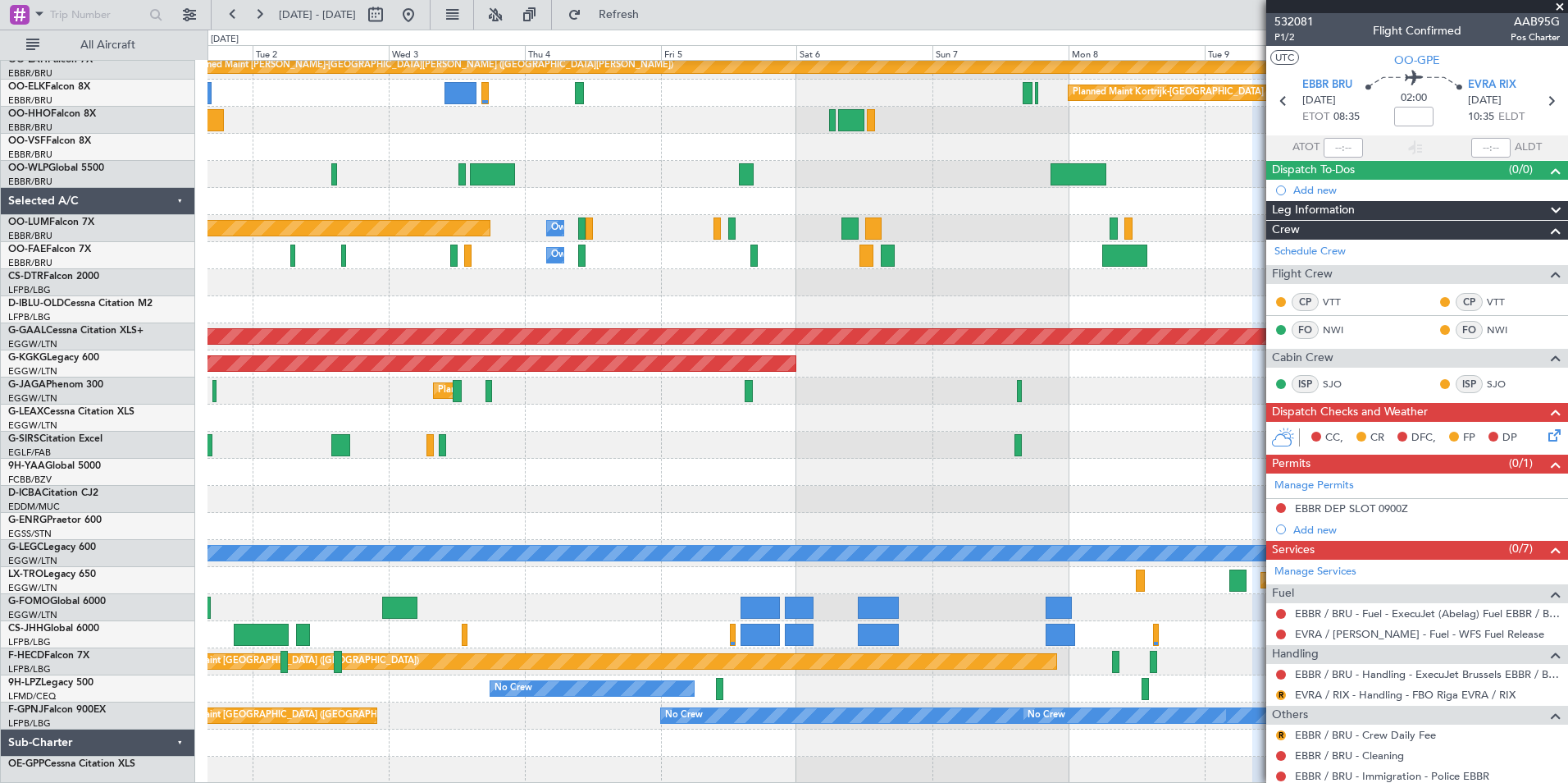
click at [1051, 409] on div "Planned Maint Kortrijk-Wevelgem Planned Maint Kortrijk-Wevelgem Planned Maint A…" at bounding box center [887, 234] width 1360 height 1099
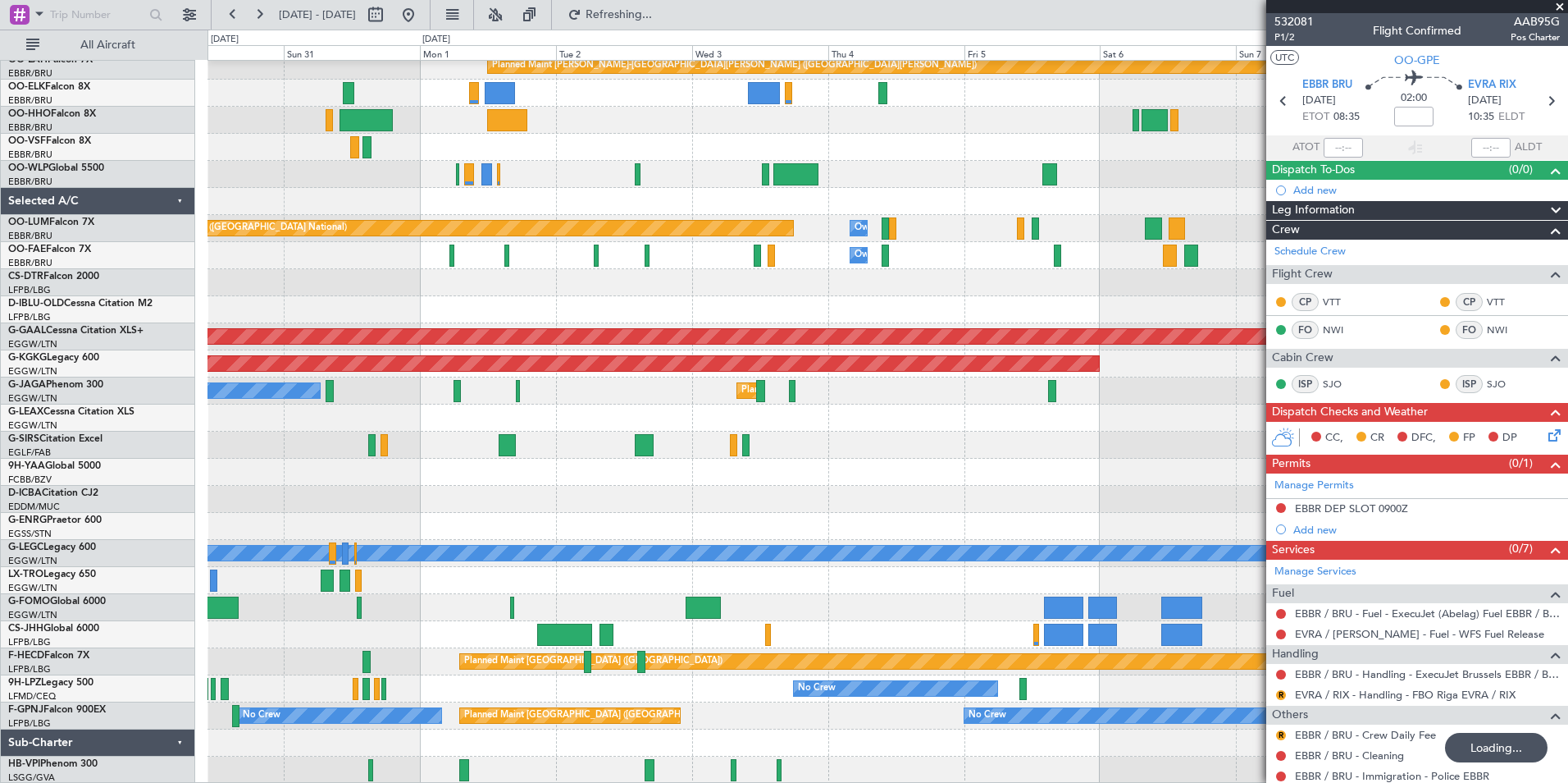
click at [837, 593] on div "Planned Maint Kortrijk-Wevelgem Planned Maint Kortrijk-Wevelgem Planned Maint A…" at bounding box center [887, 234] width 1360 height 1099
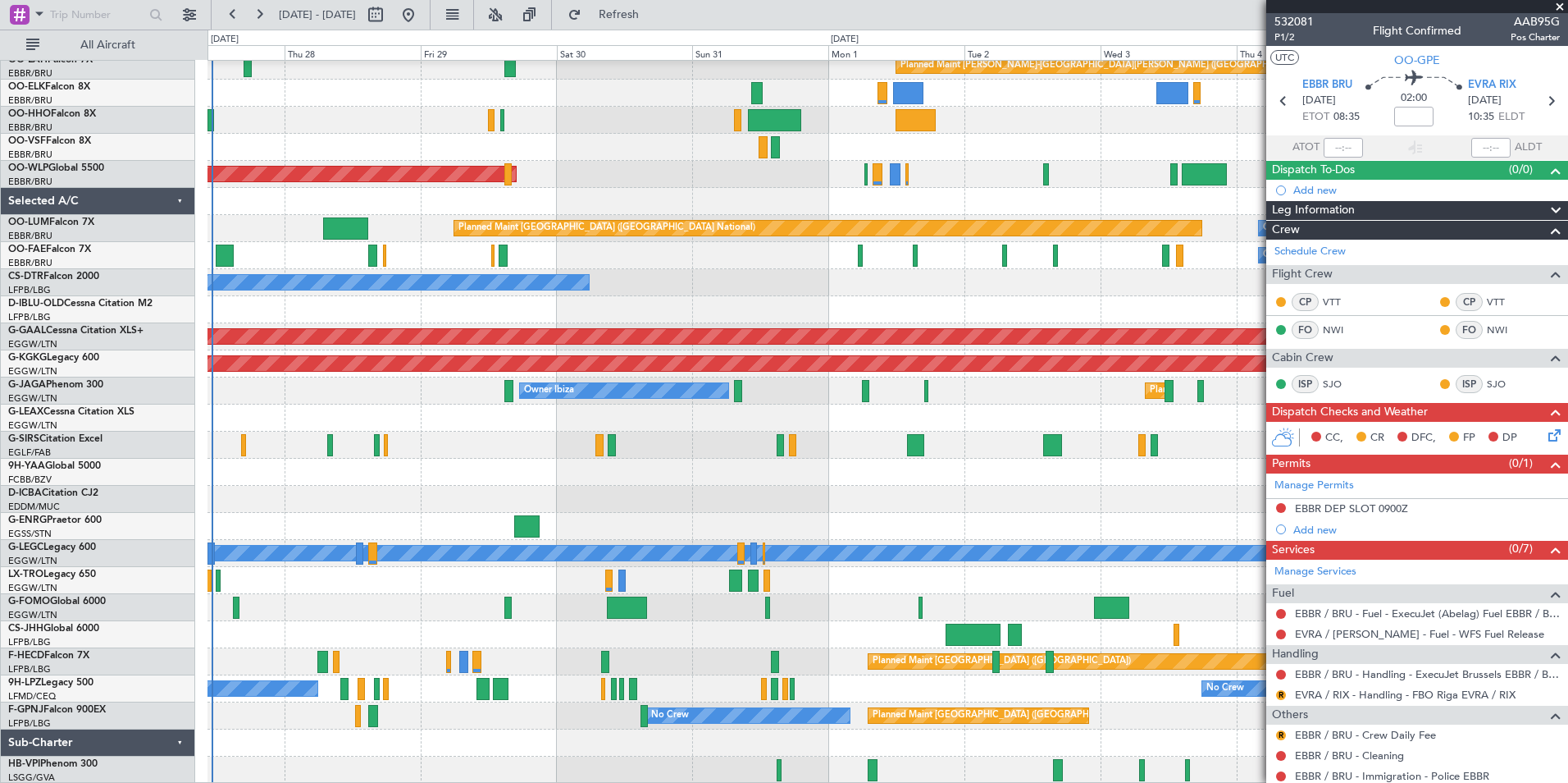
click at [975, 663] on div "Planned Maint Kortrijk-Wevelgem Planned Maint Kortrijk-Wevelgem Planned Maint A…" at bounding box center [887, 234] width 1360 height 1099
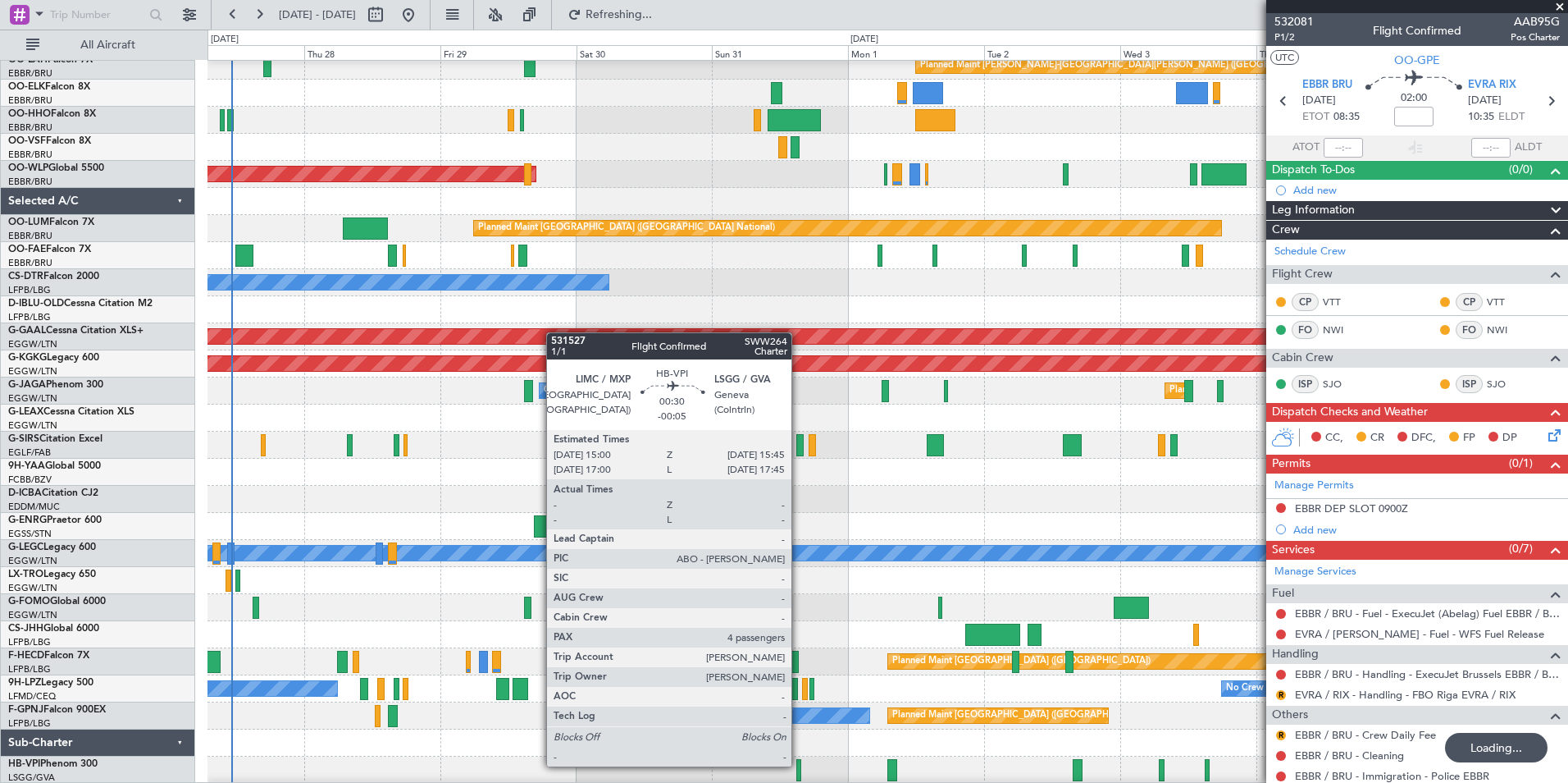
click at [799, 765] on div at bounding box center [798, 770] width 5 height 22
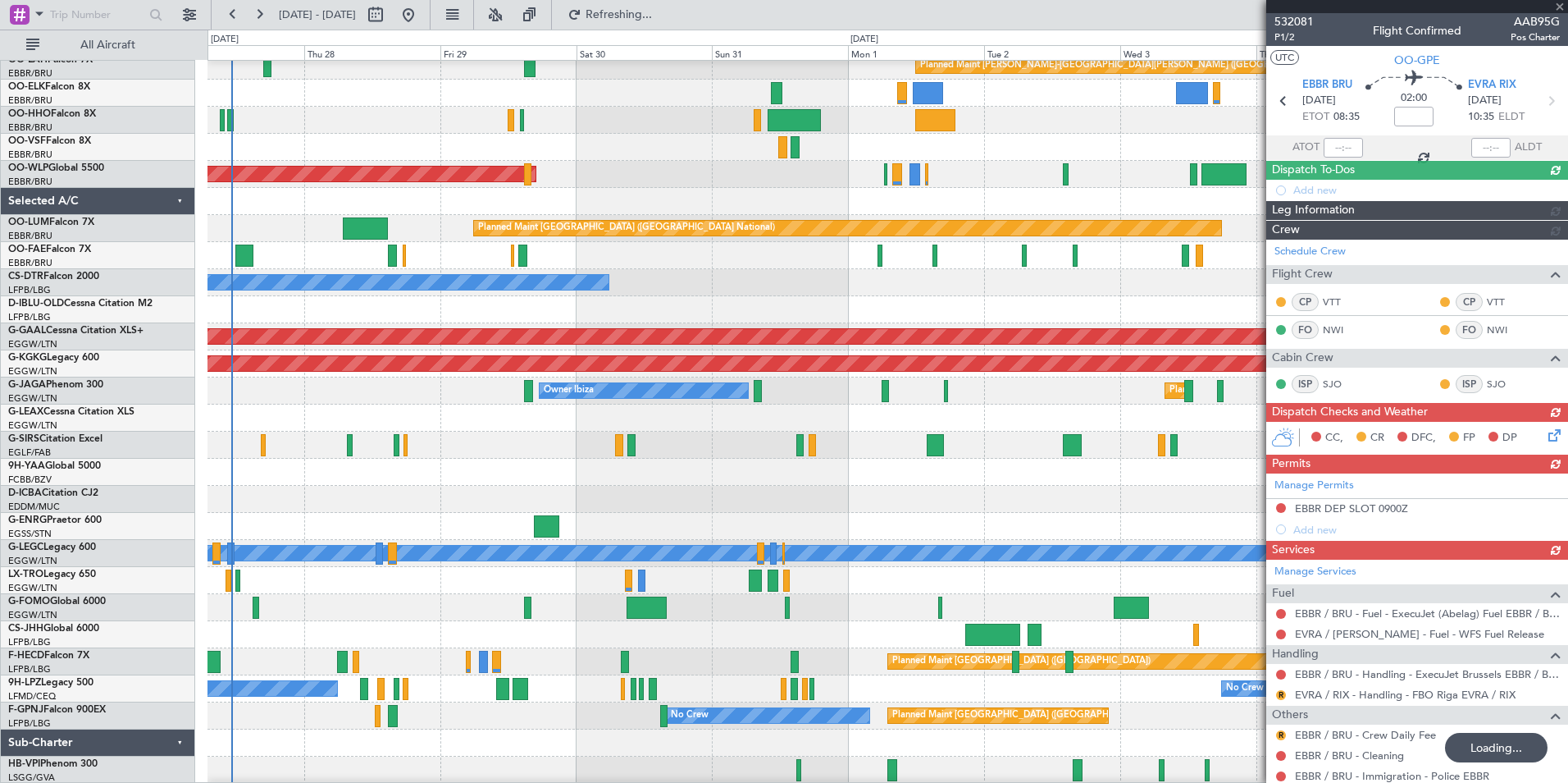
type input "-00:05"
type input "4"
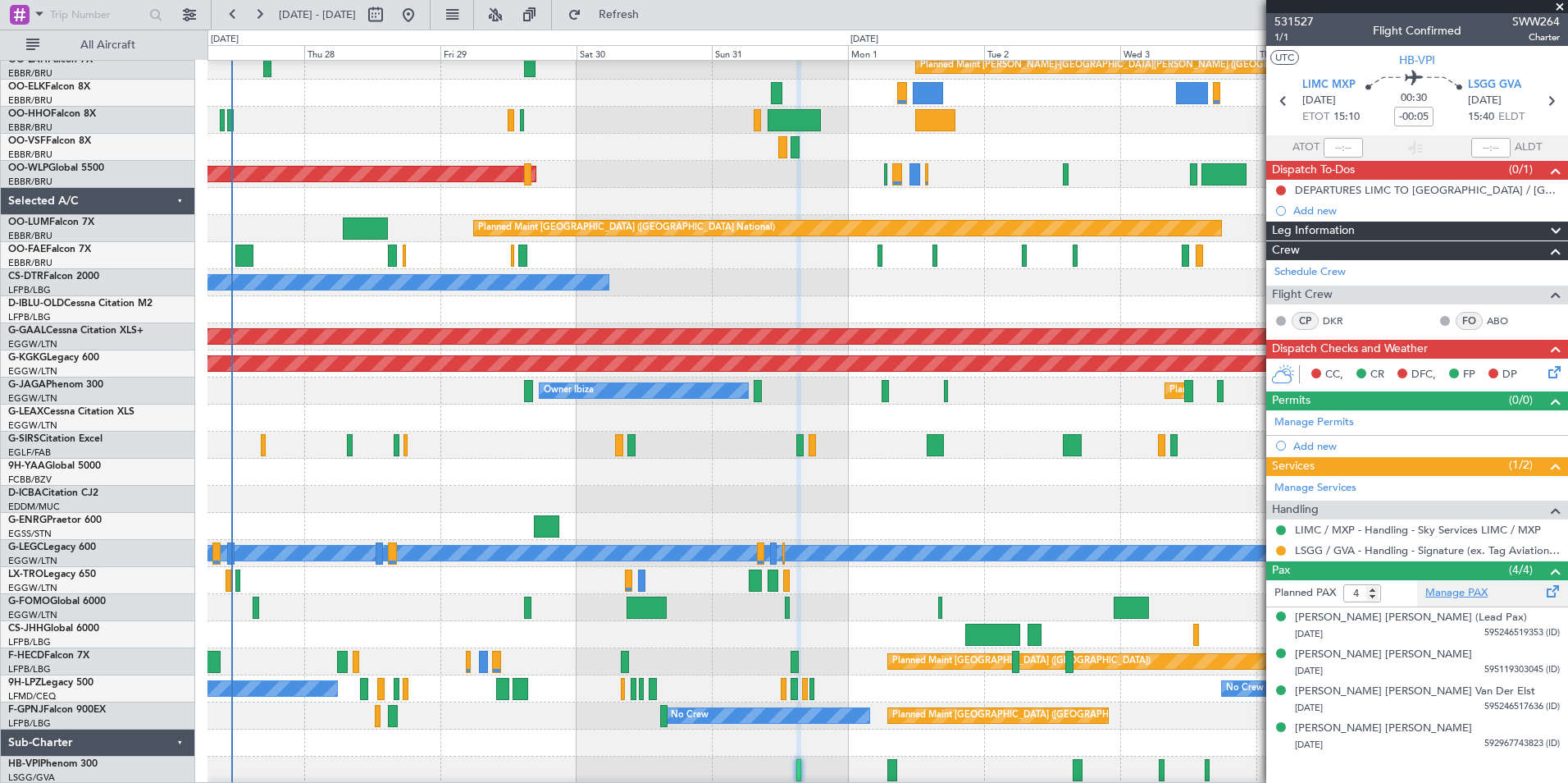
click at [1456, 595] on link "Manage PAX" at bounding box center [1456, 594] width 62 height 16
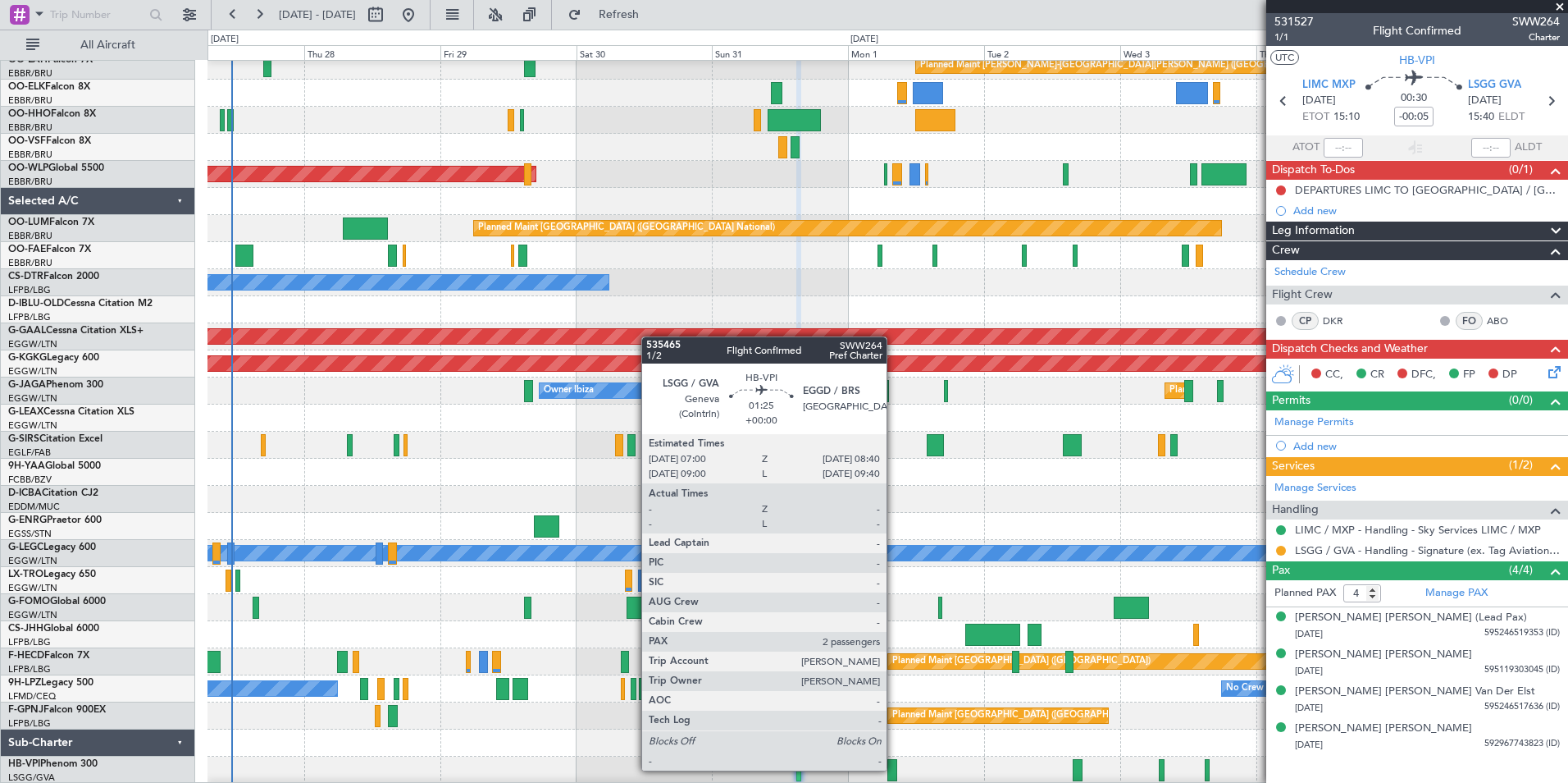
click at [894, 768] on div at bounding box center [892, 770] width 10 height 22
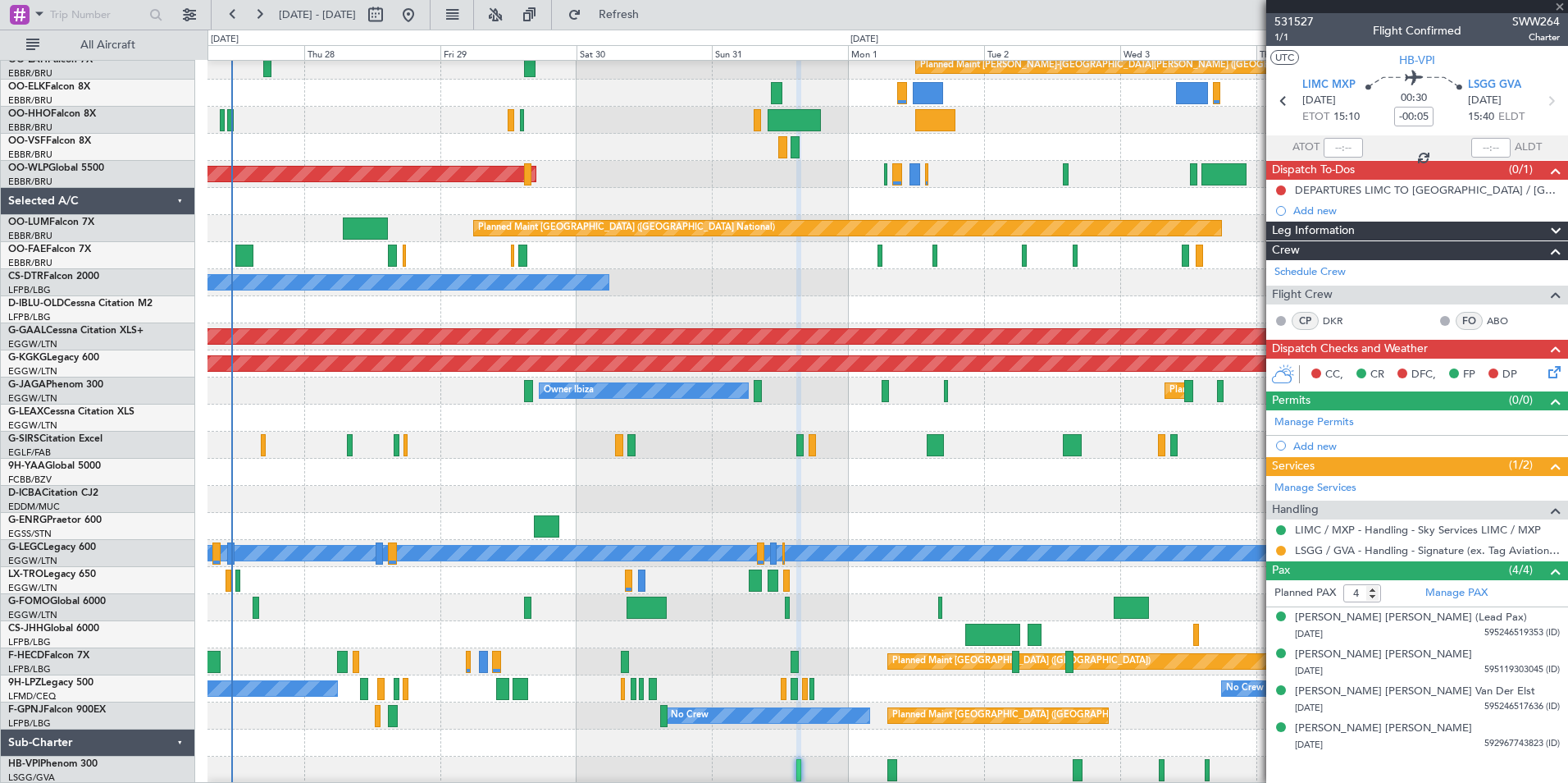
type input "2"
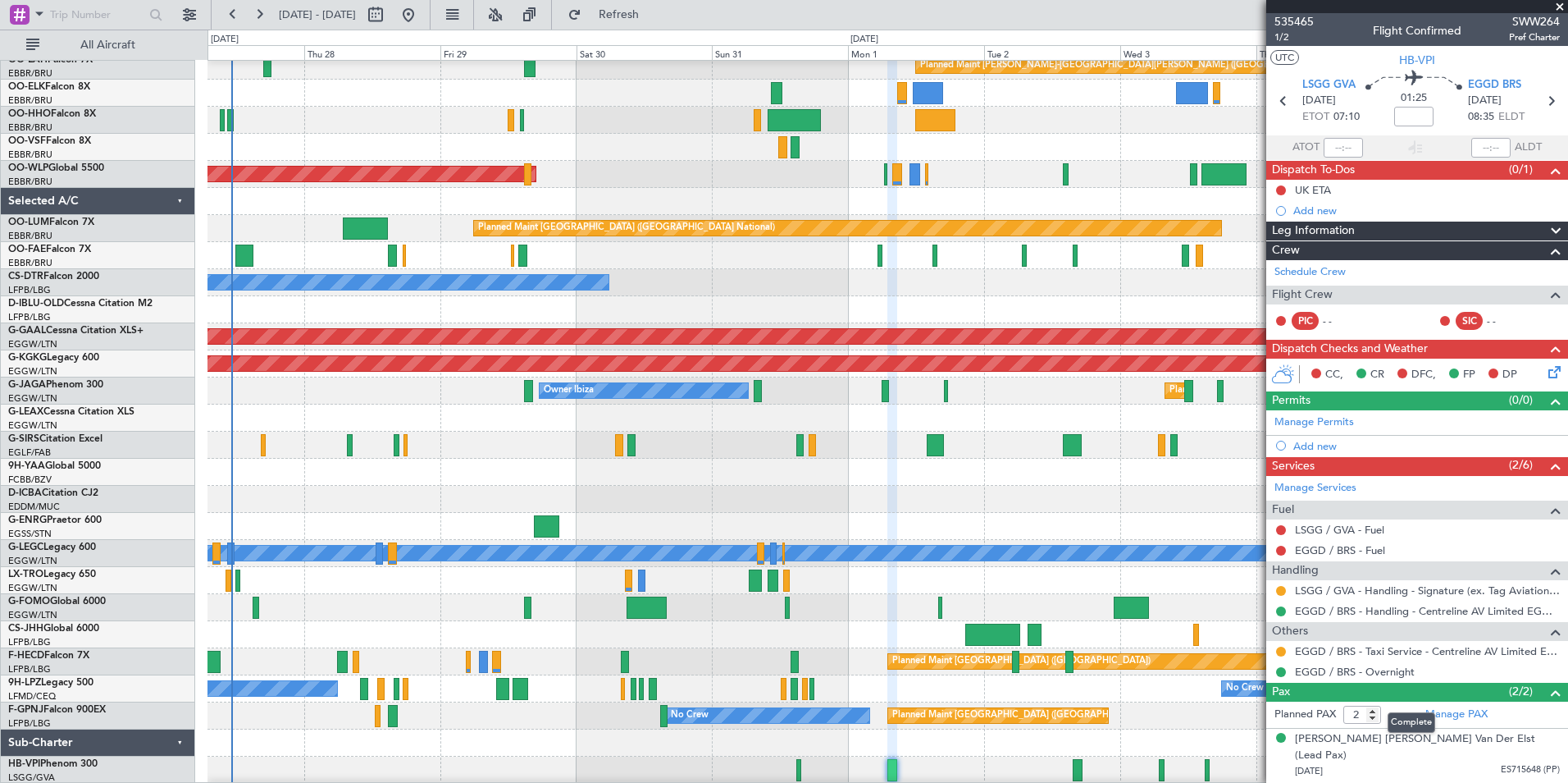
click at [1435, 713] on mat-tooltip-component "Complete" at bounding box center [1411, 723] width 70 height 44
click at [1471, 714] on link "Manage PAX" at bounding box center [1456, 714] width 62 height 16
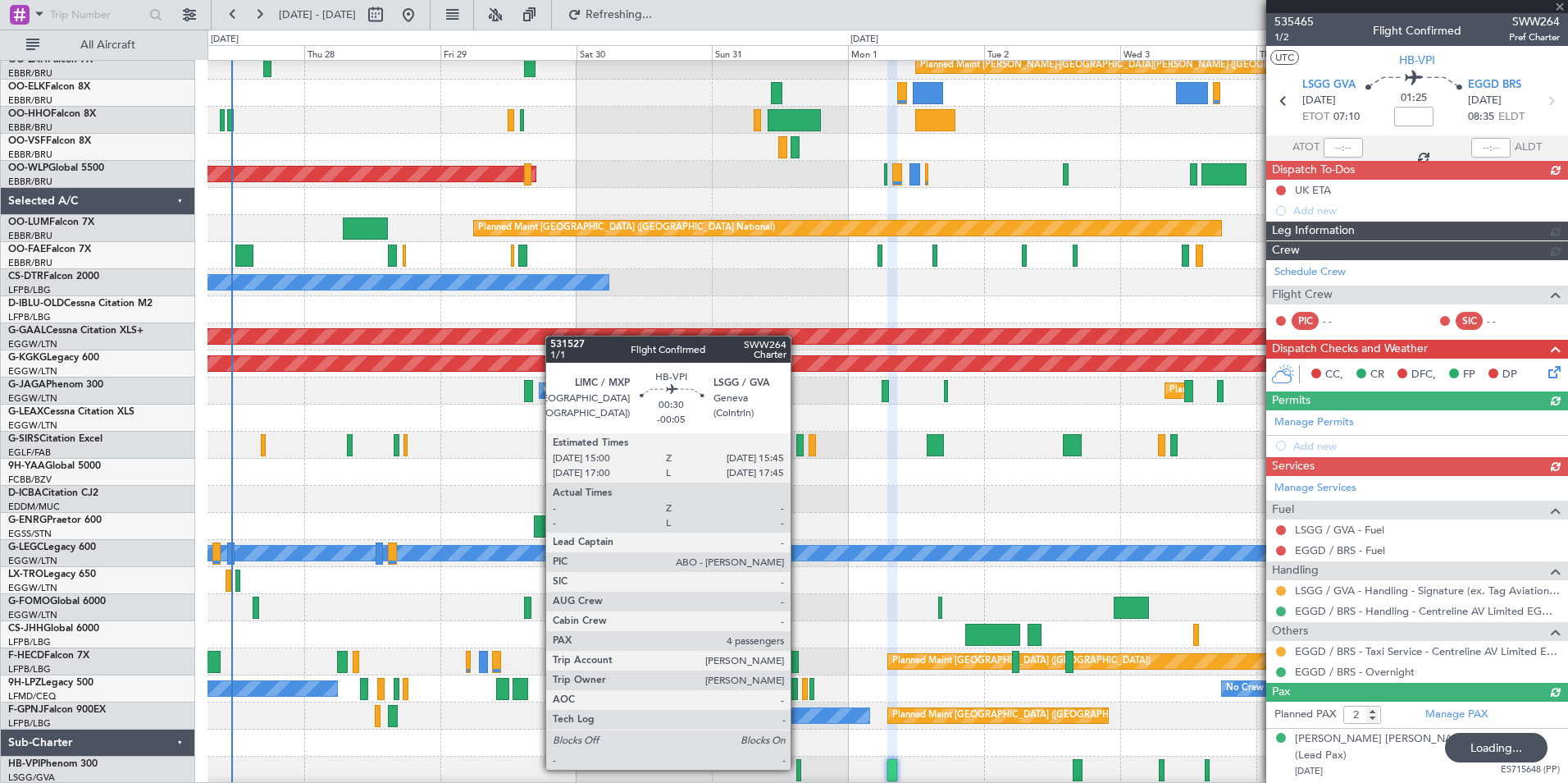
click at [798, 768] on div at bounding box center [798, 770] width 5 height 22
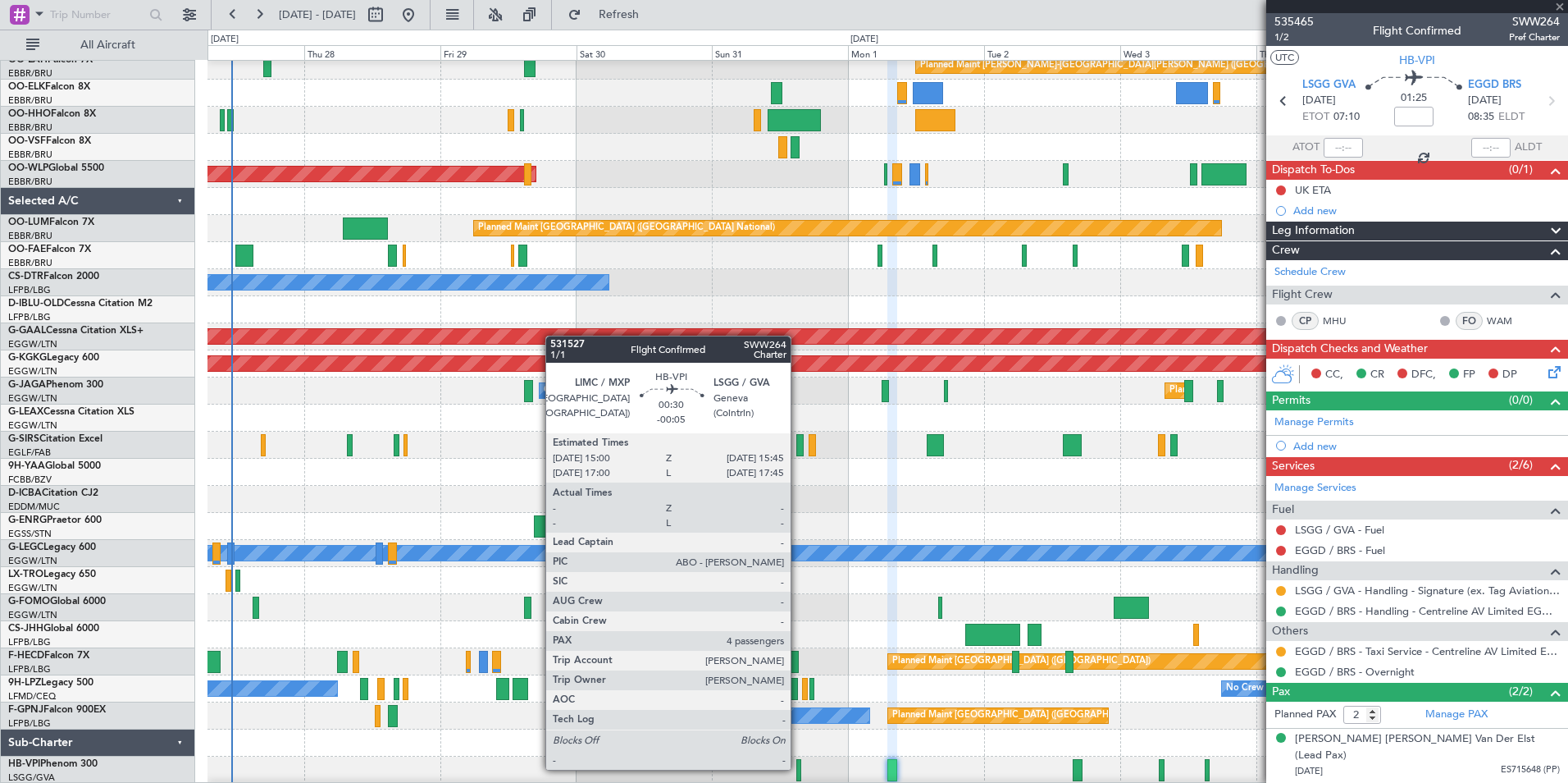
type input "-00:05"
type input "4"
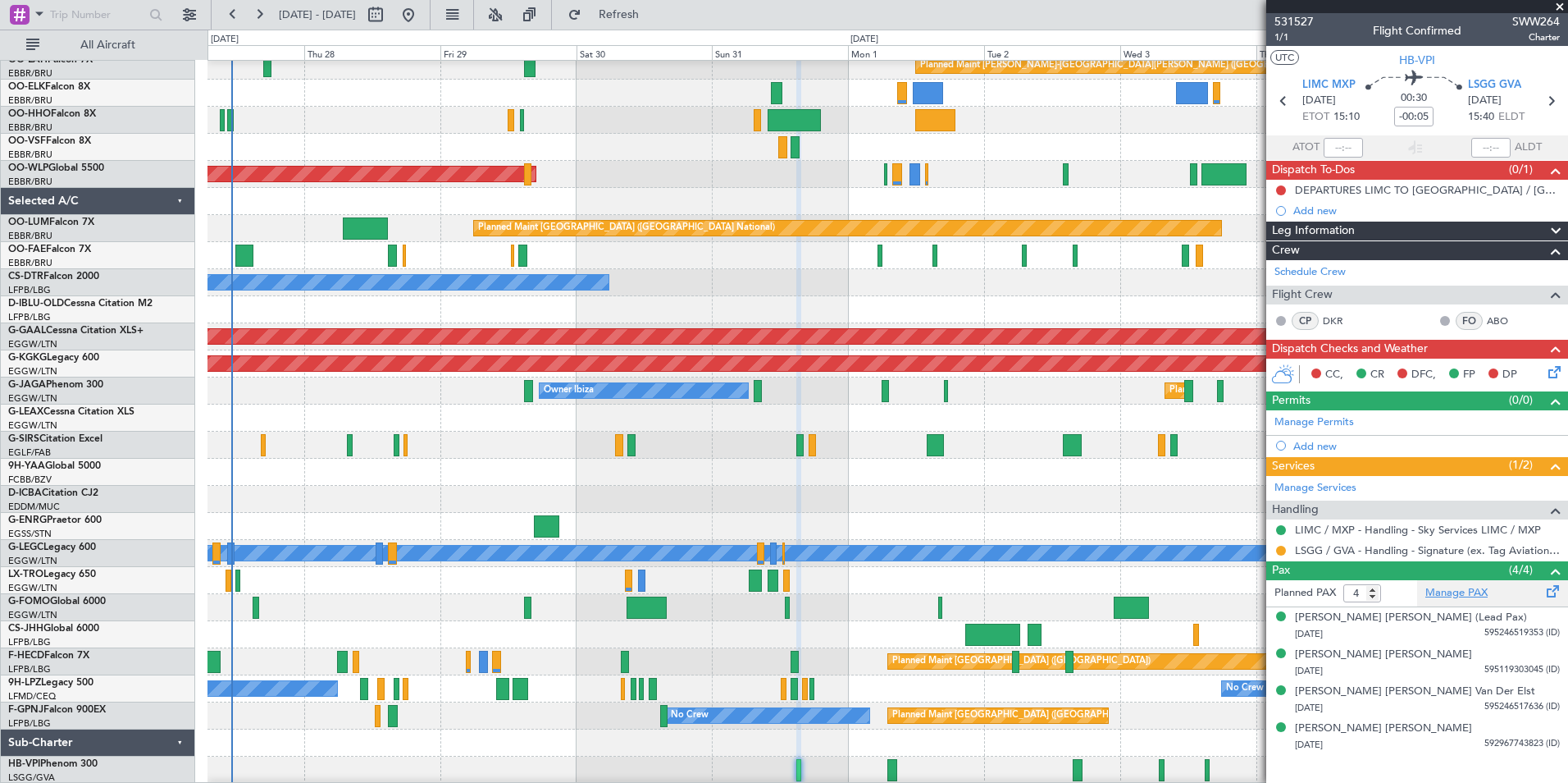
click at [1475, 595] on link "Manage PAX" at bounding box center [1456, 594] width 62 height 16
click at [1302, 17] on span "531527" at bounding box center [1294, 21] width 39 height 17
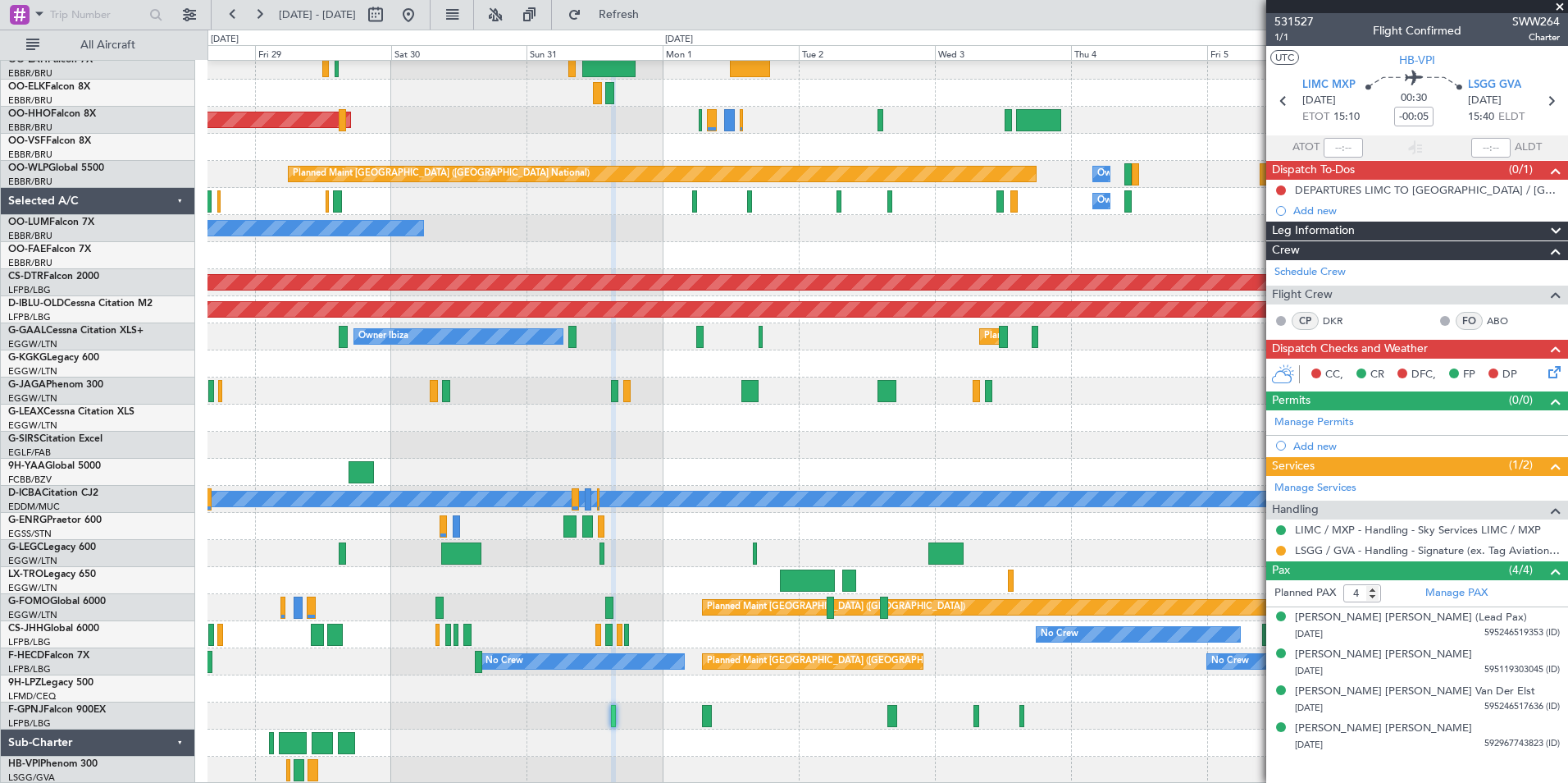
scroll to position [431, 0]
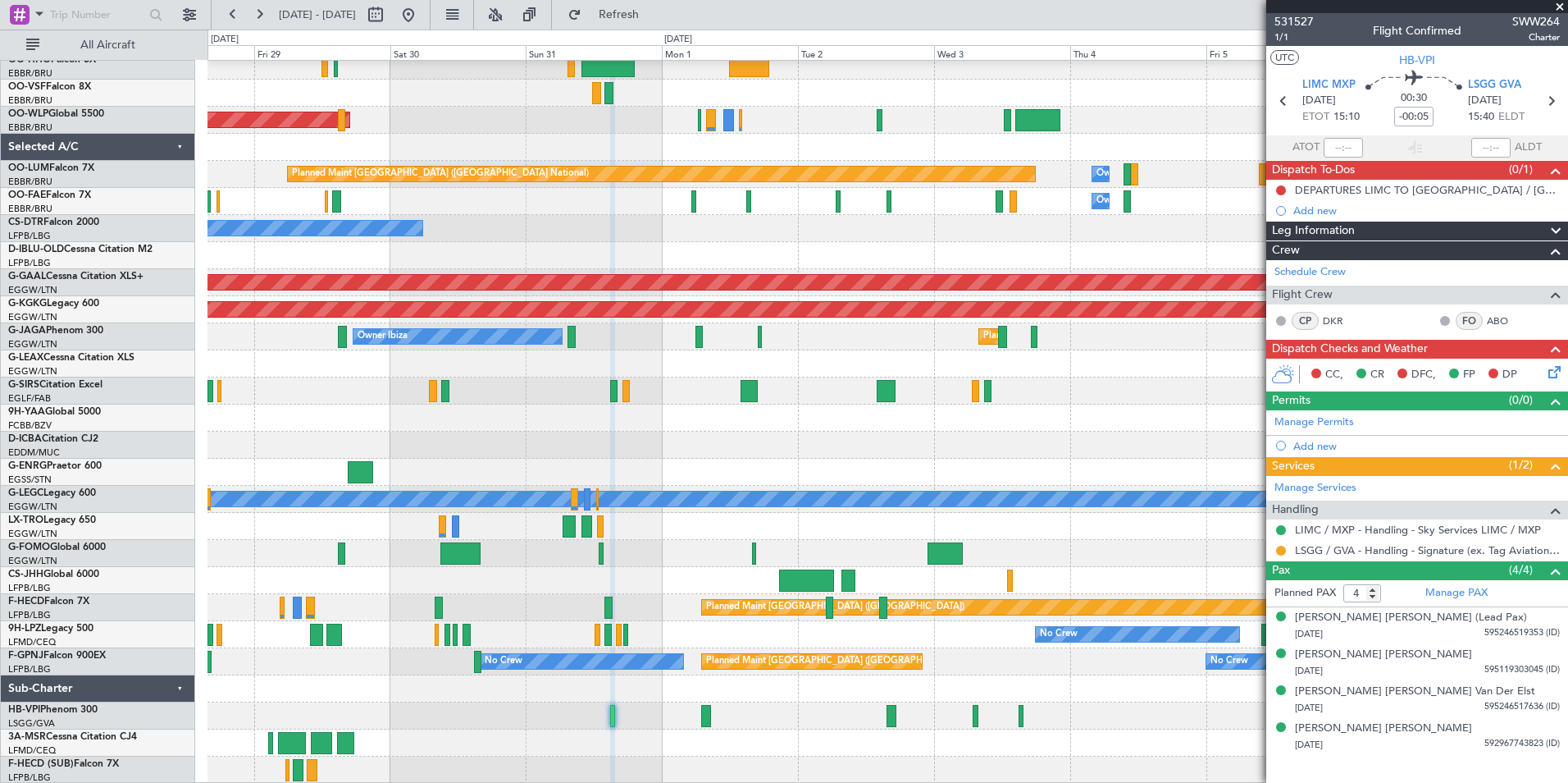
click at [634, 520] on div "Planned Maint Dusseldorf" at bounding box center [887, 527] width 1360 height 27
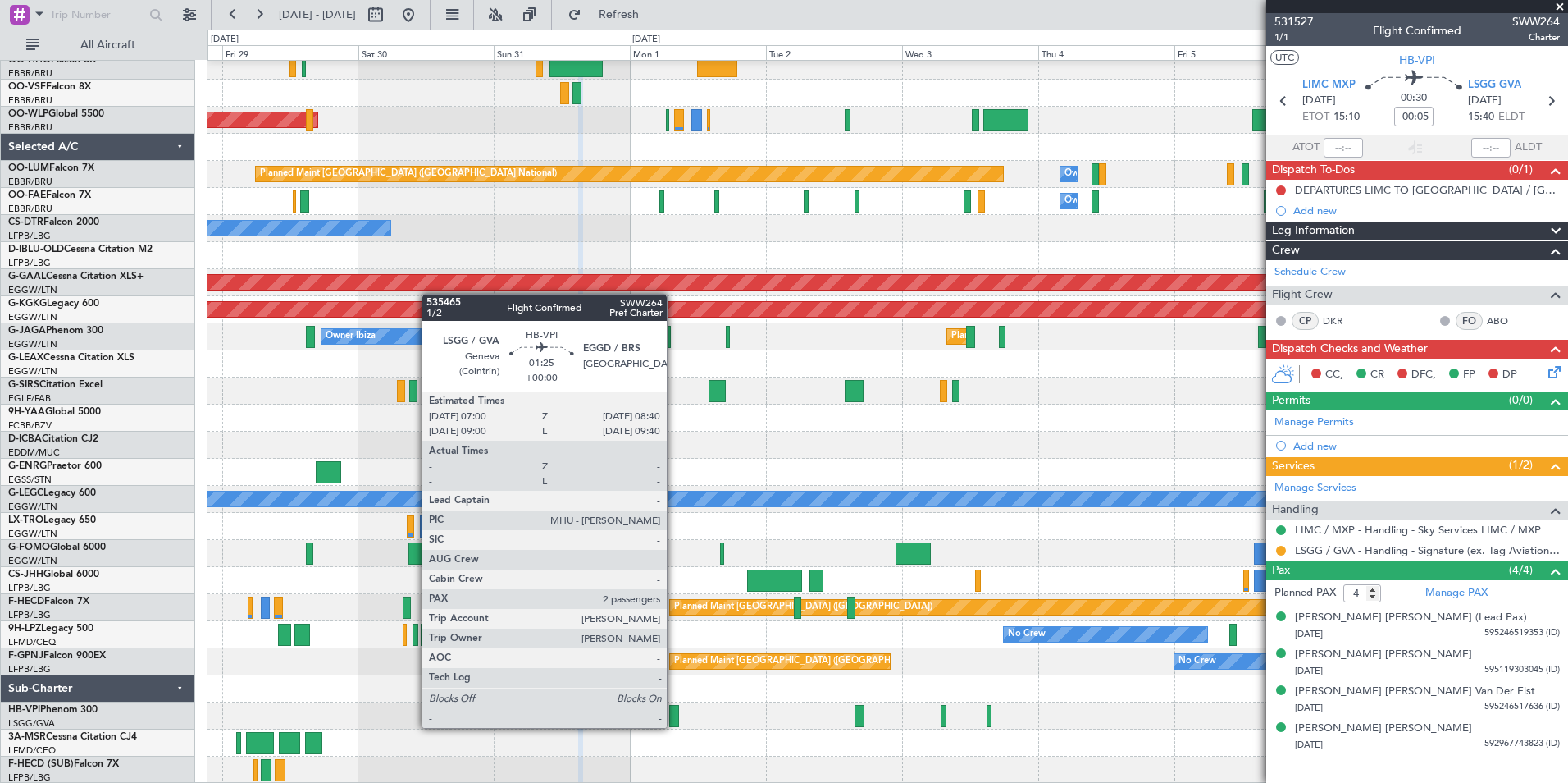
click at [674, 726] on div at bounding box center [674, 716] width 10 height 22
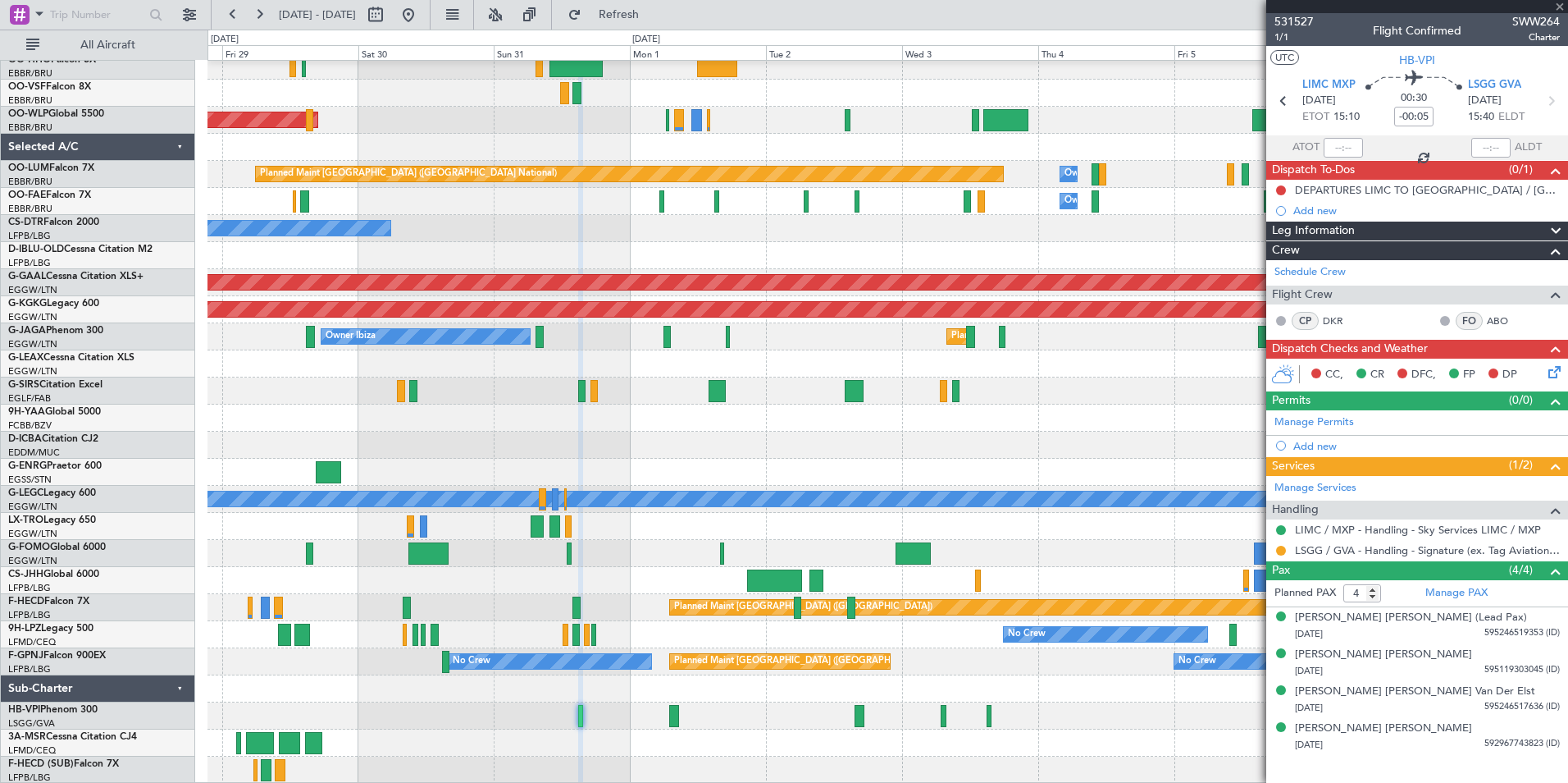
type input "2"
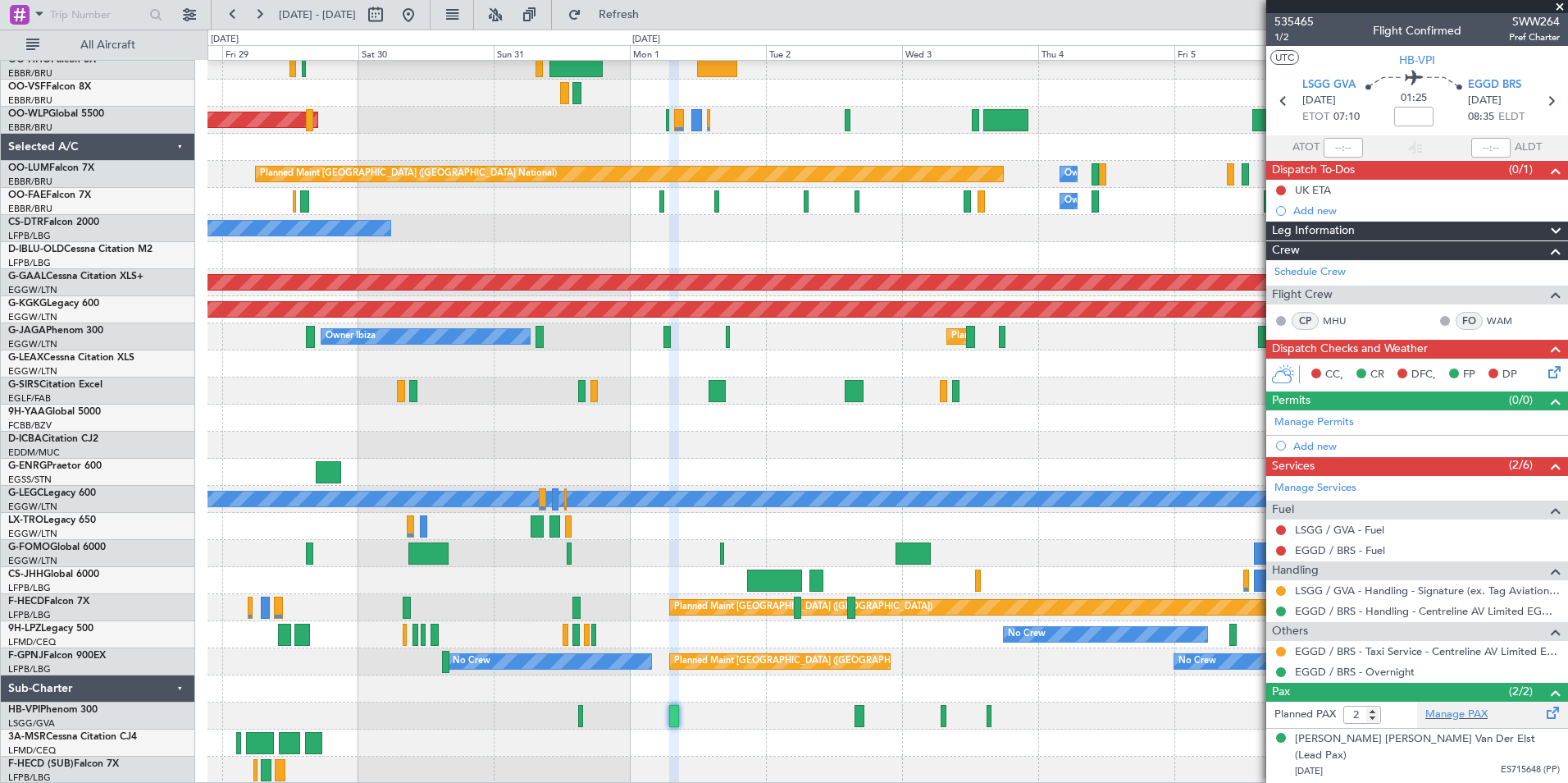
click at [1460, 722] on div "Manage PAX" at bounding box center [1492, 714] width 151 height 27
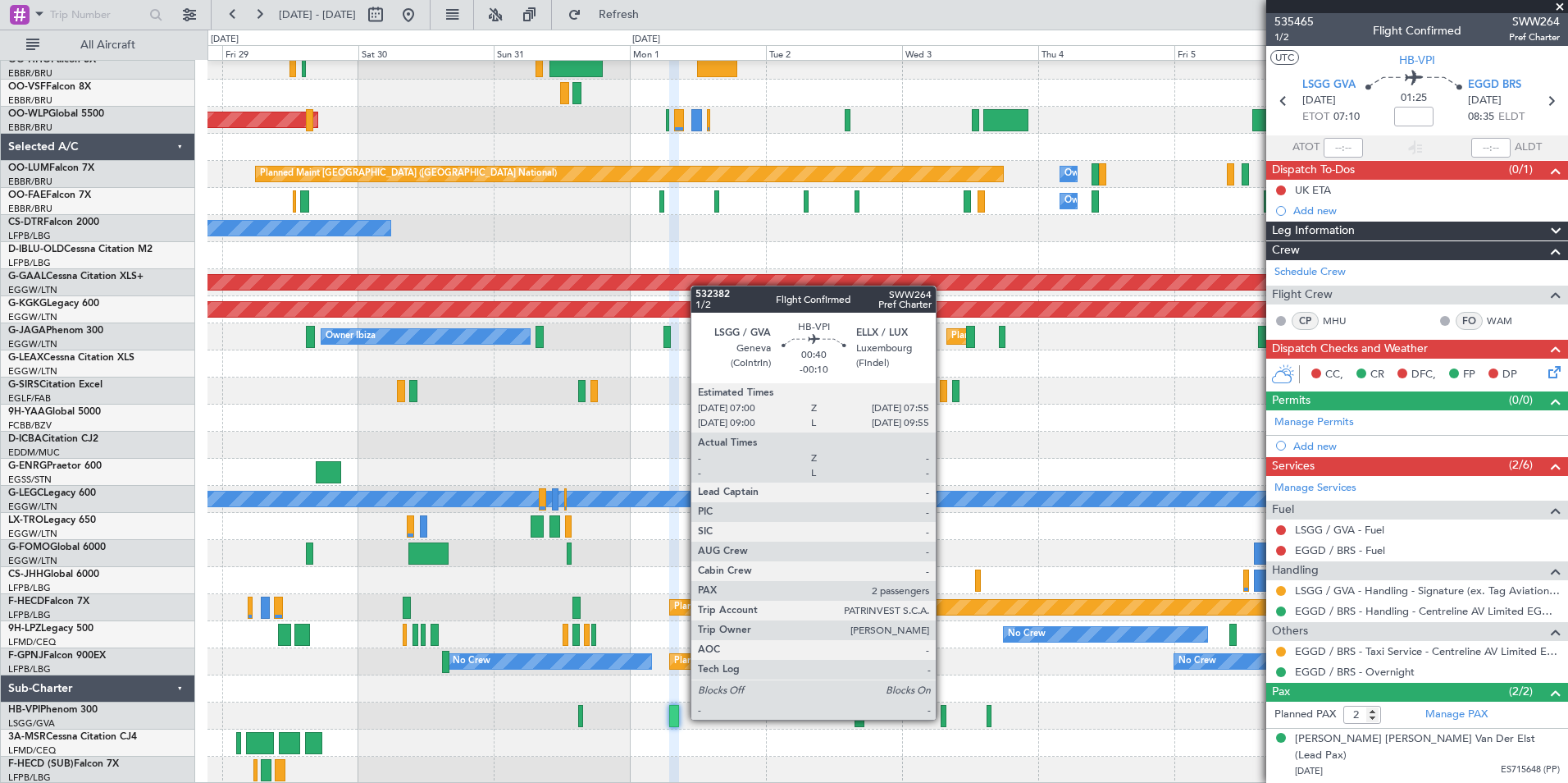
click at [944, 718] on div at bounding box center [944, 716] width 5 height 22
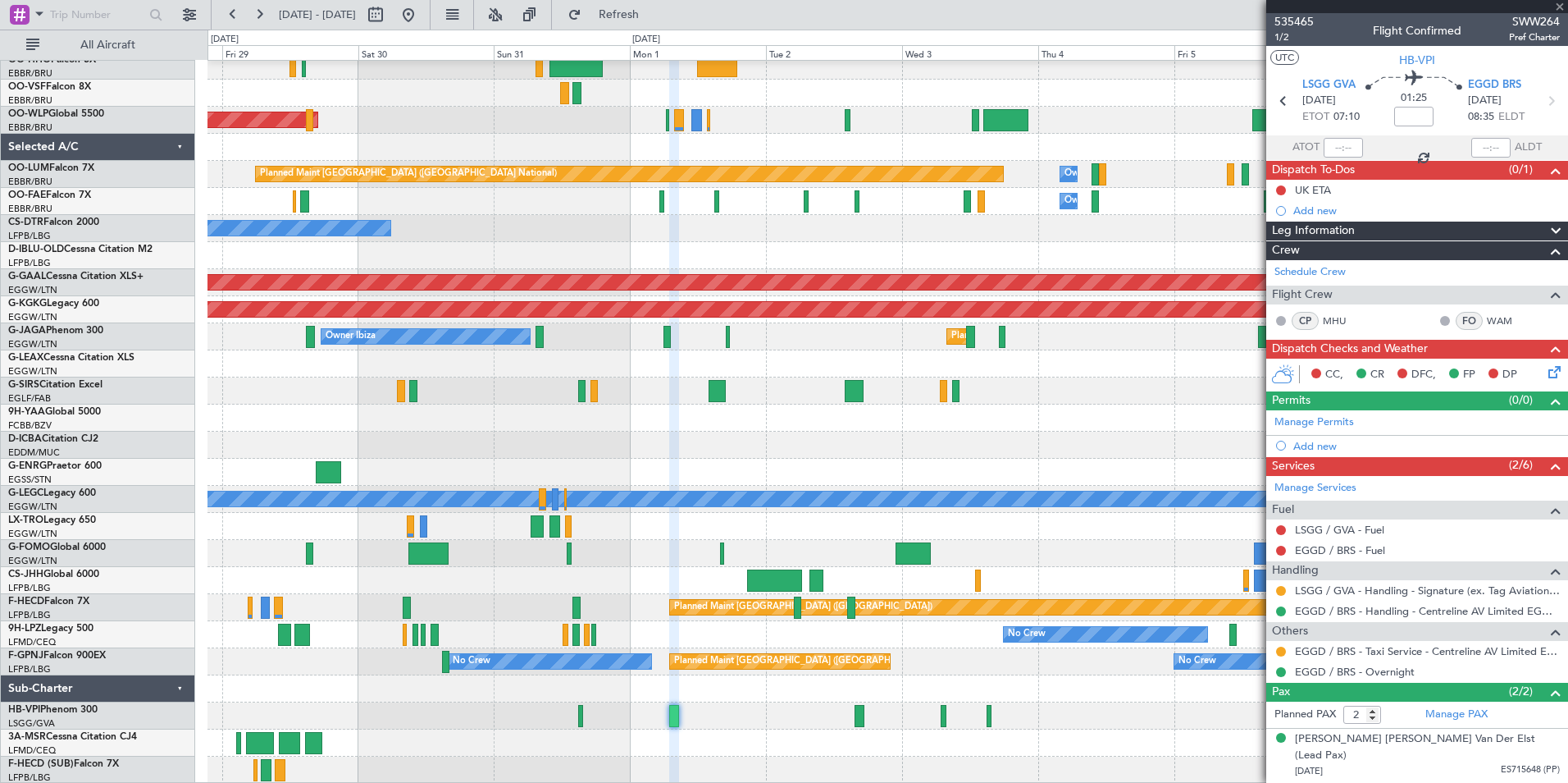
type input "-00:10"
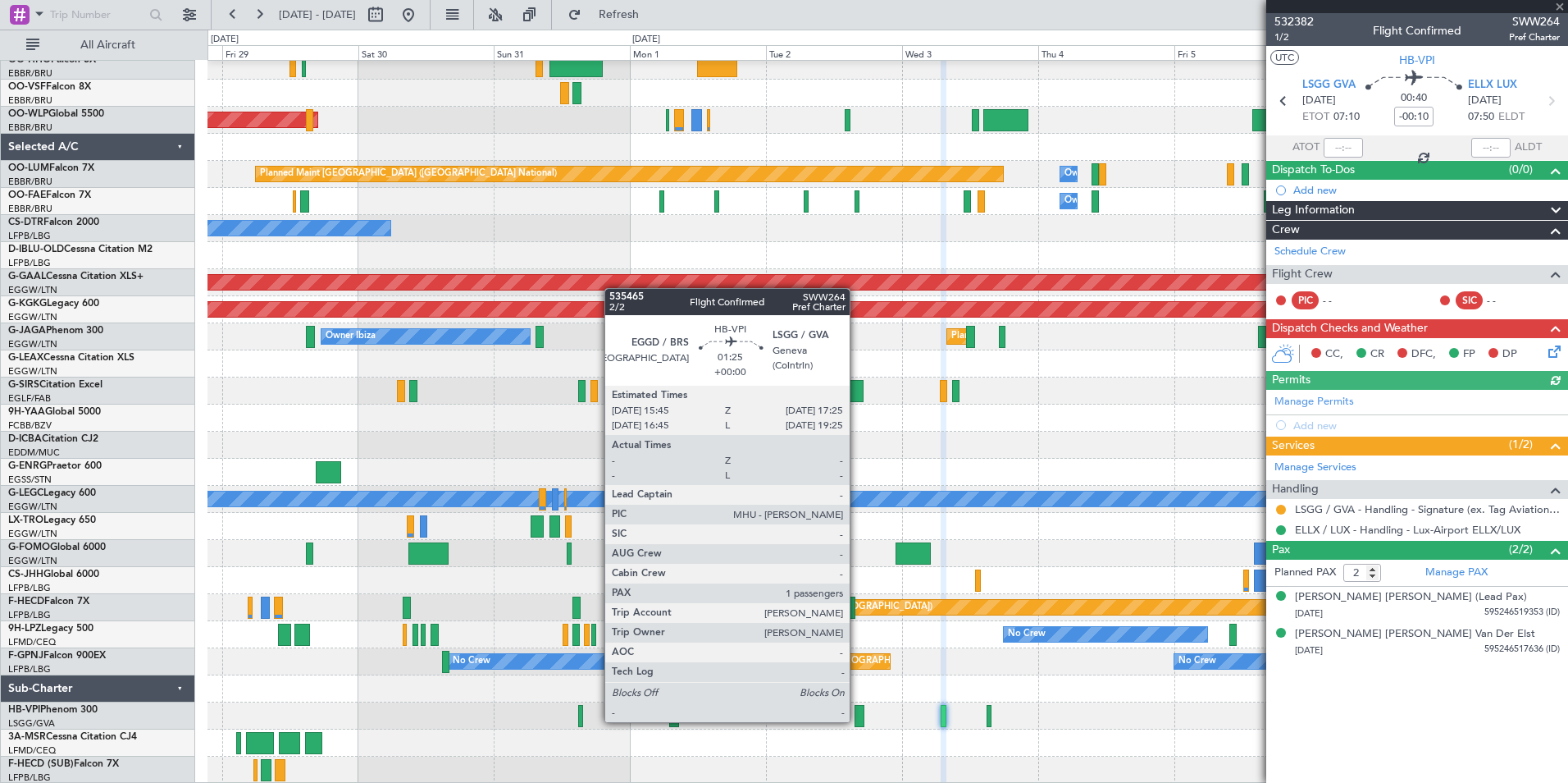
click at [857, 721] on div at bounding box center [859, 716] width 10 height 22
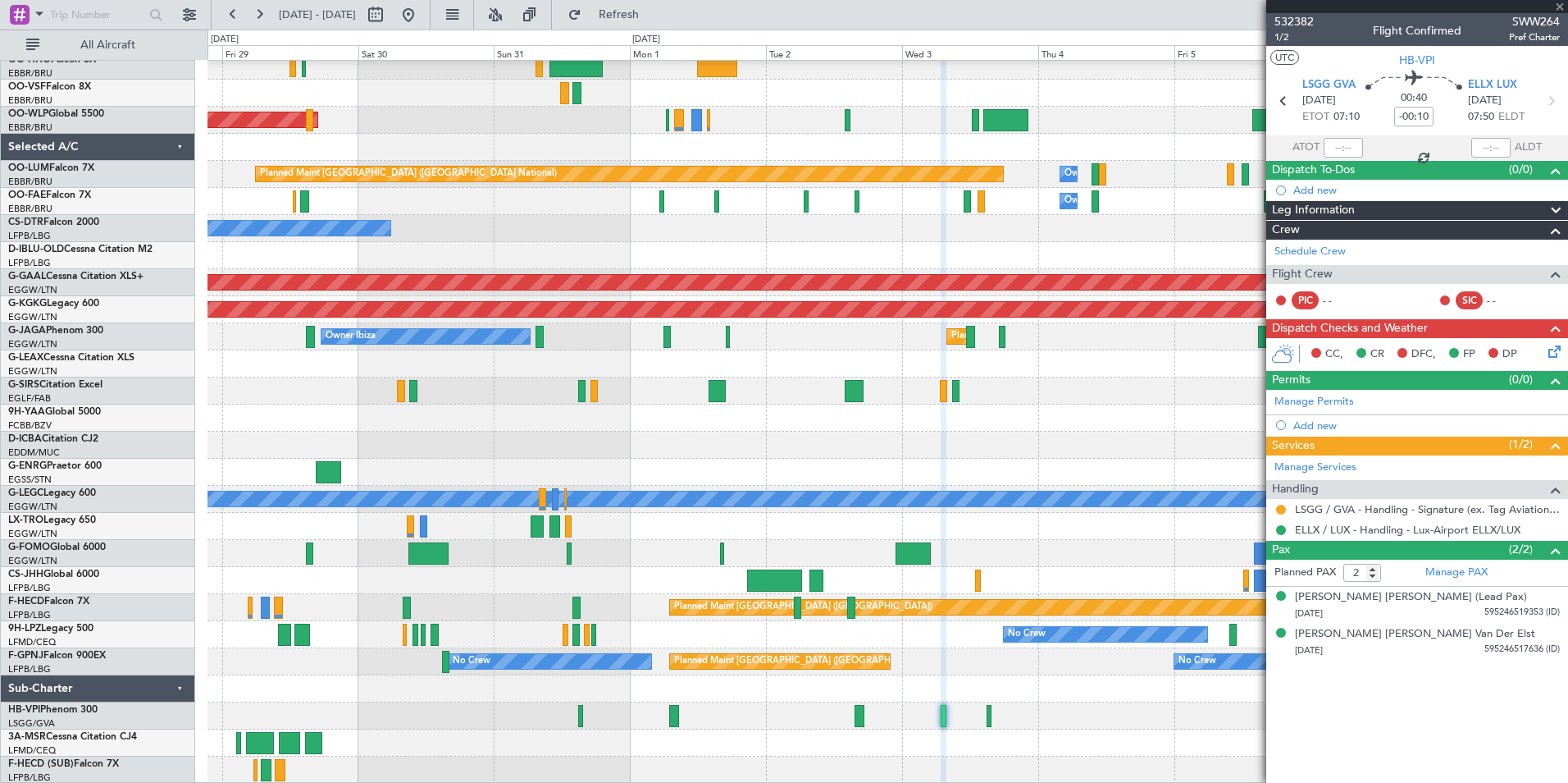
type input "1"
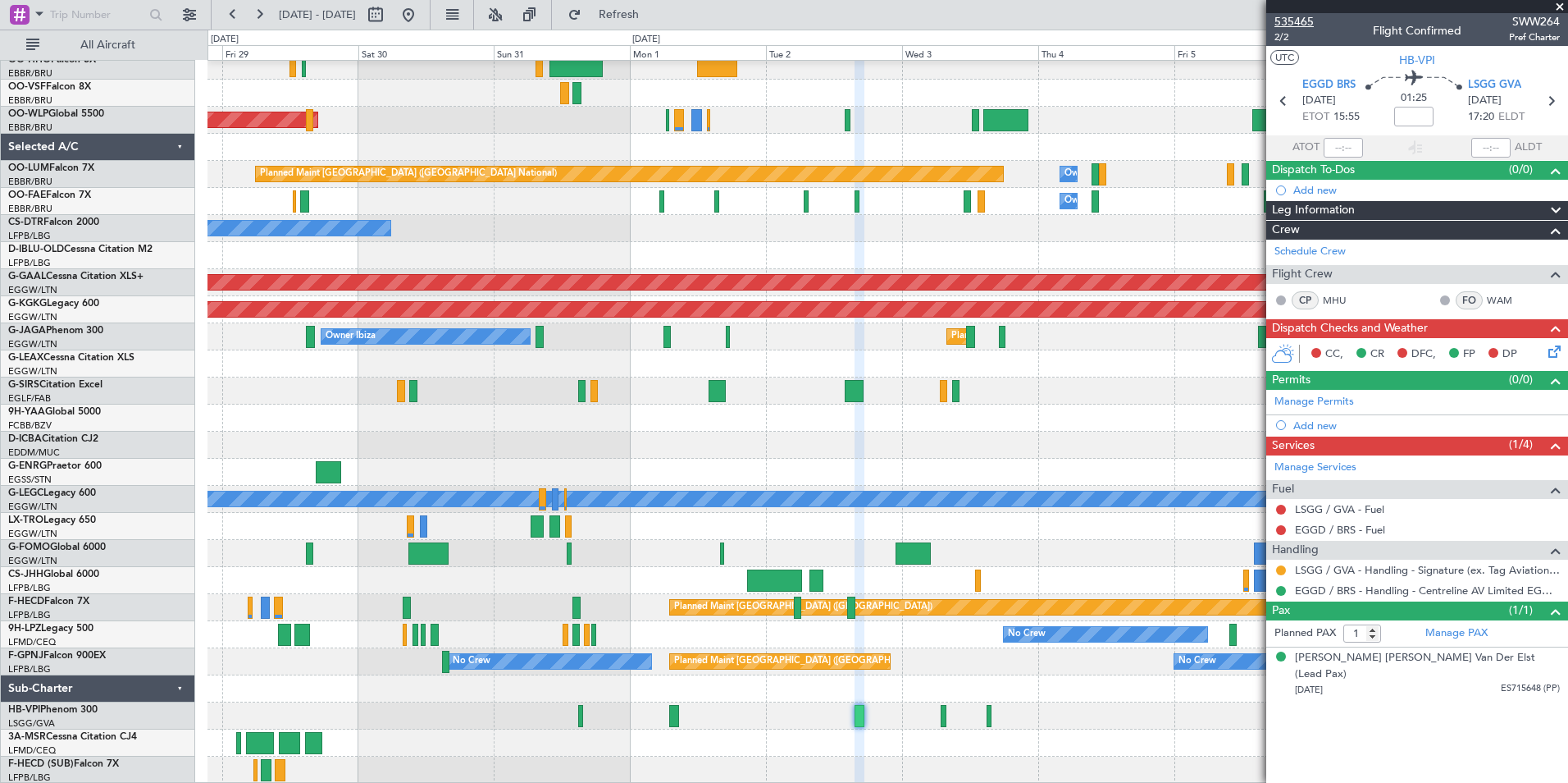
click at [1302, 19] on span "535465" at bounding box center [1294, 21] width 39 height 17
click at [939, 718] on div at bounding box center [887, 716] width 1360 height 27
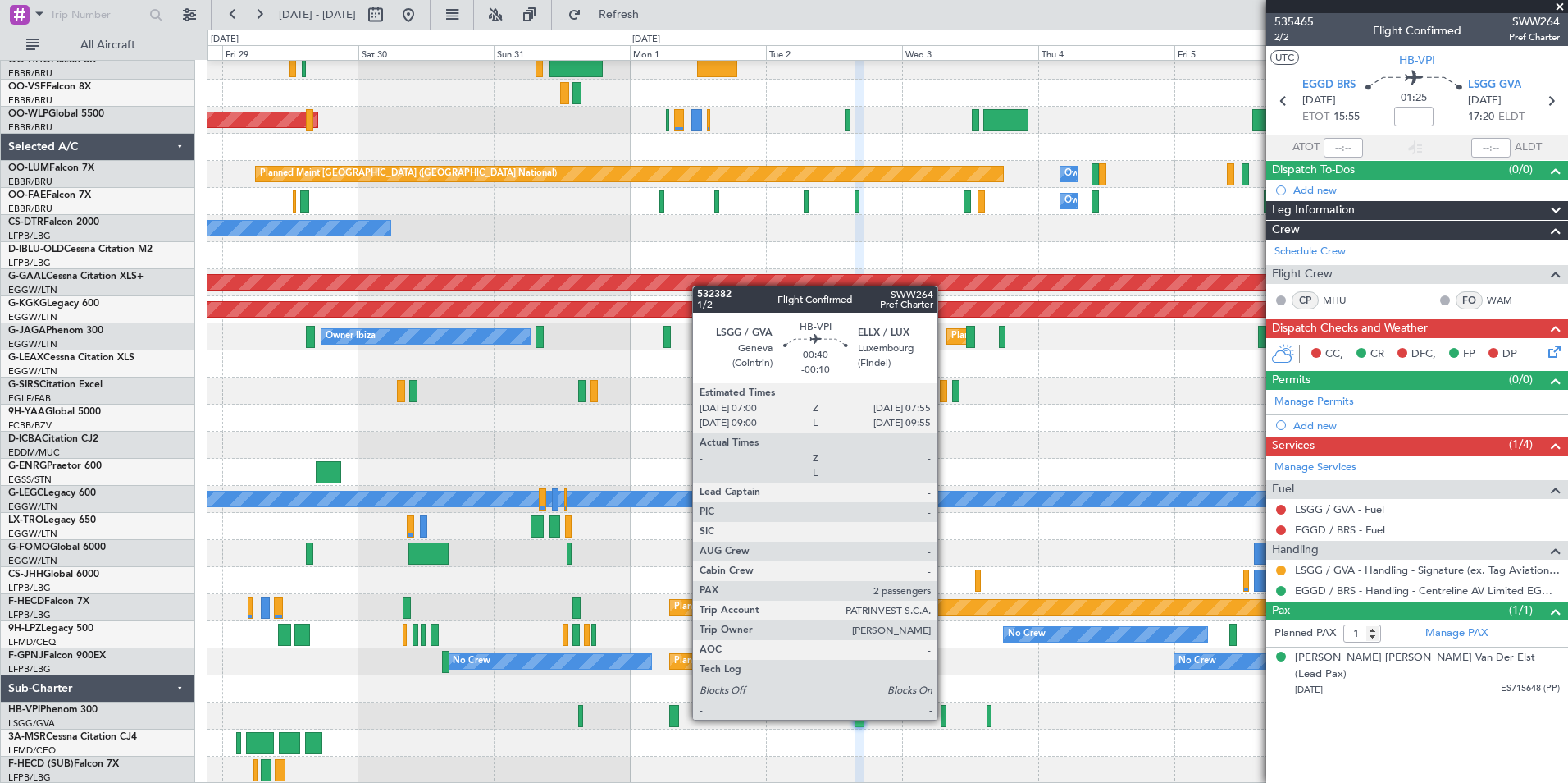
click at [944, 718] on div at bounding box center [944, 716] width 5 height 22
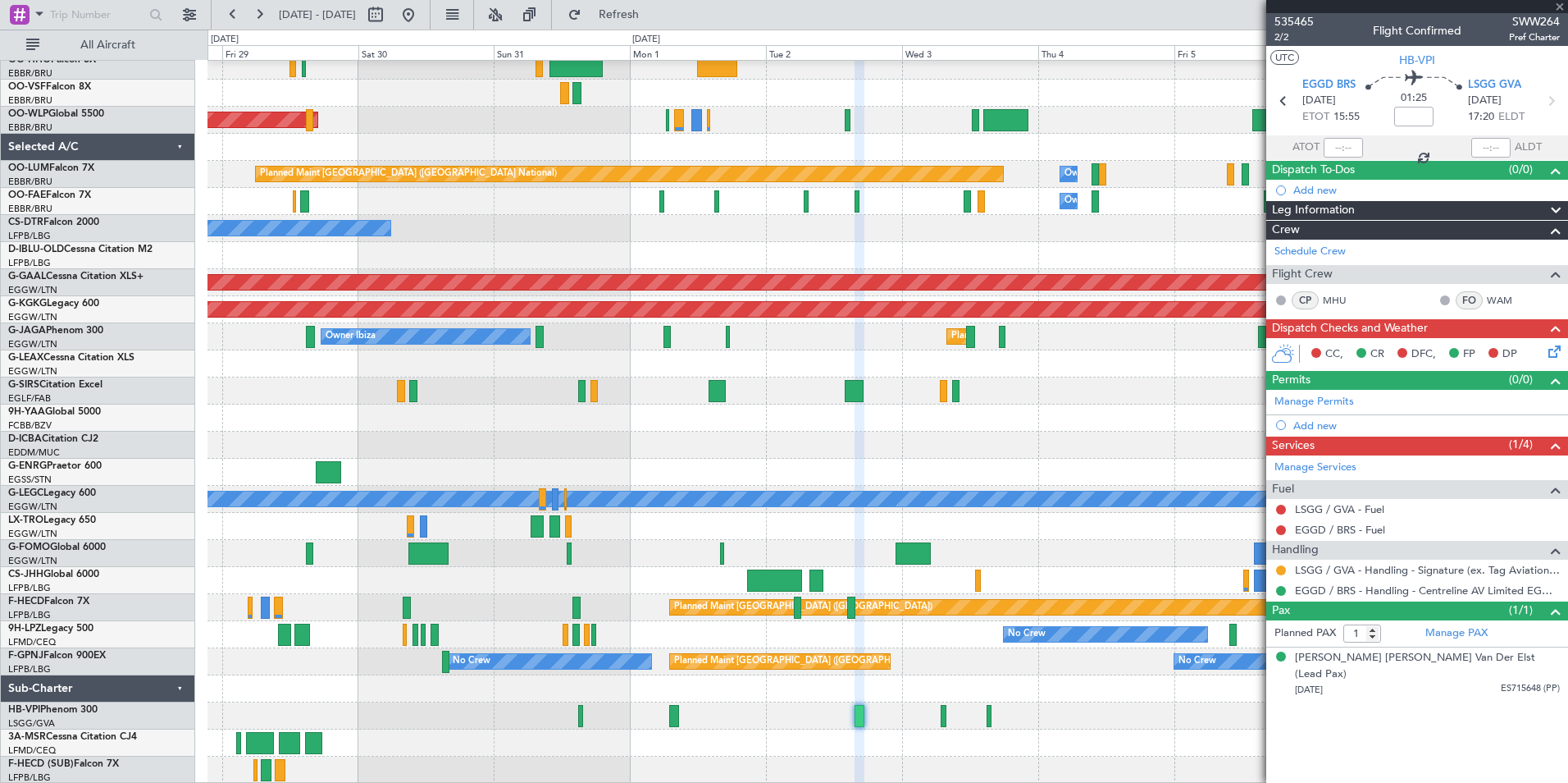
type input "-00:10"
type input "2"
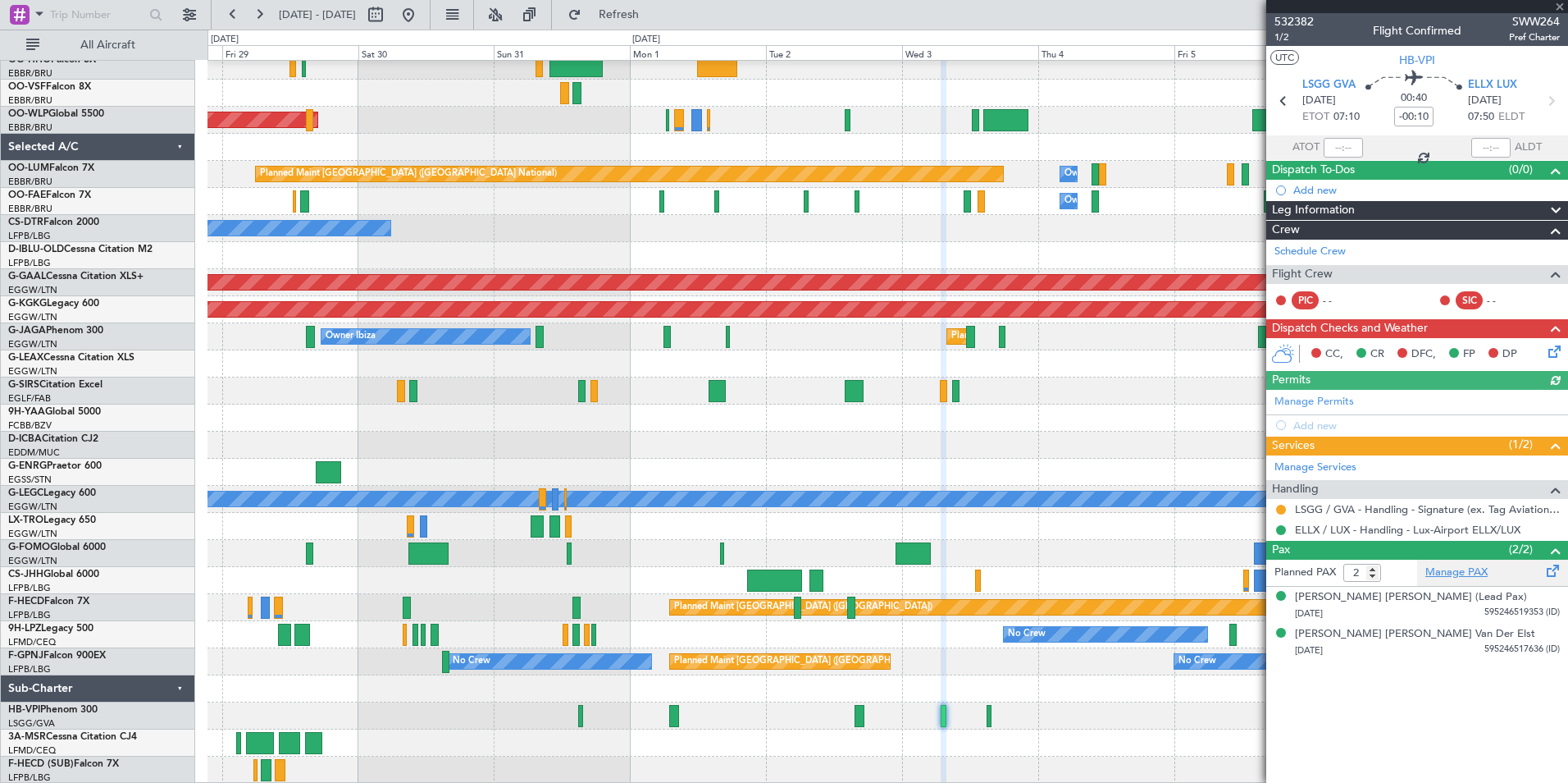
click at [1445, 576] on link "Manage PAX" at bounding box center [1456, 573] width 62 height 16
click at [1286, 25] on span "532382" at bounding box center [1294, 21] width 39 height 17
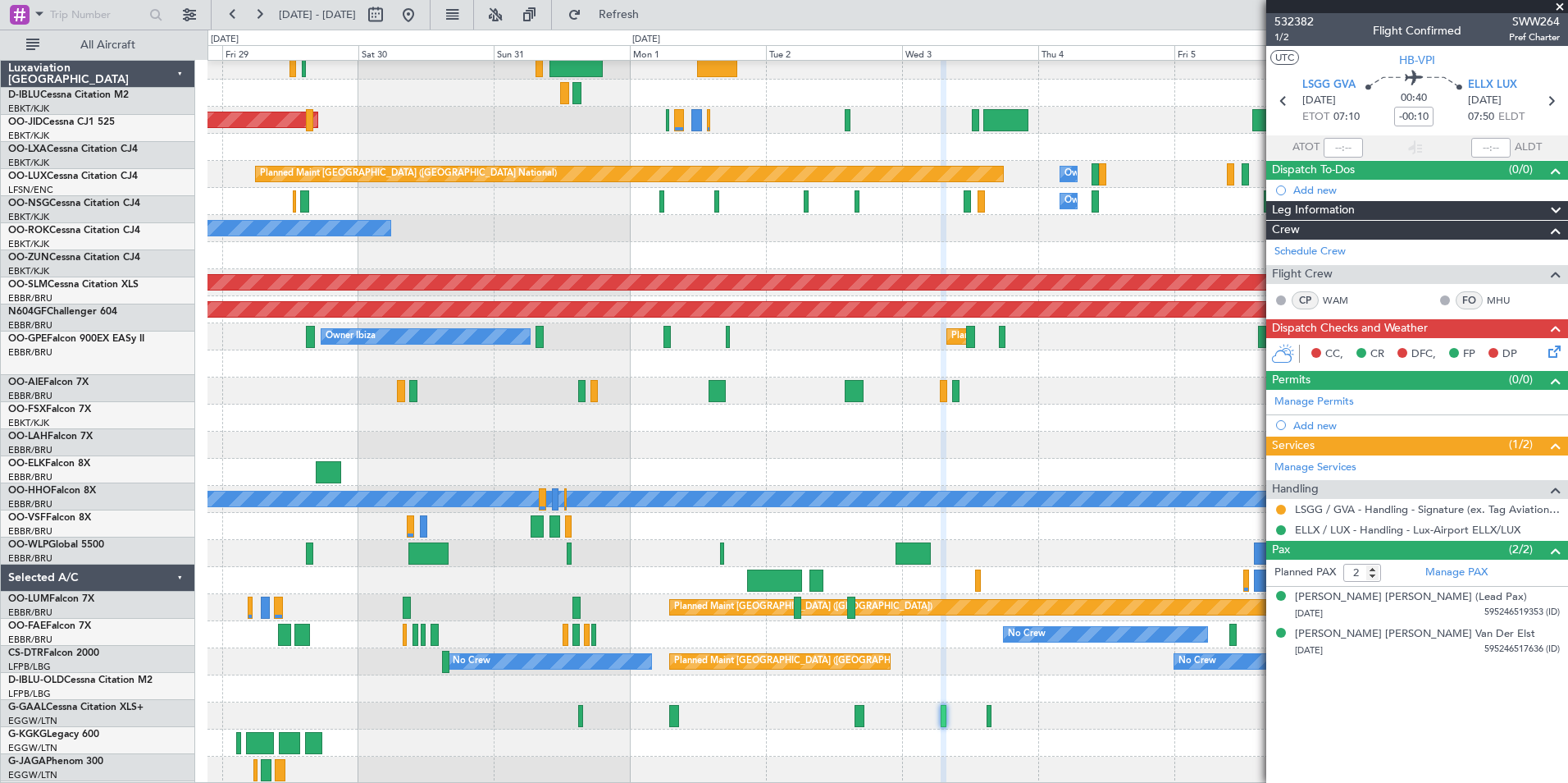
scroll to position [431, 0]
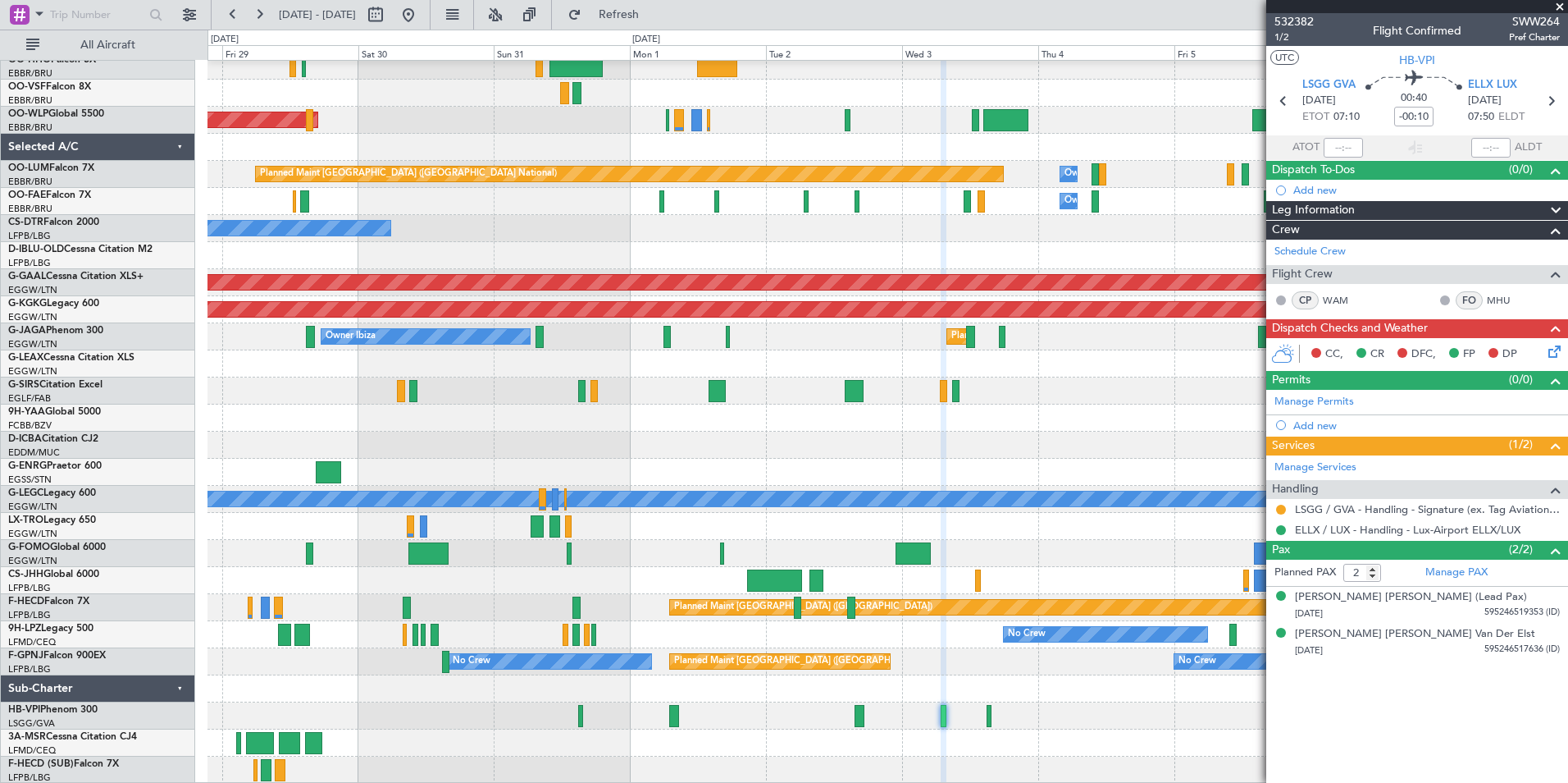
click at [959, 418] on div at bounding box center [887, 418] width 1360 height 27
click at [1287, 482] on fb-app "28 Aug 2025 - 07 Sep 2025 Refresh Quick Links All Aircraft Planned Maint Kortri…" at bounding box center [784, 397] width 1568 height 770
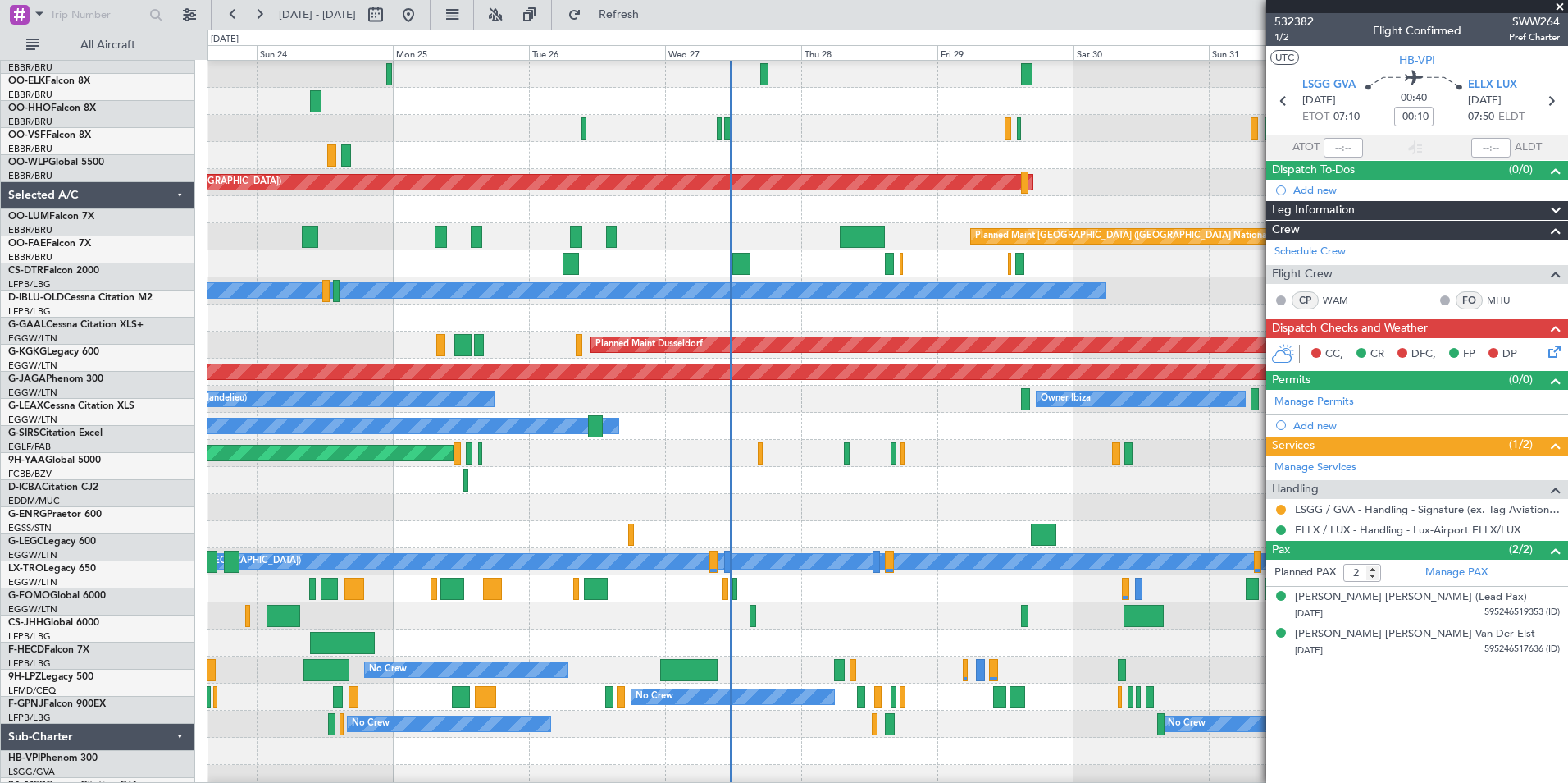
click at [1018, 496] on div at bounding box center [887, 508] width 1360 height 27
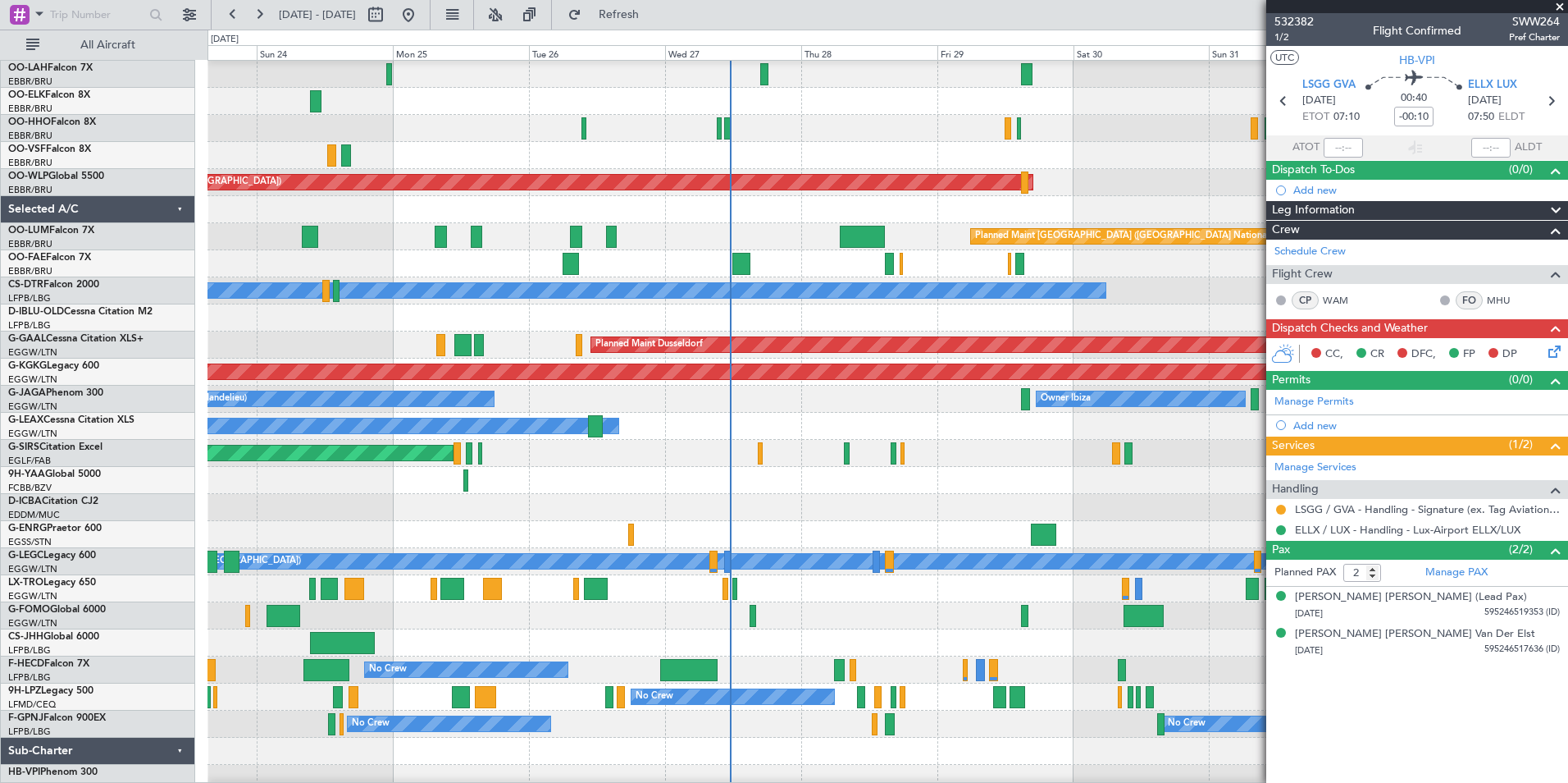
click at [457, 467] on div "Unplanned Maint Oxford ([GEOGRAPHIC_DATA])" at bounding box center [887, 454] width 1360 height 27
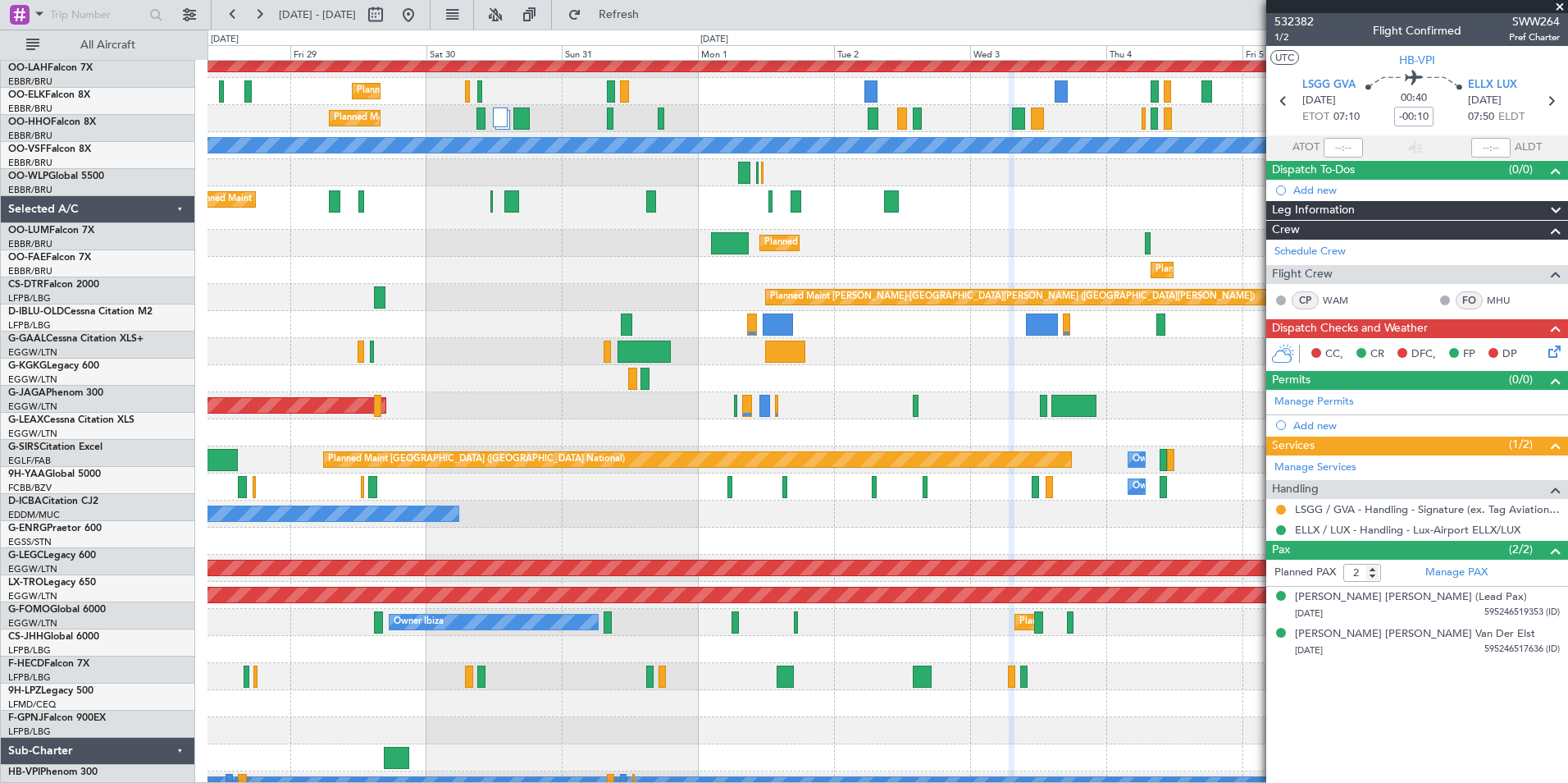
scroll to position [145, 0]
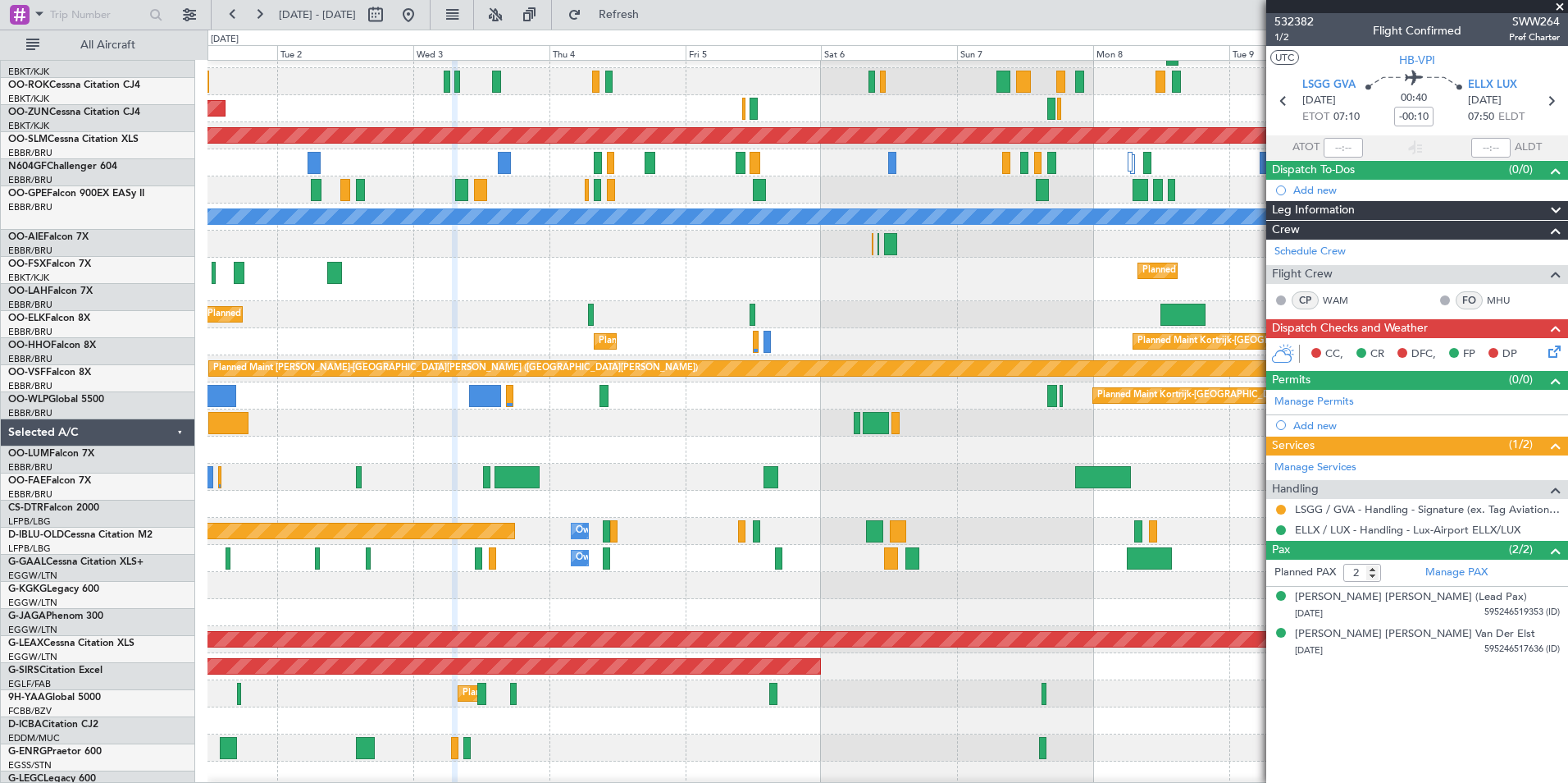
click at [288, 458] on div at bounding box center [887, 450] width 1360 height 27
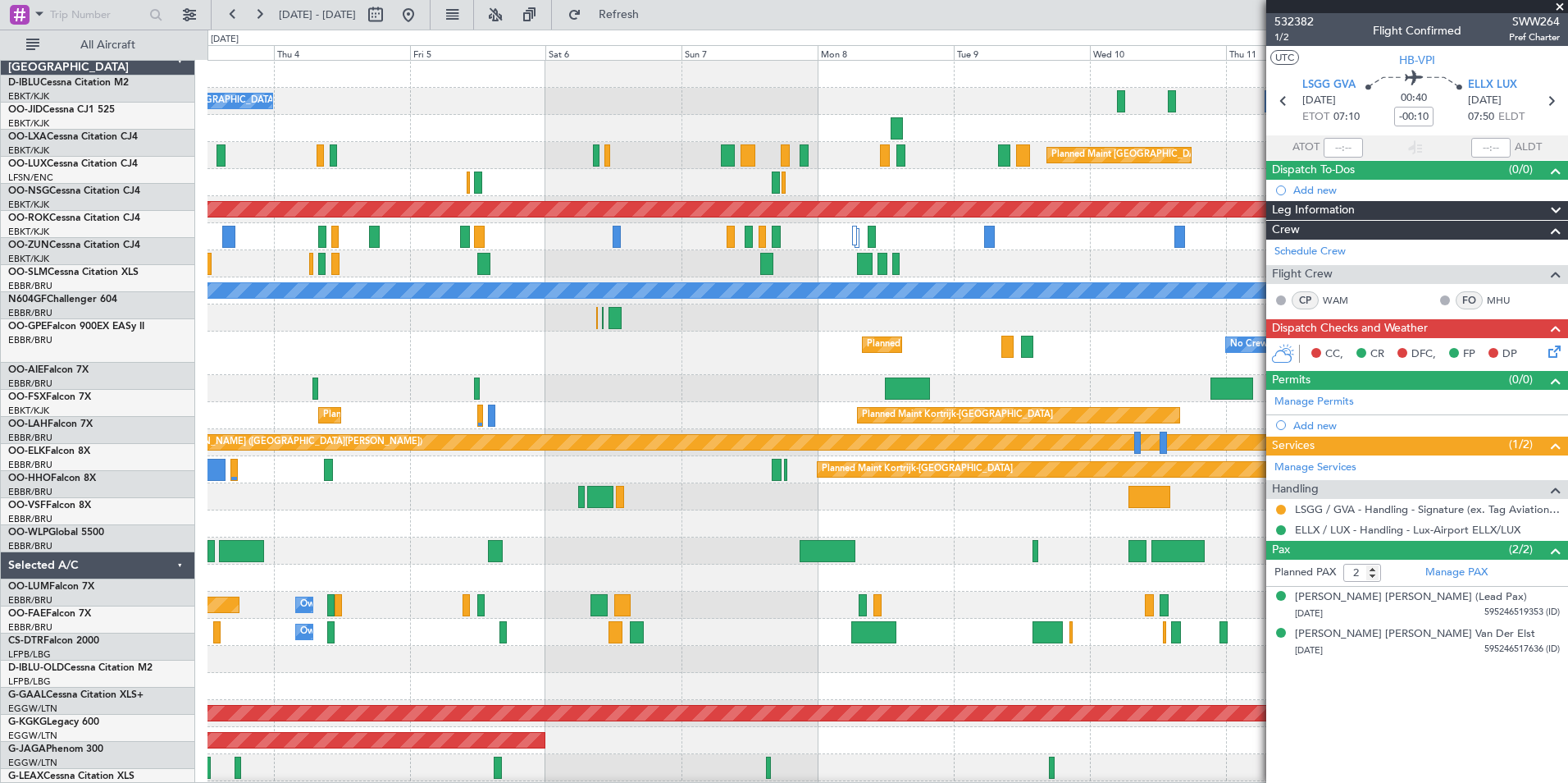
scroll to position [0, 0]
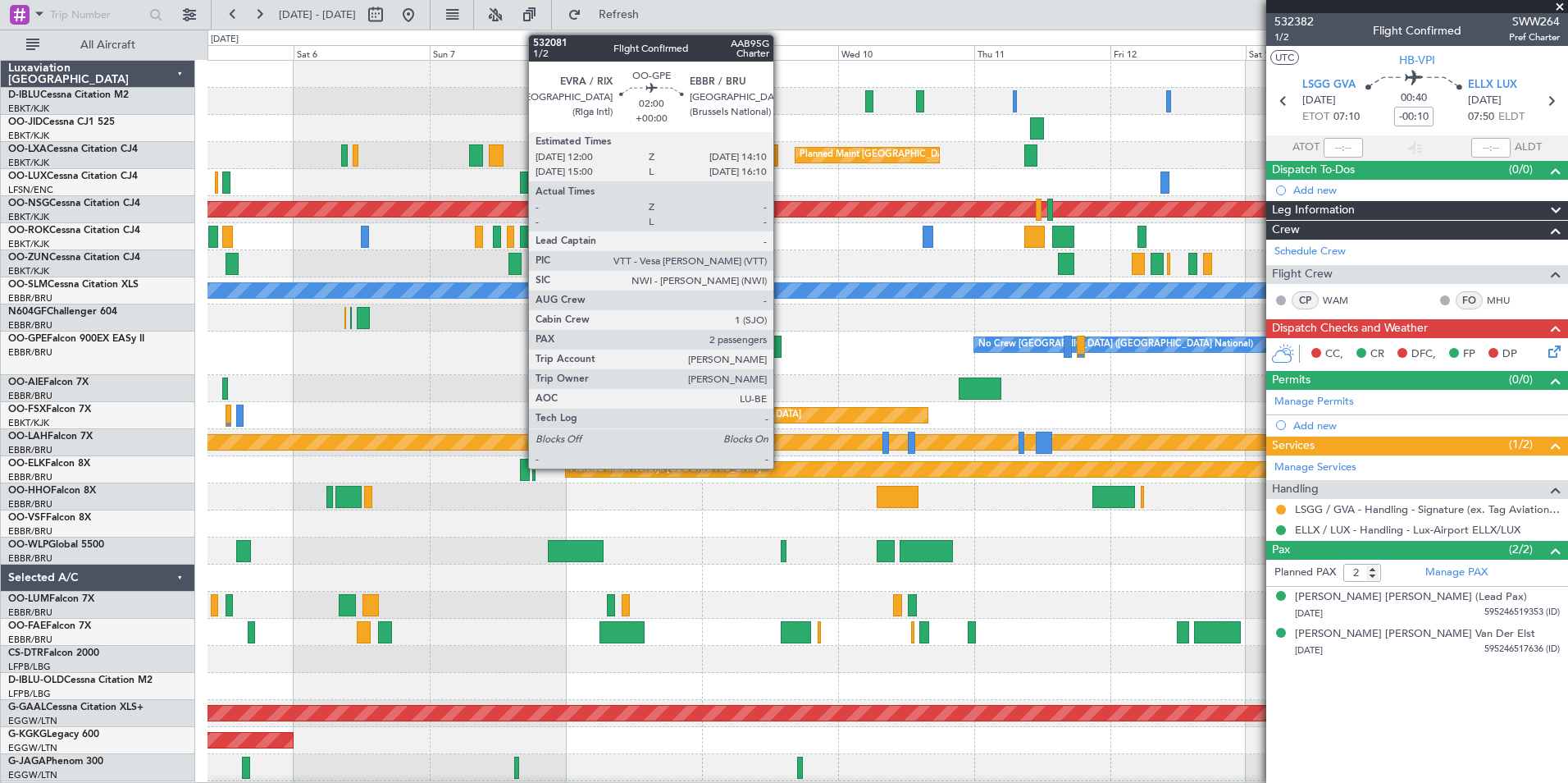
click at [781, 349] on div at bounding box center [774, 347] width 12 height 22
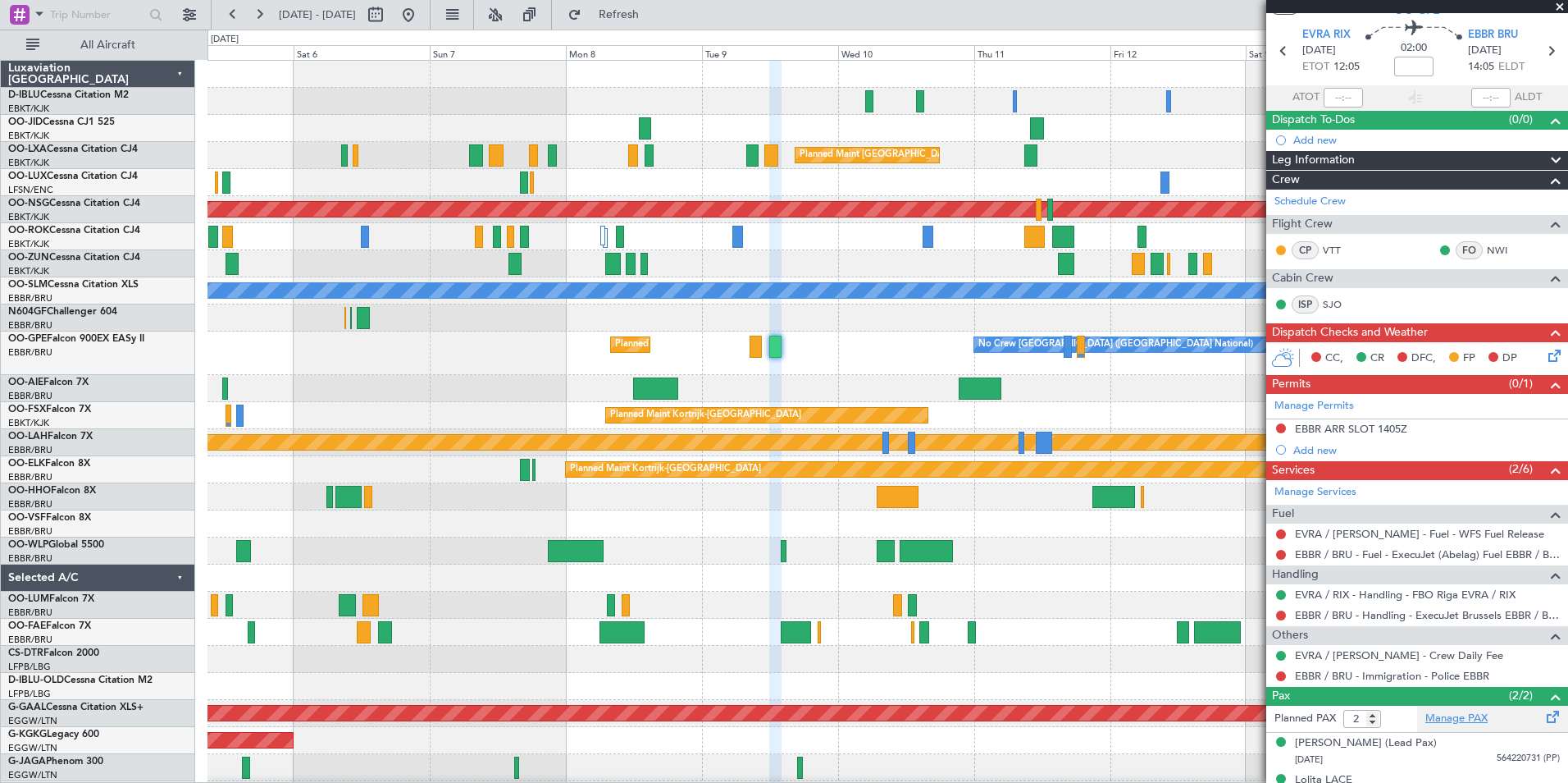
scroll to position [73, 0]
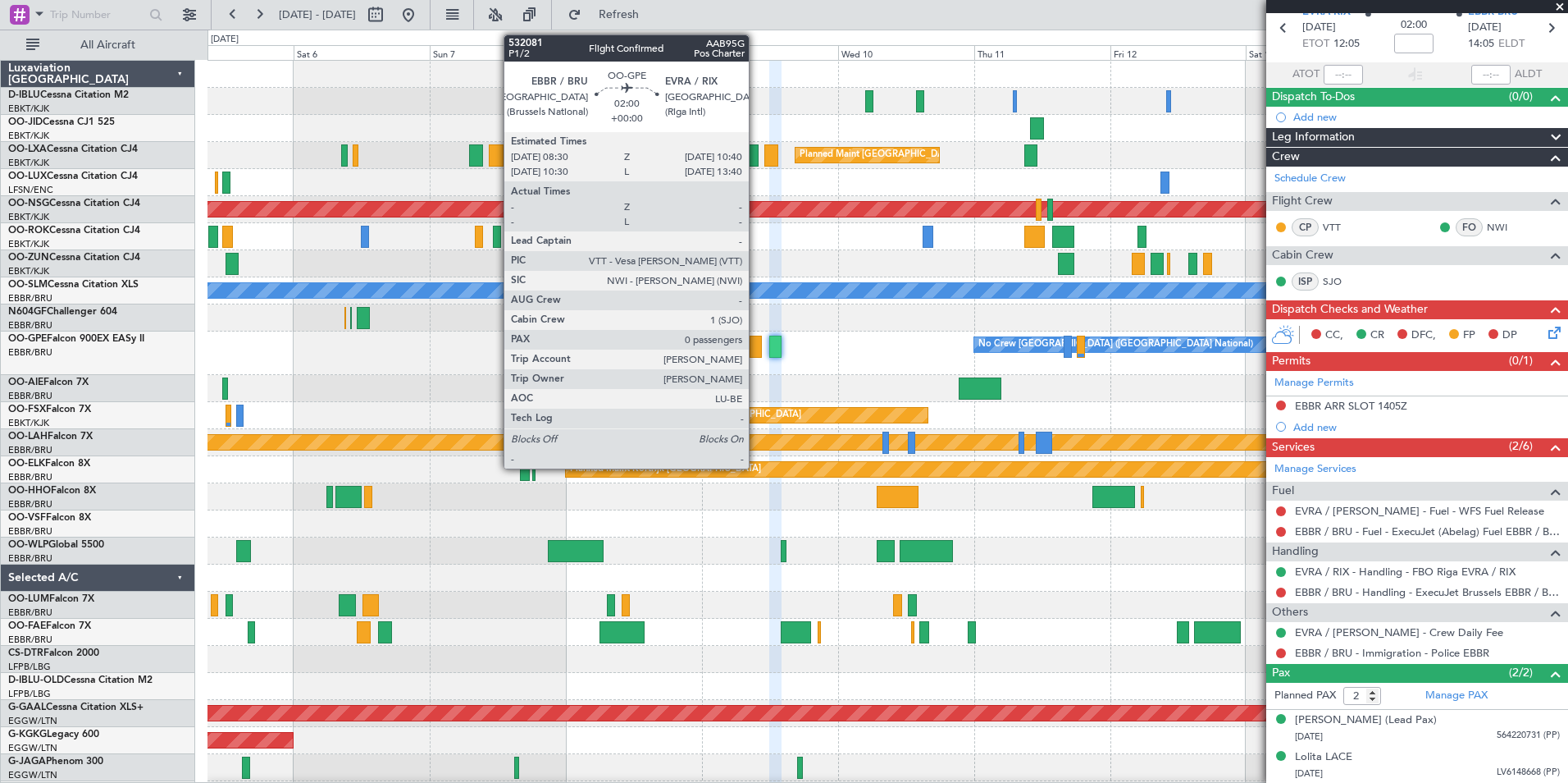
click at [756, 346] on div at bounding box center [755, 347] width 12 height 22
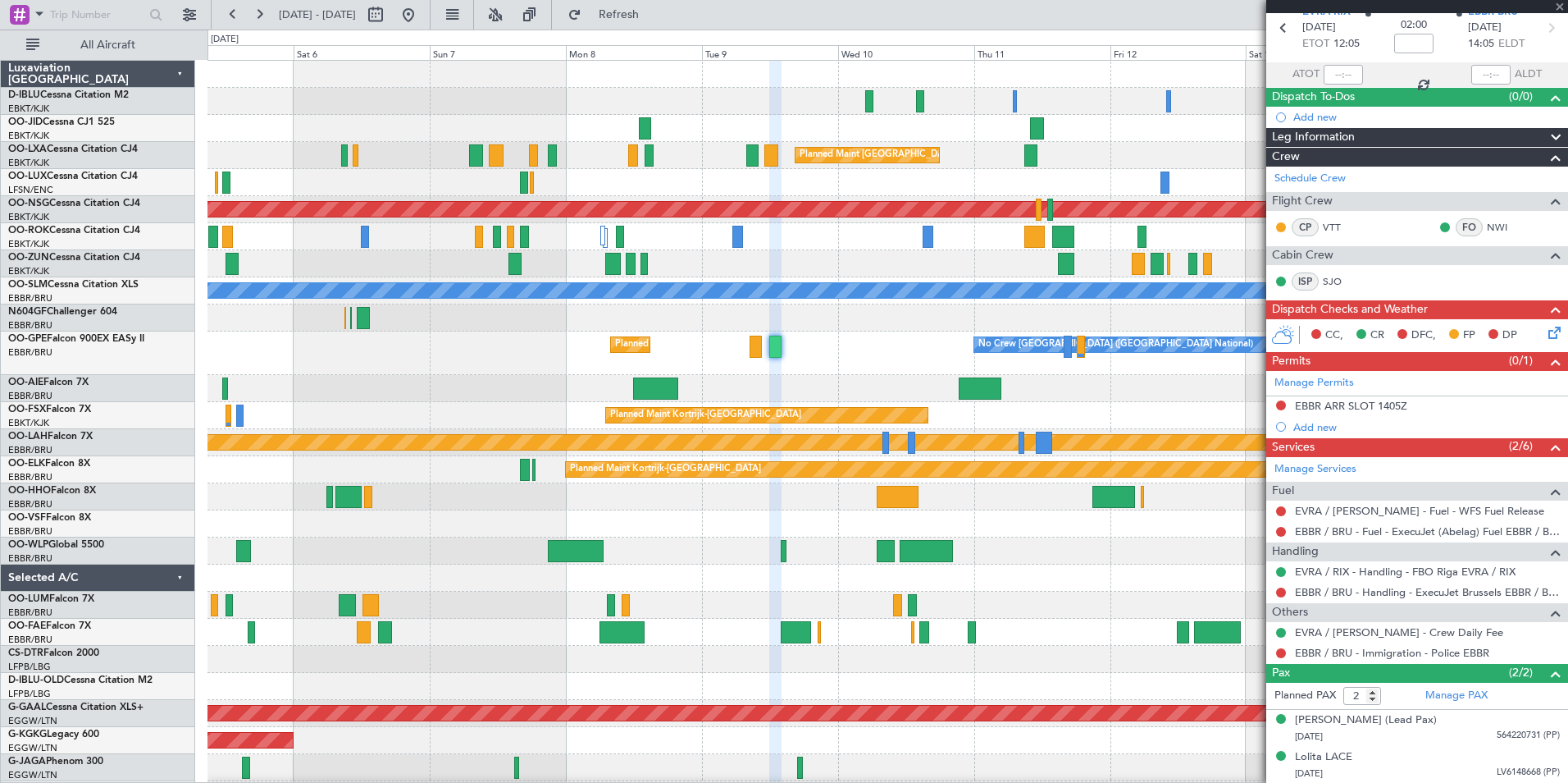
type input "0"
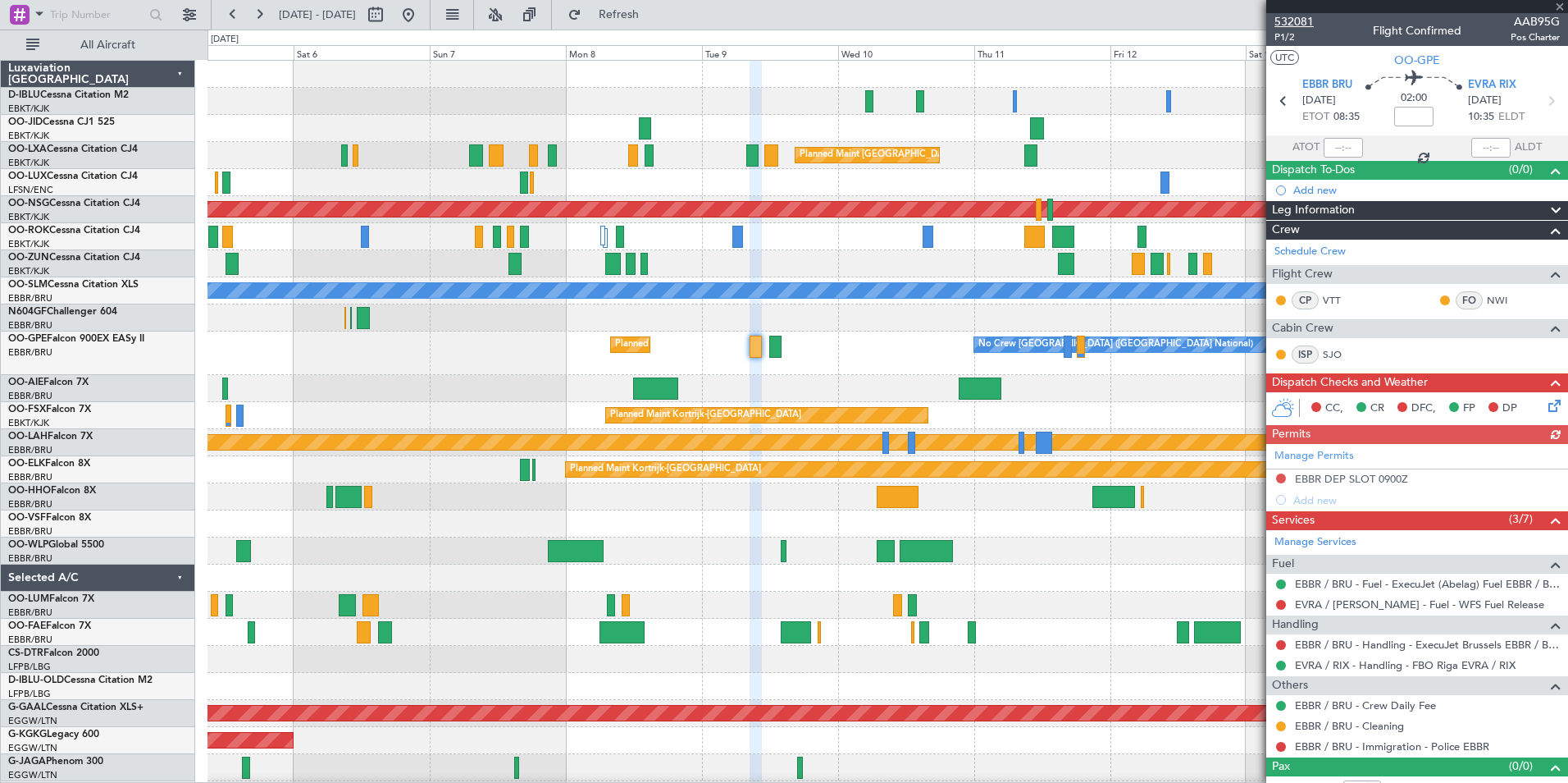
click at [1293, 18] on span "532081" at bounding box center [1294, 21] width 39 height 17
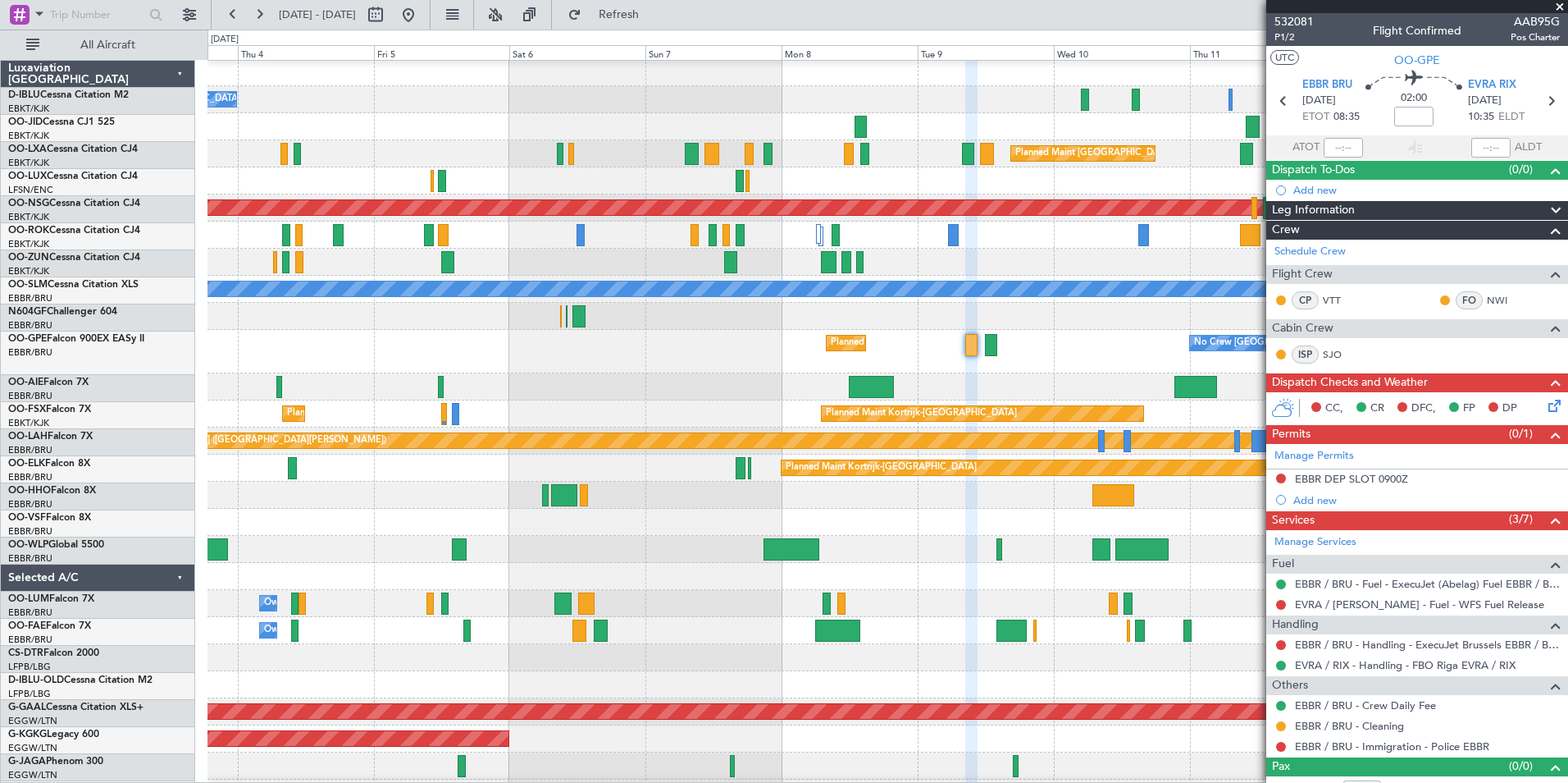
scroll to position [2, 0]
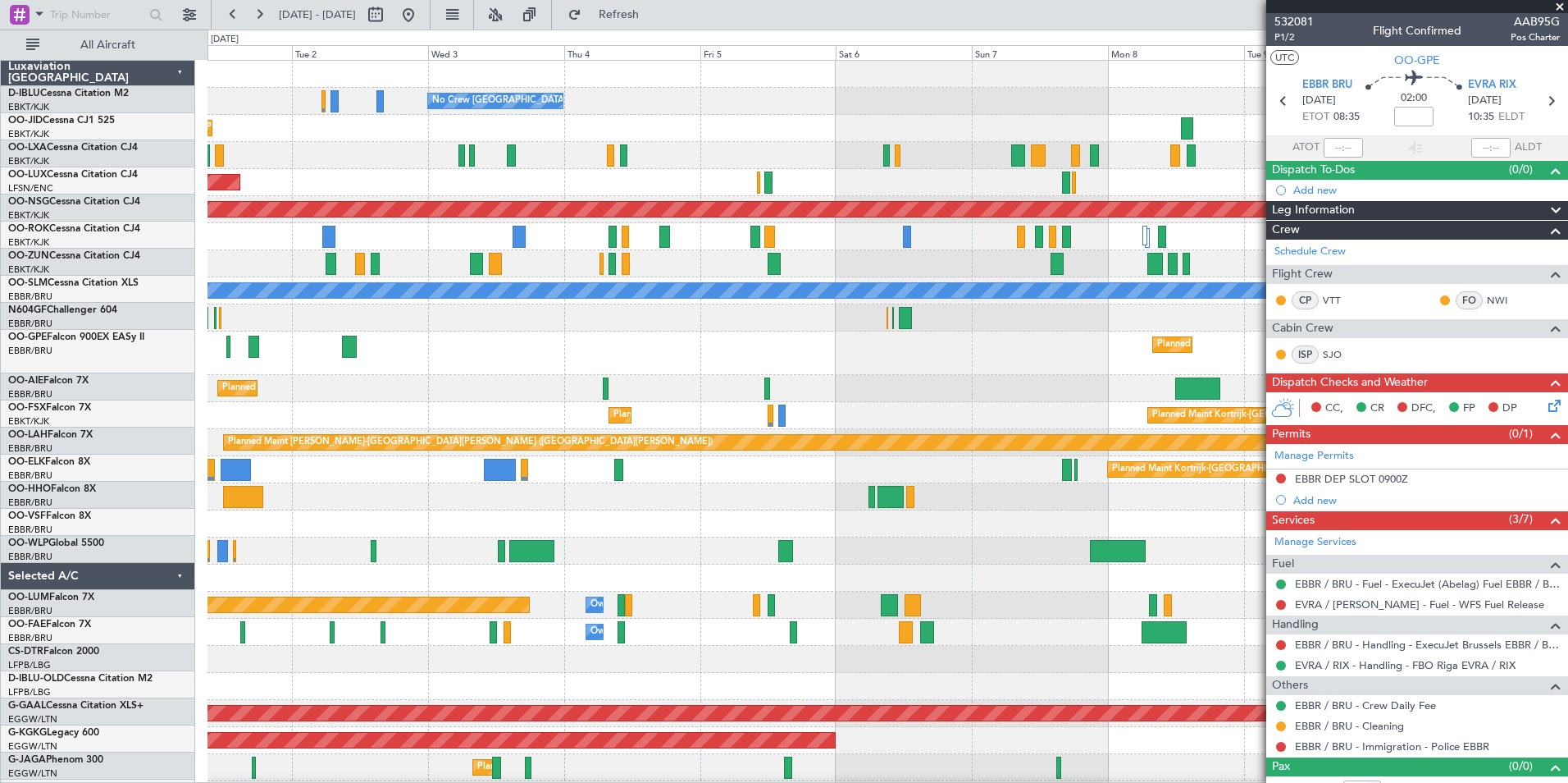
click at [1096, 370] on div "No Crew Brussels (Brussels National) Planned Maint Brussels (Brussels National)" at bounding box center [887, 353] width 1360 height 44
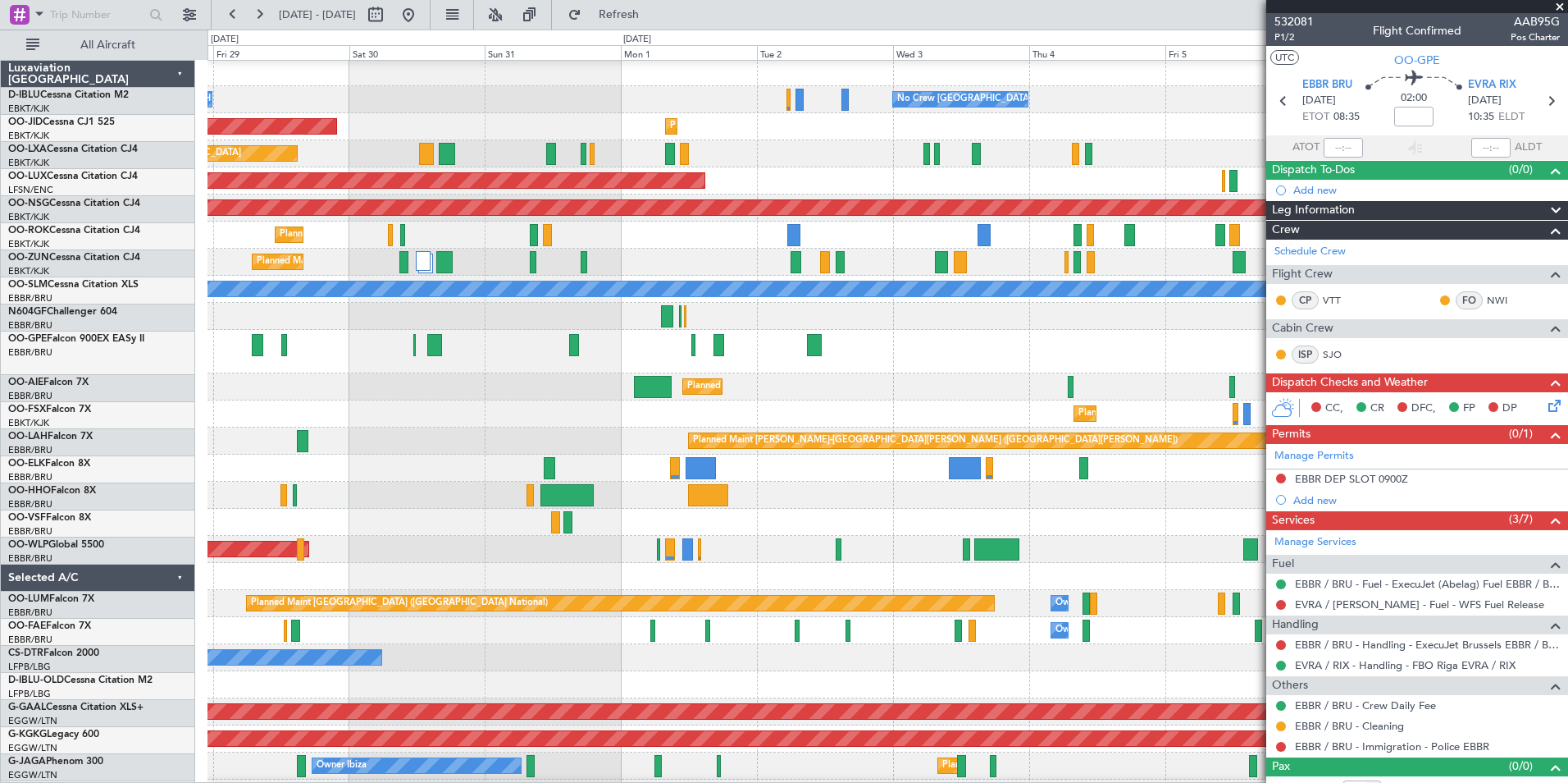
click at [1230, 360] on div "Planned Maint Brussels (Brussels National) Planned Maint Brussels (Brussels Nat…" at bounding box center [887, 352] width 1360 height 44
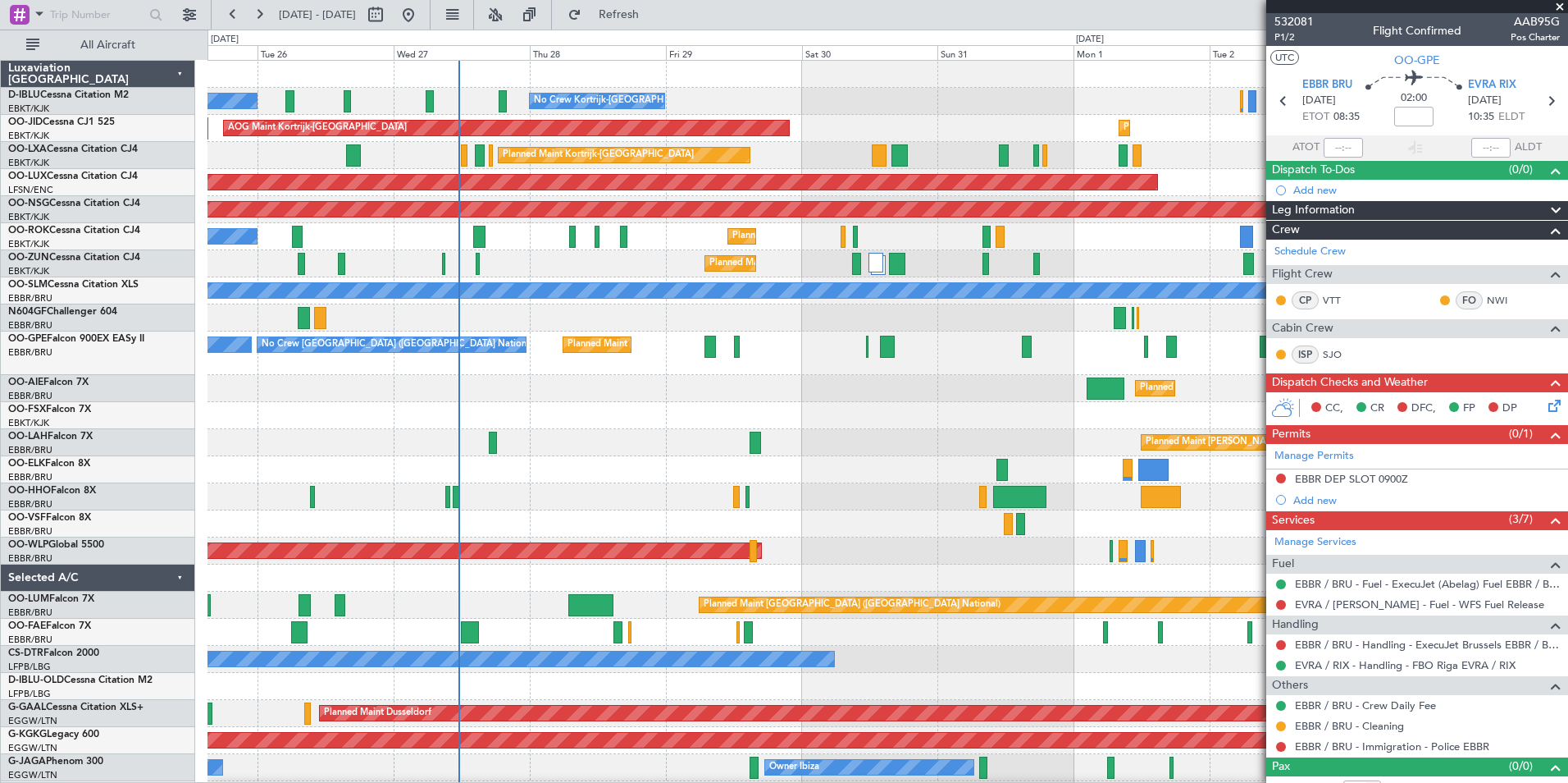
click at [1222, 402] on div "No Crew Brussels (Brussels National) No Crew Kortrijk-Wevelgem No Crew Kortrijk…" at bounding box center [887, 610] width 1360 height 1099
click at [1081, 424] on div "Planned Maint Kortrijk-[GEOGRAPHIC_DATA]" at bounding box center [887, 416] width 1360 height 27
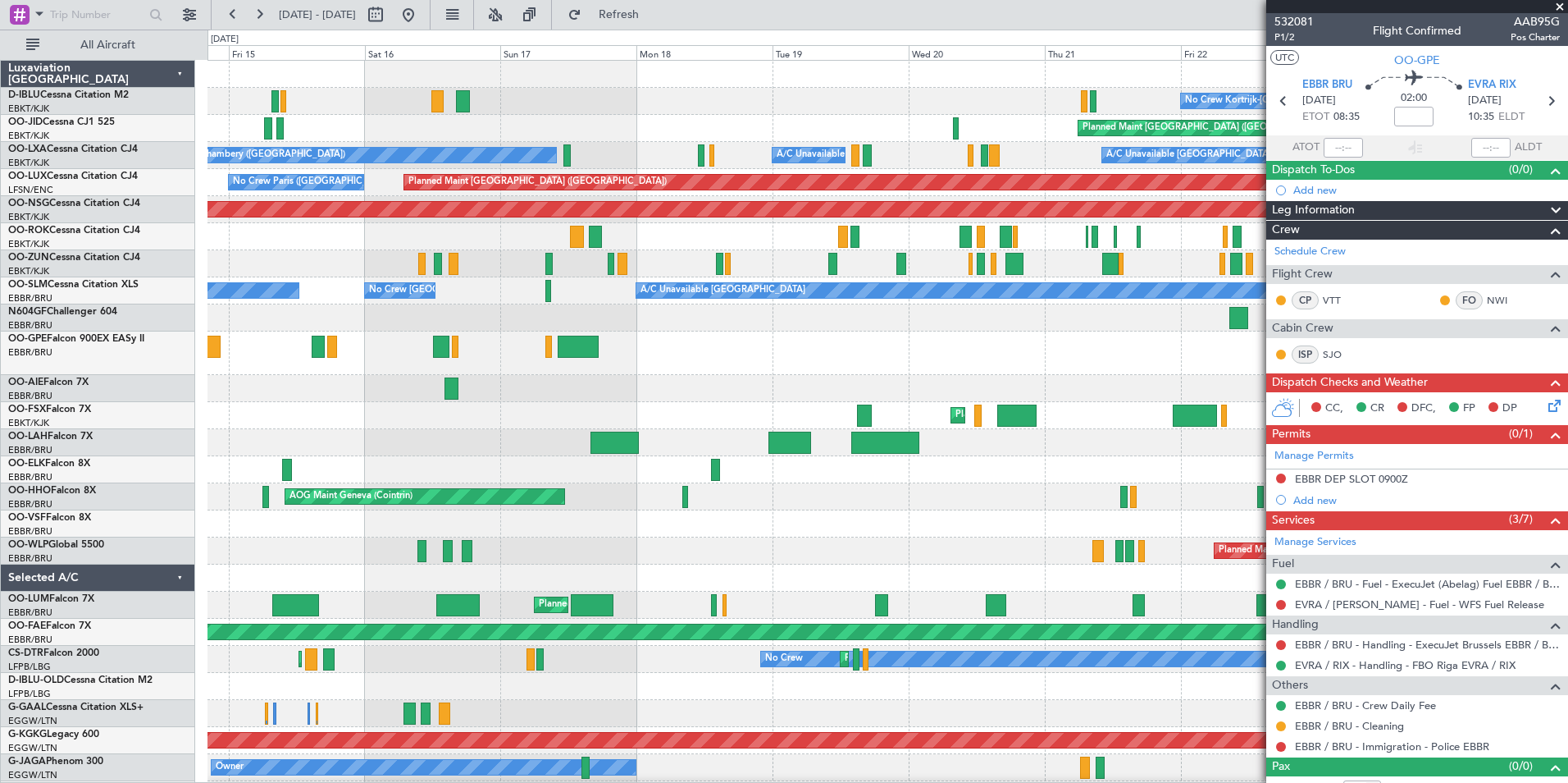
click at [1197, 469] on div "No Crew Kortrijk-Wevelgem No Crew Brussels (Brussels National) Planned Maint Pa…" at bounding box center [887, 624] width 1360 height 1127
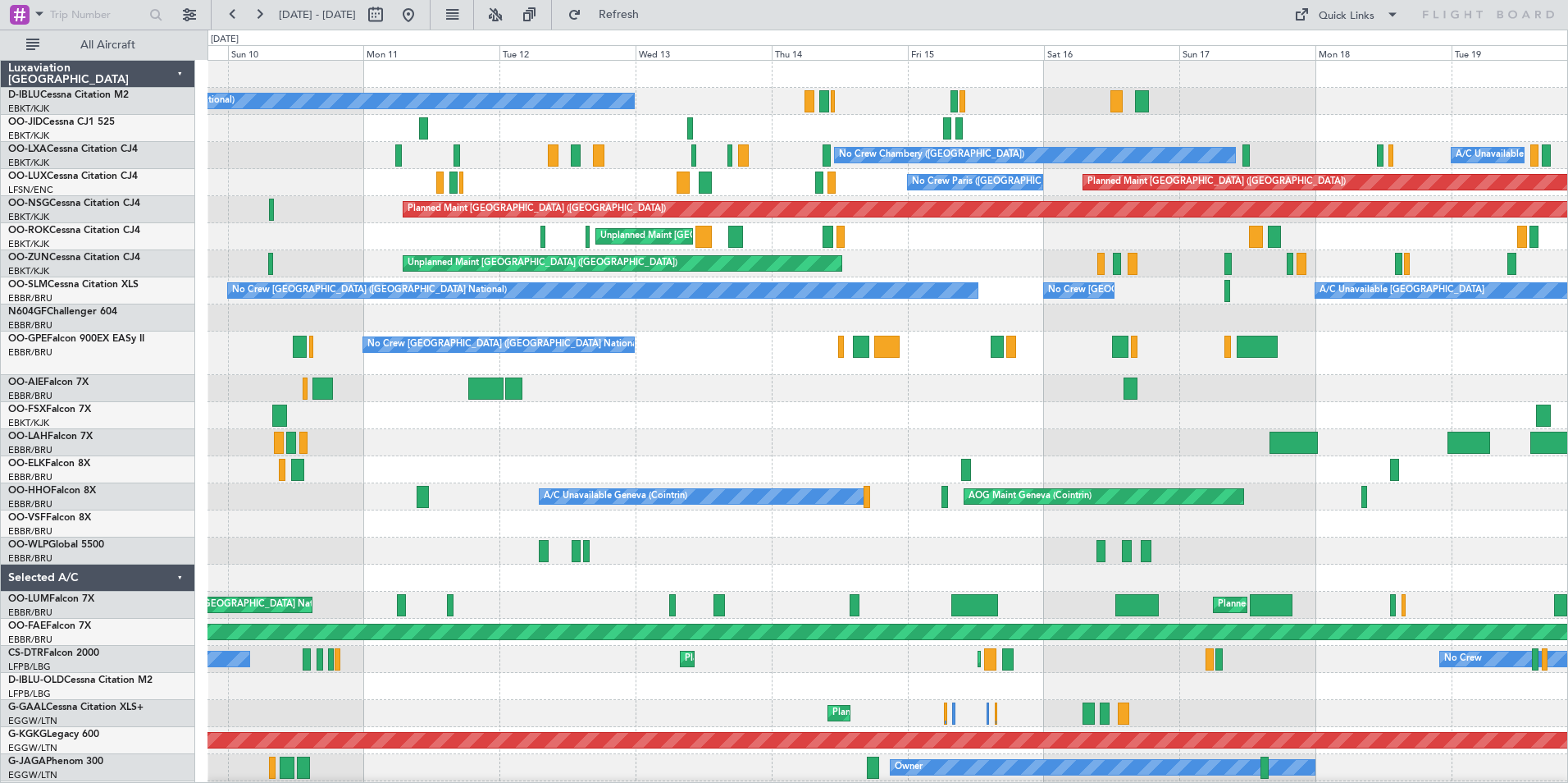
click at [1045, 444] on div "No Crew Brussels (Brussels National) No Crew Kortrijk-Wevelgem Planned Maint Pa…" at bounding box center [887, 624] width 1360 height 1127
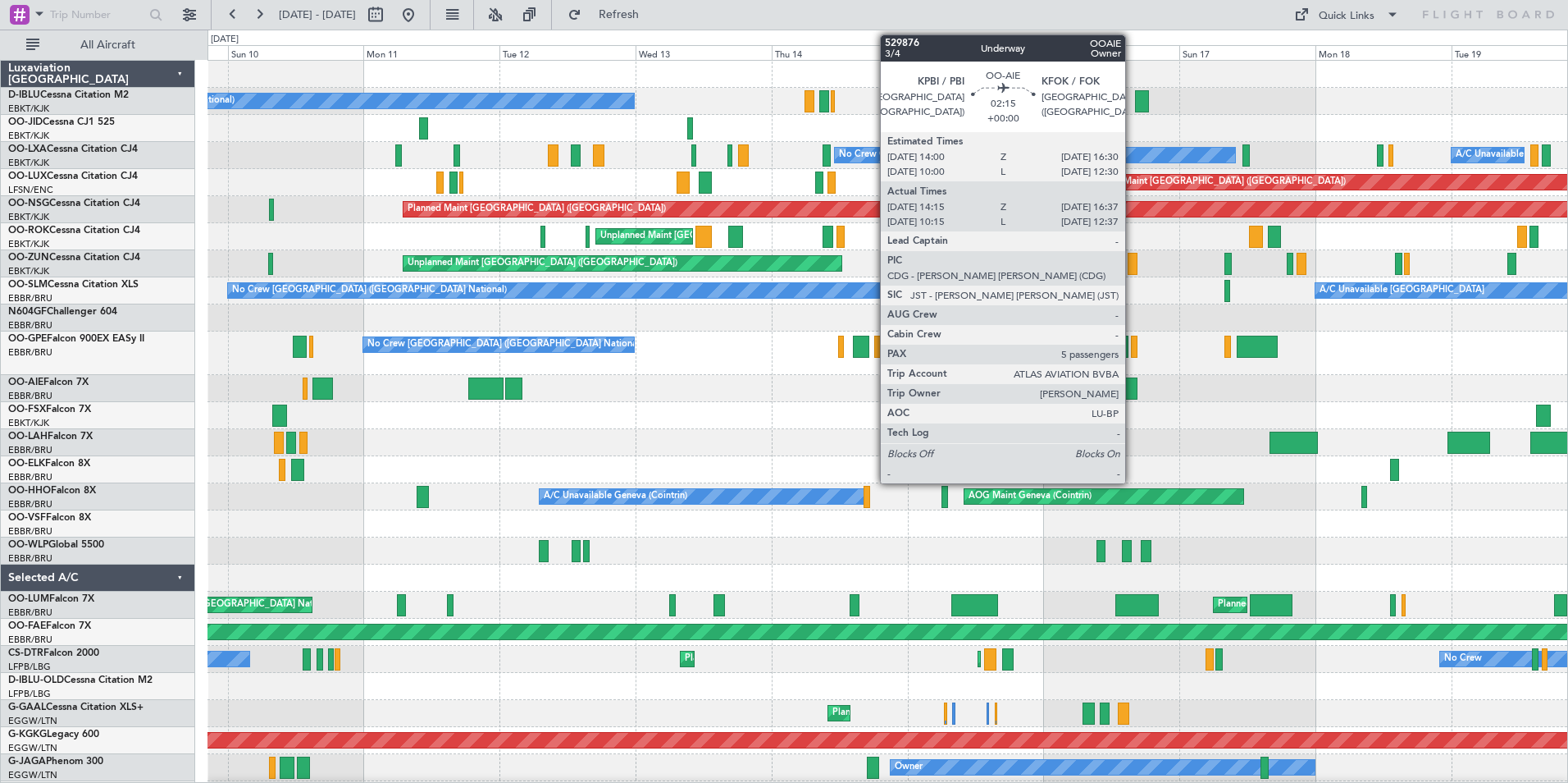
click at [1133, 390] on div at bounding box center [1130, 389] width 14 height 22
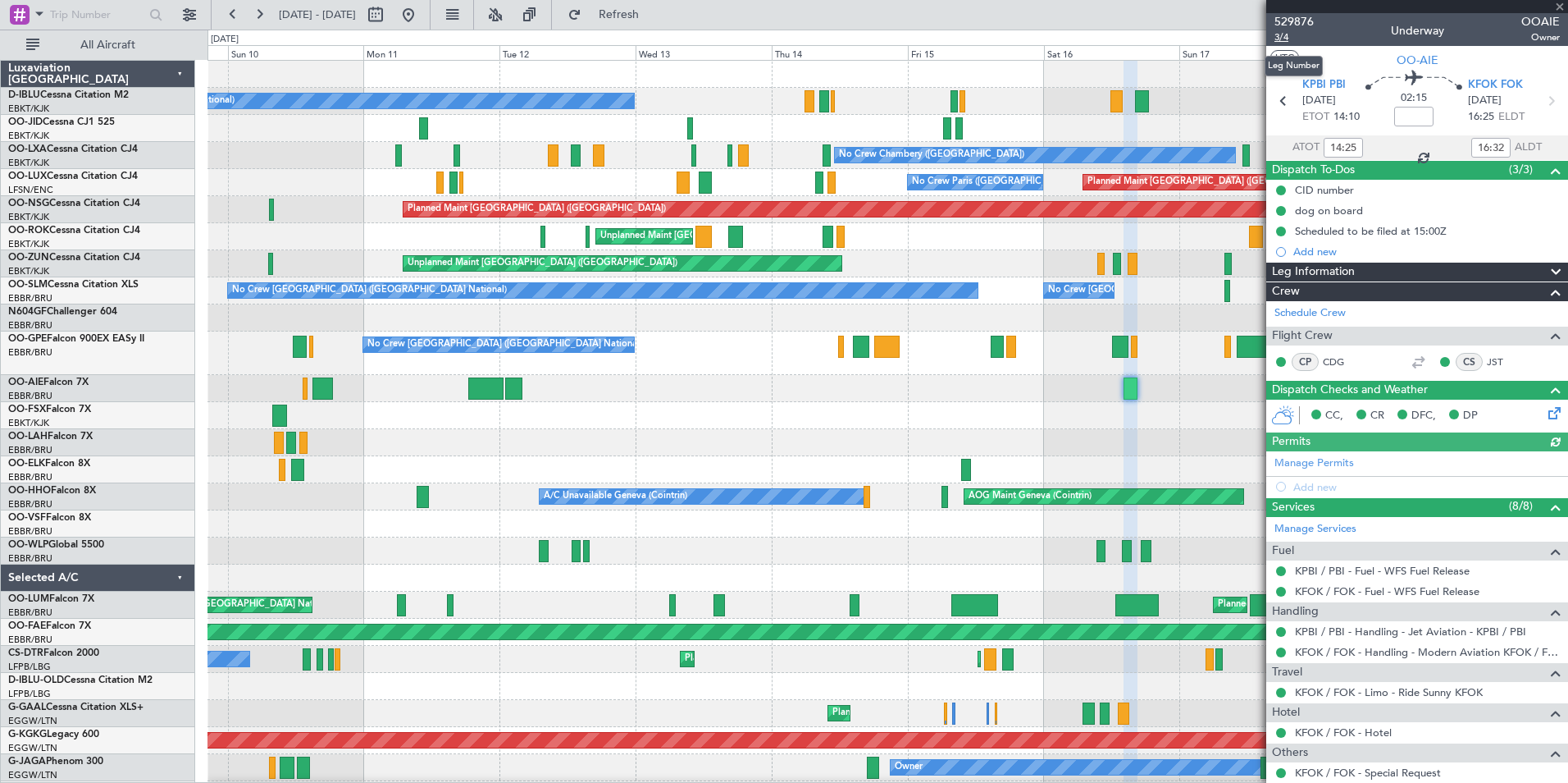
click at [1285, 42] on span "3/4" at bounding box center [1294, 37] width 39 height 14
click at [687, 448] on div "No Crew Brussels (Brussels National) No Crew Kortrijk-Wevelgem Planned Maint Pa…" at bounding box center [887, 624] width 1360 height 1127
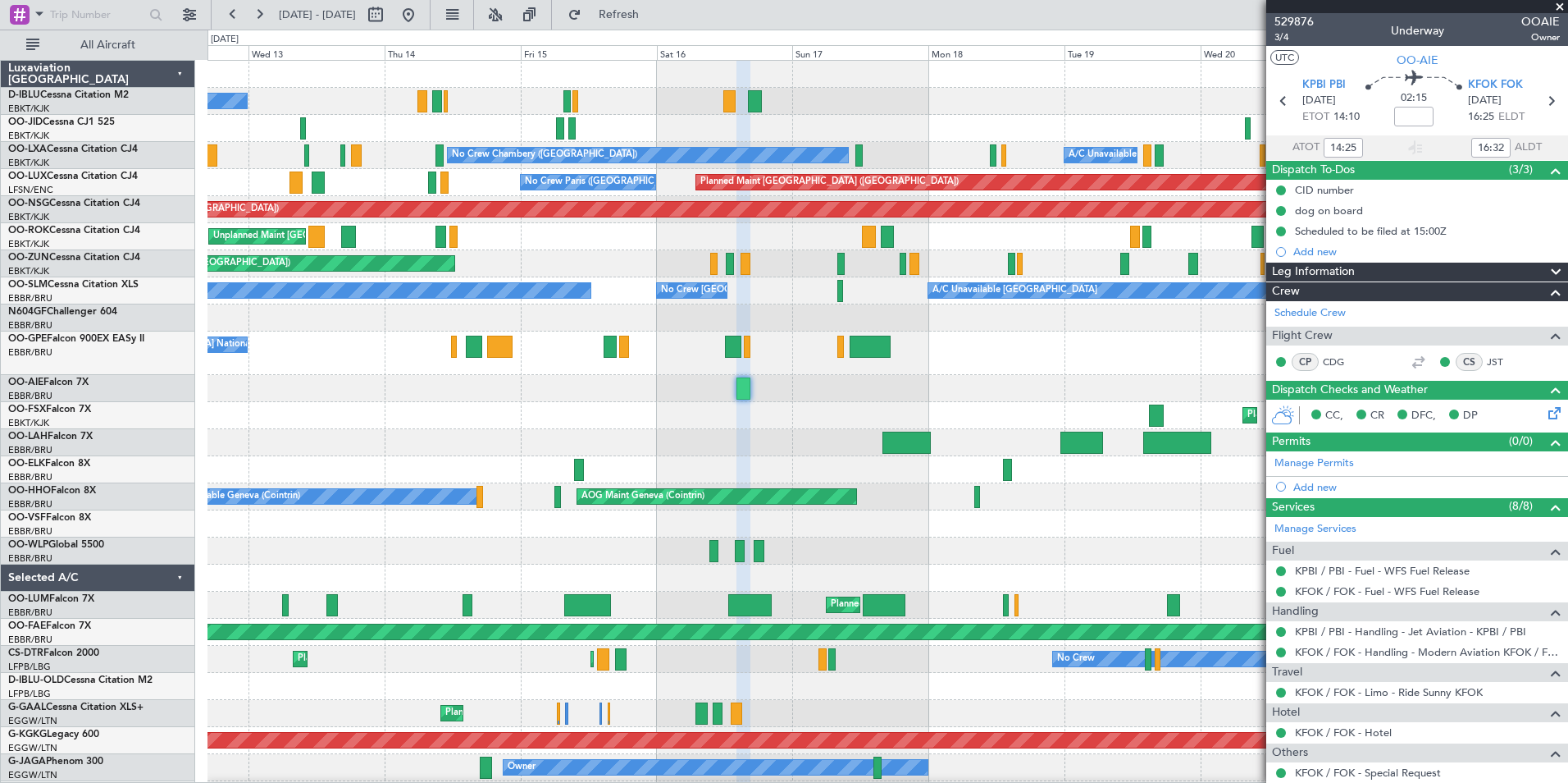
click at [921, 370] on div "No Crew Brussels (Brussels National) No Crew Brussels (Brussels National)" at bounding box center [887, 353] width 1360 height 44
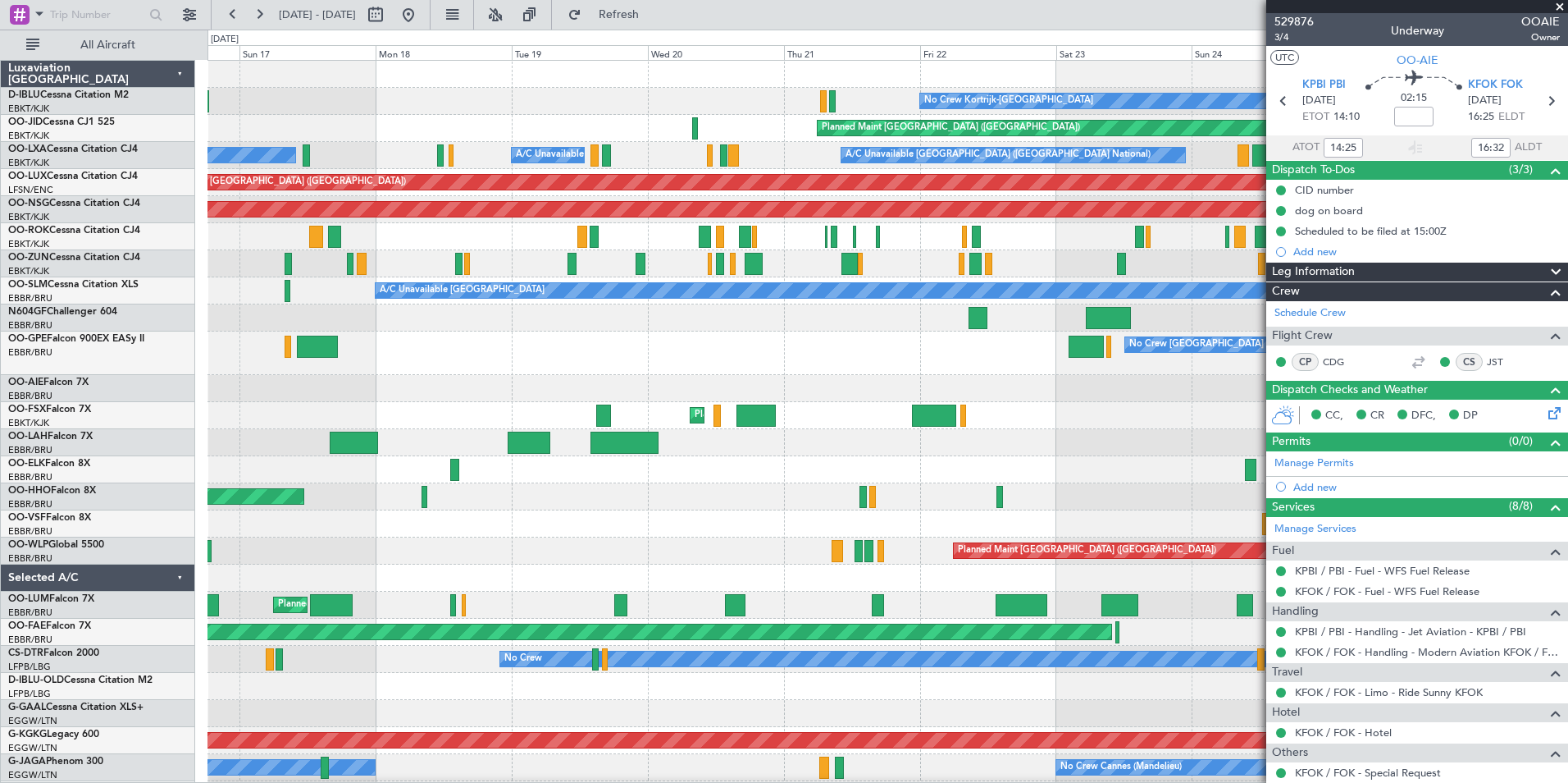
click at [461, 369] on div "No Crew Brussels (Brussels National) No Crew Brussels (Brussels National) Plann…" at bounding box center [887, 353] width 1360 height 44
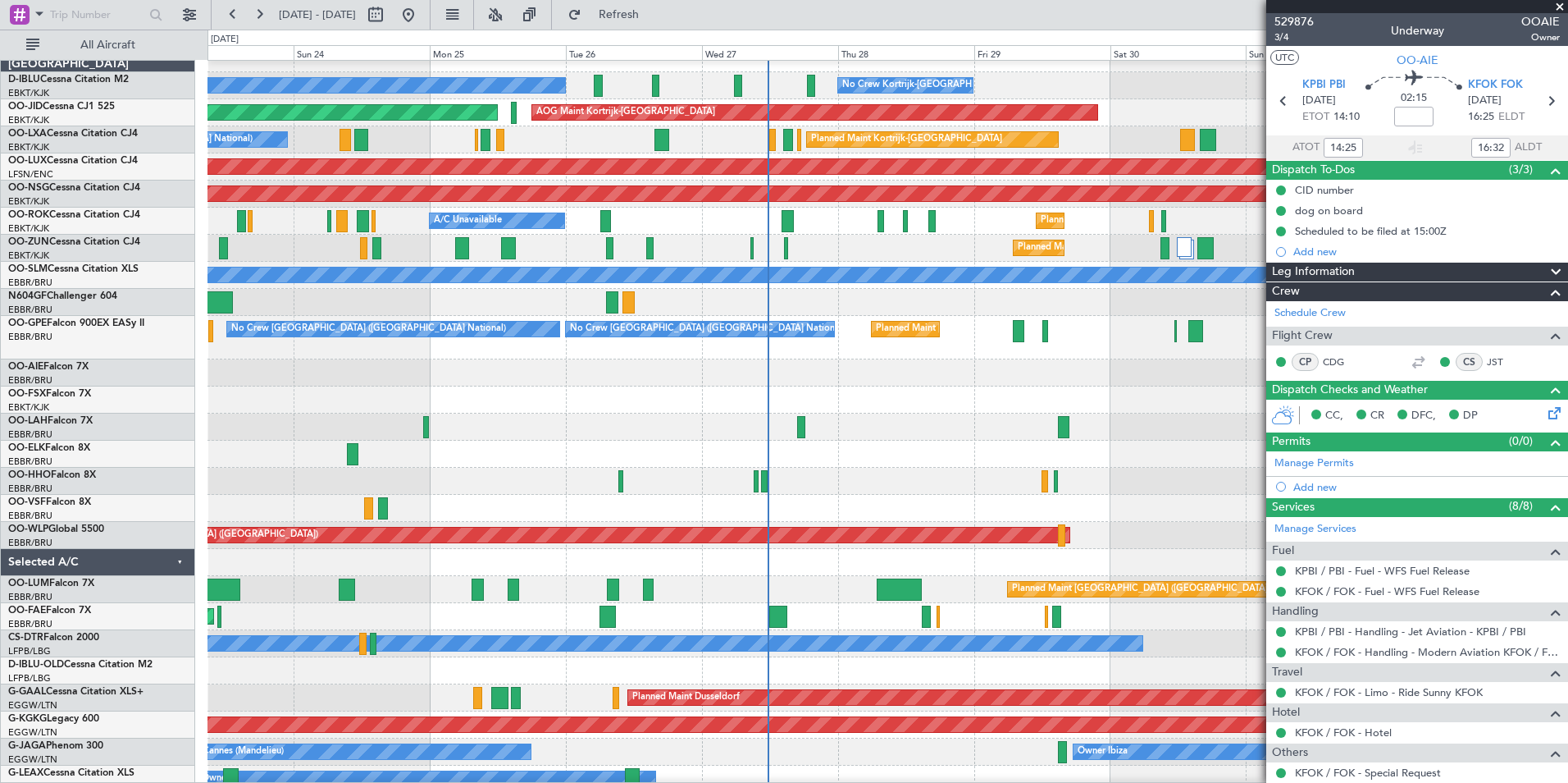
click at [142, 459] on div "No Crew Kortrijk-Wevelgem No Crew Kortrijk-Wevelgem No Crew Brussels (Brussels …" at bounding box center [784, 405] width 1568 height 753
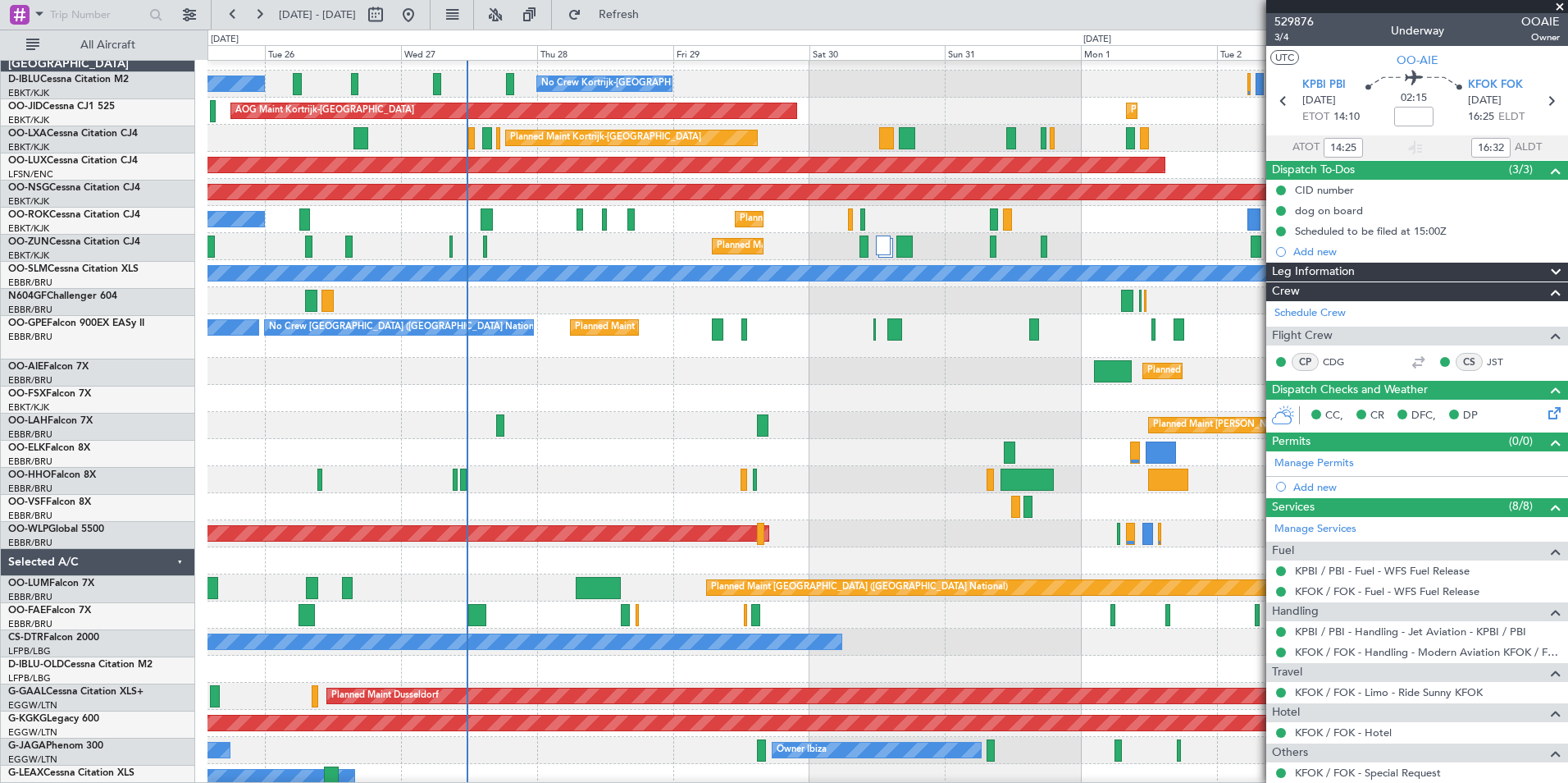
click at [509, 473] on div at bounding box center [887, 480] width 1360 height 27
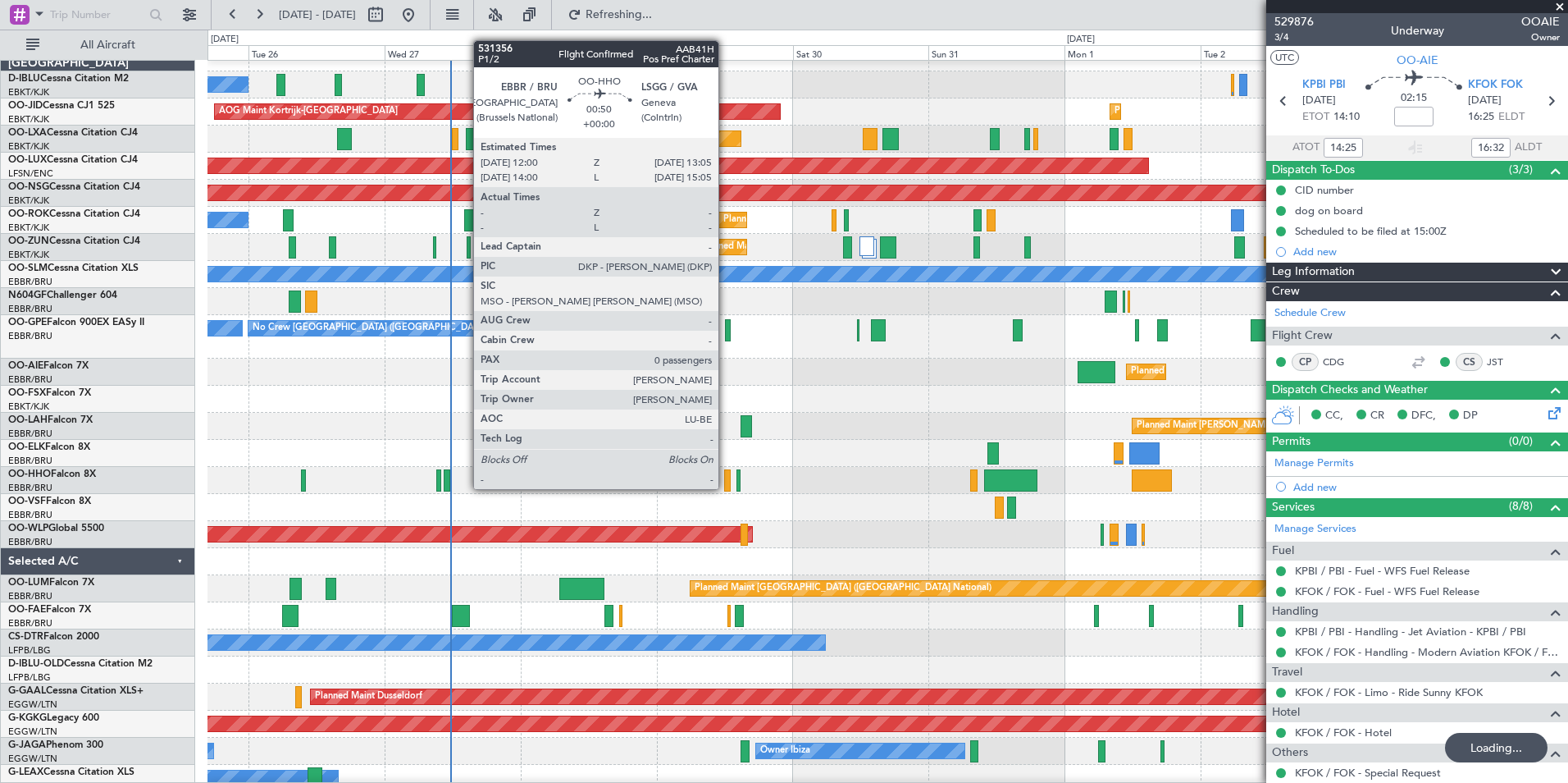
click at [726, 474] on div at bounding box center [727, 480] width 6 height 22
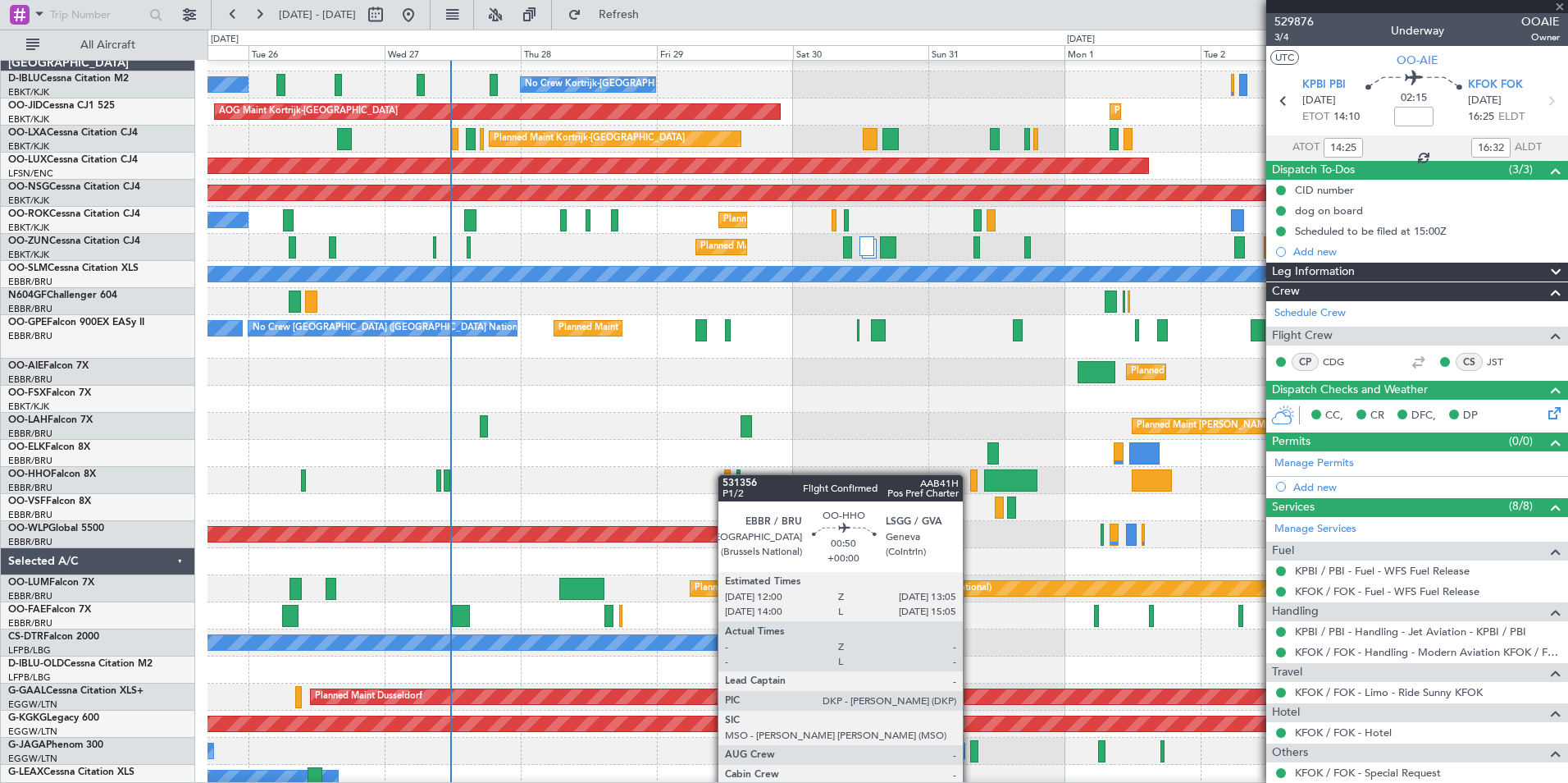
type input "0"
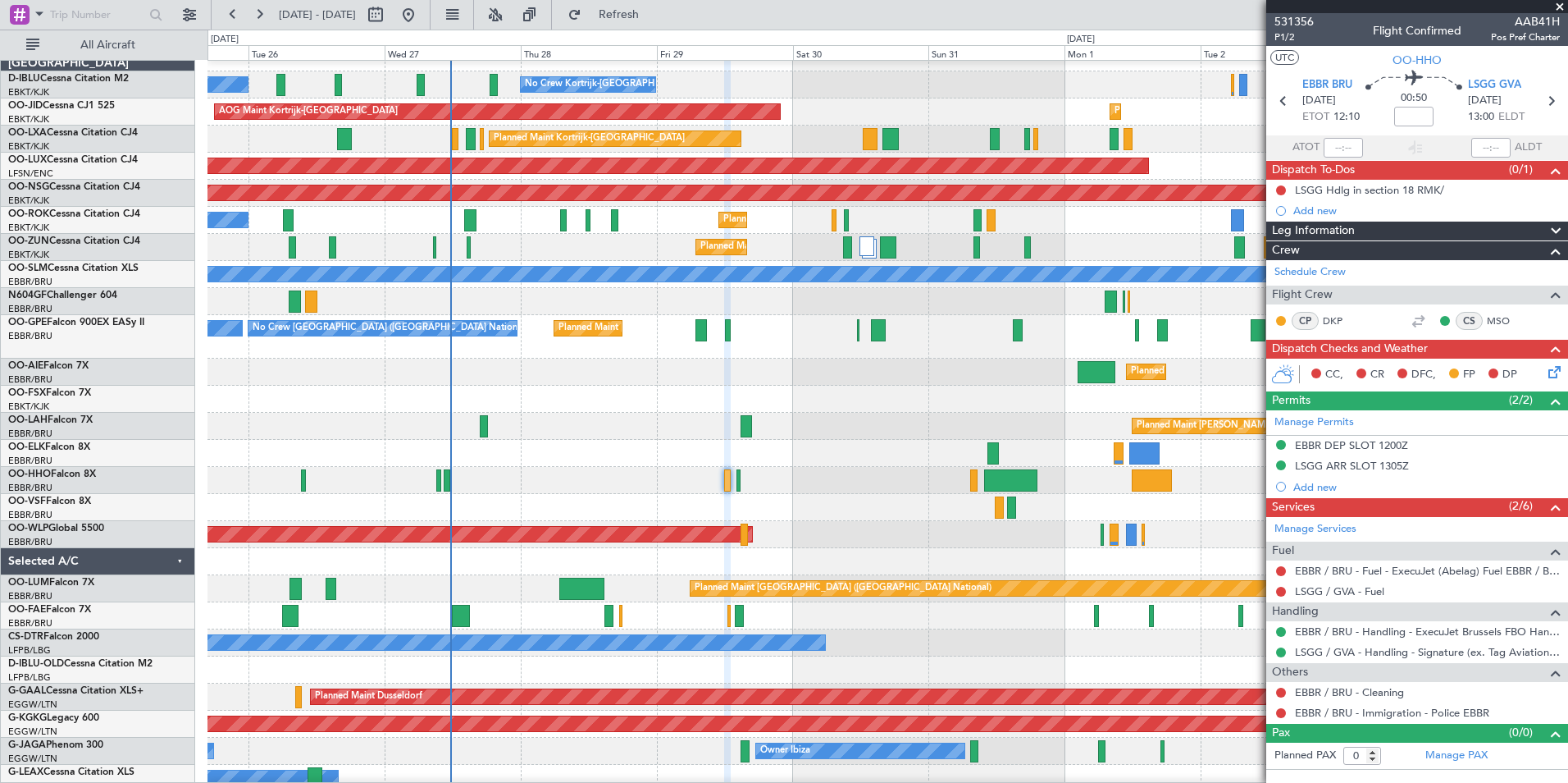
click at [379, 491] on div "No Crew Kortrijk-Wevelgem No Crew Brussels (Brussels National) No Crew Kortrijk…" at bounding box center [887, 620] width 1360 height 1153
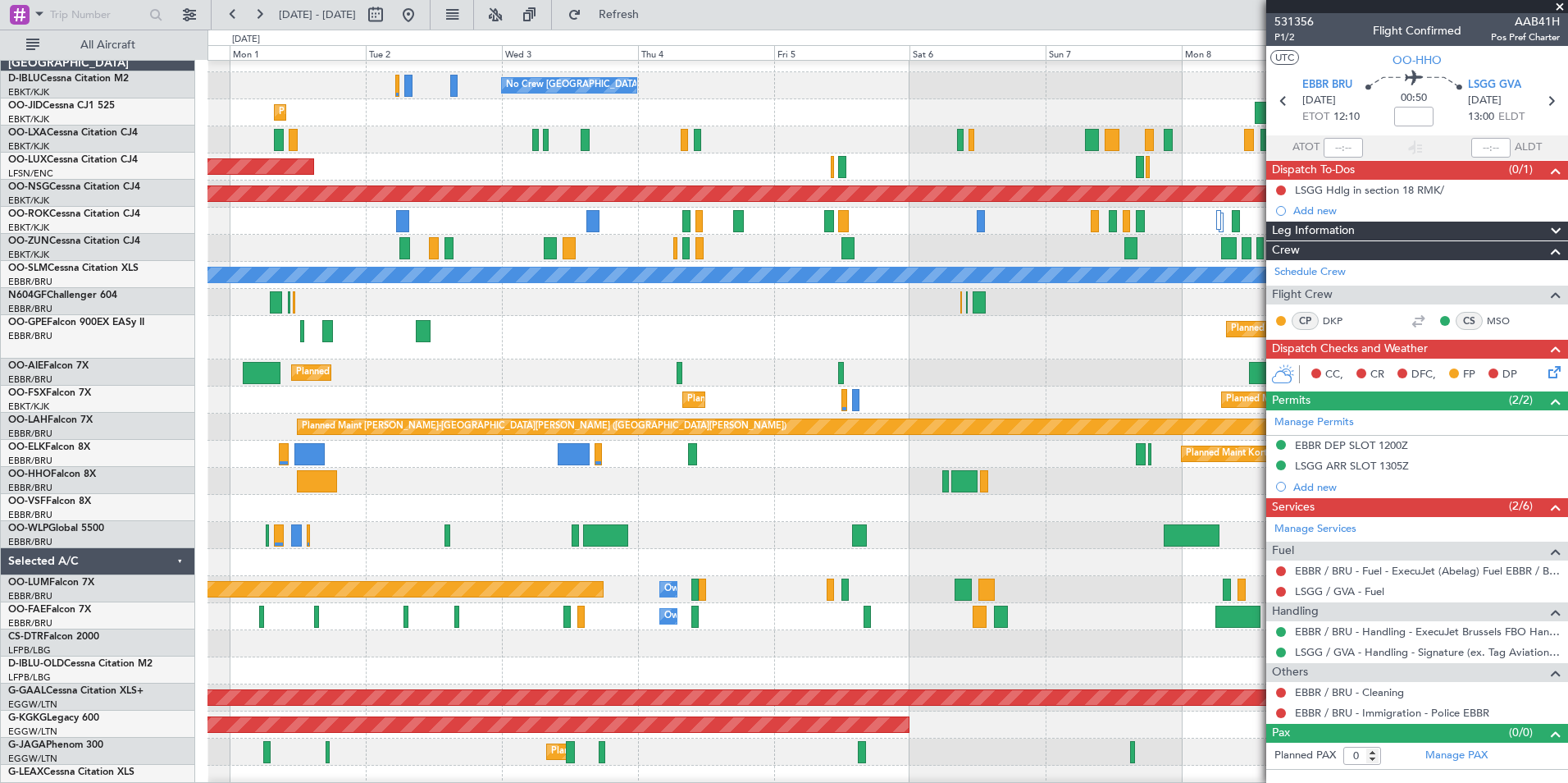
scroll to position [16, 0]
click at [171, 546] on div "No Crew Brussels (Brussels National) Planned Maint Kortrijk-Wevelgem AOG Maint …" at bounding box center [784, 405] width 1568 height 753
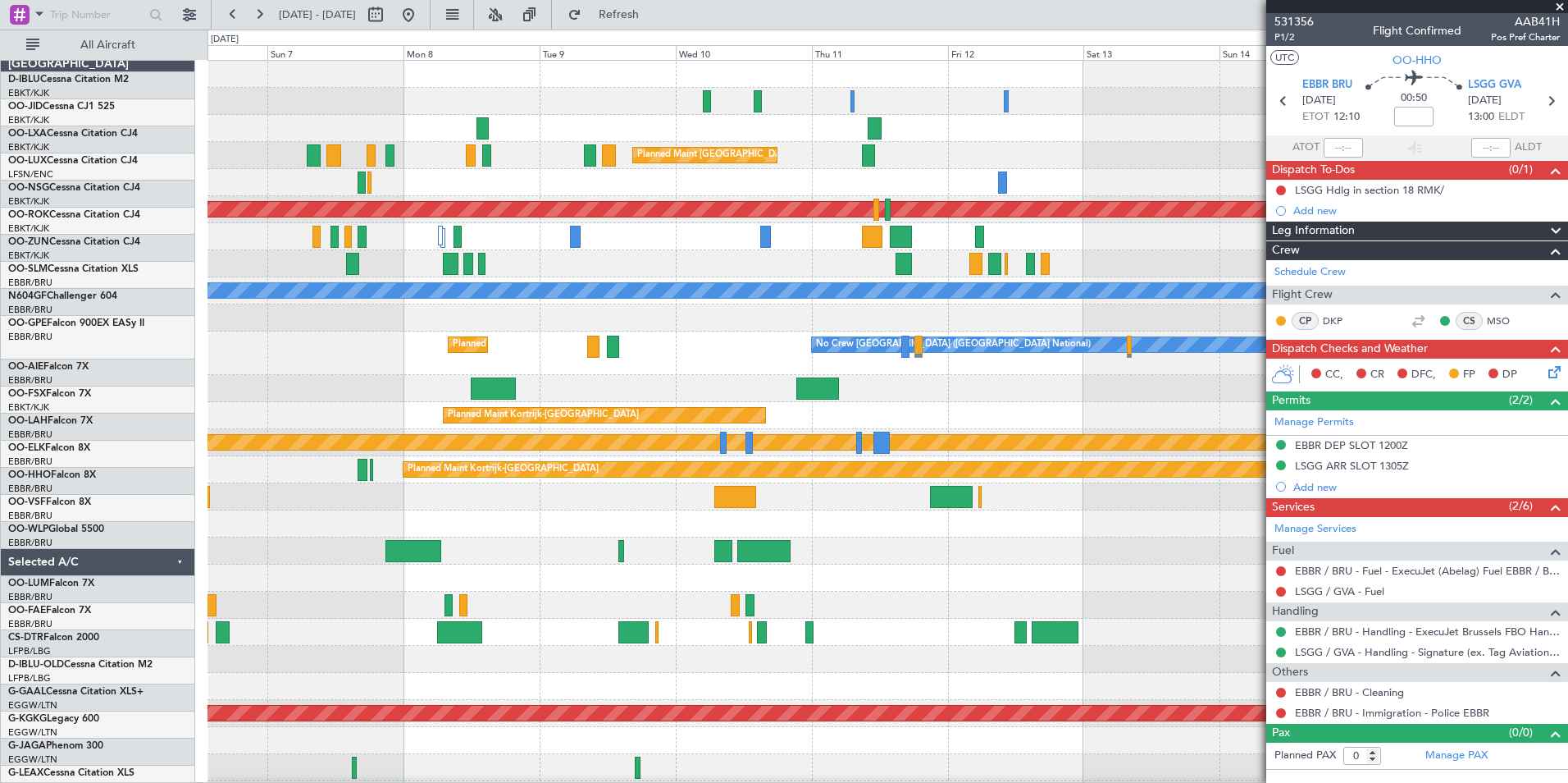
scroll to position [0, 0]
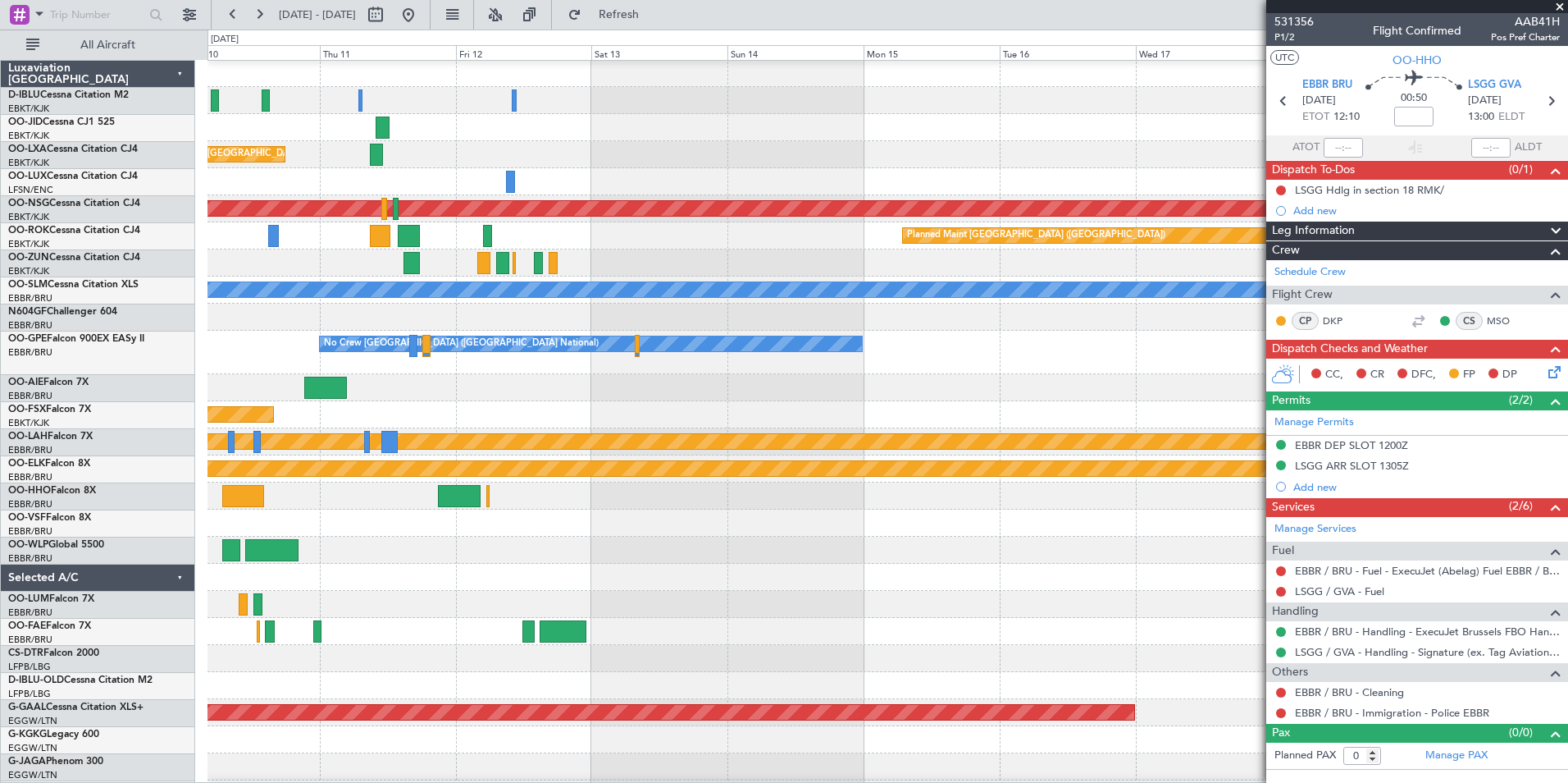
click at [205, 534] on div "Planned Maint Brussels (Brussels National) Planned Maint Paris (Le Bourget) Pla…" at bounding box center [784, 405] width 1568 height 753
click at [101, 548] on div "Planned Maint Brussels (Brussels National) Planned Maint Paris (Le Bourget) Pla…" at bounding box center [784, 405] width 1568 height 753
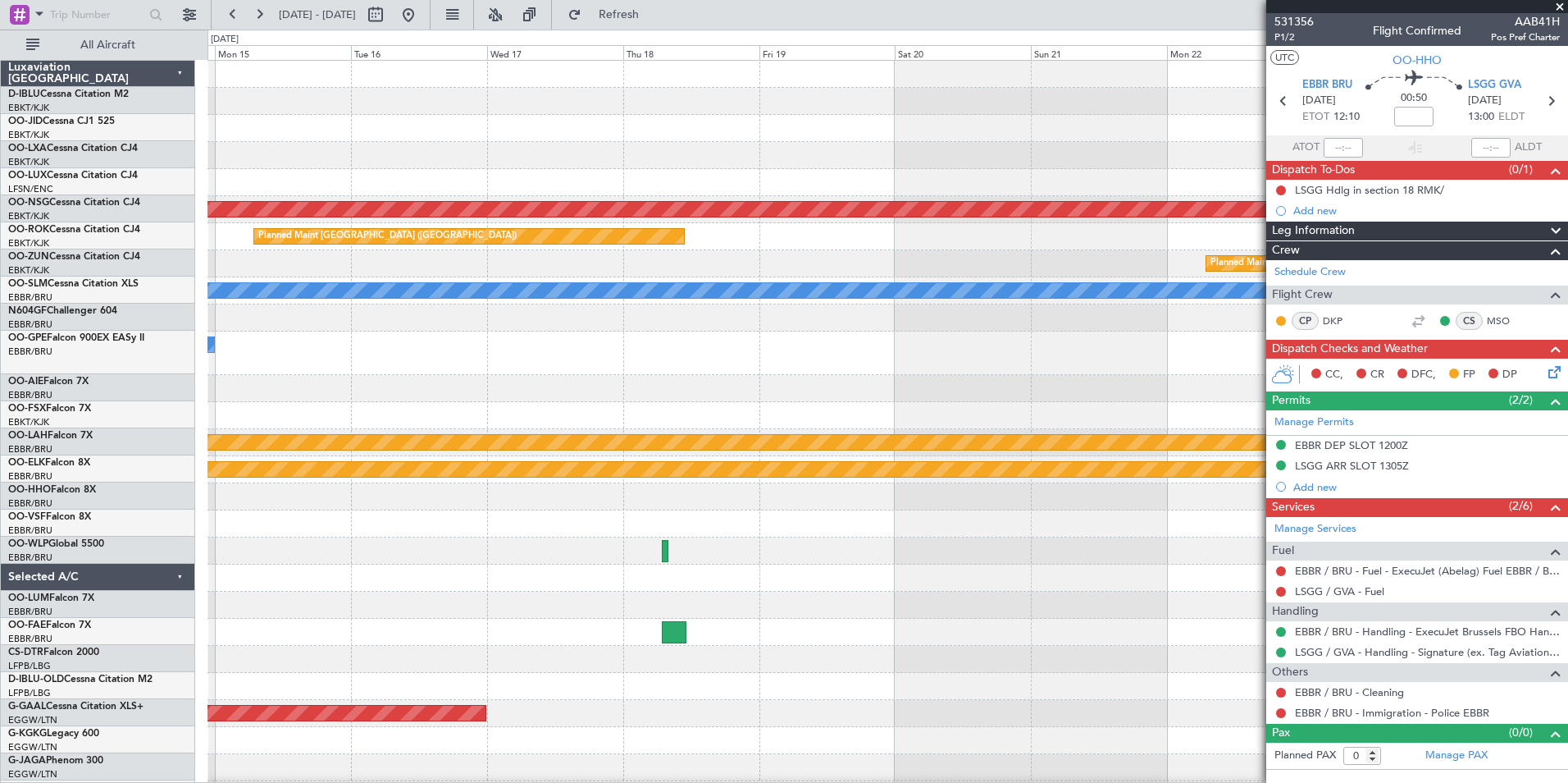
scroll to position [0, 0]
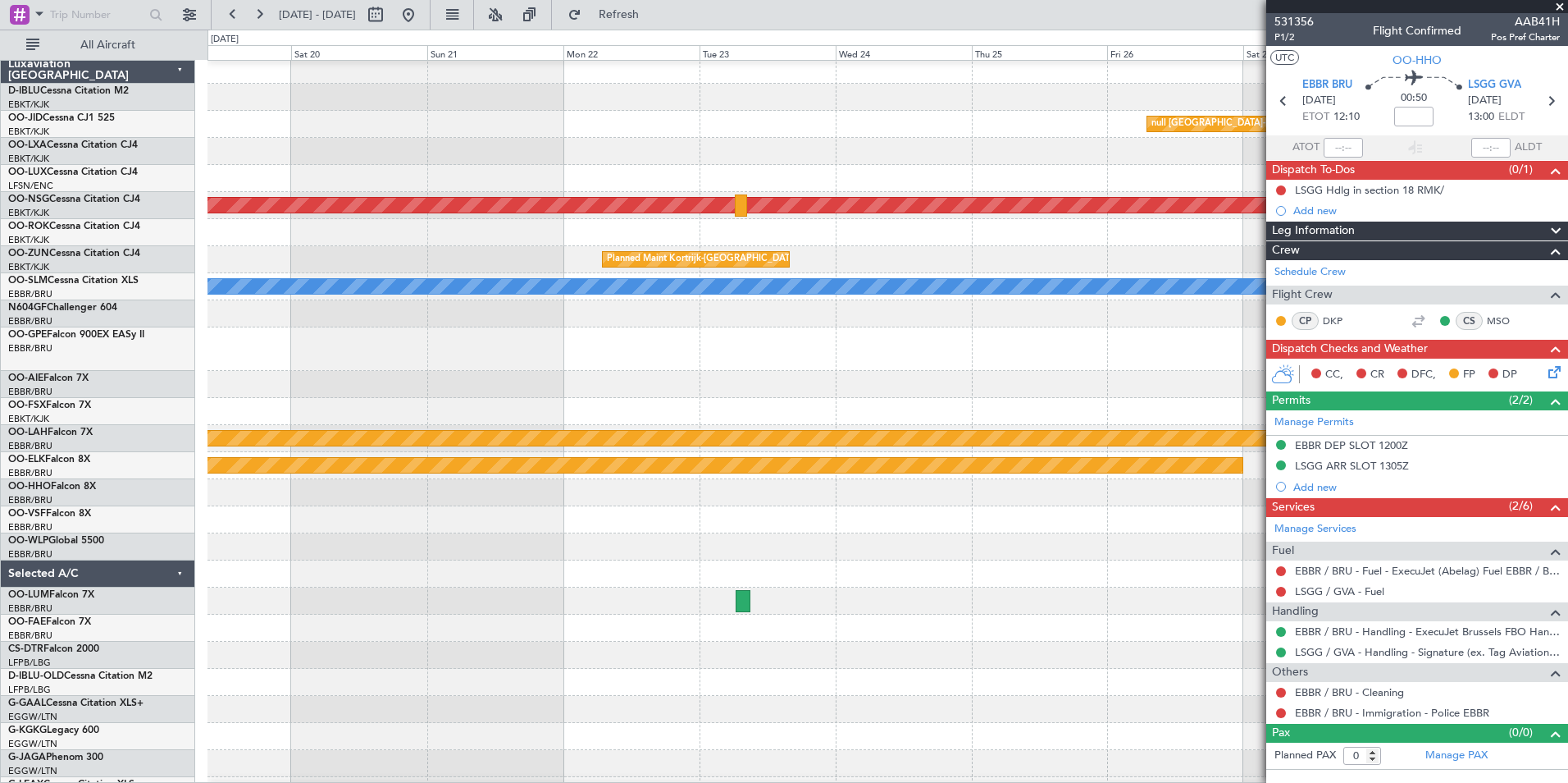
click at [197, 542] on div "null Kortrijk-Wevelgem Planned Maint Paris (Le Bourget) Planned Maint Paris (Le…" at bounding box center [784, 405] width 1568 height 753
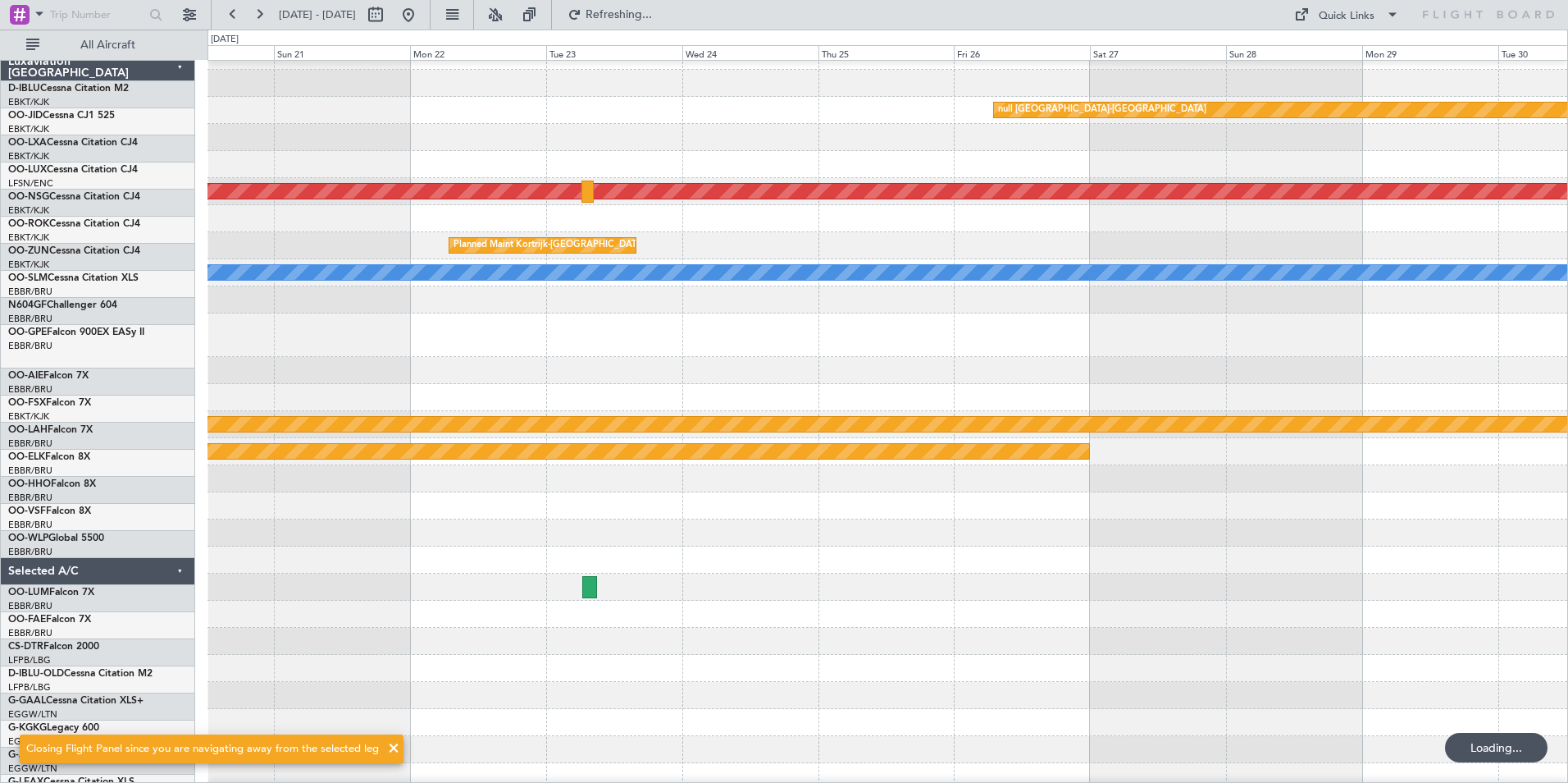
scroll to position [48, 0]
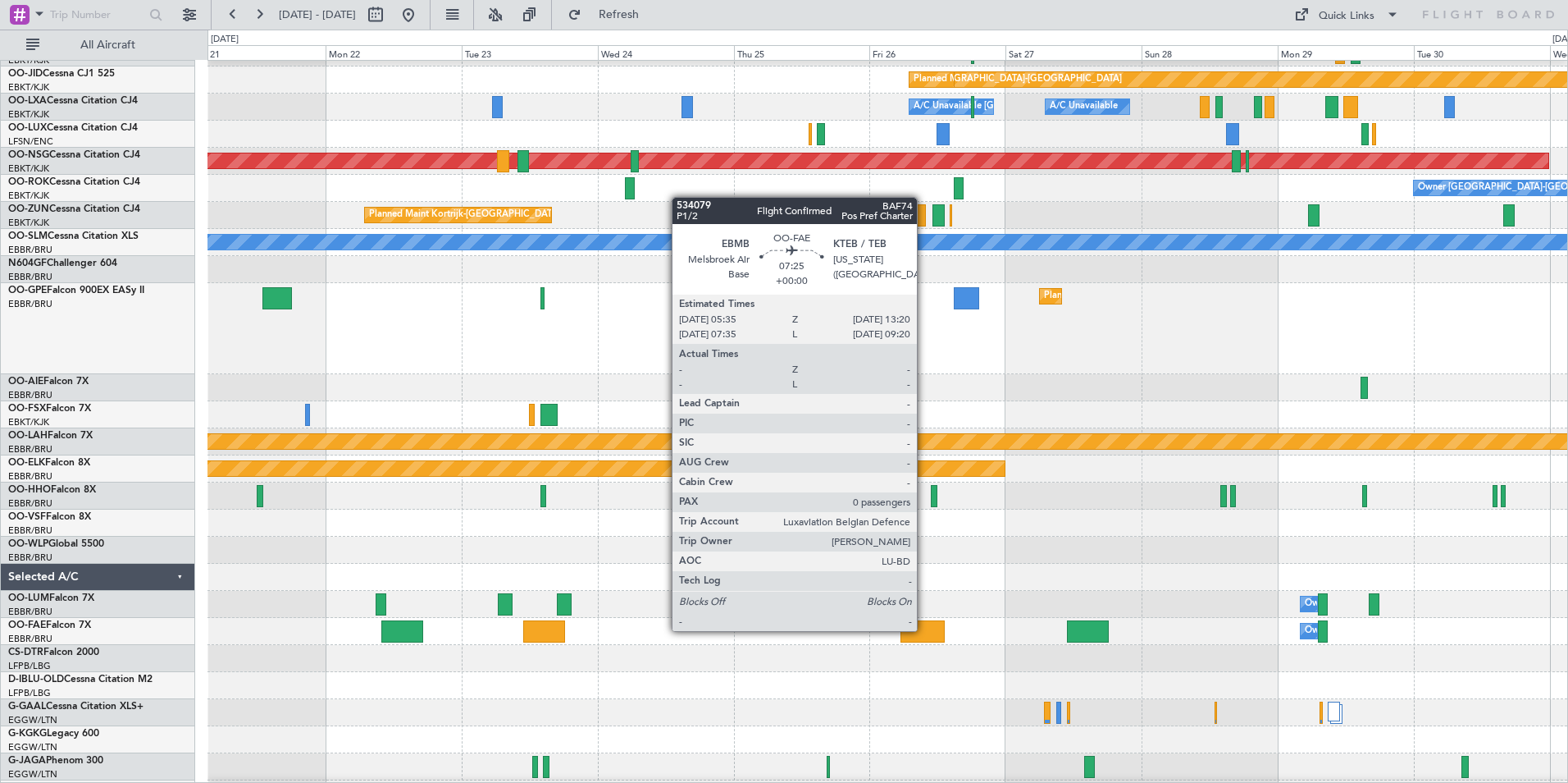
click at [924, 629] on div at bounding box center [923, 631] width 44 height 22
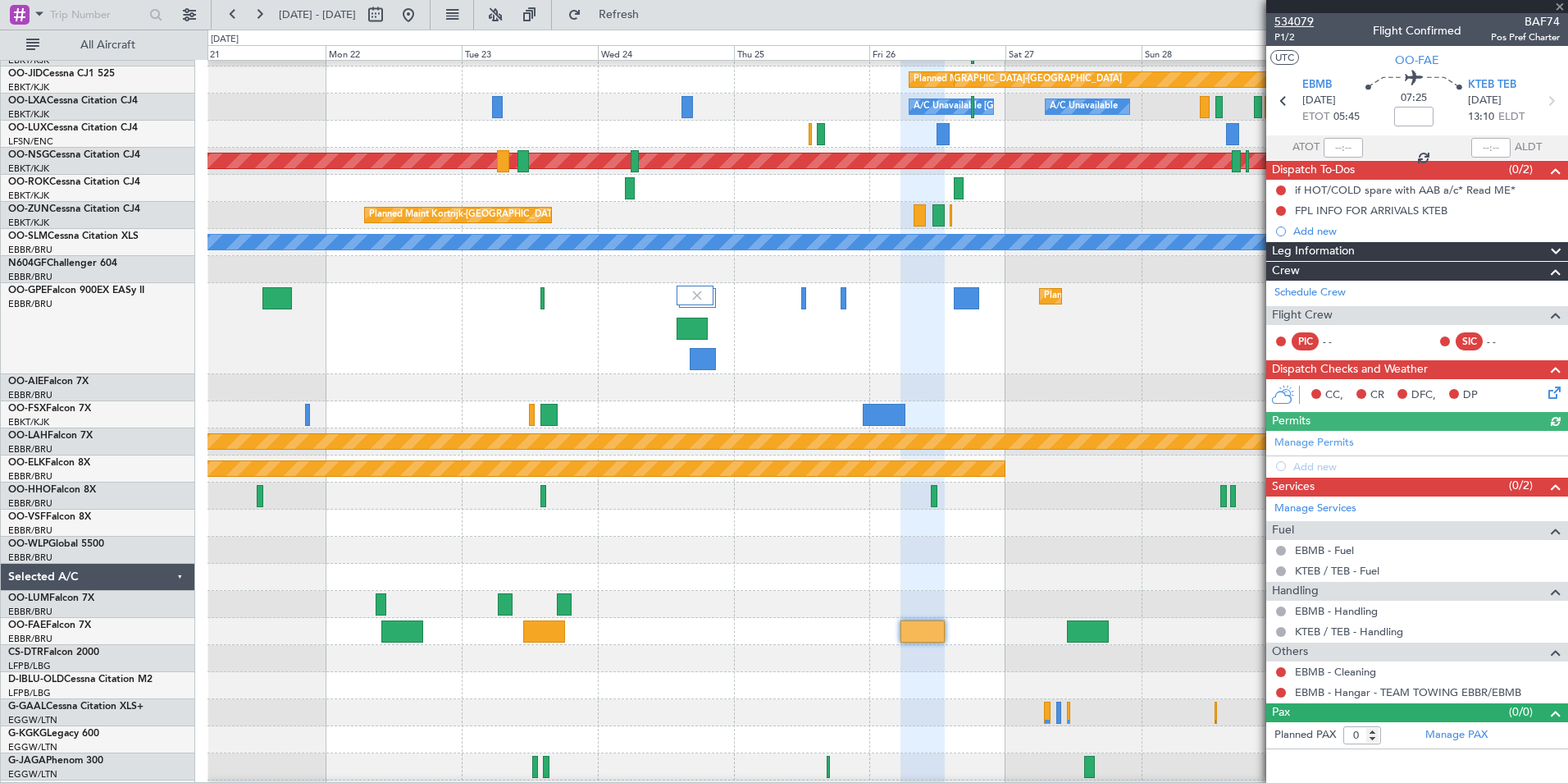
click at [1310, 22] on span "534079" at bounding box center [1294, 21] width 39 height 17
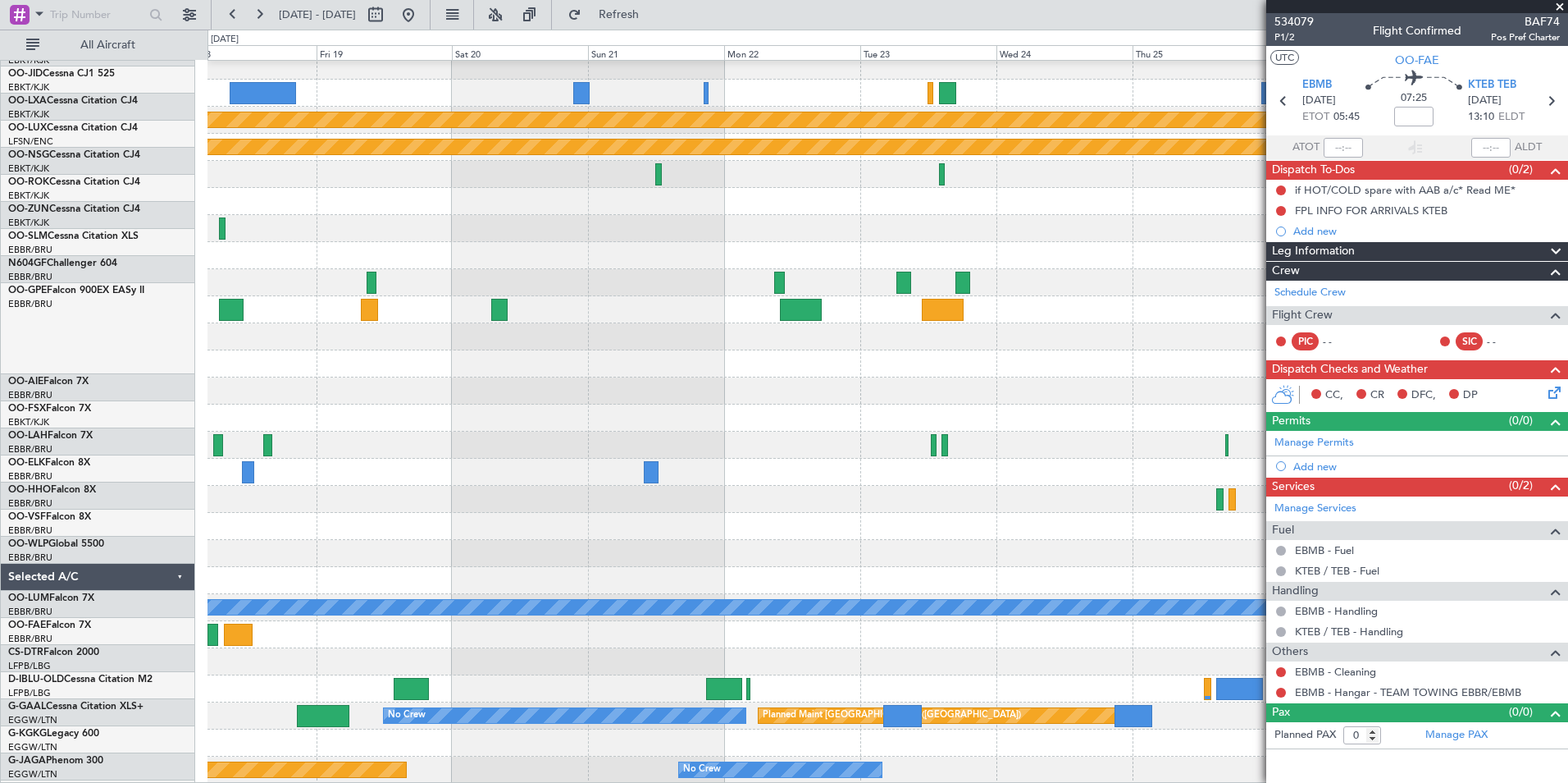
click at [1087, 264] on div "Planned Maint Alton-st Louis (St Louis Regl) Planned Maint Kortrijk-Wevelgem Ow…" at bounding box center [887, 237] width 1360 height 1093
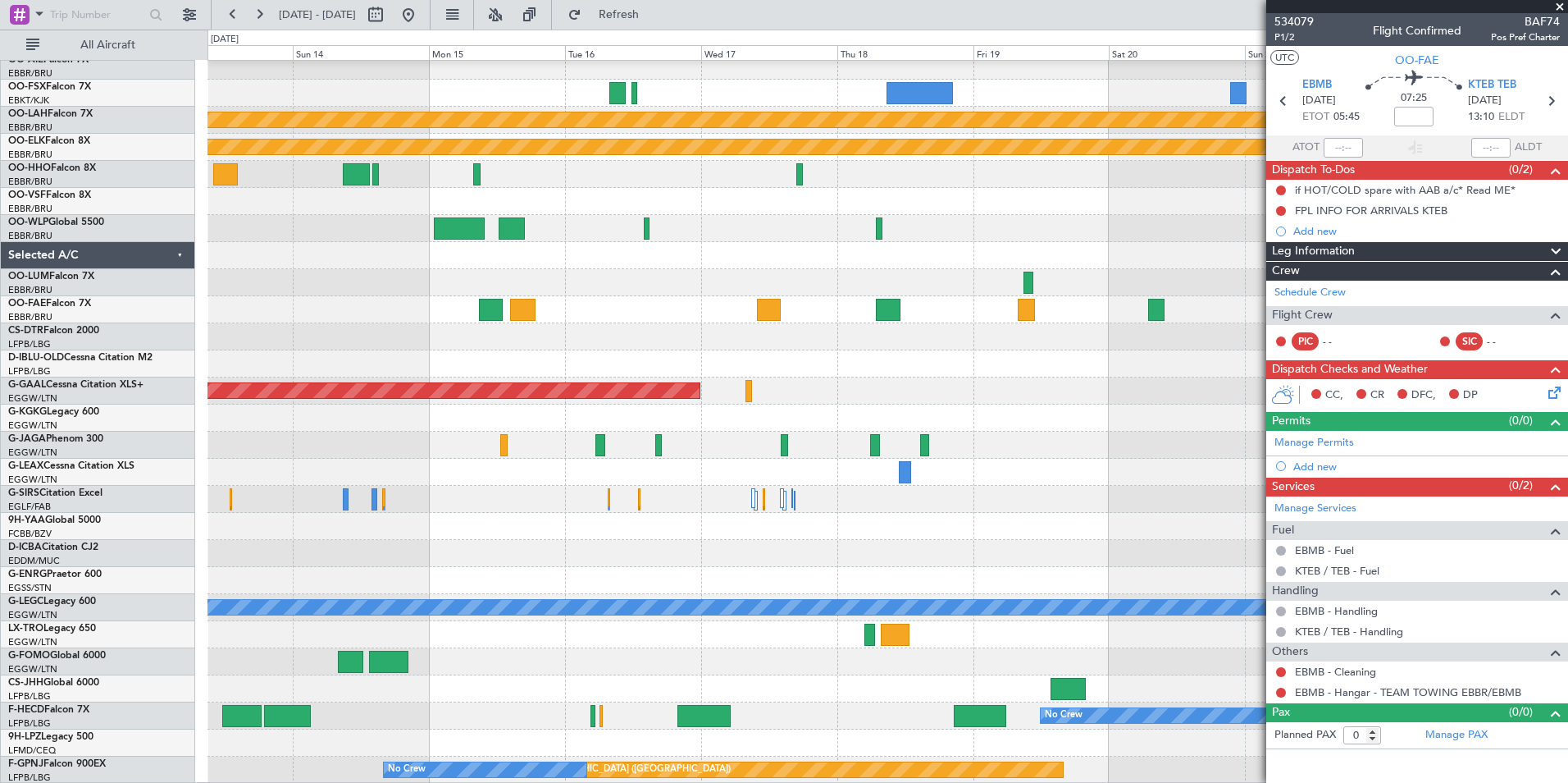
click at [1337, 359] on fb-app "21 Sep 2025 - 01 Oct 2025 Refresh Quick Links All Aircraft Planned Maint Alton-…" at bounding box center [784, 397] width 1568 height 770
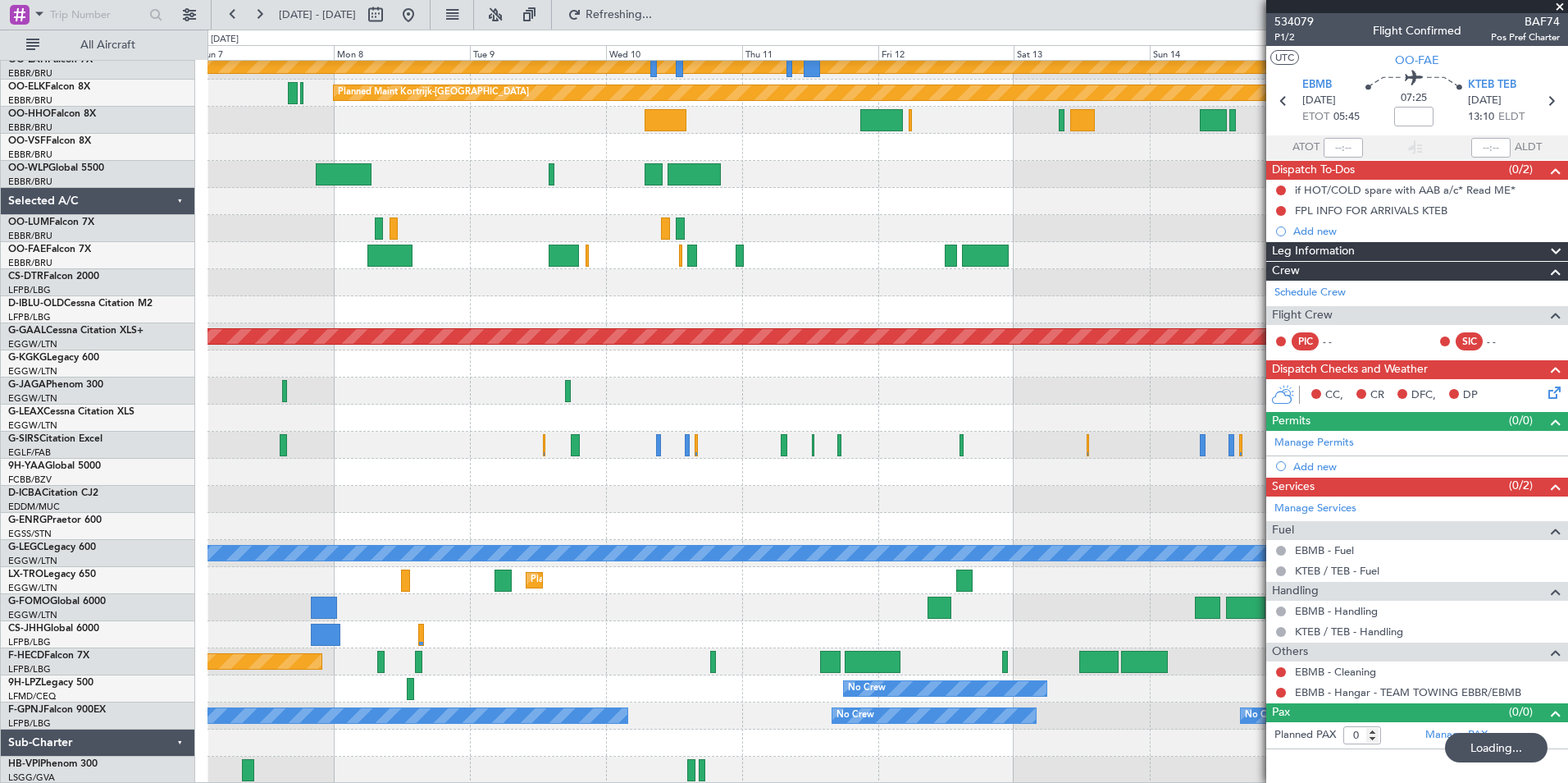
scroll to position [377, 0]
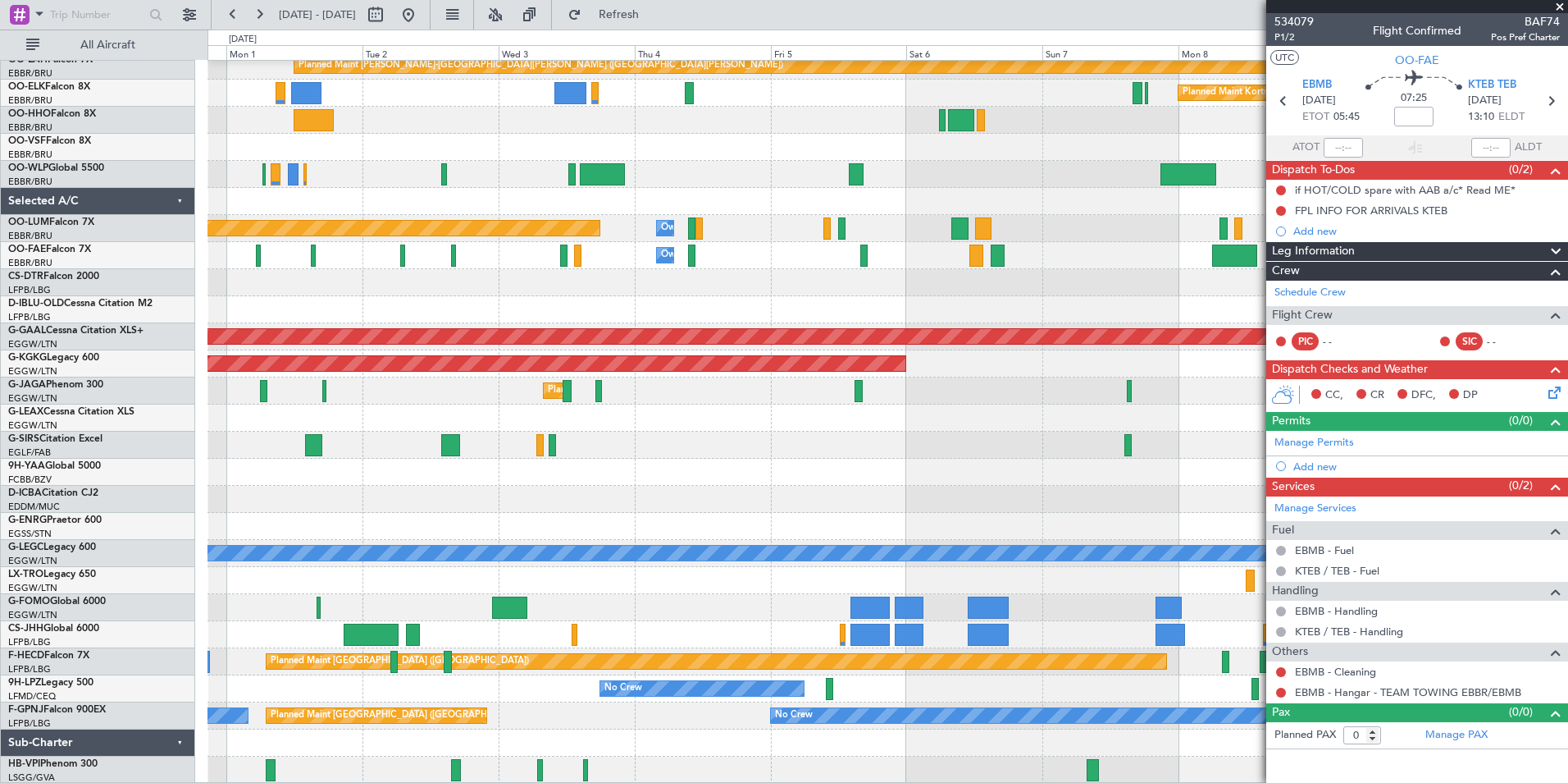
click at [1480, 571] on fb-app "03 Sep 2025 - 13 Sep 2025 Refresh Quick Links All Aircraft Planned Maint Kortri…" at bounding box center [784, 397] width 1568 height 770
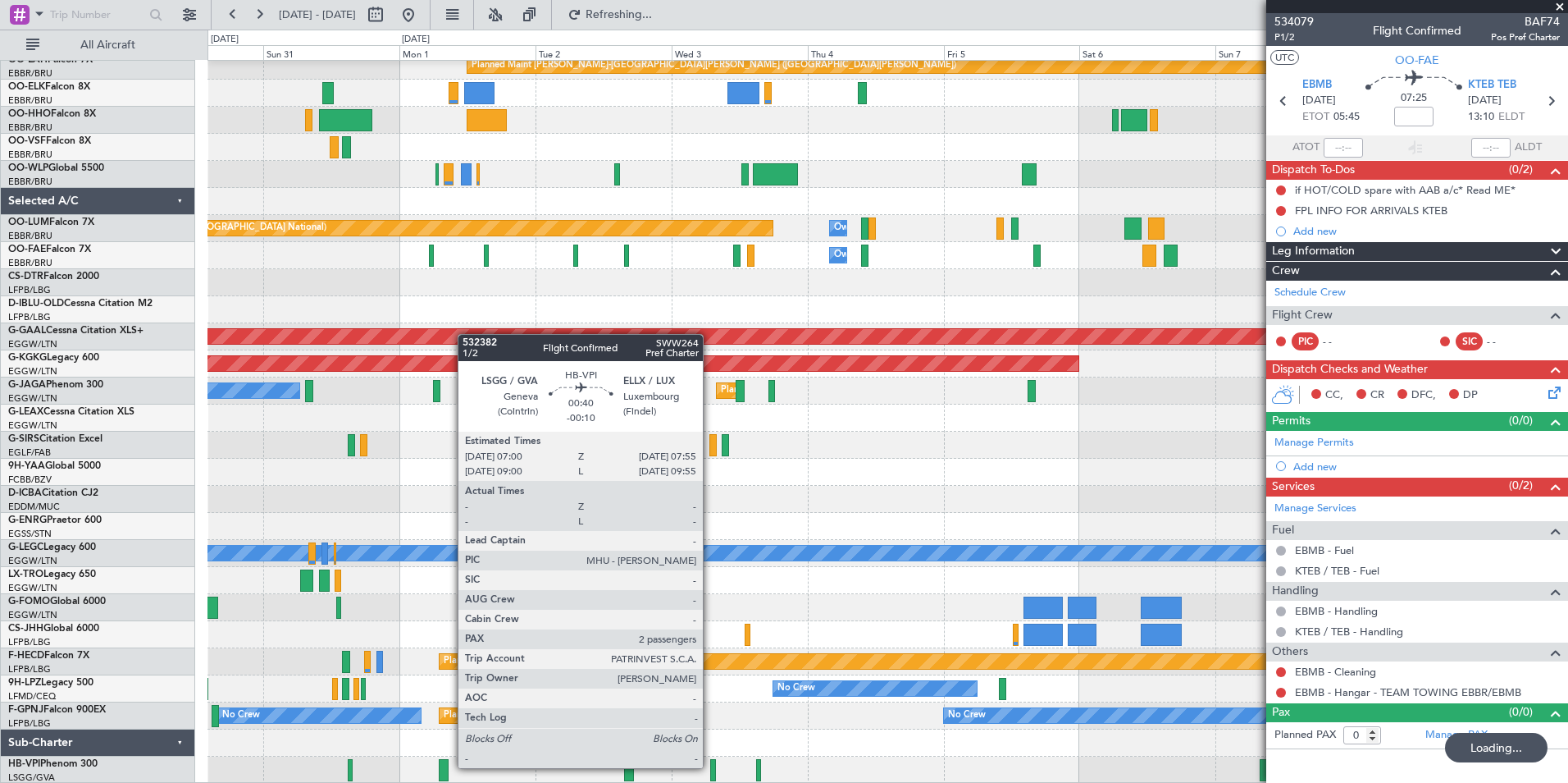
click at [710, 767] on div at bounding box center [713, 770] width 5 height 22
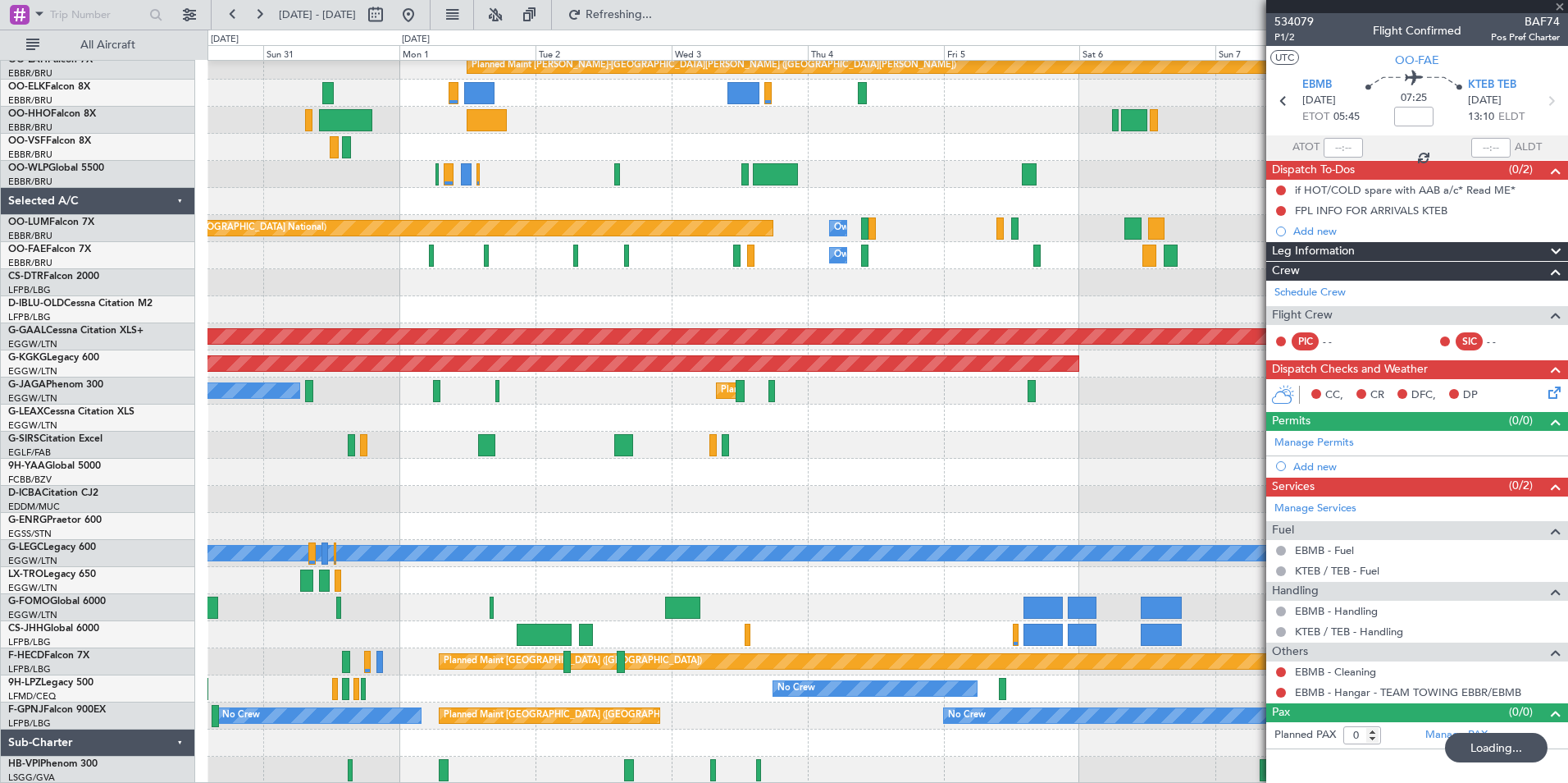
type input "-00:10"
type input "2"
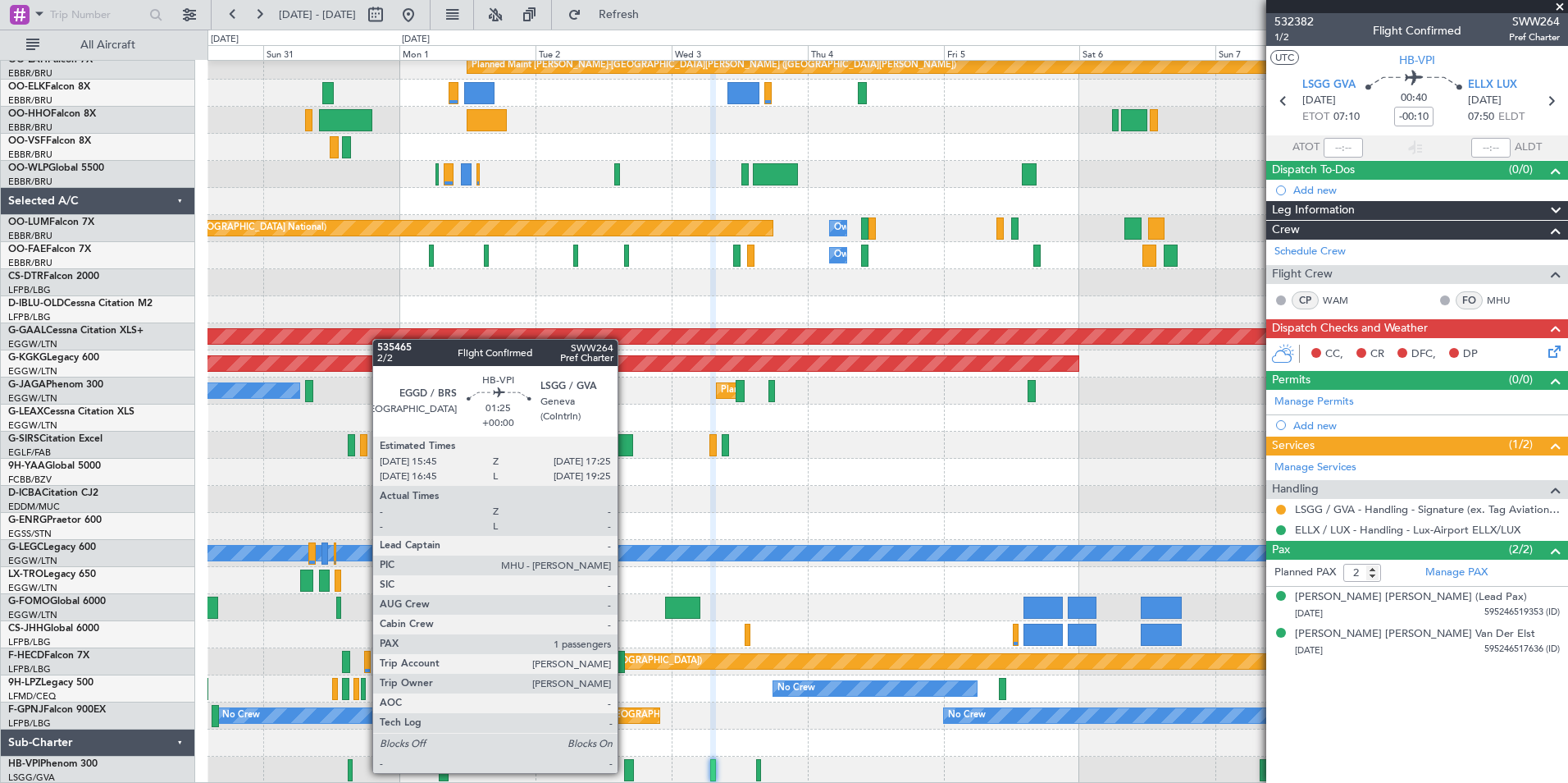
click at [625, 771] on div at bounding box center [629, 770] width 10 height 22
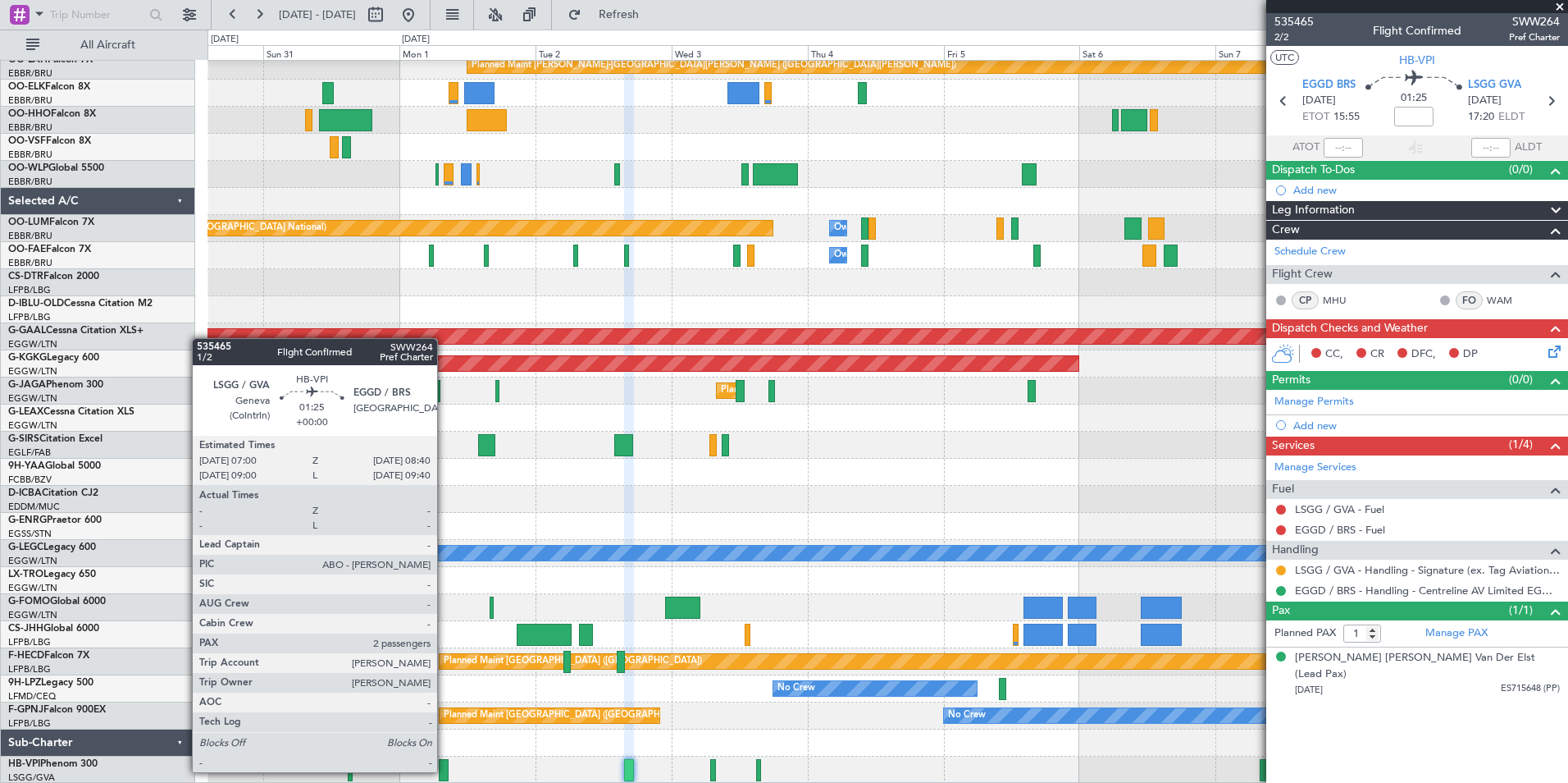
click at [444, 770] on div at bounding box center [443, 770] width 10 height 22
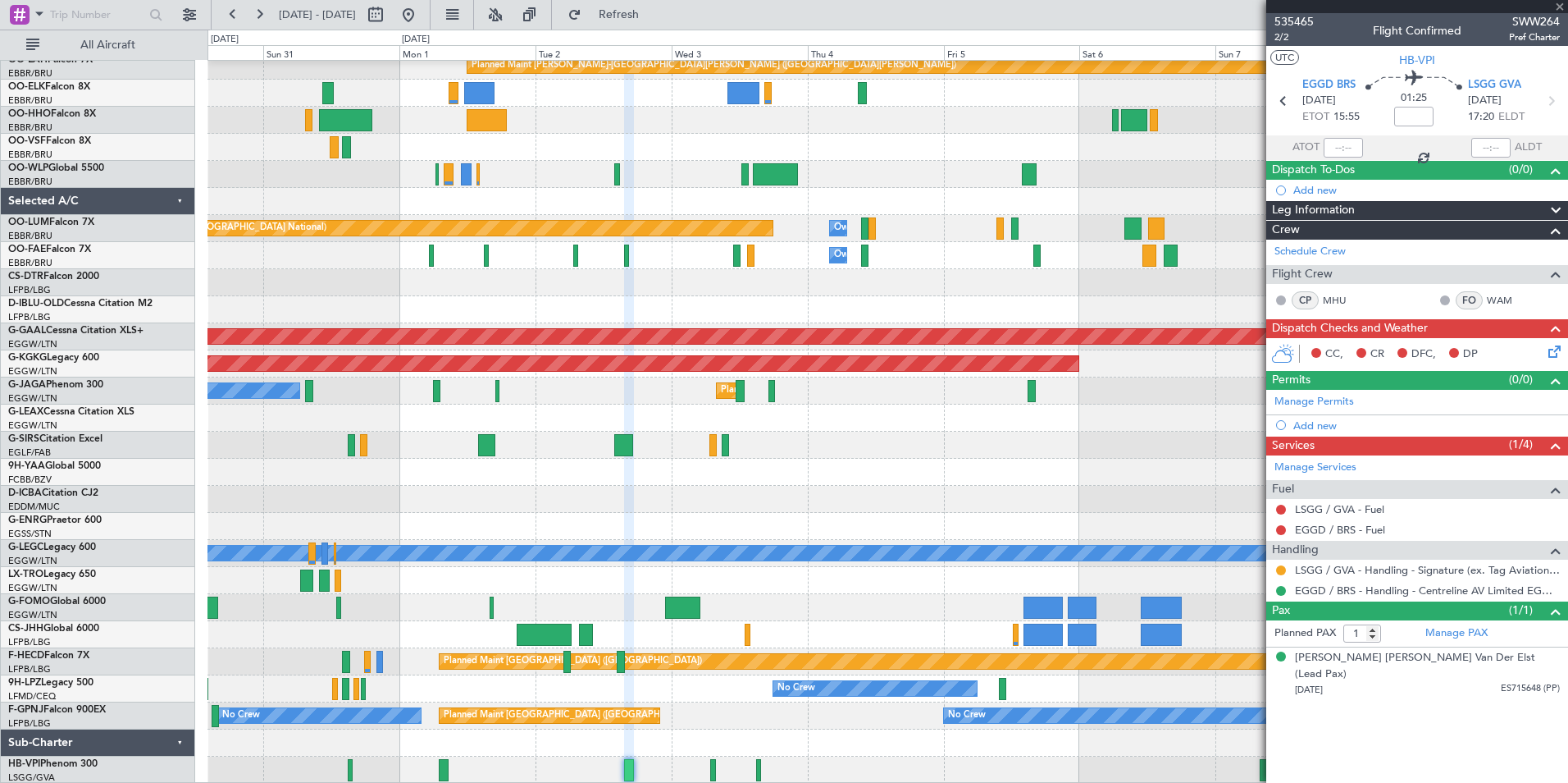
type input "2"
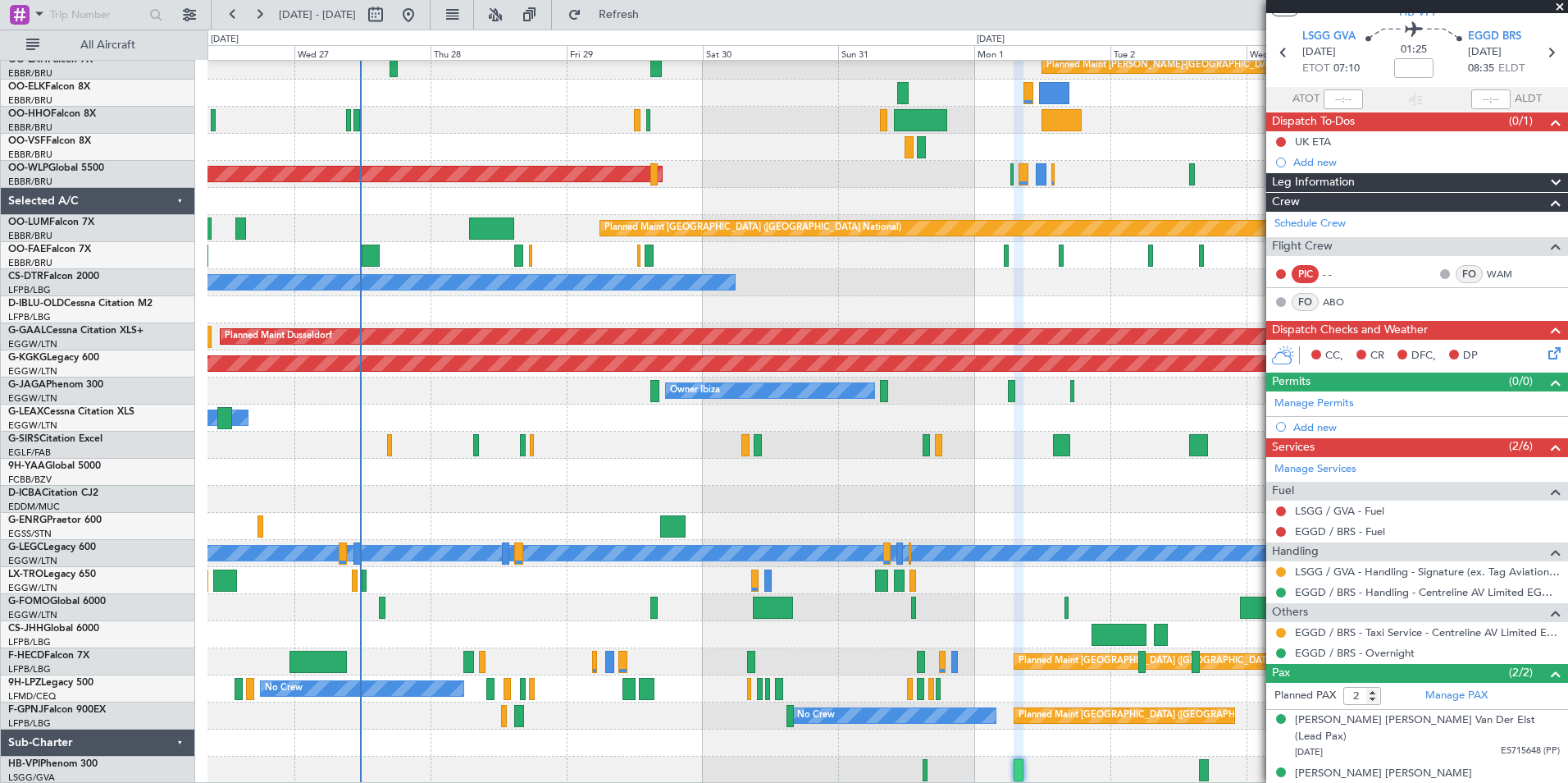
click at [1245, 538] on div "Planned Maint Kortrijk-Wevelgem Planned Maint Alton-st Louis (St Louis Regl) Pl…" at bounding box center [887, 234] width 1360 height 1099
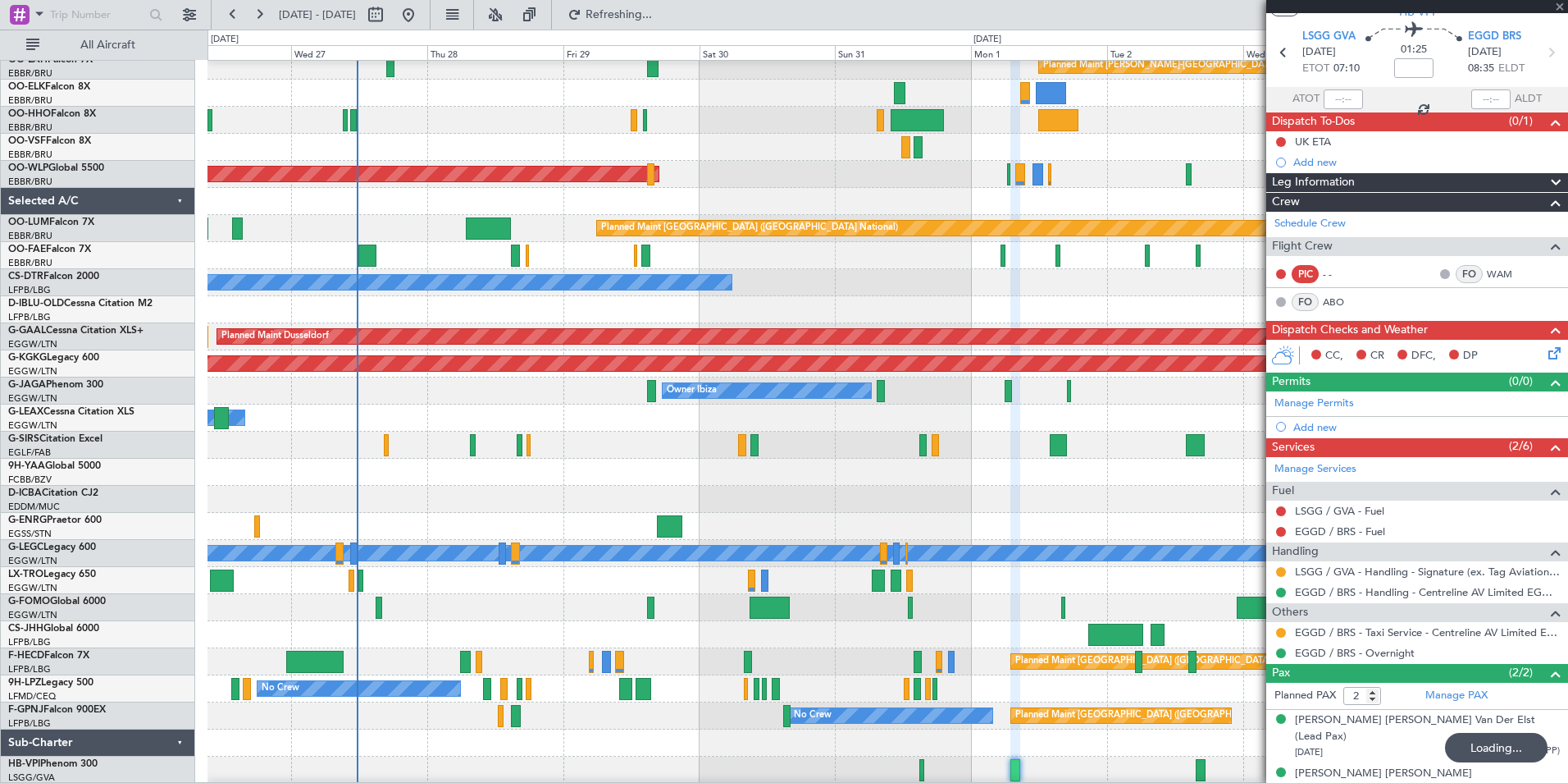
type input "-00:05"
type input "4"
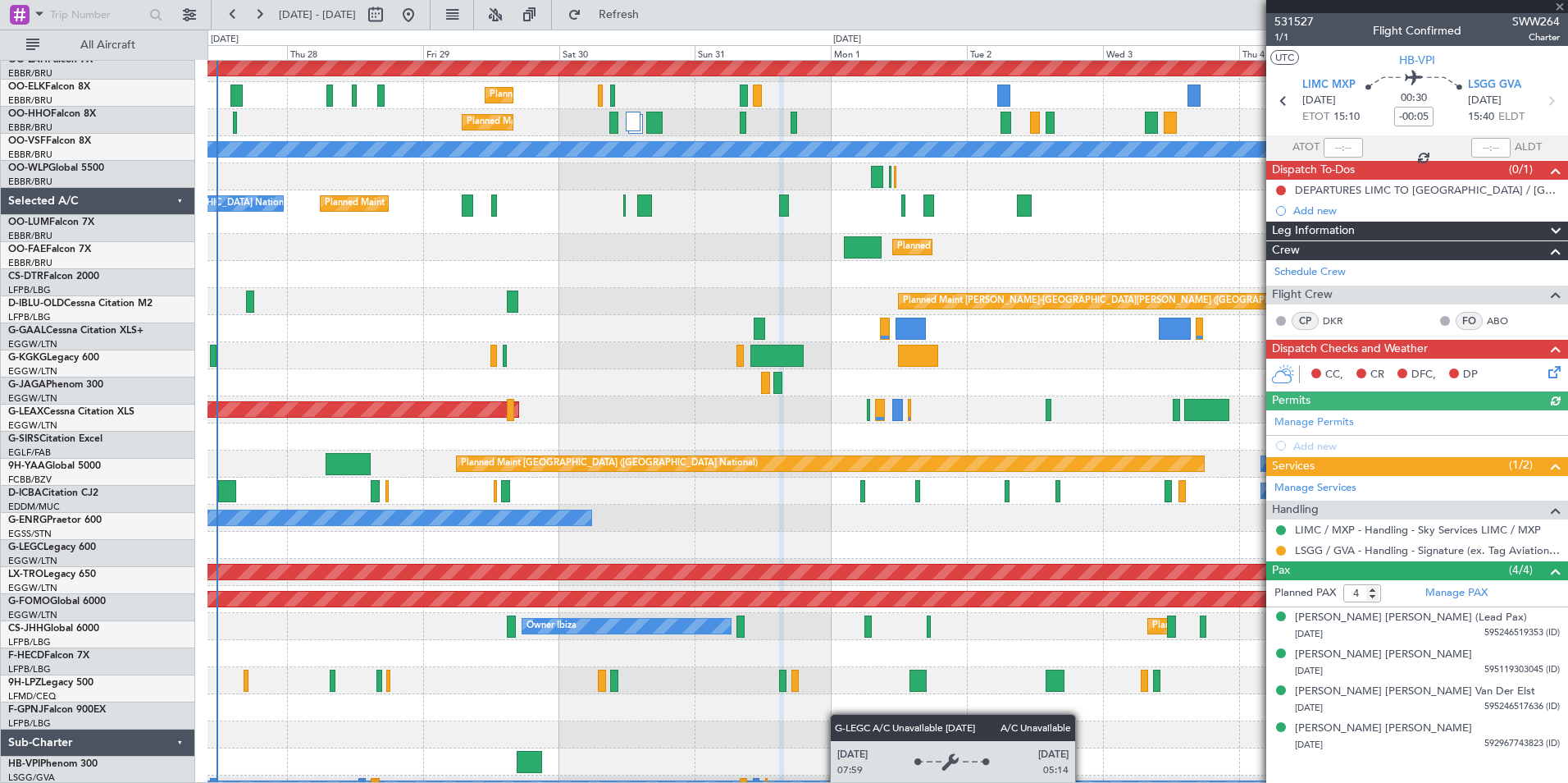
scroll to position [30, 0]
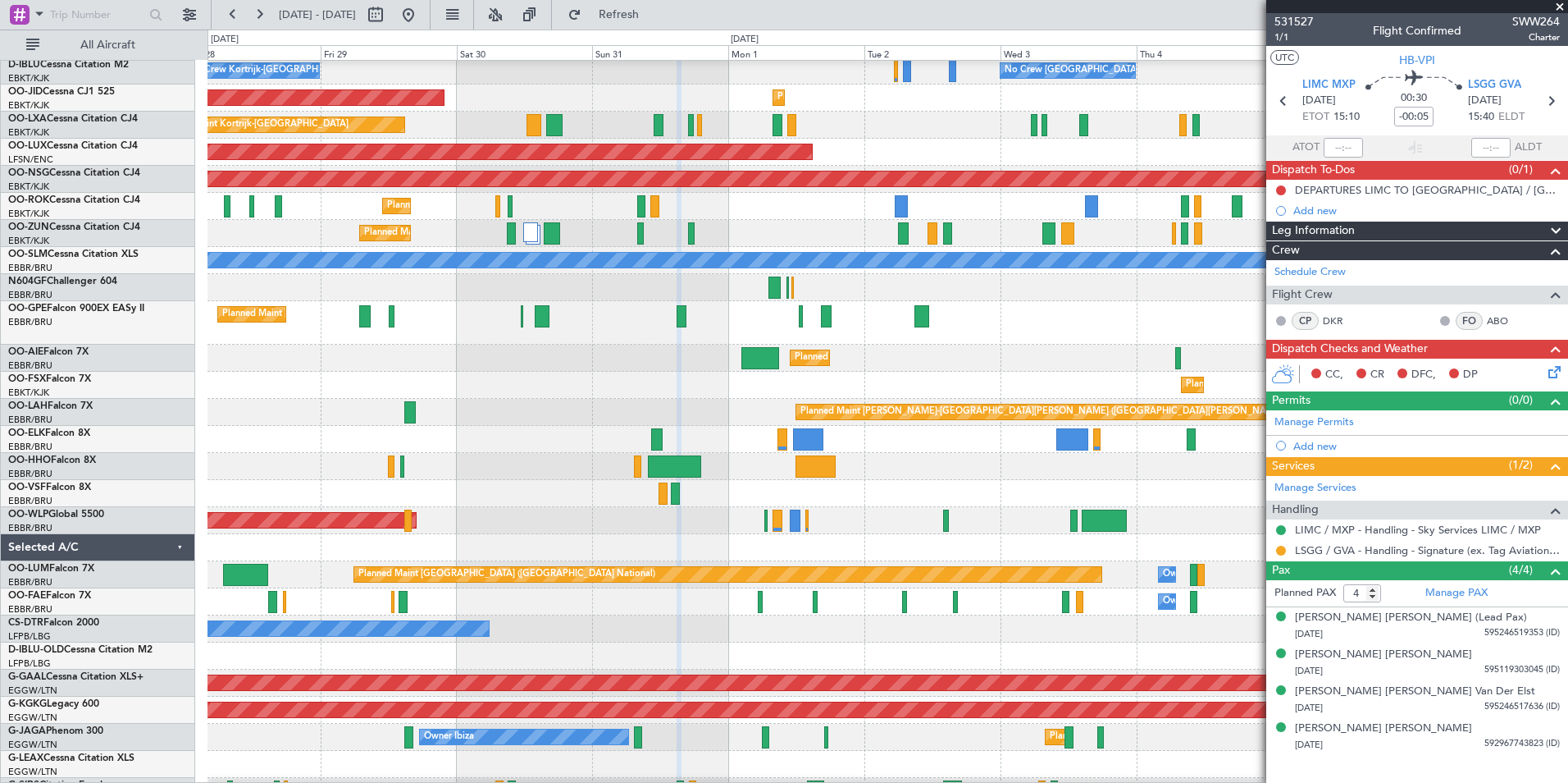
click at [736, 782] on html "26 Aug 2025 - 05 Sep 2025 Refresh Quick Links All Aircraft No Crew Brussels (Br…" at bounding box center [784, 392] width 1568 height 783
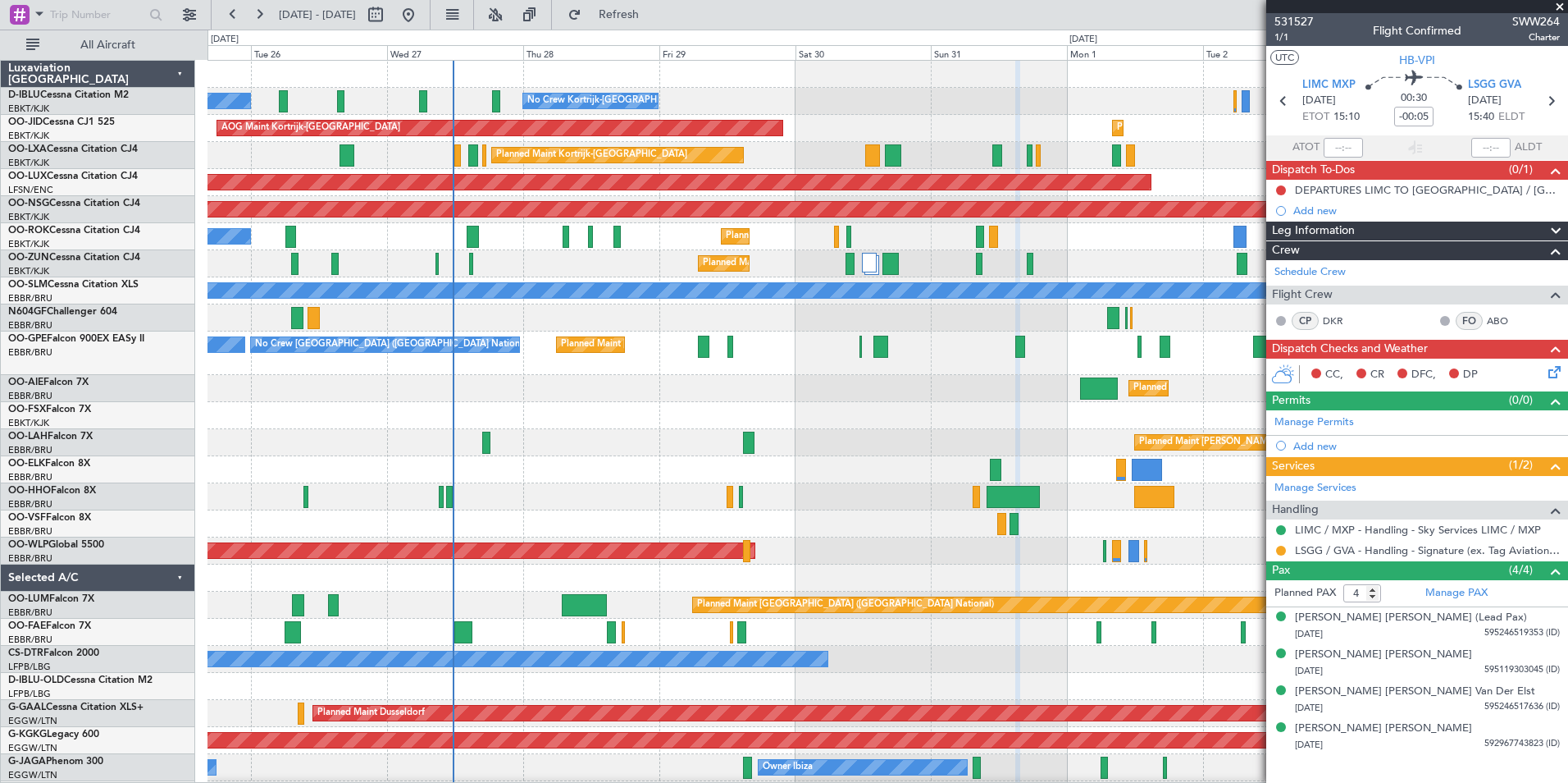
click at [784, 585] on div "No Crew Brussels (Brussels National) No Crew Kortrijk-Wevelgem No Crew Kortrijk…" at bounding box center [887, 637] width 1360 height 1153
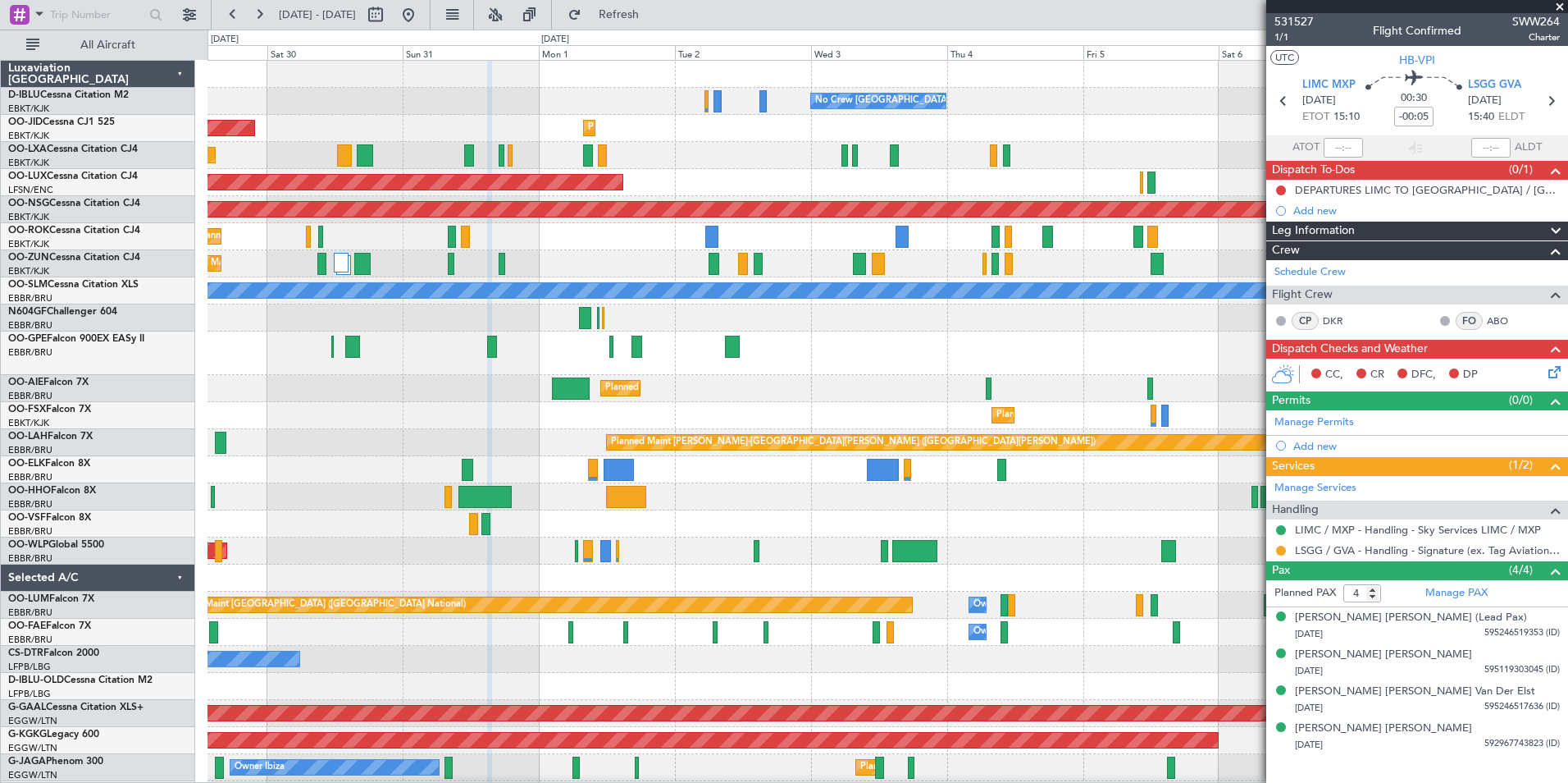
click at [355, 542] on div "No Crew Brussels (Brussels National) No Crew Kortrijk-Wevelgem AOG Maint Kortri…" at bounding box center [887, 637] width 1360 height 1153
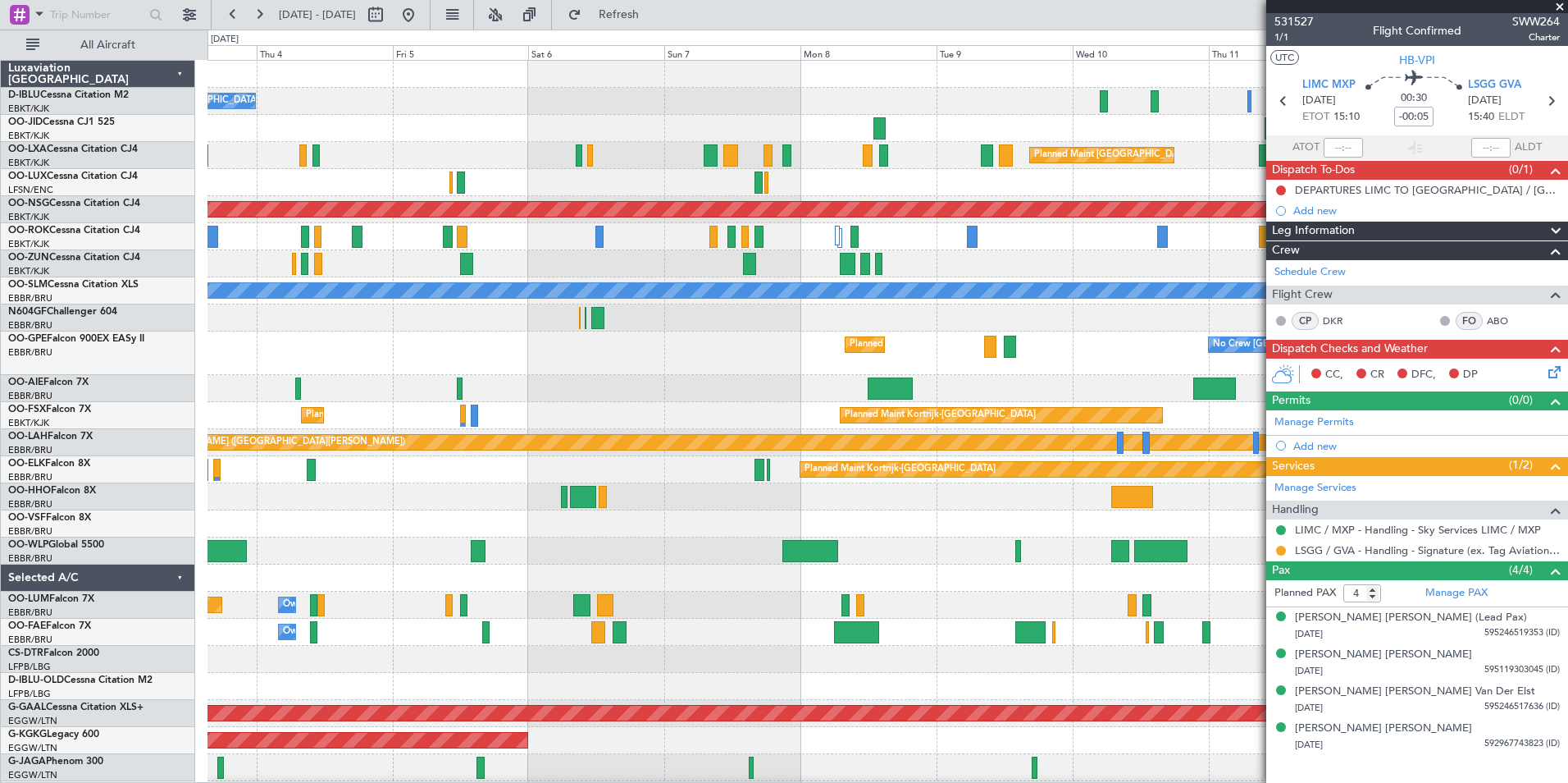
click at [268, 564] on div "No Crew Brussels (Brussels National) Planned Maint Kortrijk-Wevelgem Planned Ma…" at bounding box center [887, 637] width 1360 height 1153
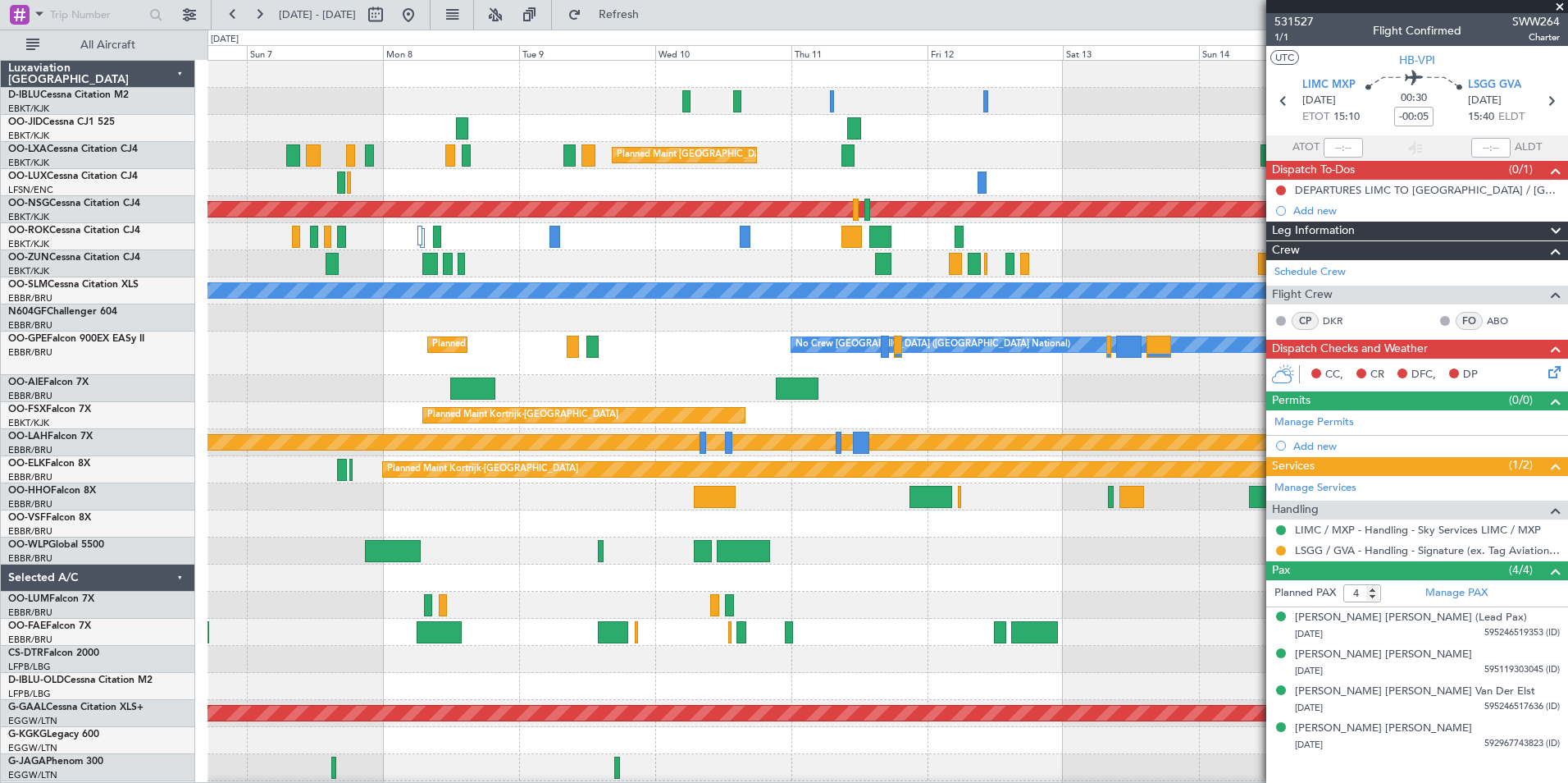
click at [246, 568] on div "Planned Maint Brussels (Brussels National) Planned Maint Paris (Le Bourget) Pla…" at bounding box center [887, 637] width 1360 height 1153
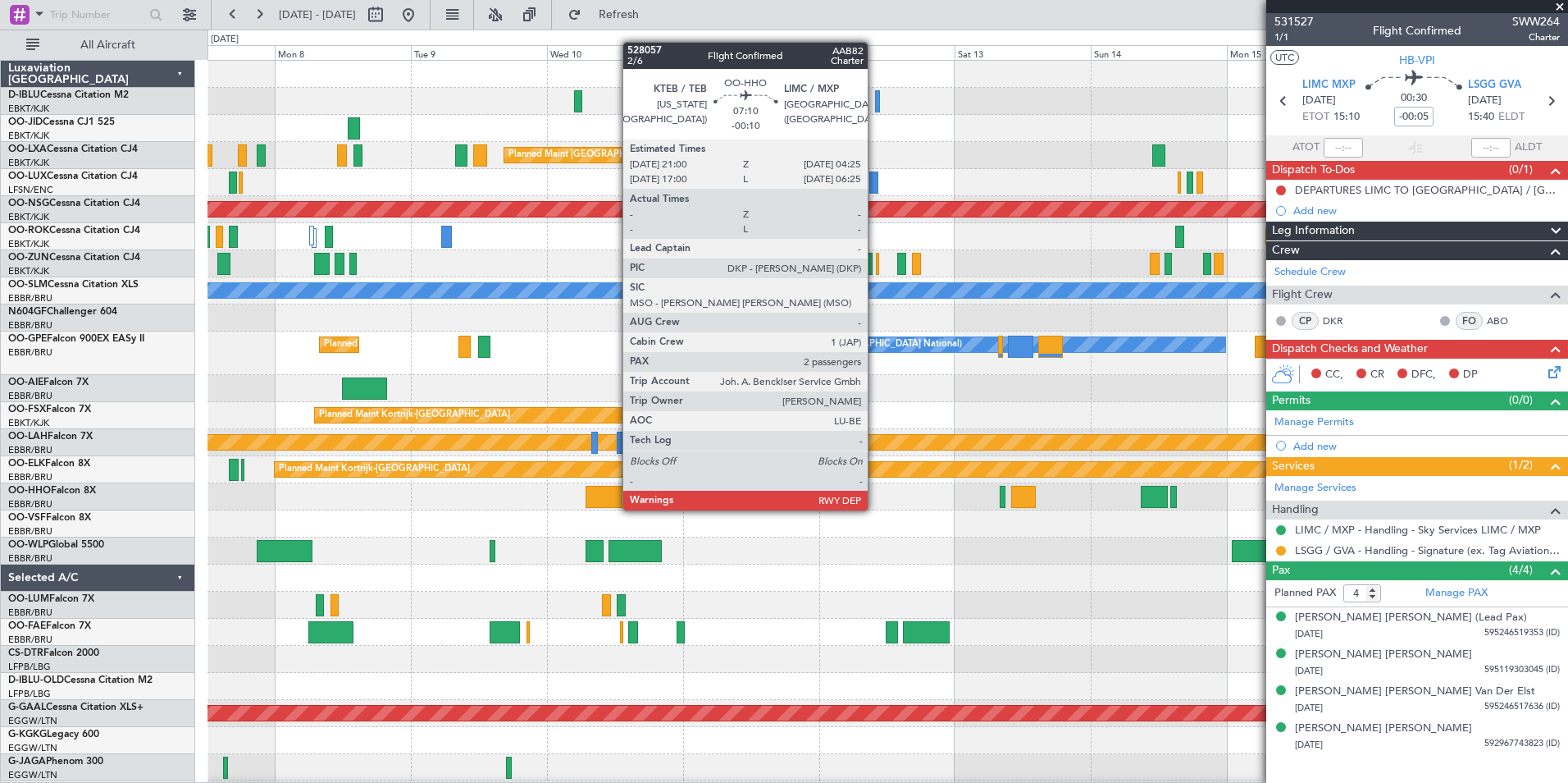
click at [801, 506] on div at bounding box center [822, 497] width 43 height 22
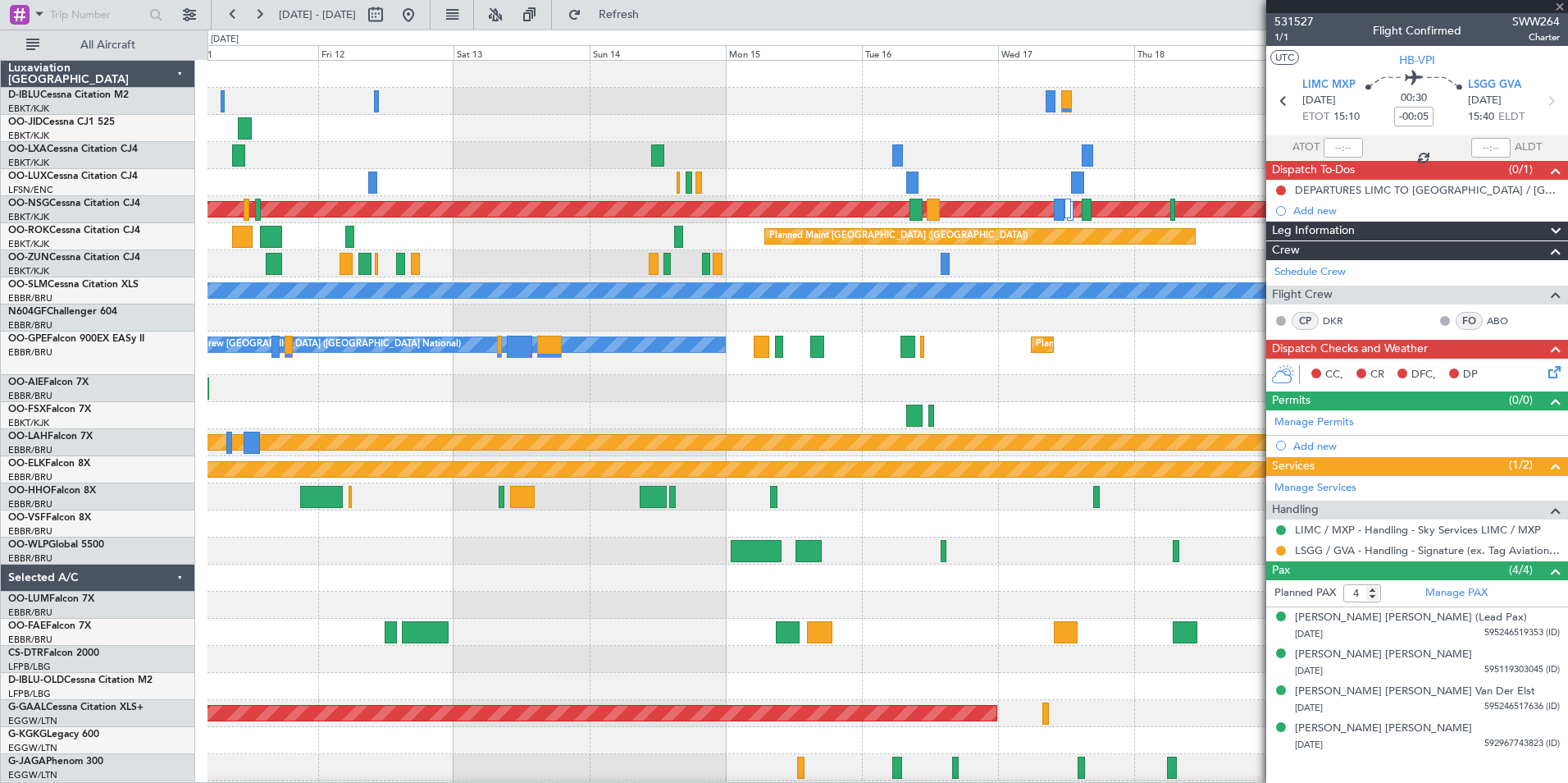
click at [697, 492] on div "Planned Maint Brussels (Brussels National) Planned Maint Paris (Le Bourget) Pla…" at bounding box center [887, 637] width 1360 height 1153
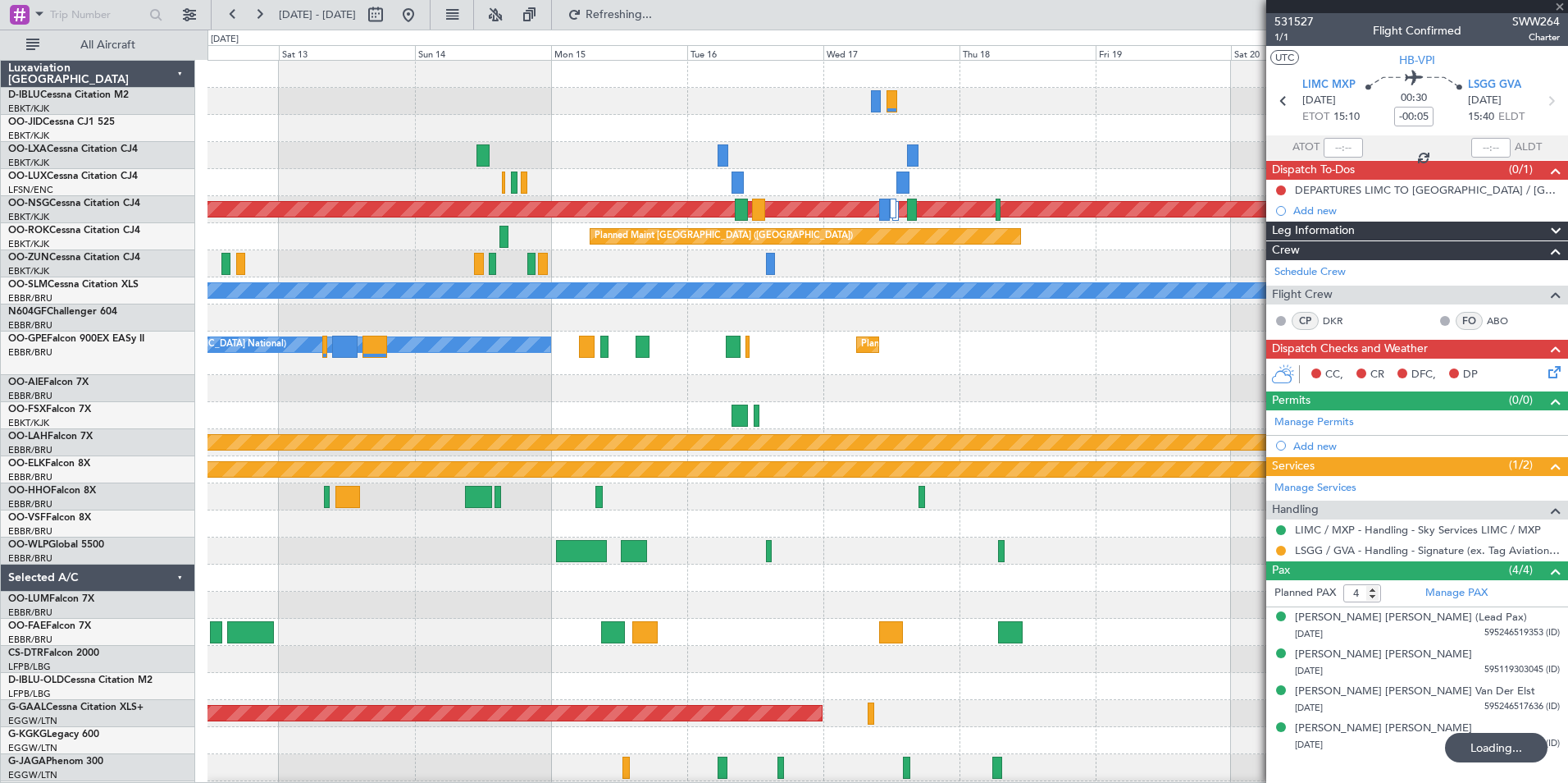
type input "-00:10"
type input "2"
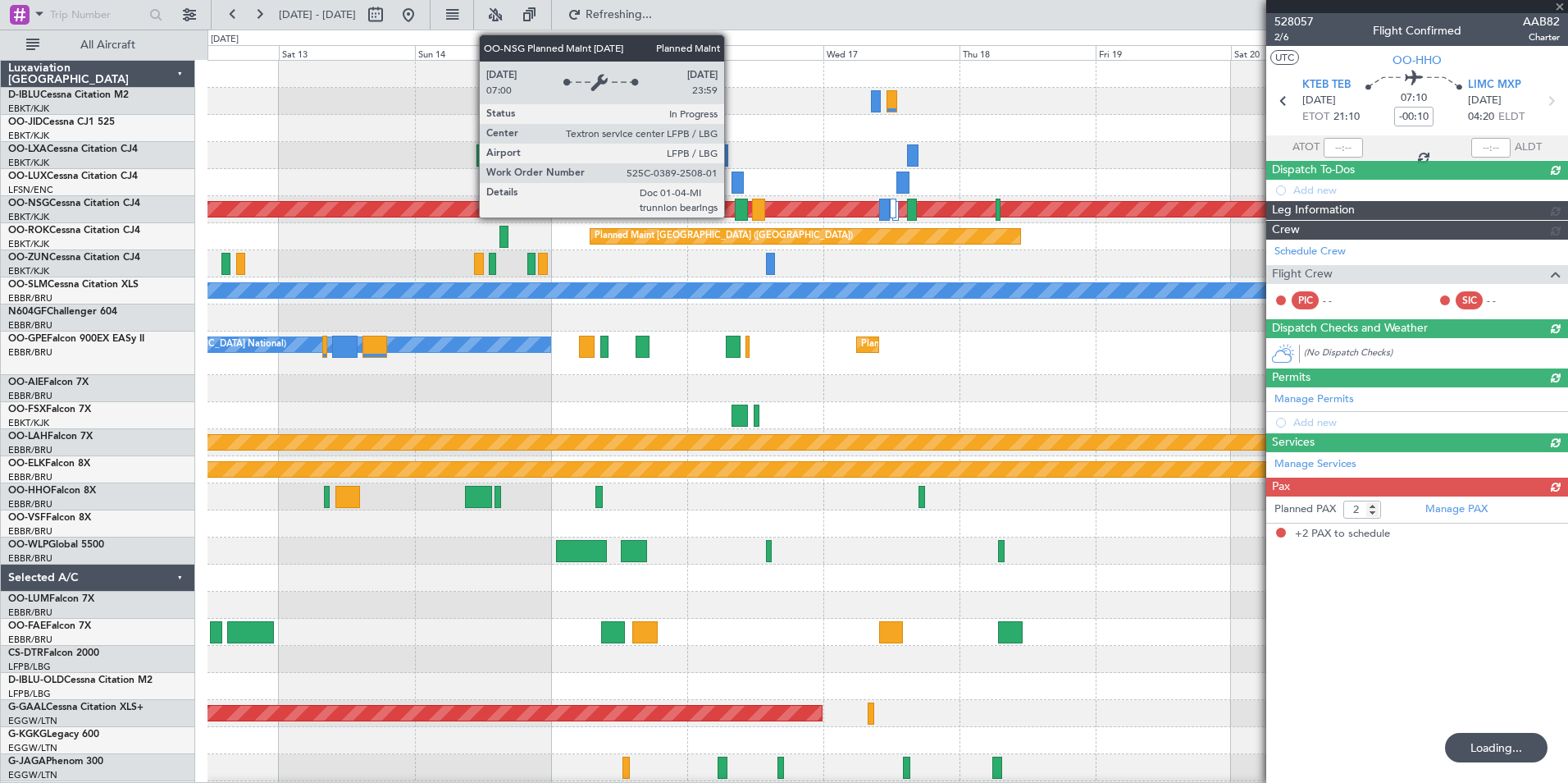
click at [1242, 385] on div "Planned Maint Brussels (Brussels National) Planned Maint Paris (Le Bourget) Pla…" at bounding box center [887, 610] width 1360 height 1099
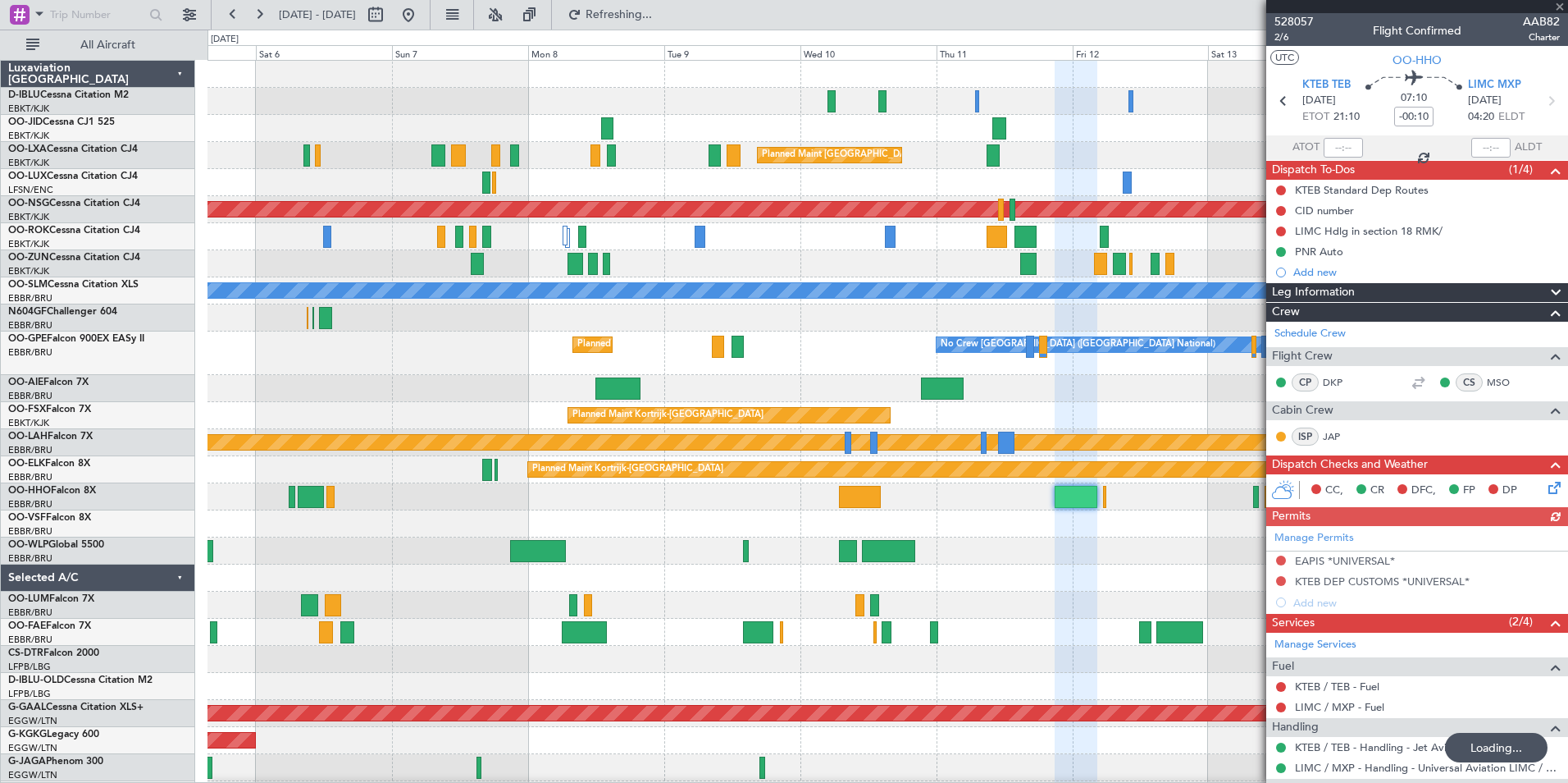
click at [1193, 434] on div "No Crew Brussels (Brussels National) Planned Maint Brussels (Brussels National)…" at bounding box center [887, 610] width 1360 height 1099
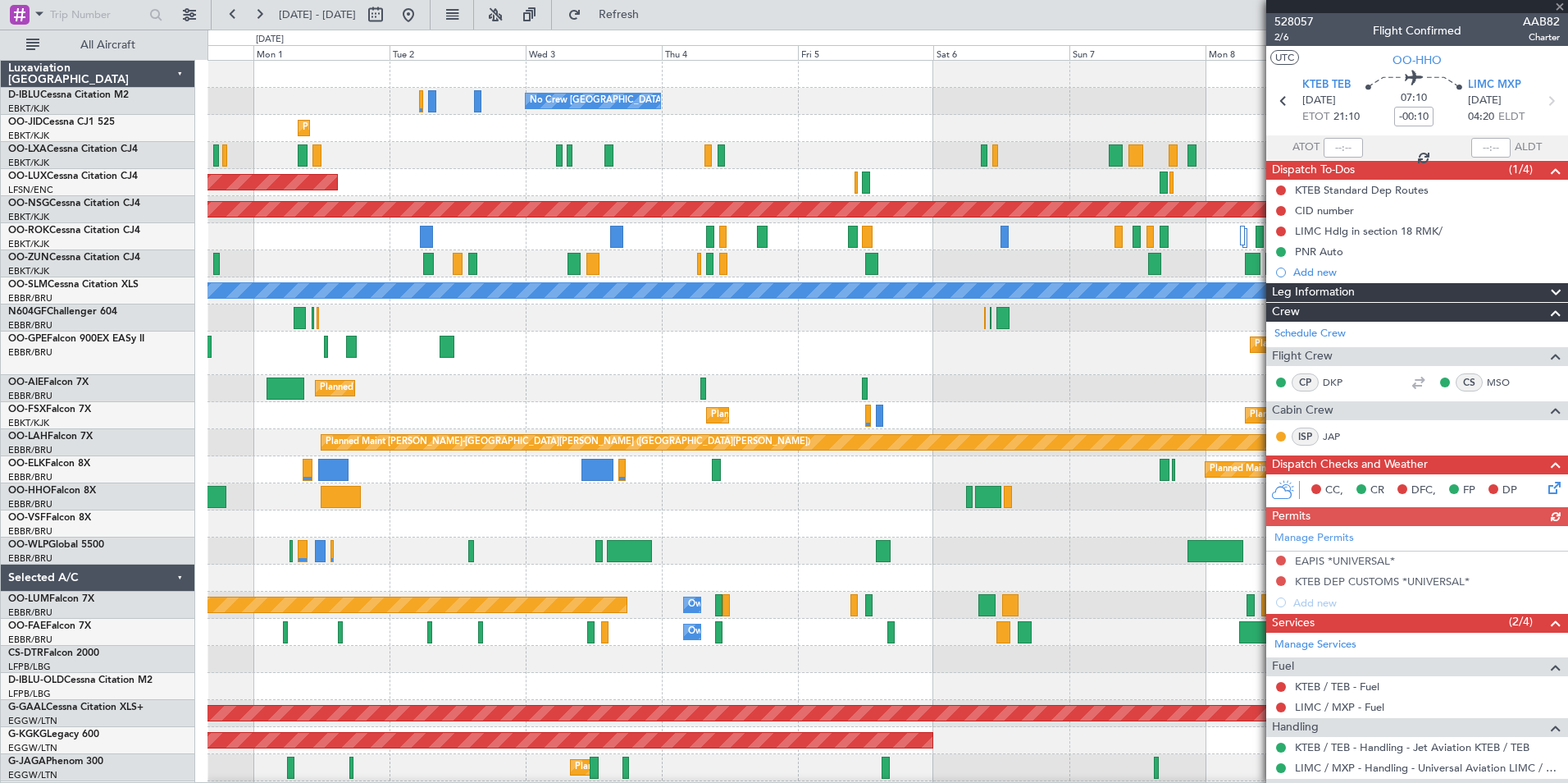
click at [1138, 402] on div "No Crew Brussels (Brussels National) Planned Maint Kortrijk-Wevelgem AOG Maint …" at bounding box center [887, 610] width 1360 height 1099
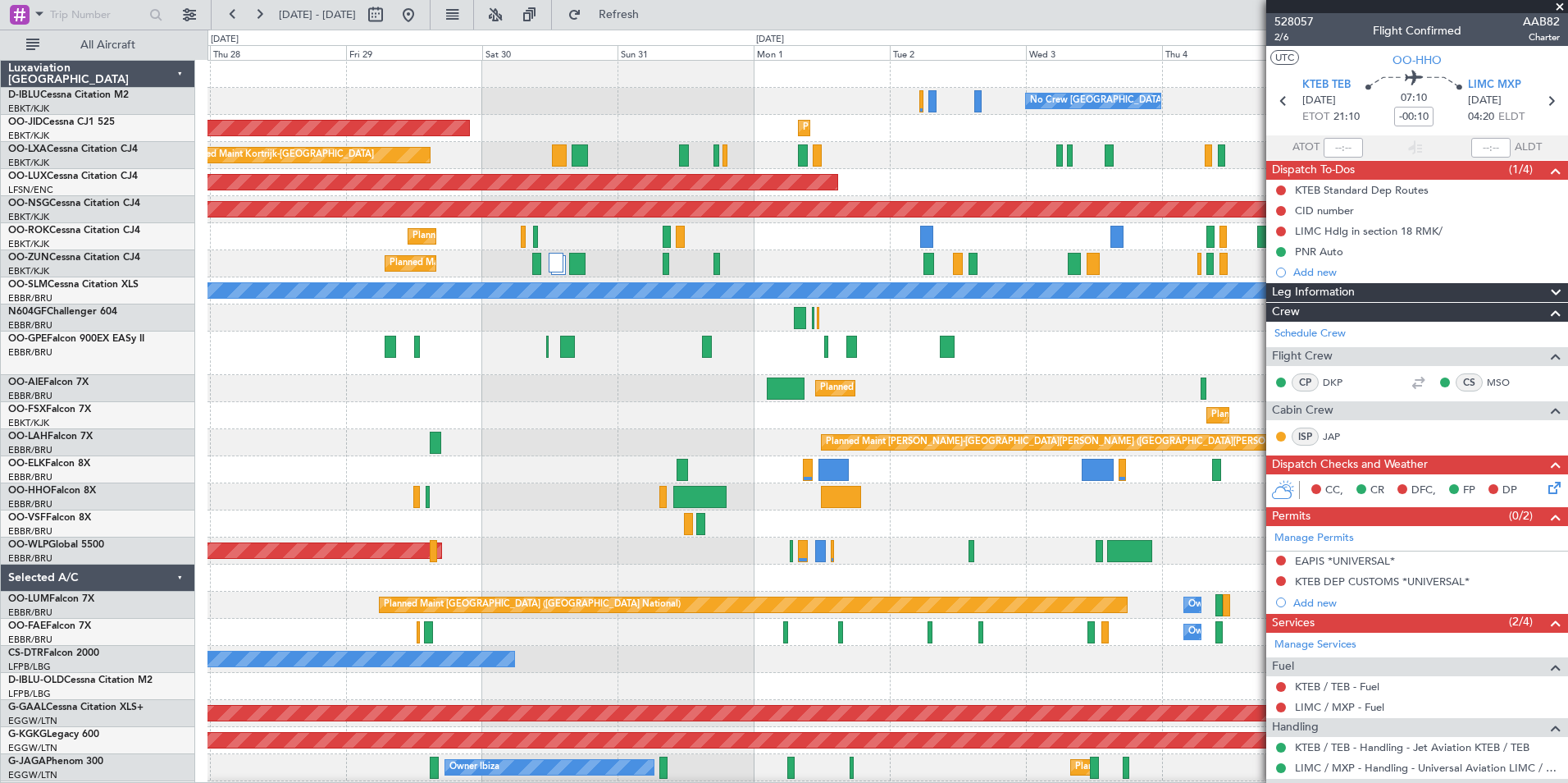
click at [1237, 450] on div "No Crew Brussels (Brussels National) No Crew Kortrijk-Wevelgem Planned Maint Ko…" at bounding box center [887, 610] width 1360 height 1099
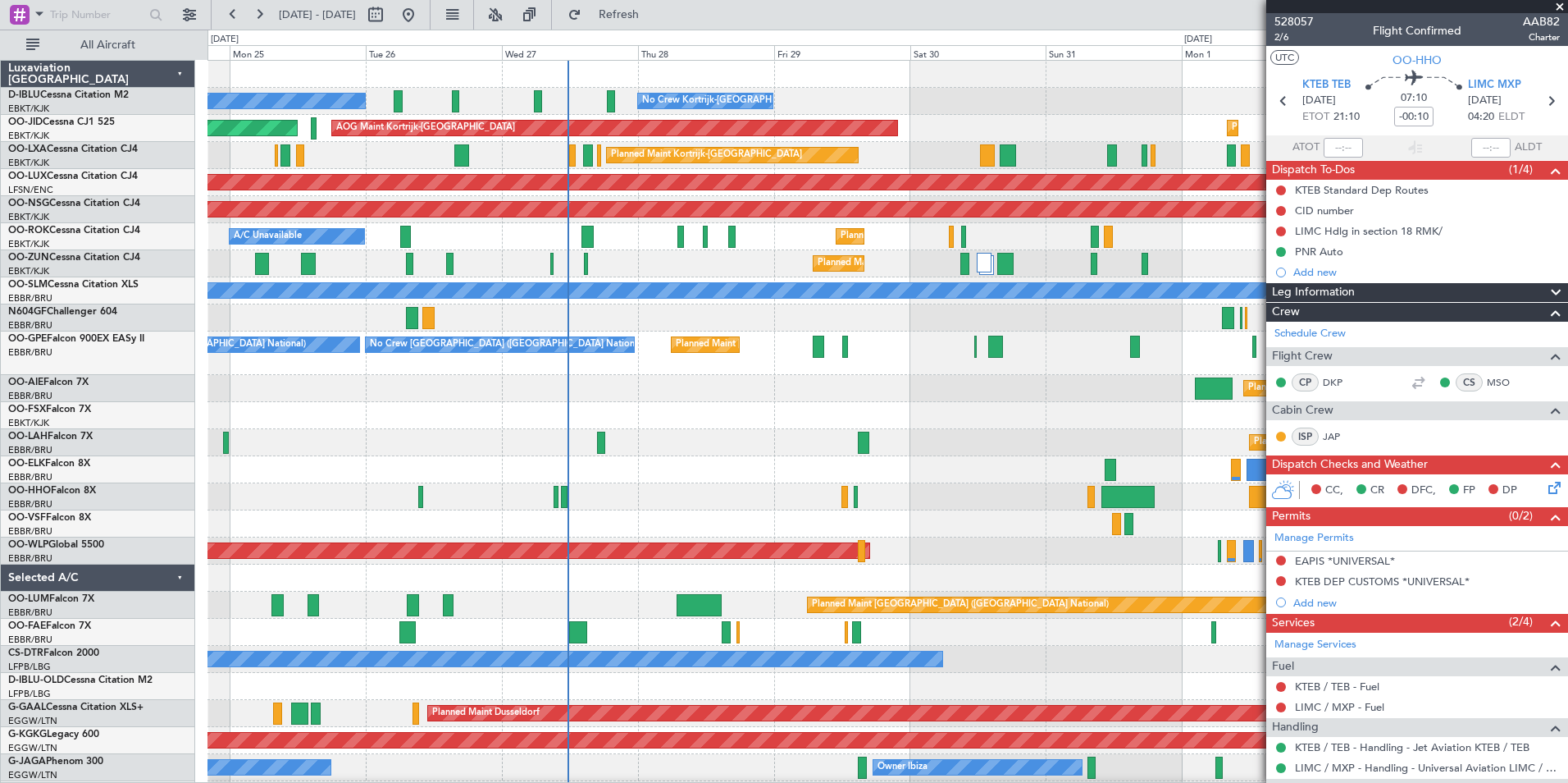
click at [605, 436] on div "Planned Maint [PERSON_NAME]-[GEOGRAPHIC_DATA][PERSON_NAME] ([GEOGRAPHIC_DATA][P…" at bounding box center [887, 443] width 1360 height 27
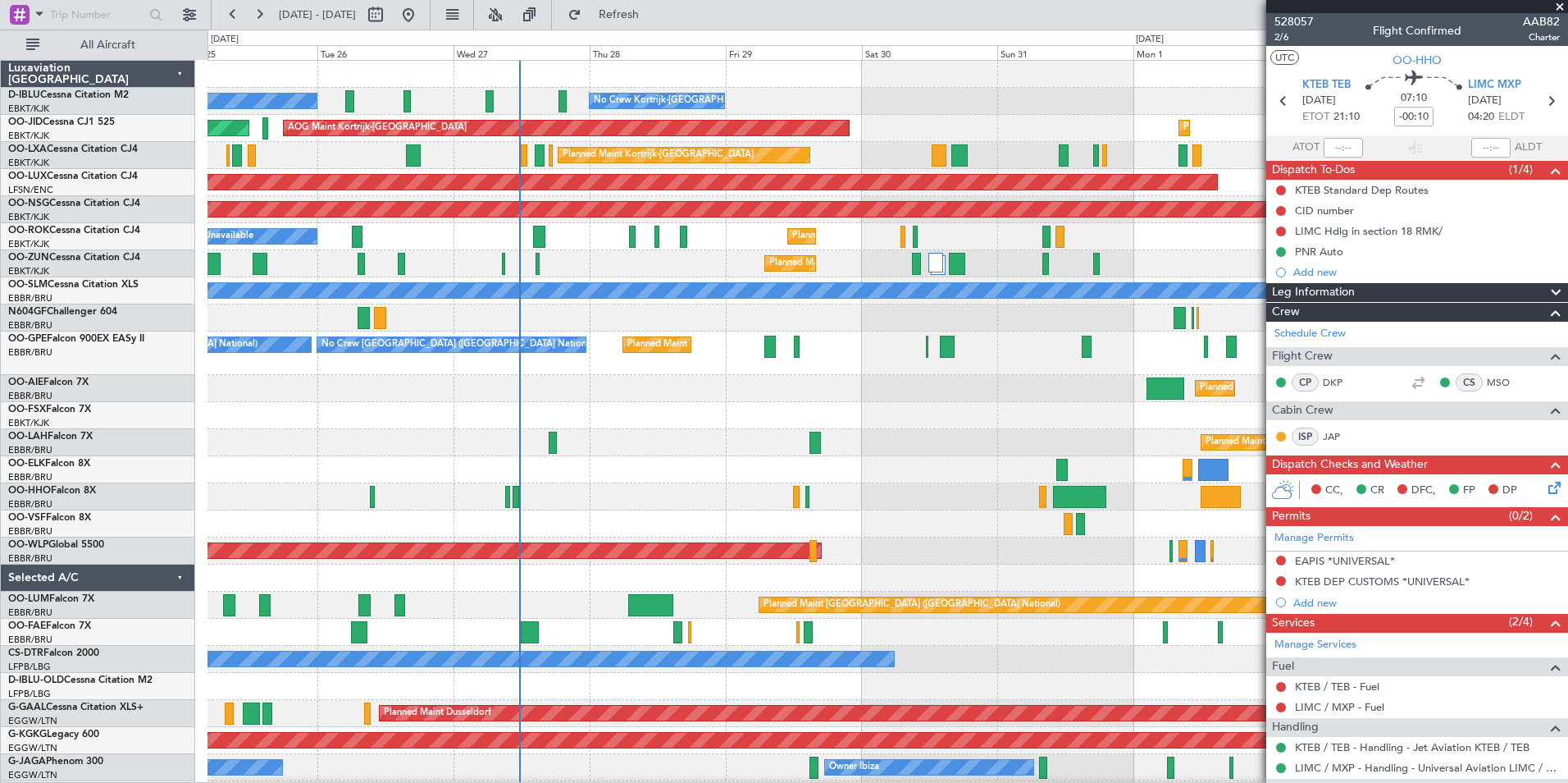
click at [859, 534] on div "No Crew Brussels (Brussels National) No Crew Kortrijk-Wevelgem No Crew Kortrijk…" at bounding box center [887, 637] width 1360 height 1153
